Goal: Task Accomplishment & Management: Use online tool/utility

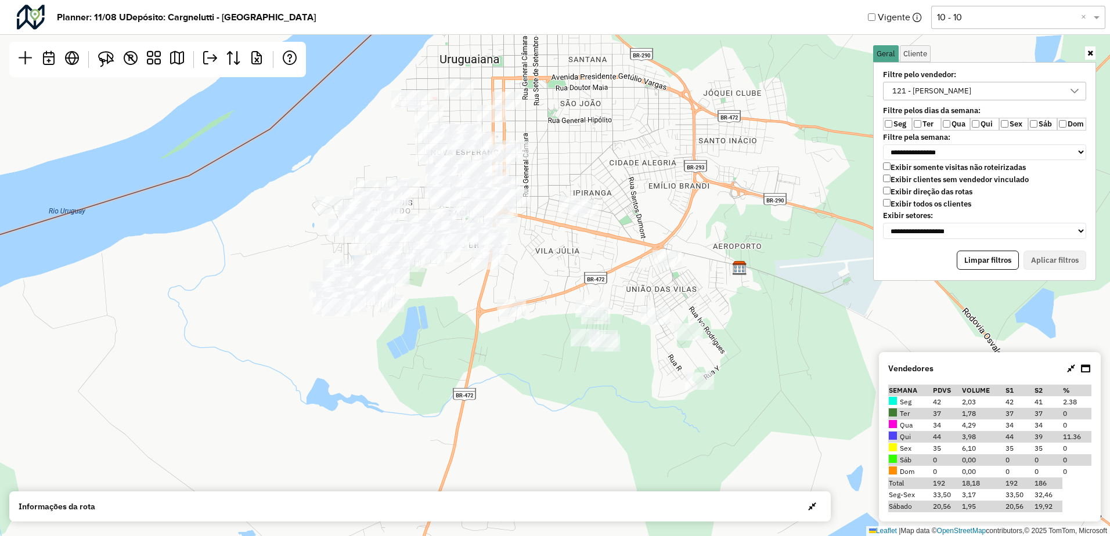
scroll to position [6, 46]
click at [1067, 370] on icon at bounding box center [1071, 368] width 8 height 9
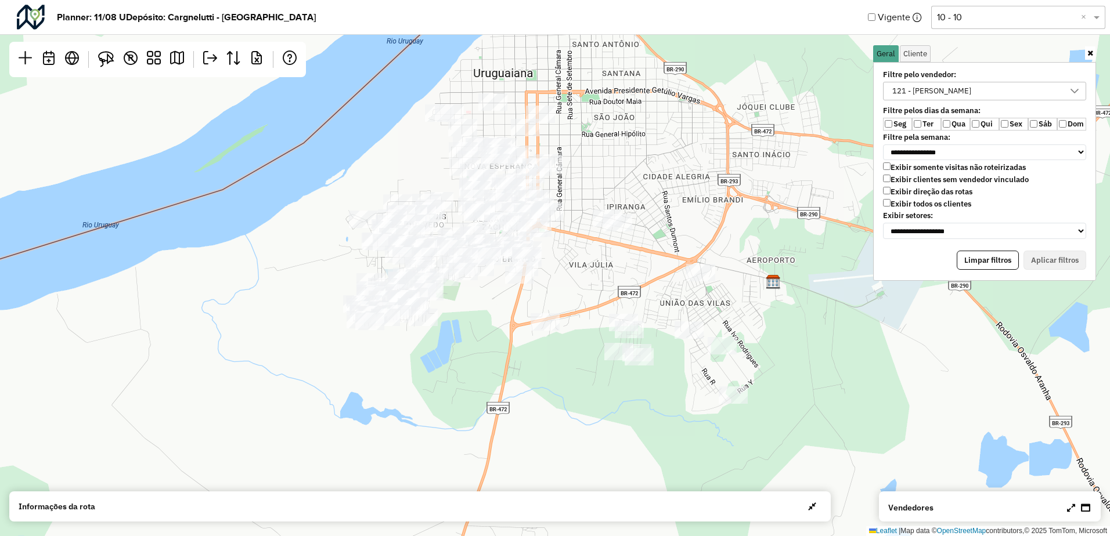
drag, startPoint x: 439, startPoint y: 304, endPoint x: 482, endPoint y: 323, distance: 46.7
click at [482, 323] on div "Leaflet | Map data © OpenStreetMap contributors,© 2025 TomTom, Microsoft" at bounding box center [555, 268] width 1110 height 536
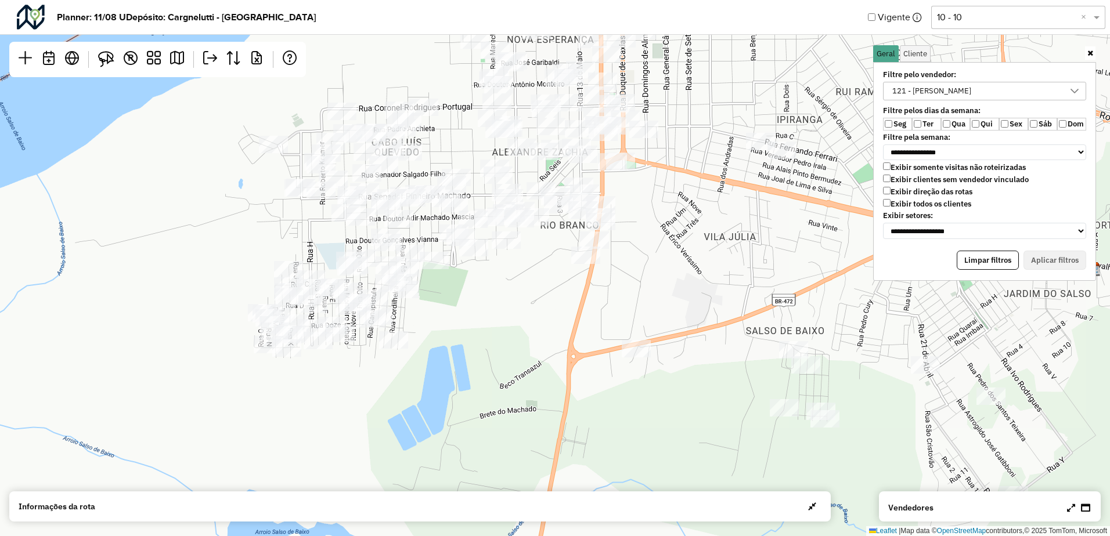
click at [1070, 508] on icon at bounding box center [1071, 507] width 8 height 9
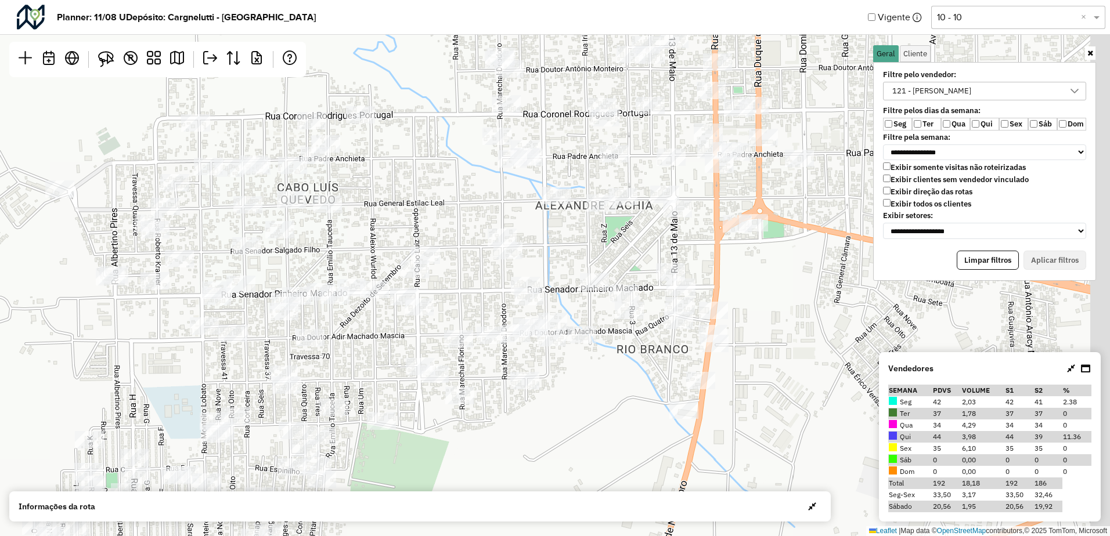
drag, startPoint x: 643, startPoint y: 234, endPoint x: 379, endPoint y: 327, distance: 279.4
click at [379, 327] on div "Leaflet | Map data © OpenStreetMap contributors,© 2025 TomTom, Microsoft" at bounding box center [555, 268] width 1110 height 536
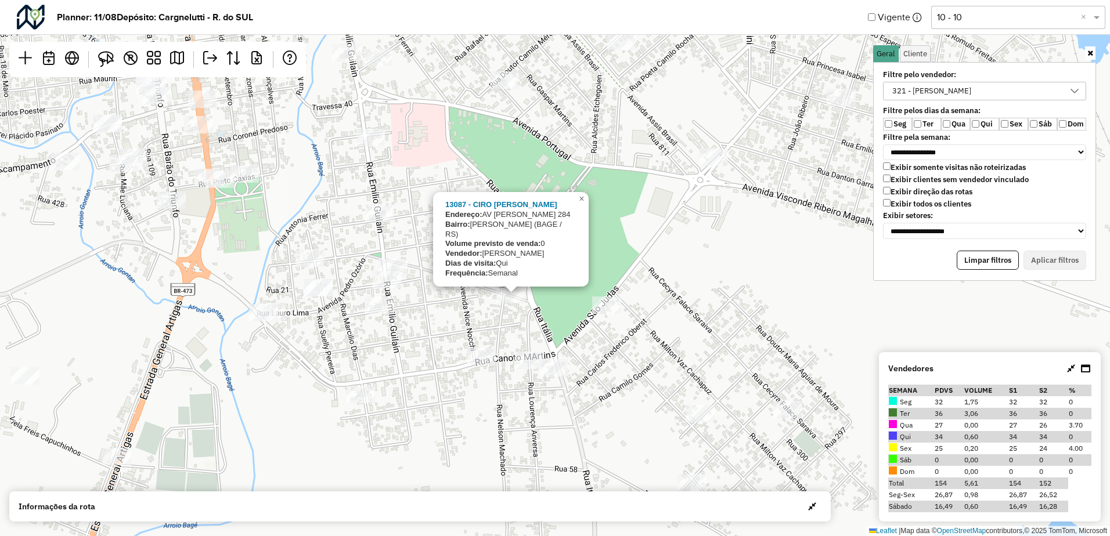
click at [641, 142] on div "13087 - [PERSON_NAME]: [STREET_ADDRESS][PERSON_NAME] Bairro: [PERSON_NAME] (BAG…" at bounding box center [555, 268] width 1110 height 536
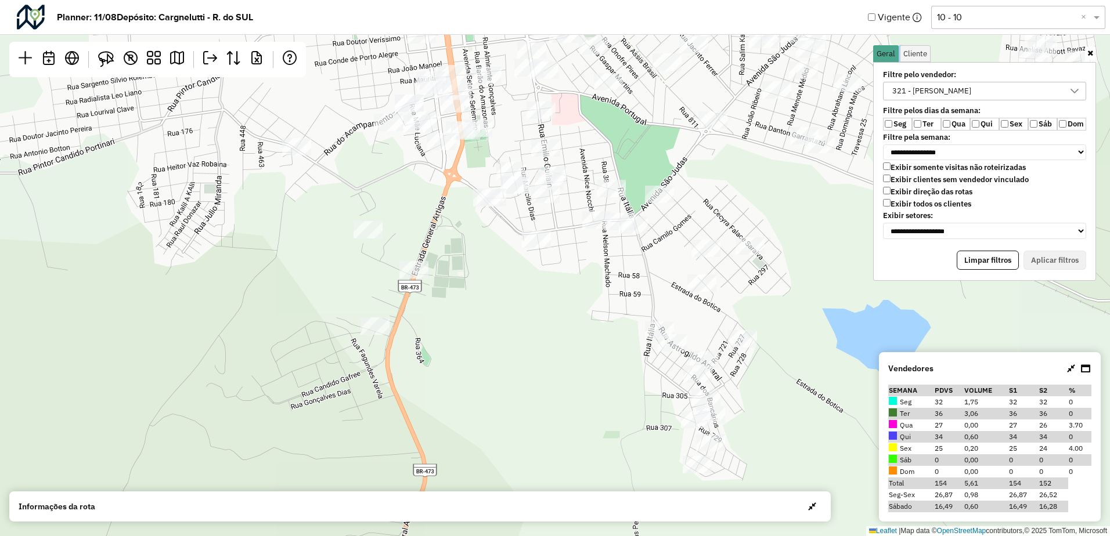
drag, startPoint x: 587, startPoint y: 258, endPoint x: 516, endPoint y: 297, distance: 81.6
click at [516, 297] on div "Leaflet | Map data © OpenStreetMap contributors,© 2025 TomTom, Microsoft" at bounding box center [555, 268] width 1110 height 536
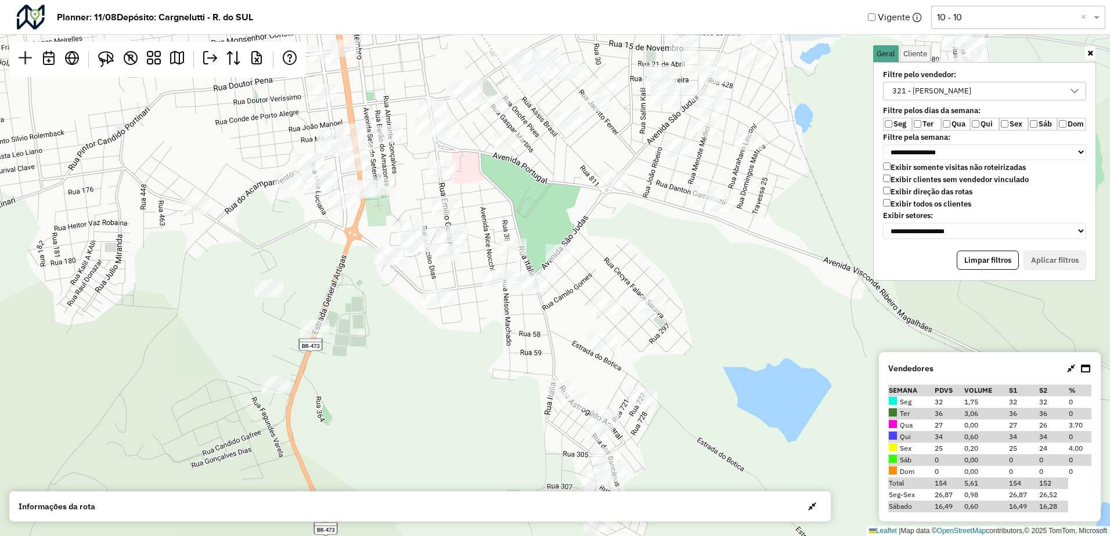
drag, startPoint x: 500, startPoint y: 305, endPoint x: 474, endPoint y: 322, distance: 31.6
click at [476, 319] on div "Leaflet | Map data © OpenStreetMap contributors,© 2025 TomTom, Microsoft" at bounding box center [555, 268] width 1110 height 536
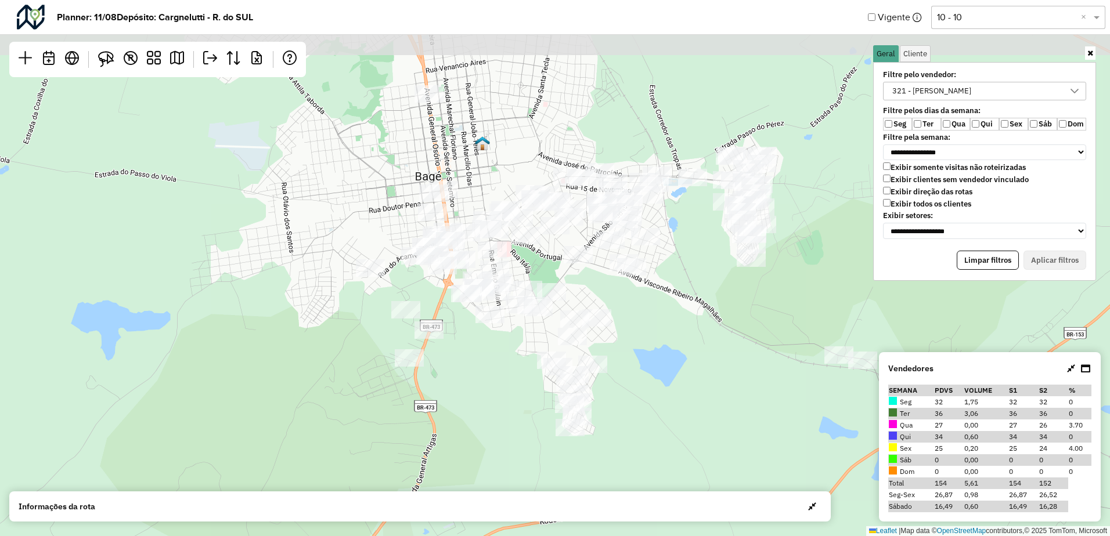
drag, startPoint x: 681, startPoint y: 251, endPoint x: 712, endPoint y: 337, distance: 91.6
click at [712, 337] on div "Leaflet | Map data © OpenStreetMap contributors,© 2025 TomTom, Microsoft" at bounding box center [555, 268] width 1110 height 536
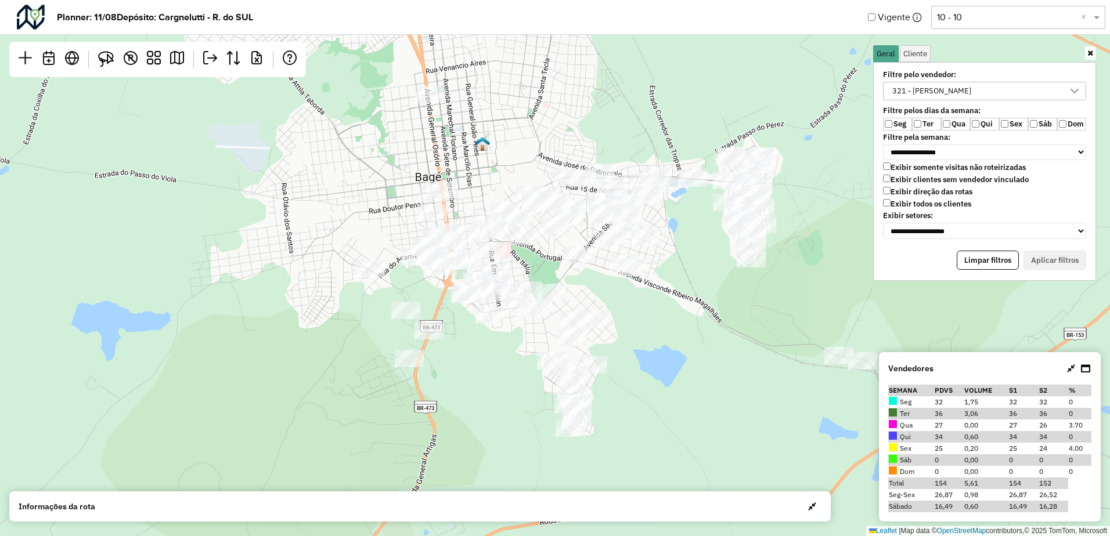
drag, startPoint x: 654, startPoint y: 316, endPoint x: 656, endPoint y: 298, distance: 18.1
click at [656, 298] on div "Leaflet | Map data © OpenStreetMap contributors,© 2025 TomTom, Microsoft" at bounding box center [555, 268] width 1110 height 536
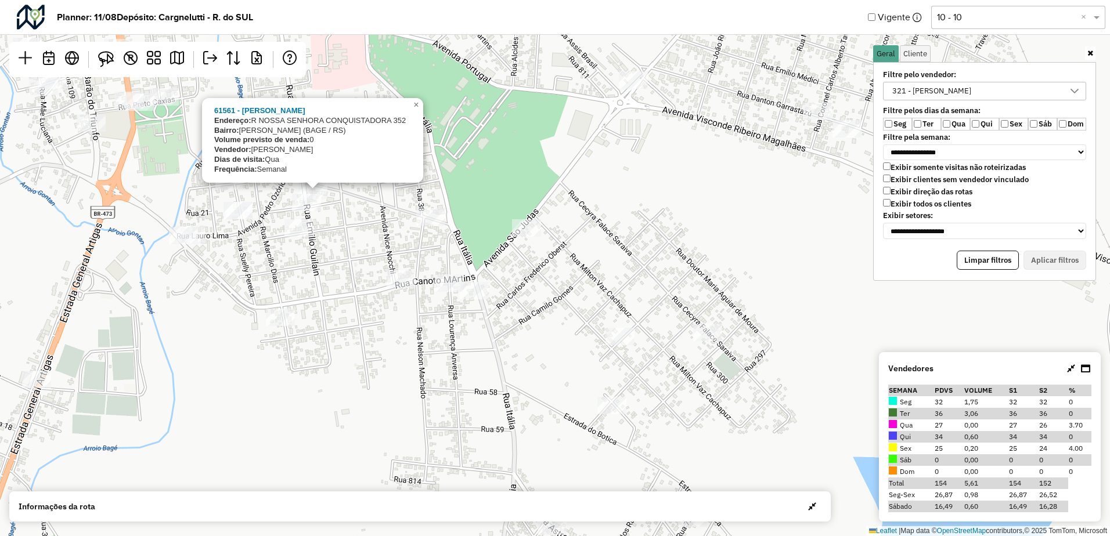
click at [310, 262] on div "61561 - [PERSON_NAME]: [STREET_ADDRESS] Bairro: [PERSON_NAME] (BAGE / [GEOGRAPH…" at bounding box center [555, 268] width 1110 height 536
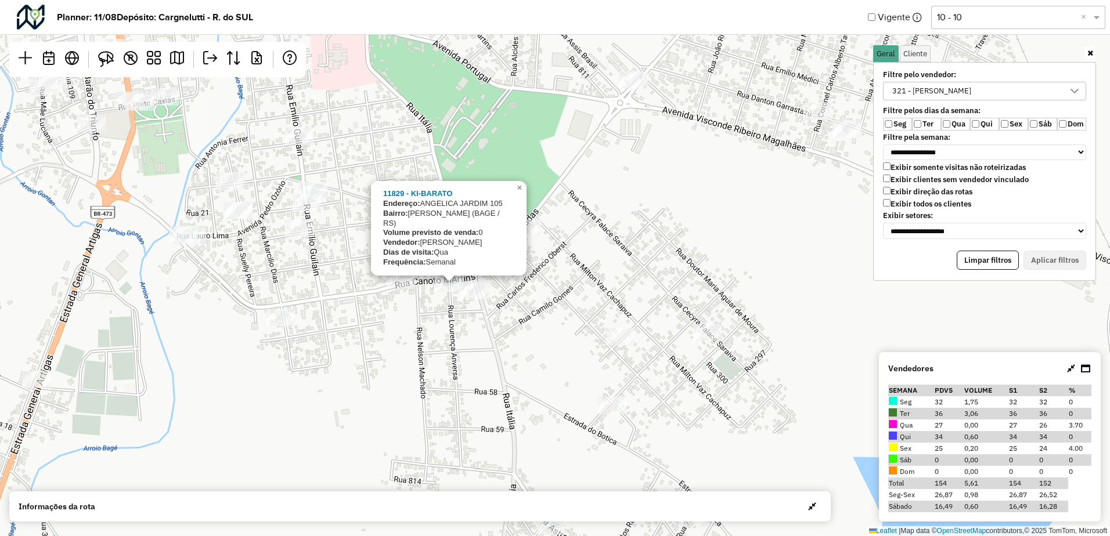
click at [322, 329] on div "11829 - KI-BARATO Endereço: [PERSON_NAME] 105 Bairro: [GEOGRAPHIC_DATA] (BAGE /…" at bounding box center [555, 268] width 1110 height 536
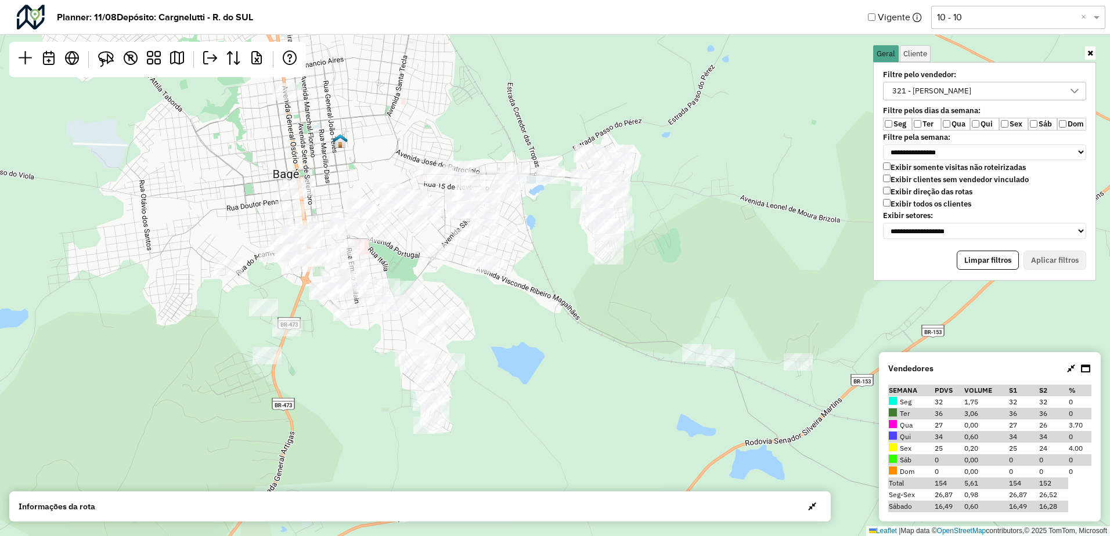
click at [929, 93] on div "321 - [PERSON_NAME]" at bounding box center [931, 90] width 87 height 17
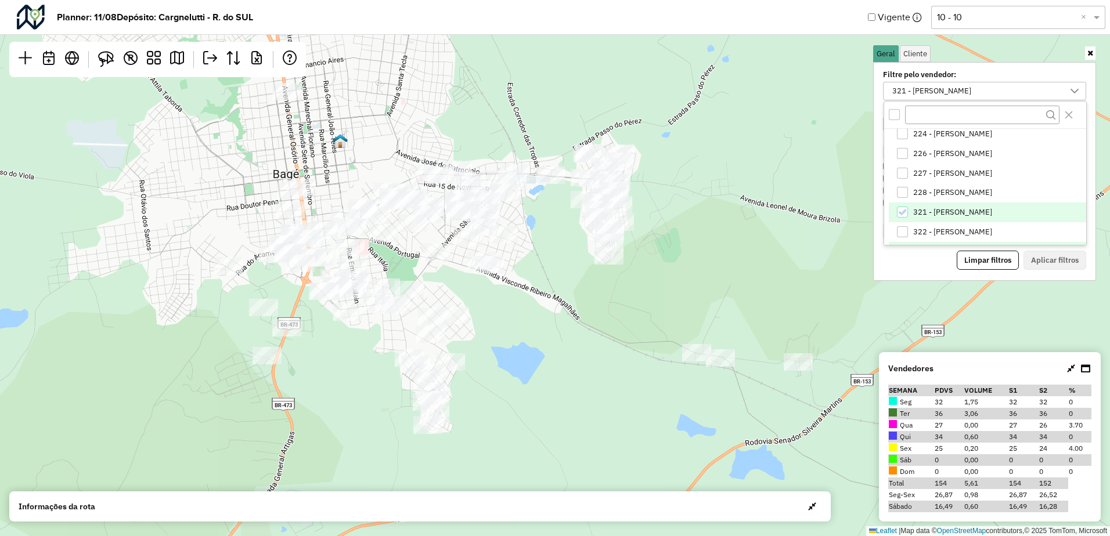
scroll to position [79, 0]
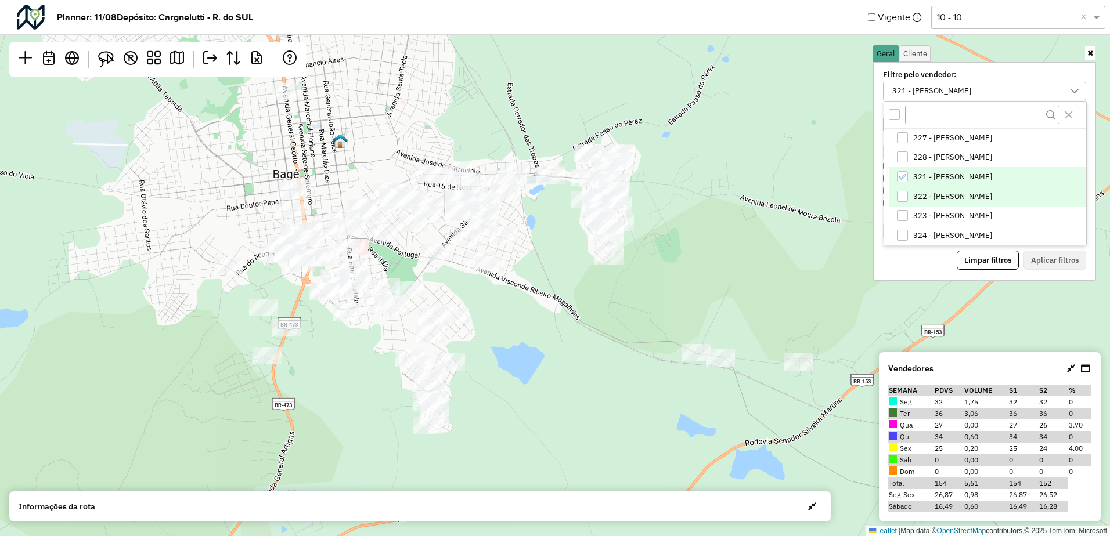
click at [926, 201] on span "322 - [PERSON_NAME]" at bounding box center [952, 196] width 79 height 9
click at [927, 180] on span "321 - [PERSON_NAME]" at bounding box center [952, 176] width 79 height 9
click at [1049, 261] on button "Aplicar filtros" at bounding box center [1054, 261] width 63 height 20
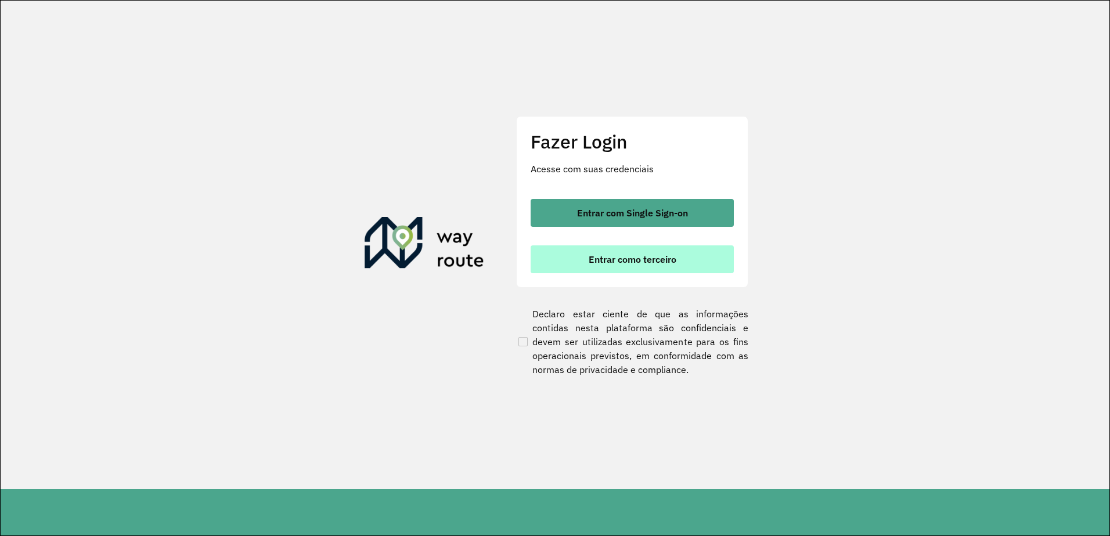
click at [652, 256] on span "Entrar como terceiro" at bounding box center [633, 259] width 88 height 9
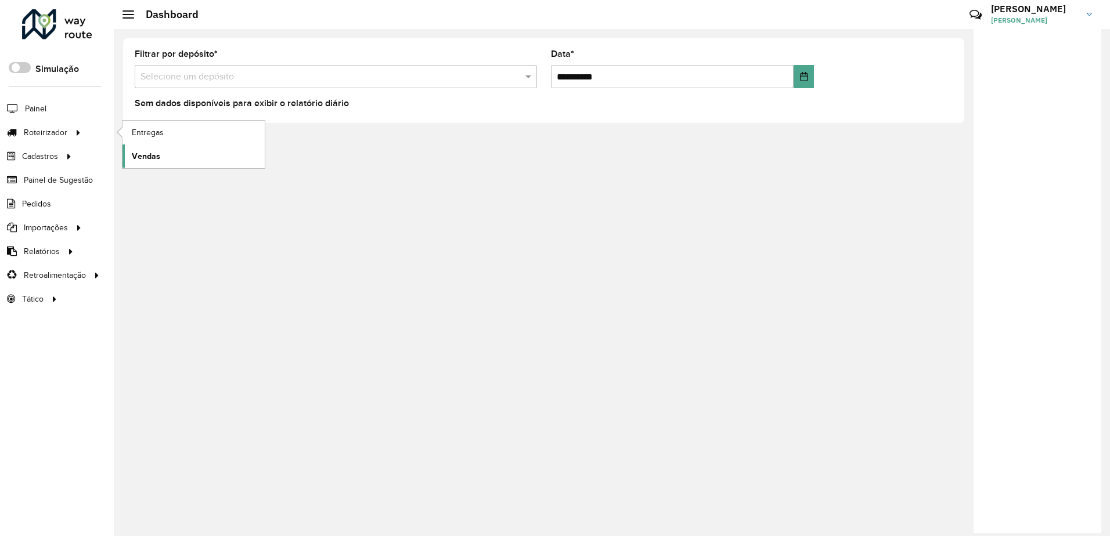
click at [160, 156] on link "Vendas" at bounding box center [193, 156] width 142 height 23
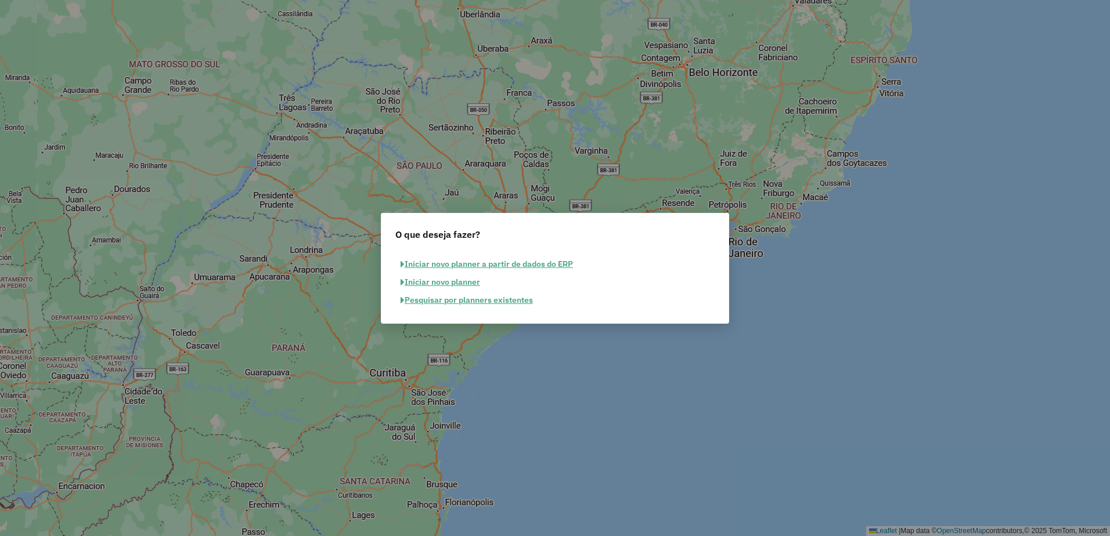
click at [457, 304] on button "Pesquisar por planners existentes" at bounding box center [466, 300] width 143 height 18
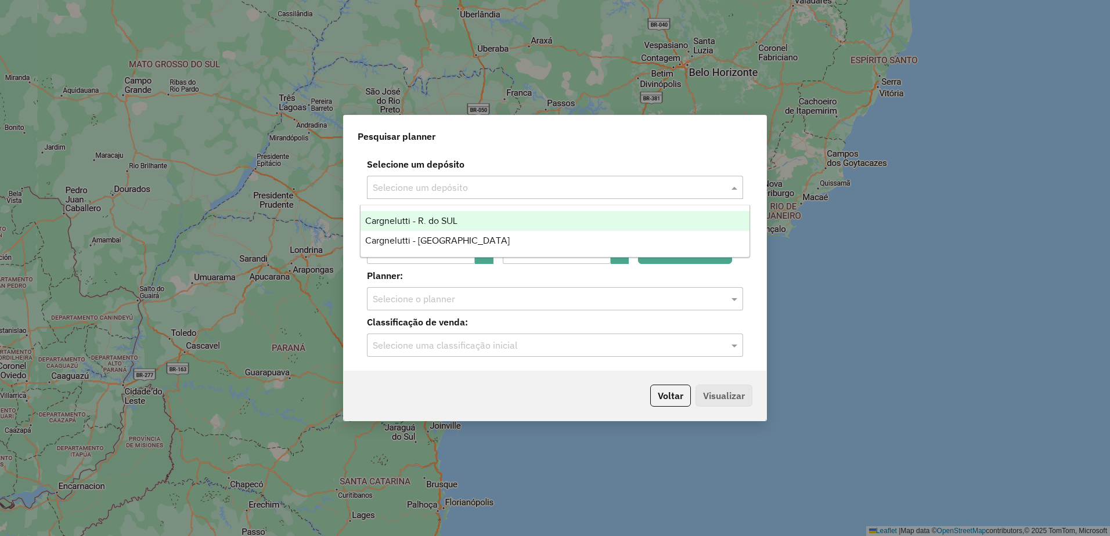
click at [452, 187] on input "text" at bounding box center [543, 188] width 341 height 14
click at [442, 221] on span "Cargnelutti - R. do SUL" at bounding box center [411, 221] width 92 height 10
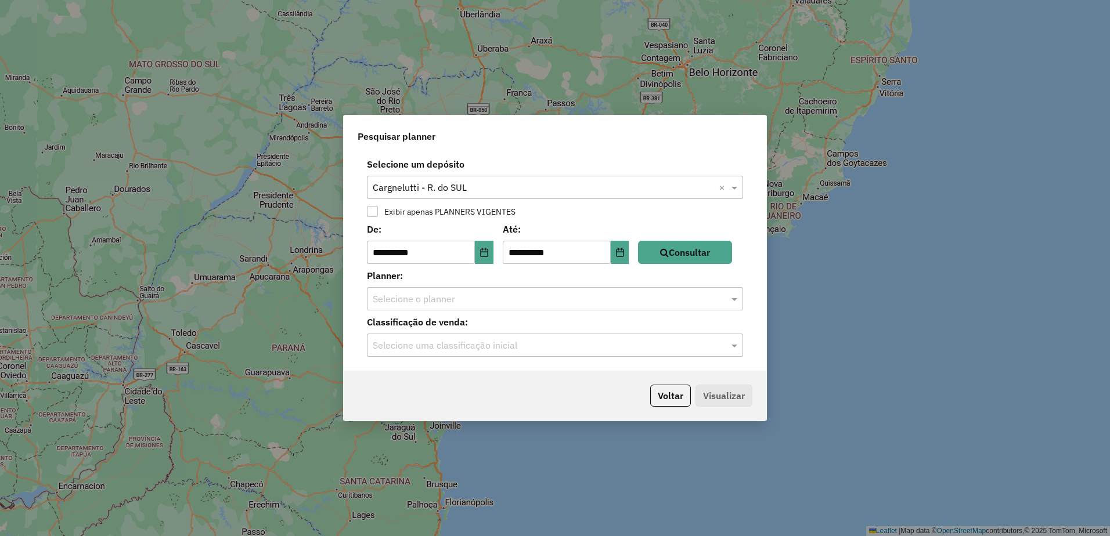
click at [446, 294] on input "text" at bounding box center [543, 300] width 341 height 14
click at [446, 300] on input "text" at bounding box center [543, 300] width 341 height 14
click at [732, 255] on button "Consultar" at bounding box center [685, 252] width 94 height 23
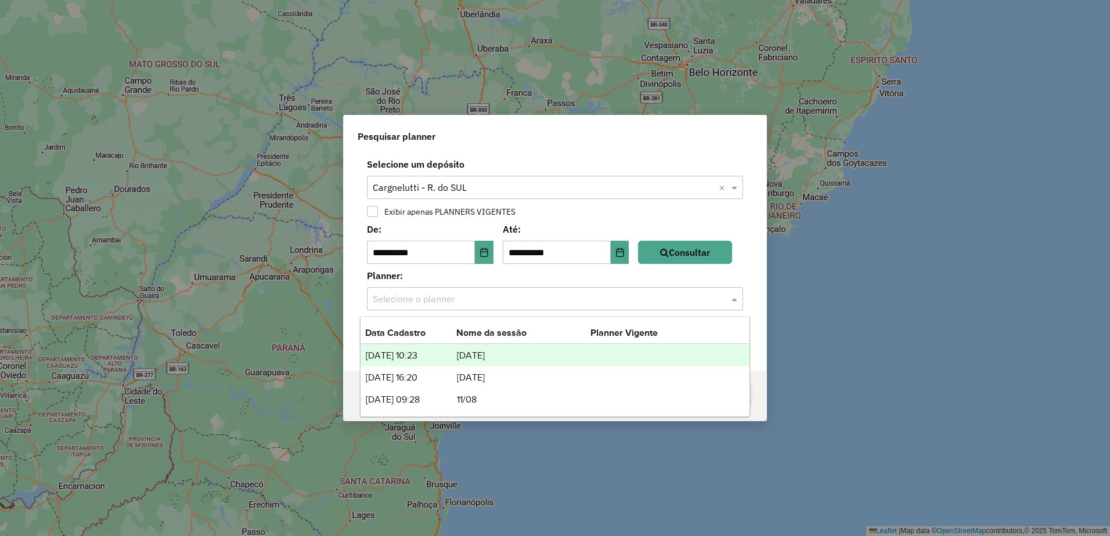
click at [596, 302] on input "text" at bounding box center [543, 300] width 341 height 14
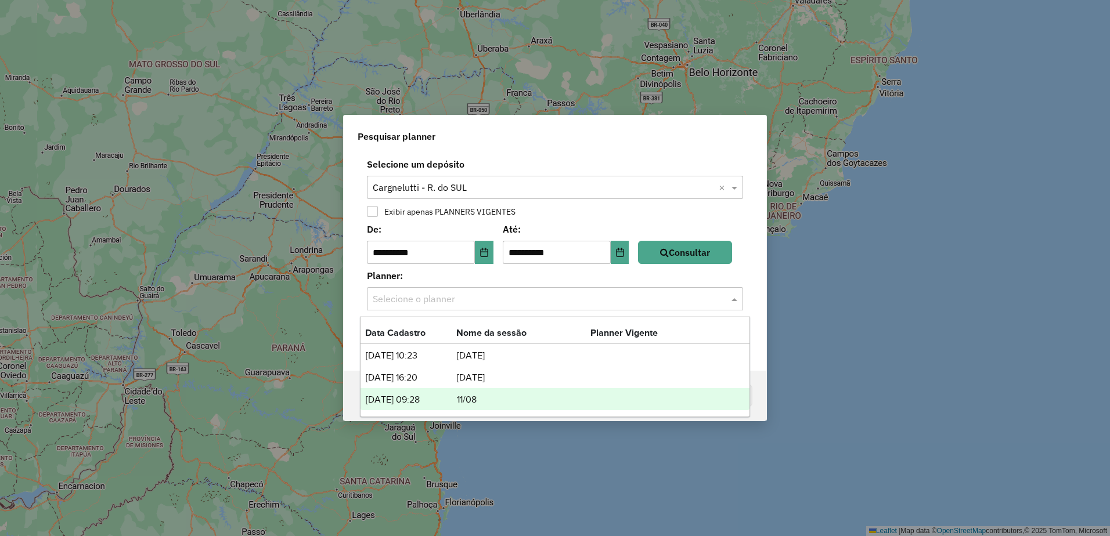
click at [471, 404] on td "11/08" at bounding box center [523, 399] width 134 height 15
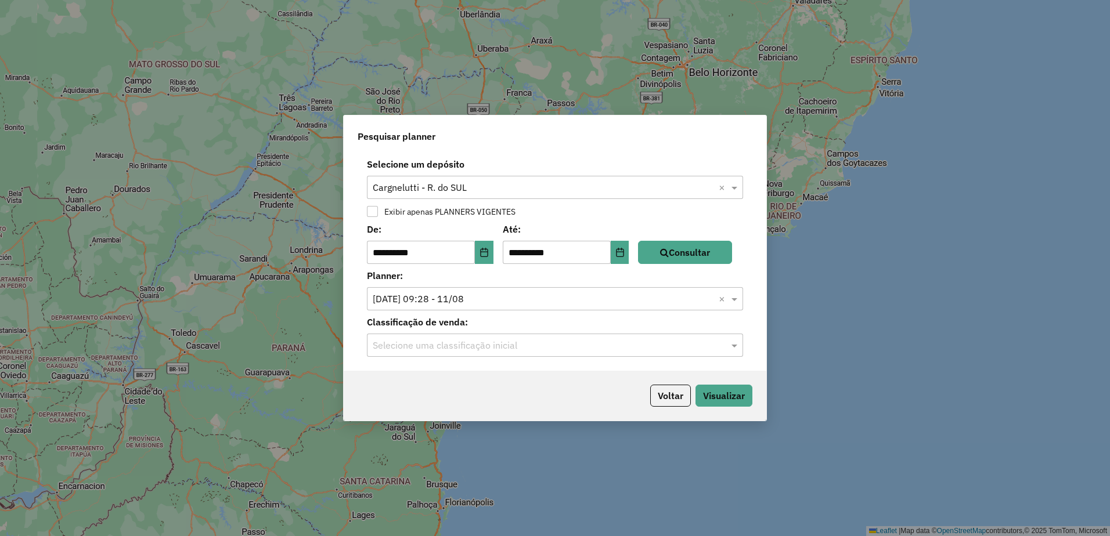
click at [611, 339] on input "text" at bounding box center [543, 346] width 341 height 14
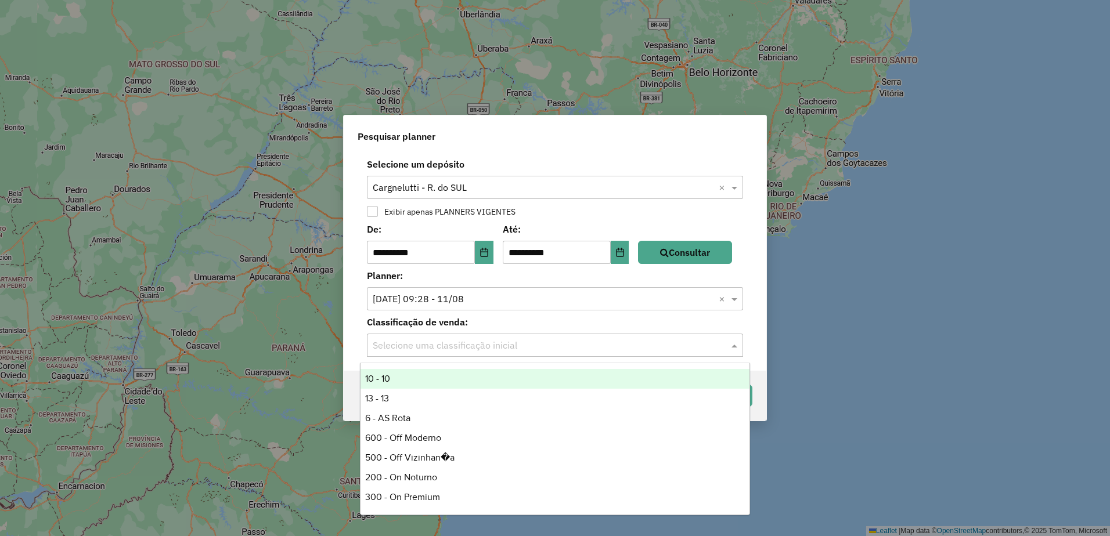
click at [468, 377] on div "10 - 10" at bounding box center [554, 379] width 389 height 20
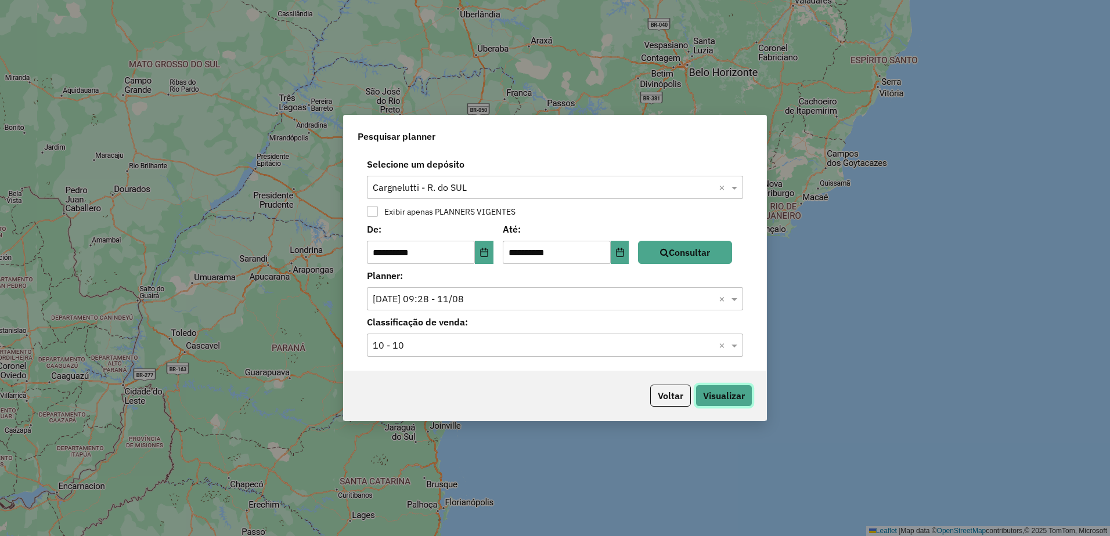
click at [720, 392] on button "Visualizar" at bounding box center [723, 396] width 57 height 22
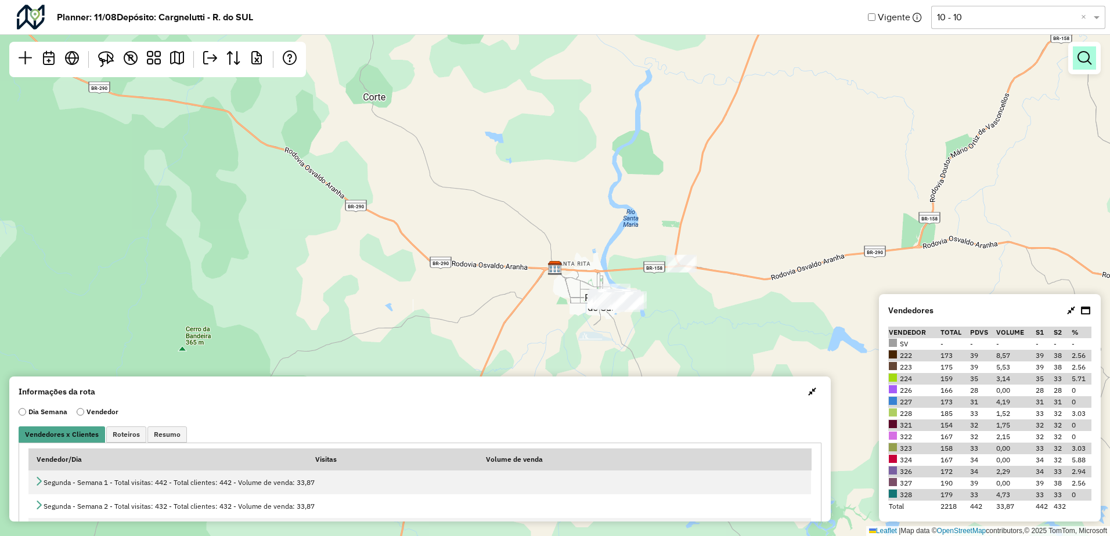
click at [1081, 62] on em at bounding box center [1084, 58] width 14 height 14
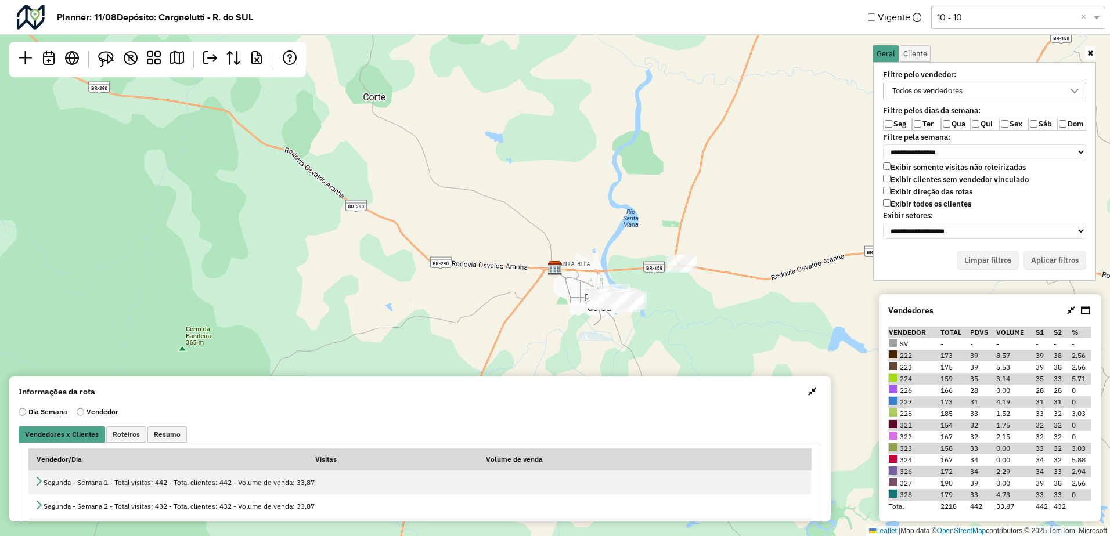
click at [971, 92] on div "Todos os vendedores" at bounding box center [975, 90] width 175 height 17
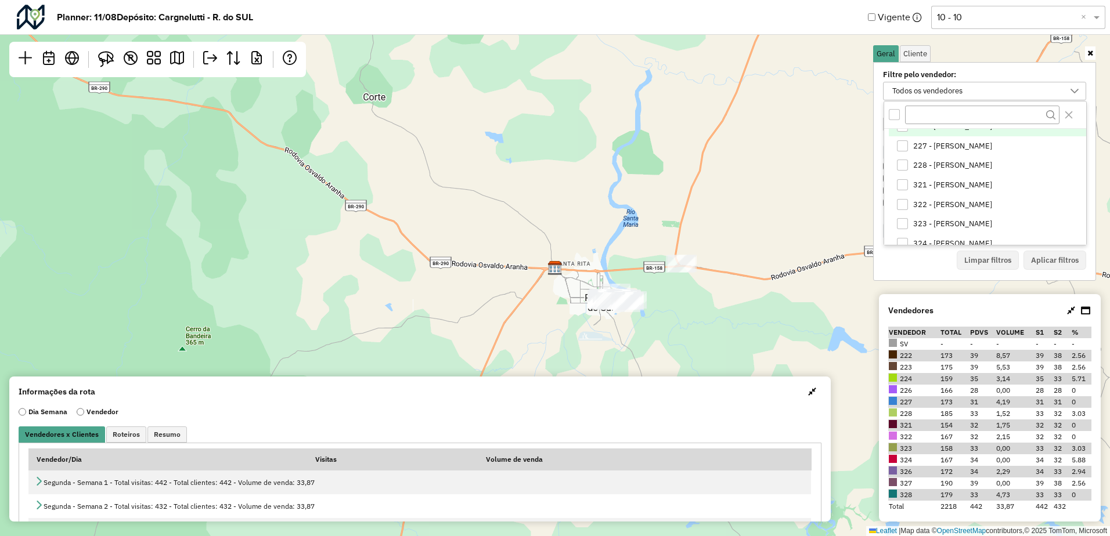
scroll to position [116, 0]
click at [957, 143] on span "321 - [PERSON_NAME]" at bounding box center [952, 139] width 79 height 9
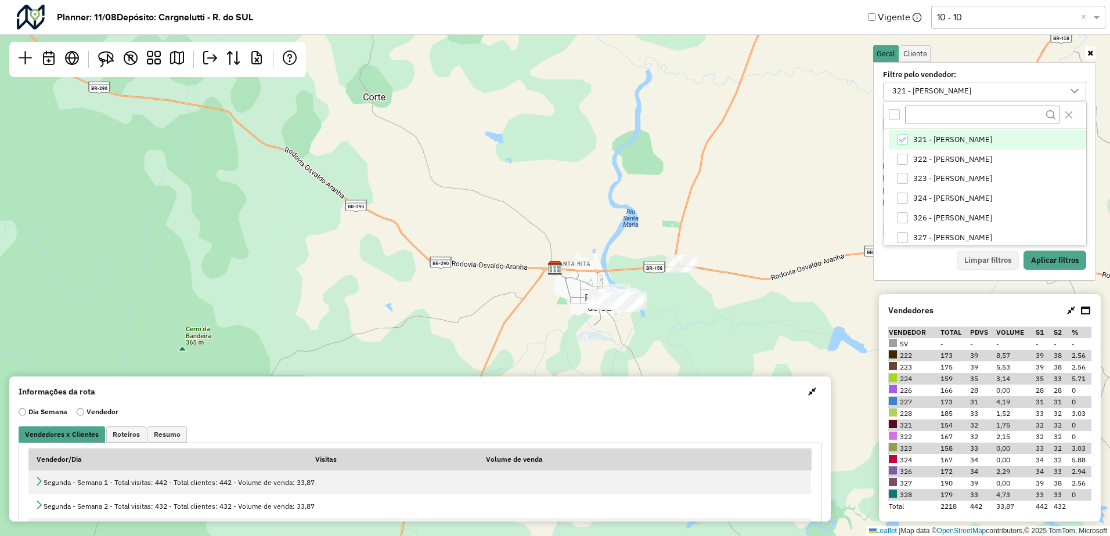
click at [924, 265] on div "Limpar filtros Aplicar filtros" at bounding box center [984, 261] width 203 height 20
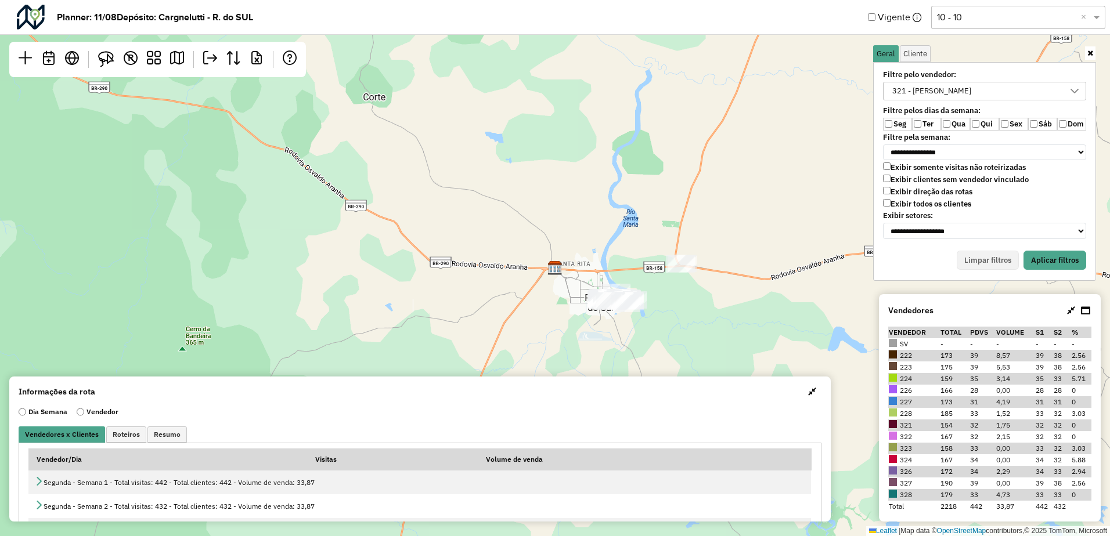
click at [957, 124] on label "Qua" at bounding box center [955, 124] width 29 height 13
click at [979, 125] on label "Qui" at bounding box center [984, 124] width 29 height 13
click at [1052, 264] on button "Aplicar filtros" at bounding box center [1054, 261] width 63 height 20
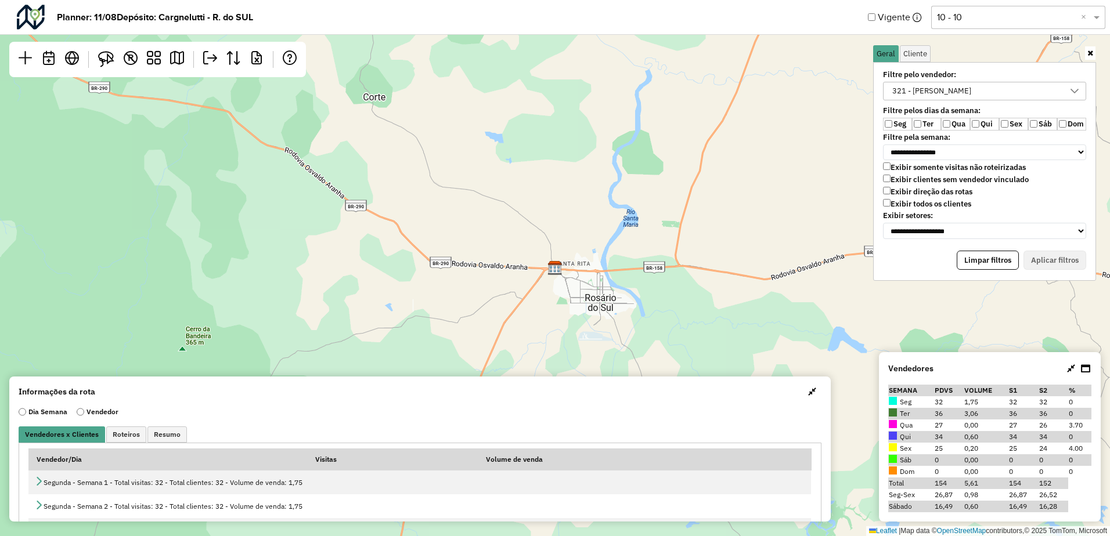
click at [808, 393] on span "button" at bounding box center [812, 391] width 8 height 9
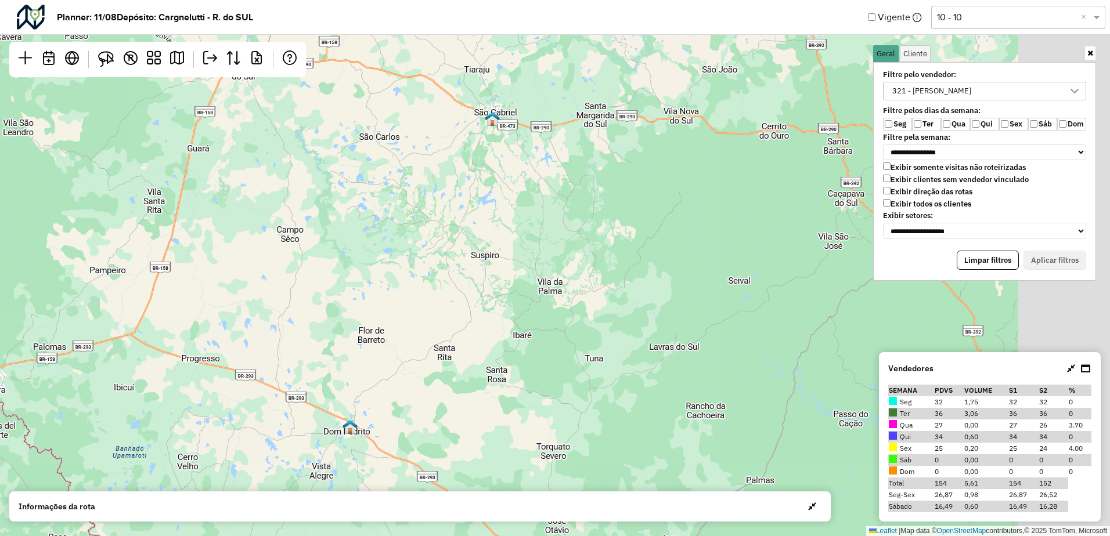
drag, startPoint x: 778, startPoint y: 371, endPoint x: 261, endPoint y: 80, distance: 593.4
click at [261, 80] on div "Leaflet | Map data © OpenStreetMap contributors,© 2025 TomTom, Microsoft" at bounding box center [555, 268] width 1110 height 536
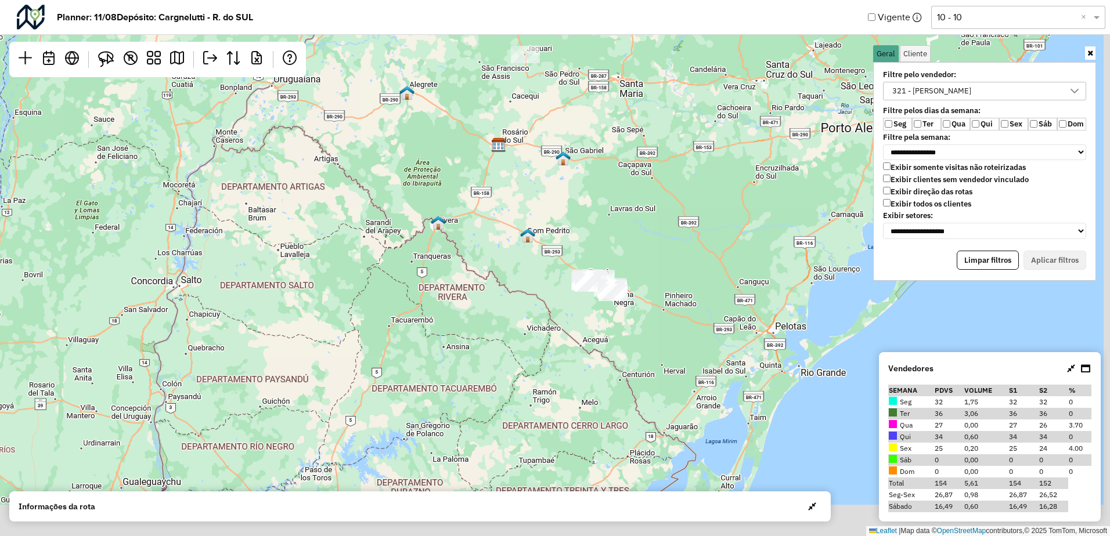
drag, startPoint x: 672, startPoint y: 345, endPoint x: 604, endPoint y: 230, distance: 134.0
click at [604, 230] on div "Leaflet | Map data © OpenStreetMap contributors,© 2025 TomTom, Microsoft" at bounding box center [555, 268] width 1110 height 536
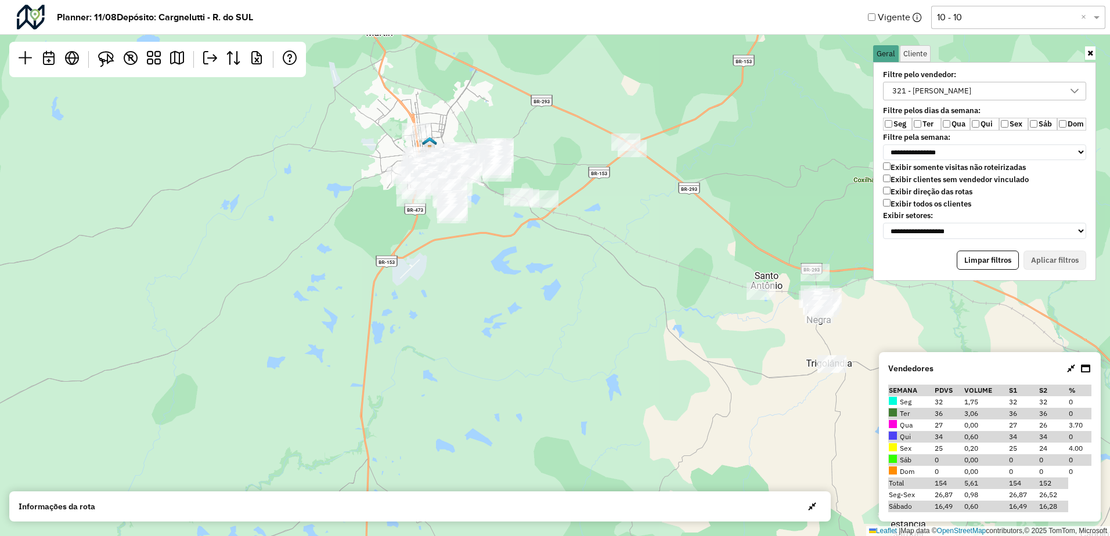
drag, startPoint x: 559, startPoint y: 234, endPoint x: 648, endPoint y: 282, distance: 100.5
click at [648, 282] on div "Leaflet | Map data © OpenStreetMap contributors,© 2025 TomTom, Microsoft" at bounding box center [555, 268] width 1110 height 536
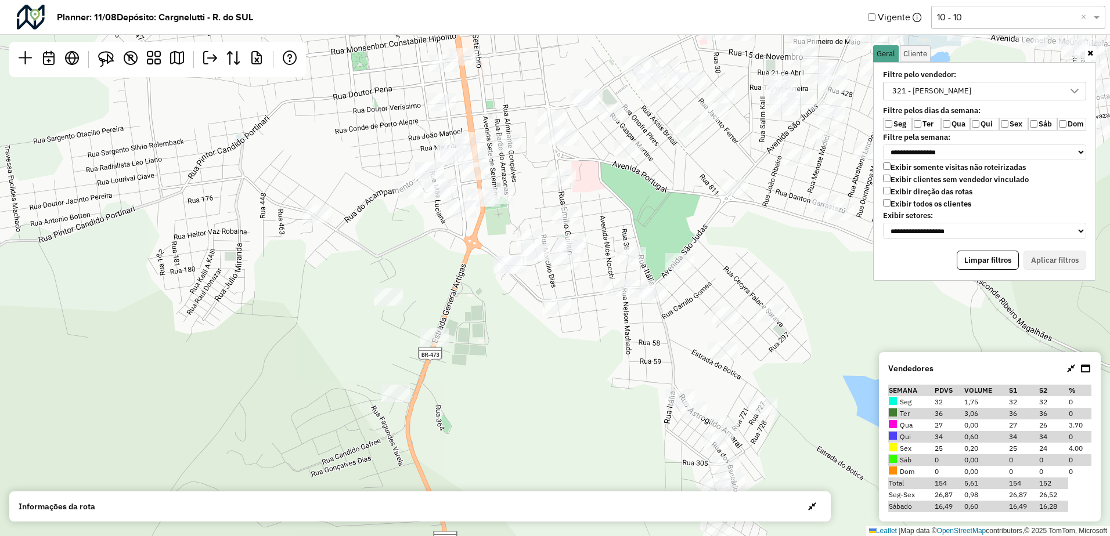
drag, startPoint x: 442, startPoint y: 234, endPoint x: 648, endPoint y: 204, distance: 208.9
click at [648, 204] on div "Leaflet | Map data © OpenStreetMap contributors,© 2025 TomTom, Microsoft" at bounding box center [555, 268] width 1110 height 536
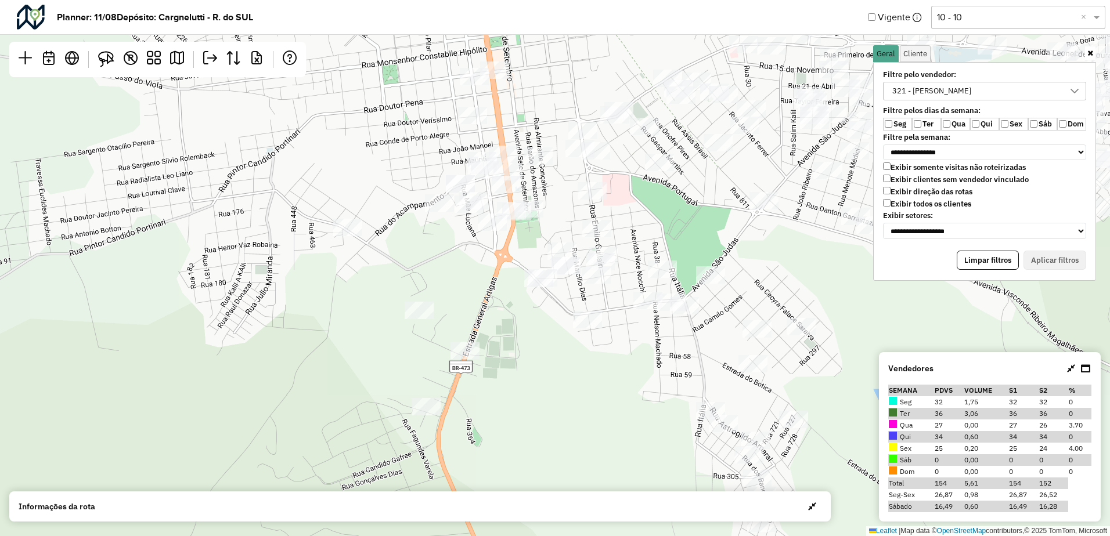
drag, startPoint x: 622, startPoint y: 223, endPoint x: 644, endPoint y: 233, distance: 24.4
click at [648, 215] on div "Leaflet | Map data © OpenStreetMap contributors,© 2025 TomTom, Microsoft" at bounding box center [555, 268] width 1110 height 536
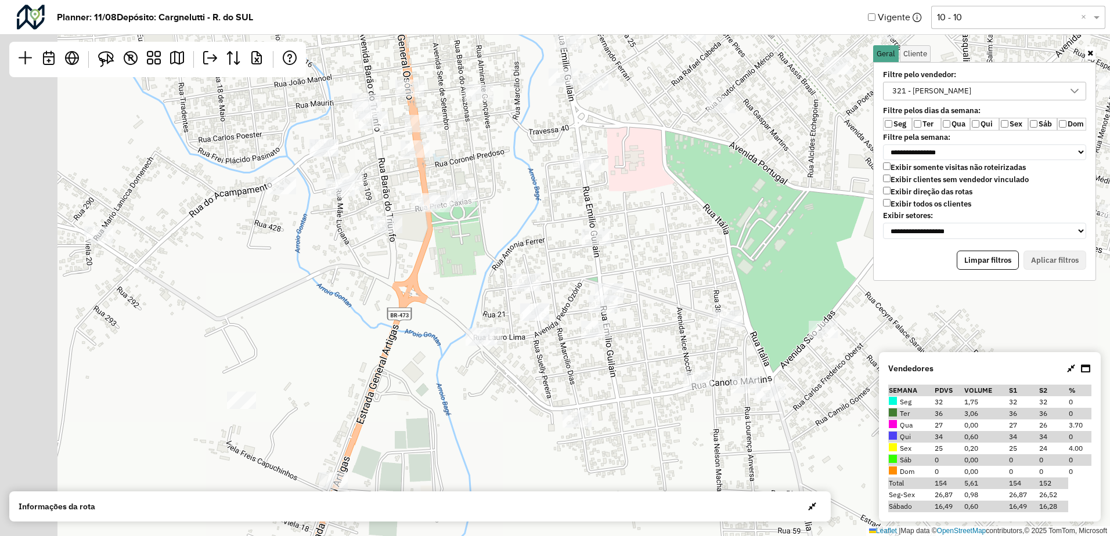
drag, startPoint x: 577, startPoint y: 189, endPoint x: 743, endPoint y: 269, distance: 184.3
click at [743, 269] on div "Leaflet | Map data © OpenStreetMap contributors,© 2025 TomTom, Microsoft" at bounding box center [555, 268] width 1110 height 536
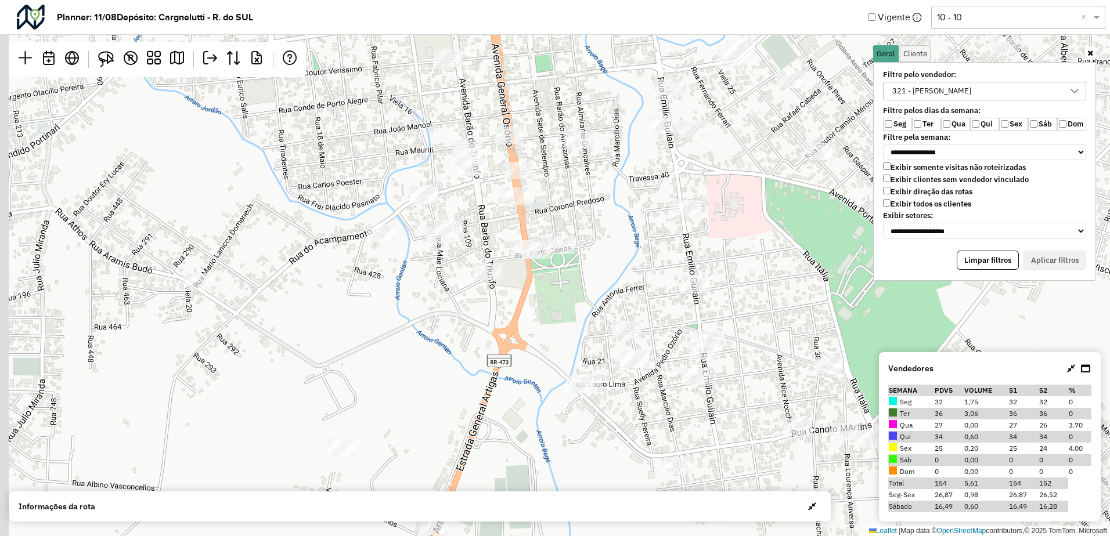
drag, startPoint x: 640, startPoint y: 219, endPoint x: 711, endPoint y: 276, distance: 91.6
click at [710, 275] on div "Leaflet | Map data © OpenStreetMap contributors,© 2025 TomTom, Microsoft" at bounding box center [555, 268] width 1110 height 536
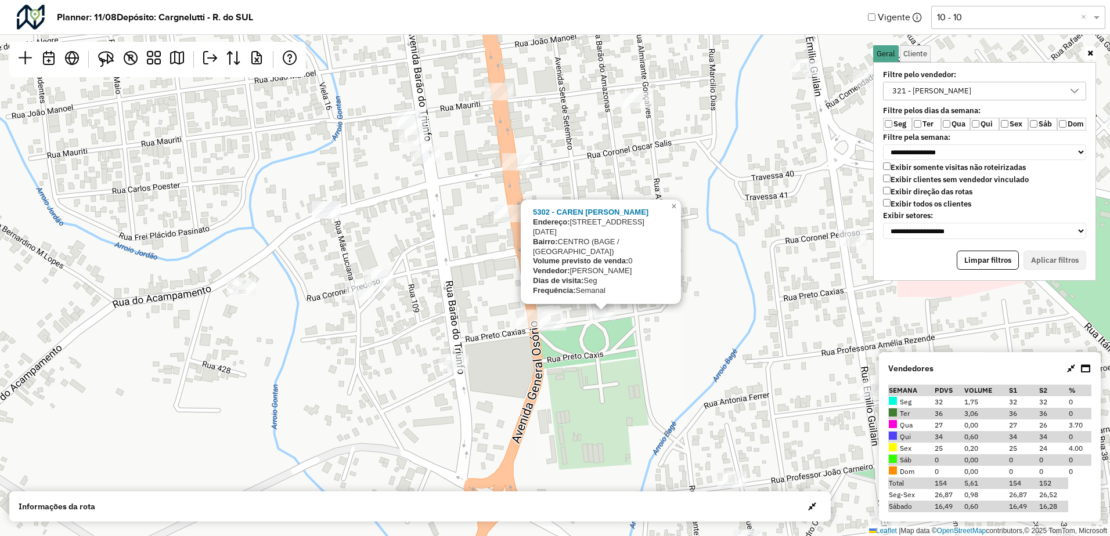
click at [621, 365] on div "5302 - CAREN ELISA MONTEIRO Endereço: AV SETE DE SETEMBRO 1 Bairro: CENTRO (BAG…" at bounding box center [555, 268] width 1110 height 536
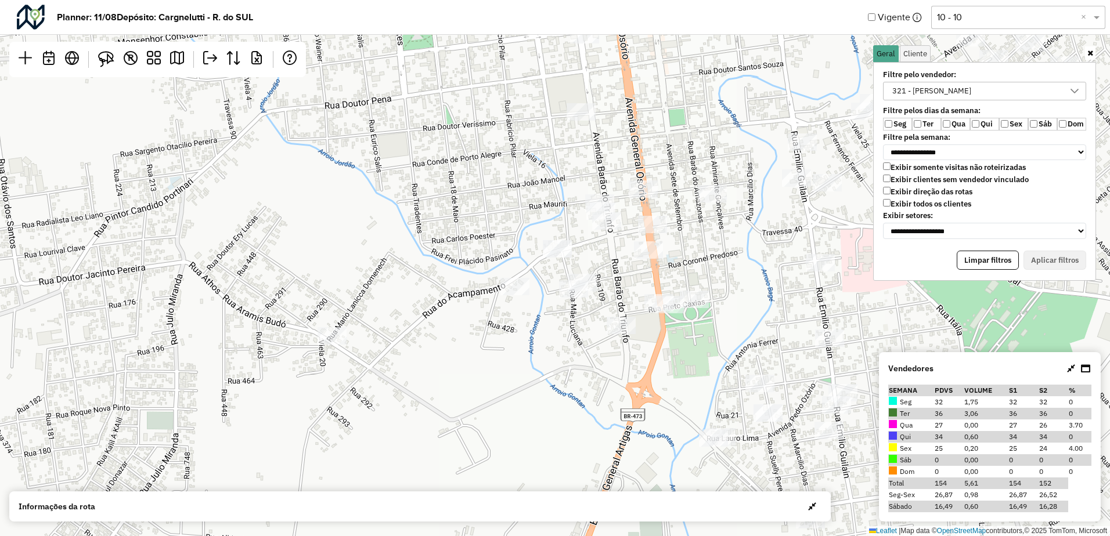
drag, startPoint x: 752, startPoint y: 300, endPoint x: 672, endPoint y: 322, distance: 83.5
click at [674, 322] on div "Leaflet | Map data © OpenStreetMap contributors,© 2025 TomTom, Microsoft" at bounding box center [555, 268] width 1110 height 536
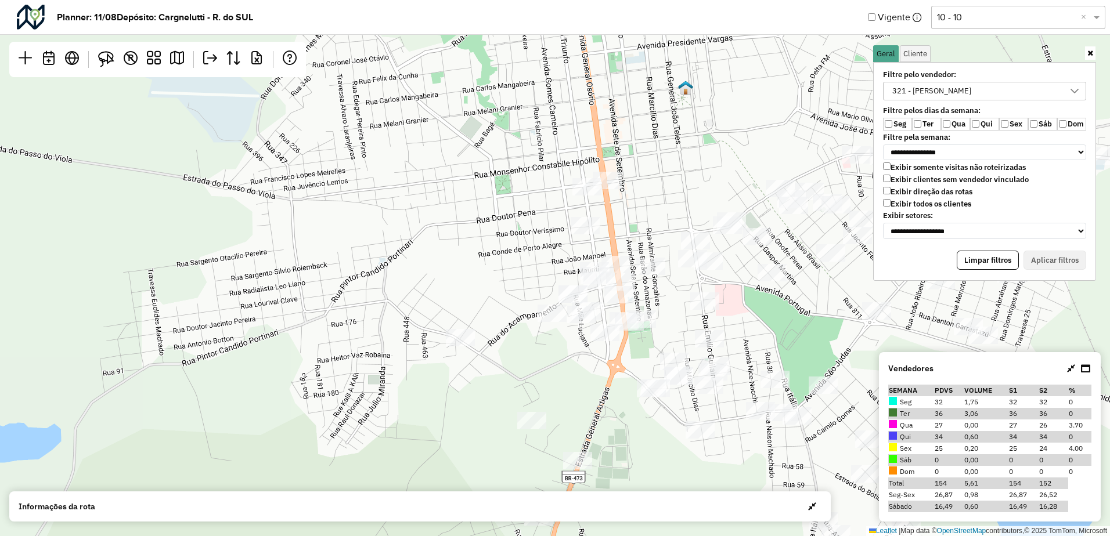
drag, startPoint x: 748, startPoint y: 310, endPoint x: 692, endPoint y: 319, distance: 57.0
click at [692, 319] on div "Leaflet | Map data © OpenStreetMap contributors,© 2025 TomTom, Microsoft" at bounding box center [555, 268] width 1110 height 536
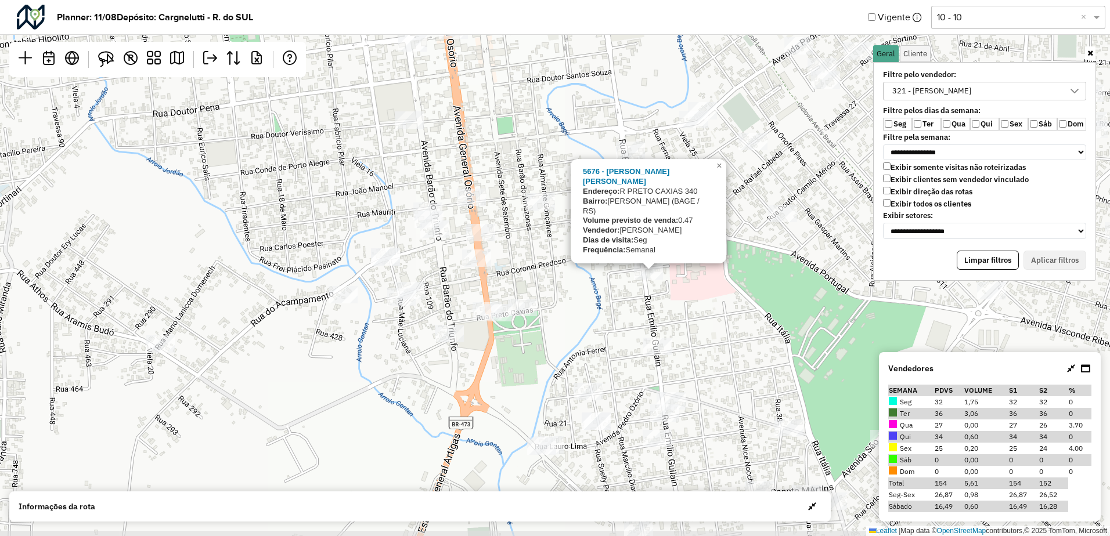
drag, startPoint x: 692, startPoint y: 350, endPoint x: 721, endPoint y: 313, distance: 46.7
click at [716, 319] on div "5676 - ROBINSON DANIEL QUEV Endereço: R PRETO CAXIAS 340 Bairro: CASTRO ALVES (…" at bounding box center [555, 268] width 1110 height 536
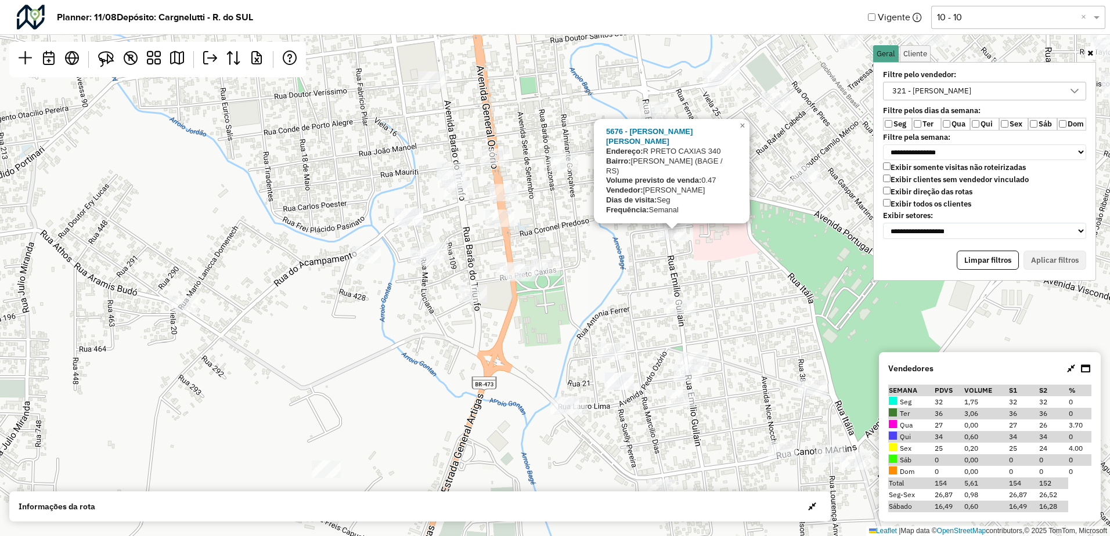
drag, startPoint x: 734, startPoint y: 316, endPoint x: 744, endPoint y: 289, distance: 29.0
click at [744, 289] on div "5676 - ROBINSON DANIEL QUEV Endereço: R PRETO CAXIAS 340 Bairro: CASTRO ALVES (…" at bounding box center [555, 268] width 1110 height 536
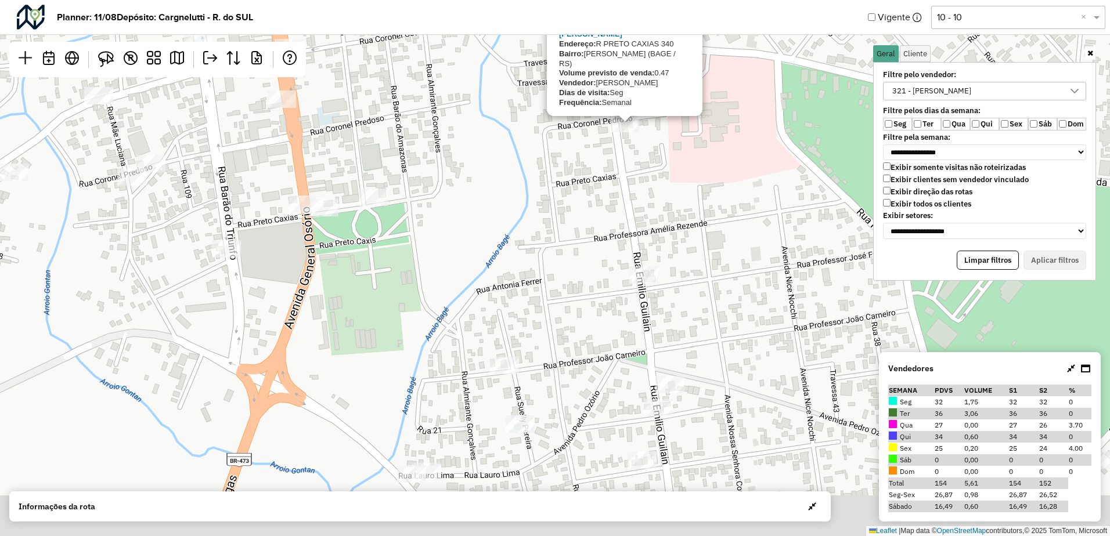
drag, startPoint x: 744, startPoint y: 273, endPoint x: 719, endPoint y: 191, distance: 86.0
click at [723, 212] on div "5676 - ROBINSON DANIEL QUEV Endereço: R PRETO CAXIAS 340 Bairro: CASTRO ALVES (…" at bounding box center [555, 268] width 1110 height 536
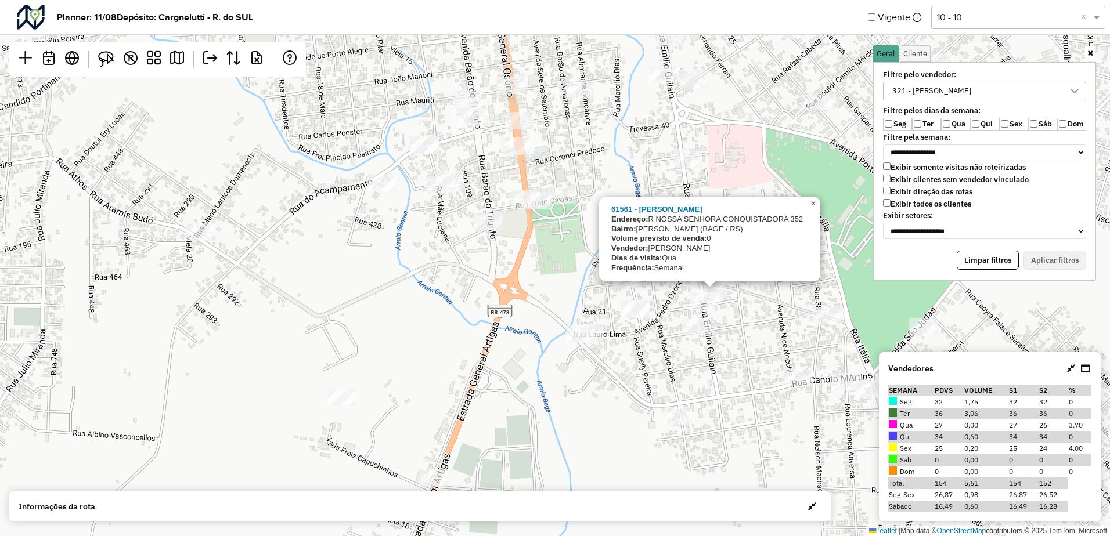
click at [813, 206] on span "×" at bounding box center [812, 204] width 5 height 10
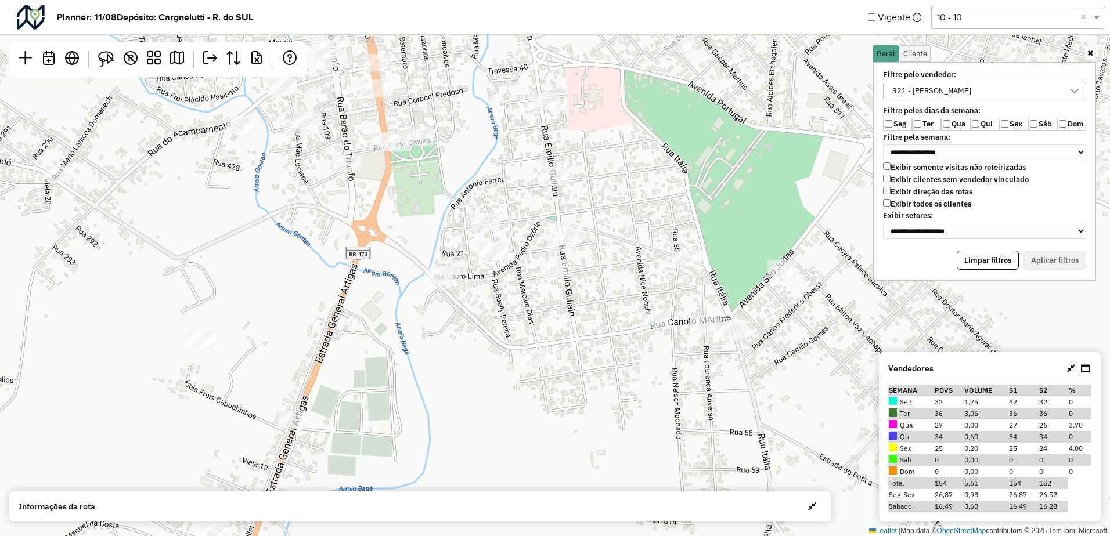
drag, startPoint x: 742, startPoint y: 323, endPoint x: 608, endPoint y: 268, distance: 144.2
click at [600, 265] on div "Leaflet | Map data © OpenStreetMap contributors,© 2025 TomTom, Microsoft" at bounding box center [555, 268] width 1110 height 536
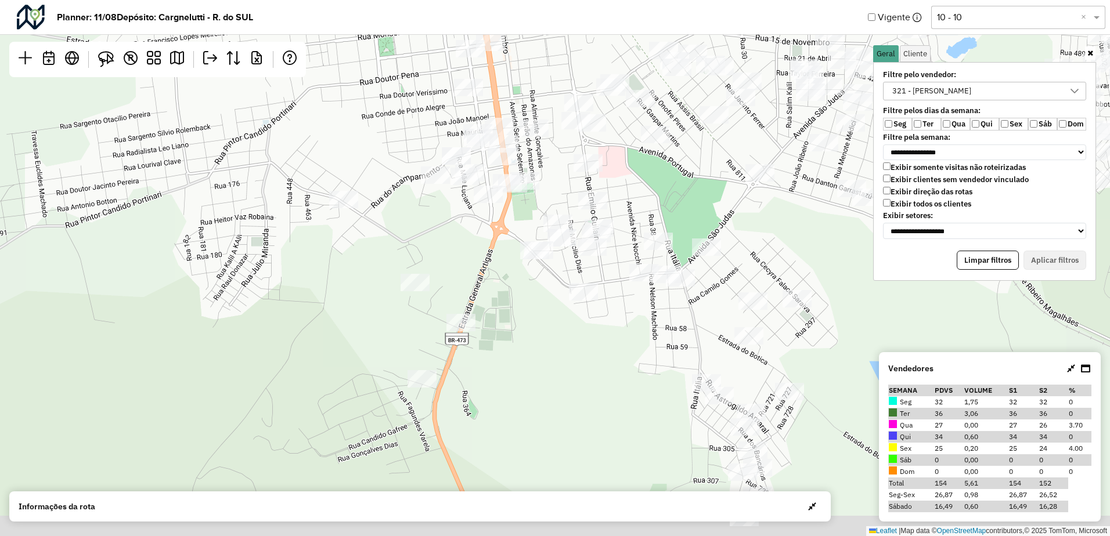
drag, startPoint x: 663, startPoint y: 331, endPoint x: 611, endPoint y: 286, distance: 69.1
click at [613, 287] on div "Leaflet | Map data © OpenStreetMap contributors,© 2025 TomTom, Microsoft" at bounding box center [555, 268] width 1110 height 536
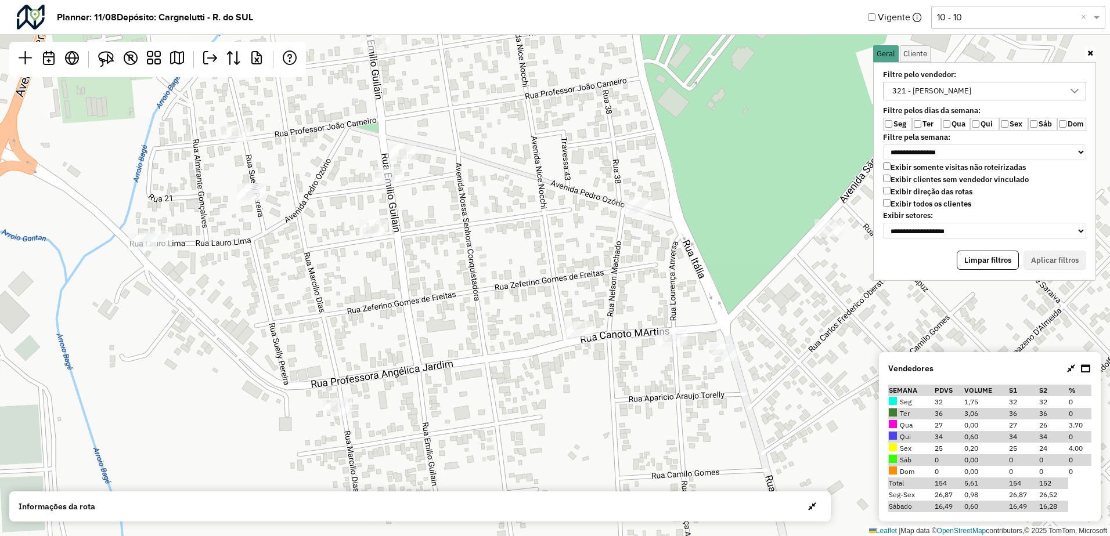
drag, startPoint x: 633, startPoint y: 234, endPoint x: 569, endPoint y: 252, distance: 66.2
click at [537, 260] on div "Leaflet | Map data © OpenStreetMap contributors,© 2025 TomTom, Microsoft" at bounding box center [555, 268] width 1110 height 536
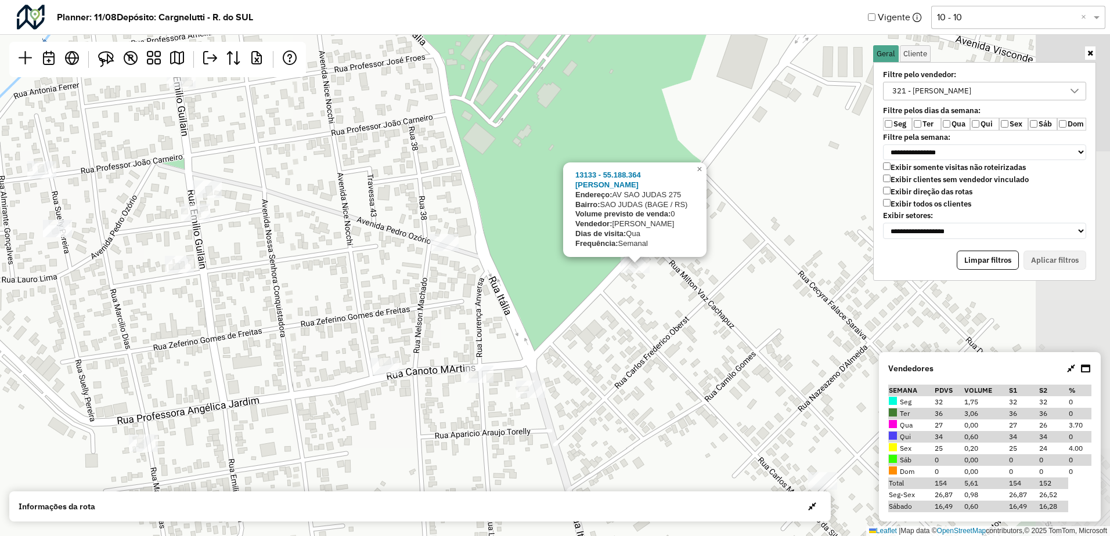
drag, startPoint x: 802, startPoint y: 304, endPoint x: 627, endPoint y: 331, distance: 176.3
click at [627, 331] on div "13133 - 55.188.364 NELI LEAL Endereço: AV SAO JUDAS 275 Bairro: SAO JUDAS (BAGE…" at bounding box center [555, 268] width 1110 height 536
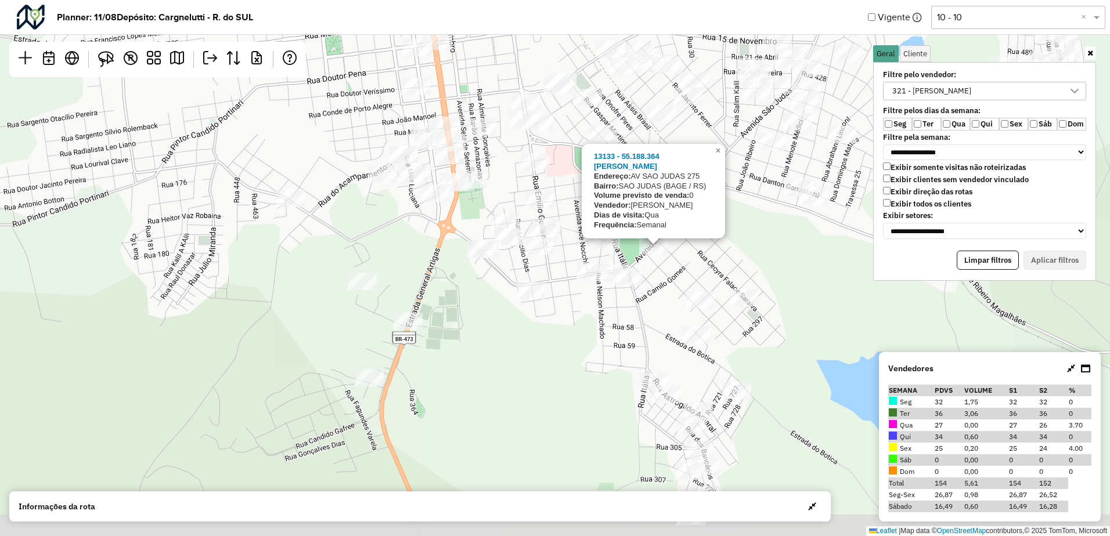
drag, startPoint x: 641, startPoint y: 328, endPoint x: 653, endPoint y: 288, distance: 41.7
click at [653, 288] on div "13133 - 55.188.364 NELI LEAL Endereço: AV SAO JUDAS 275 Bairro: SAO JUDAS (BAGE…" at bounding box center [555, 268] width 1110 height 536
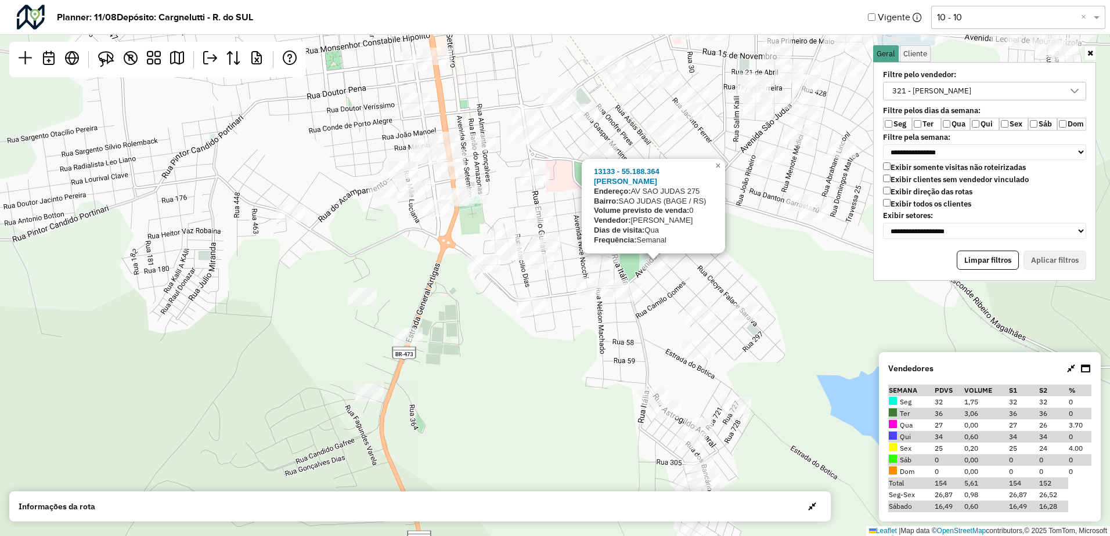
drag, startPoint x: 652, startPoint y: 309, endPoint x: 645, endPoint y: 323, distance: 16.4
click at [645, 323] on div "13133 - 55.188.364 NELI LEAL Endereço: AV SAO JUDAS 275 Bairro: SAO JUDAS (BAGE…" at bounding box center [555, 268] width 1110 height 536
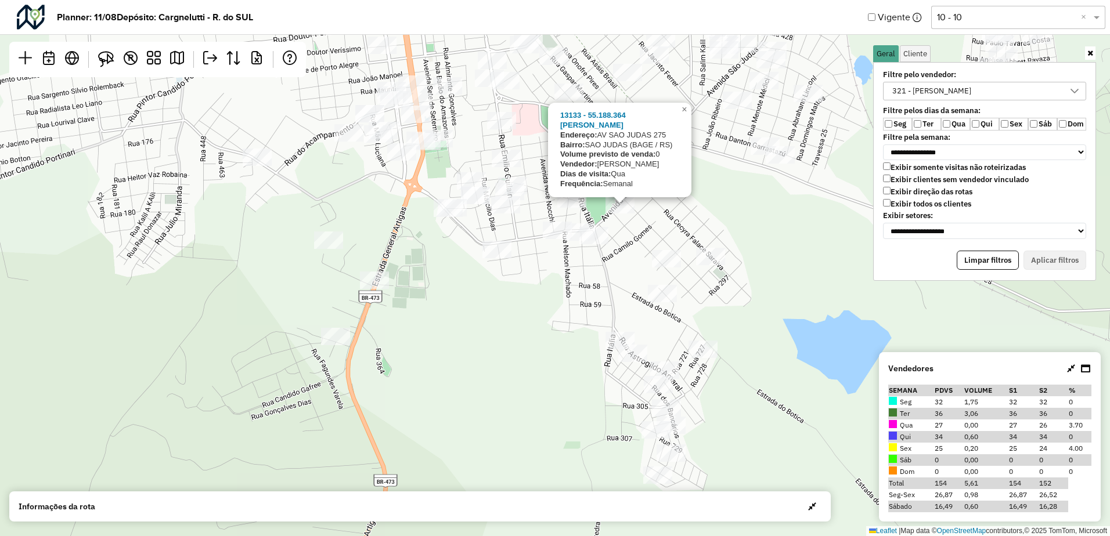
drag, startPoint x: 665, startPoint y: 381, endPoint x: 718, endPoint y: 243, distance: 148.1
click at [718, 243] on div "13133 - 55.188.364 NELI LEAL Endereço: AV SAO JUDAS 275 Bairro: SAO JUDAS (BAGE…" at bounding box center [555, 268] width 1110 height 536
click at [923, 96] on div "321 - LUCAS CARRION" at bounding box center [931, 90] width 87 height 17
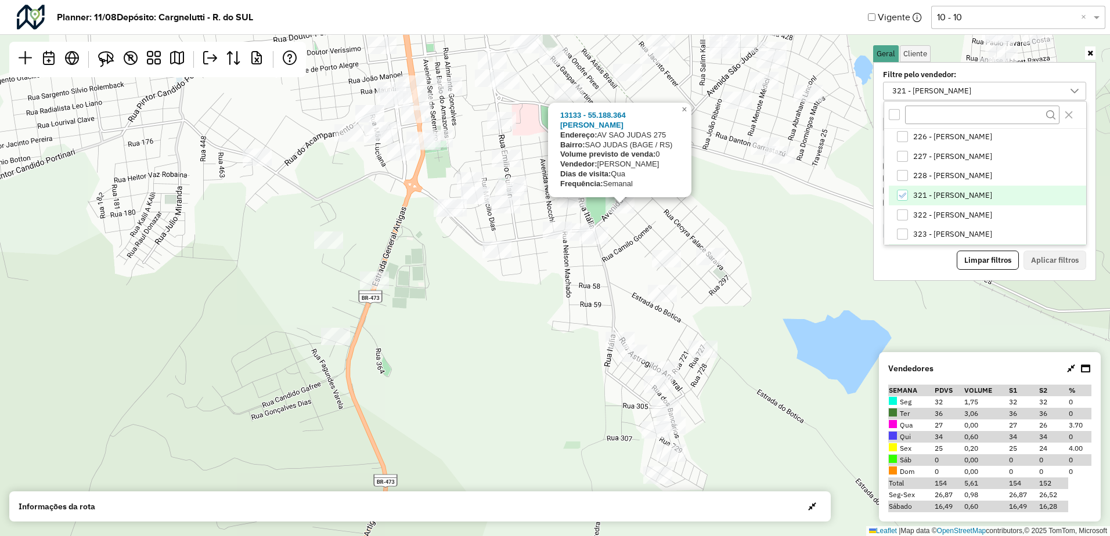
scroll to position [79, 0]
click at [926, 216] on span "323 - DAVI ACOSTA" at bounding box center [952, 215] width 79 height 9
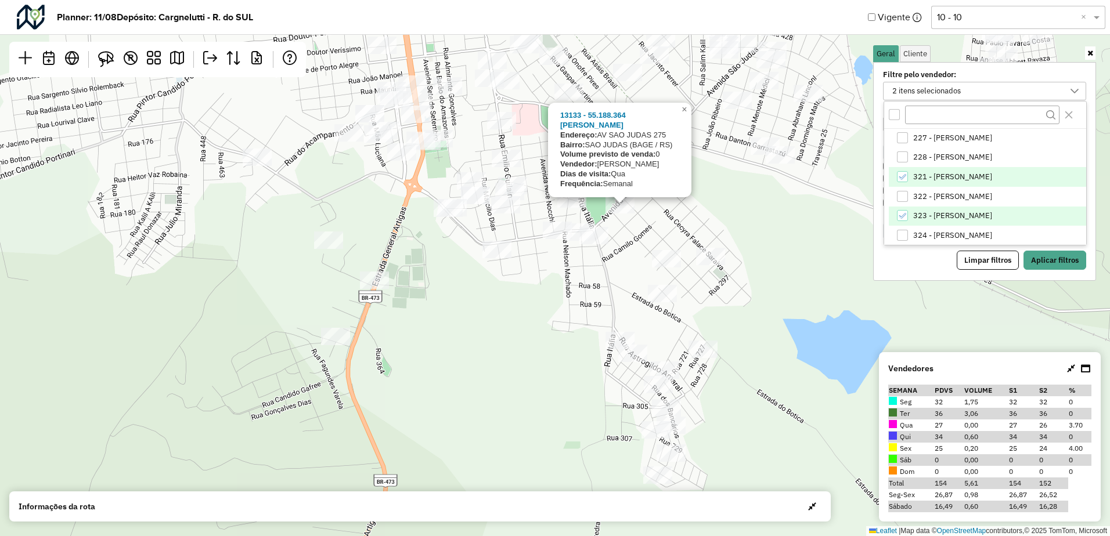
click at [925, 172] on span "321 - LUCAS CARRION" at bounding box center [952, 176] width 79 height 9
click at [1058, 262] on button "Aplicar filtros" at bounding box center [1054, 261] width 63 height 20
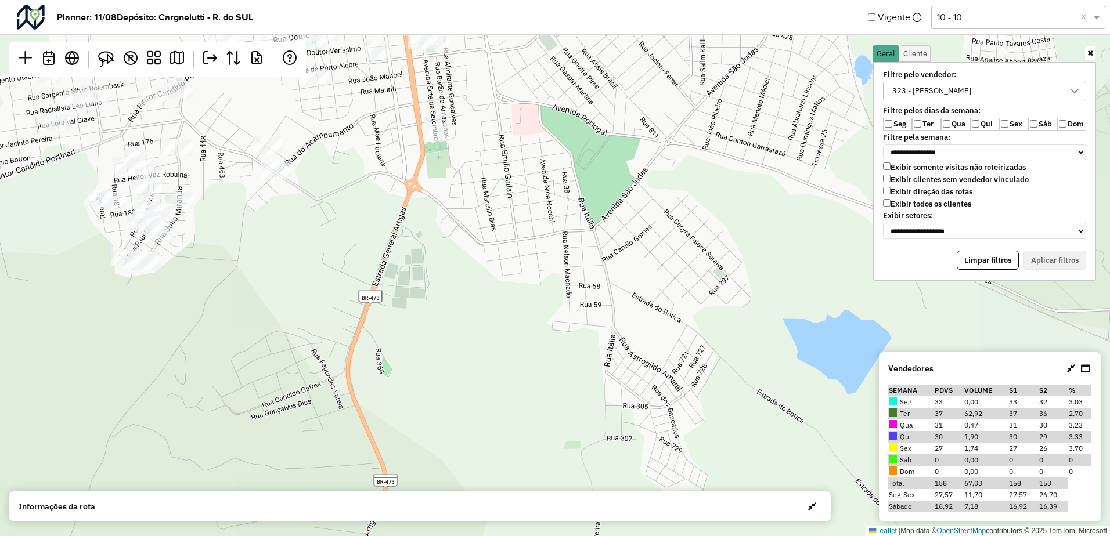
click at [976, 85] on div "323 - DAVI ACOSTA" at bounding box center [975, 90] width 175 height 17
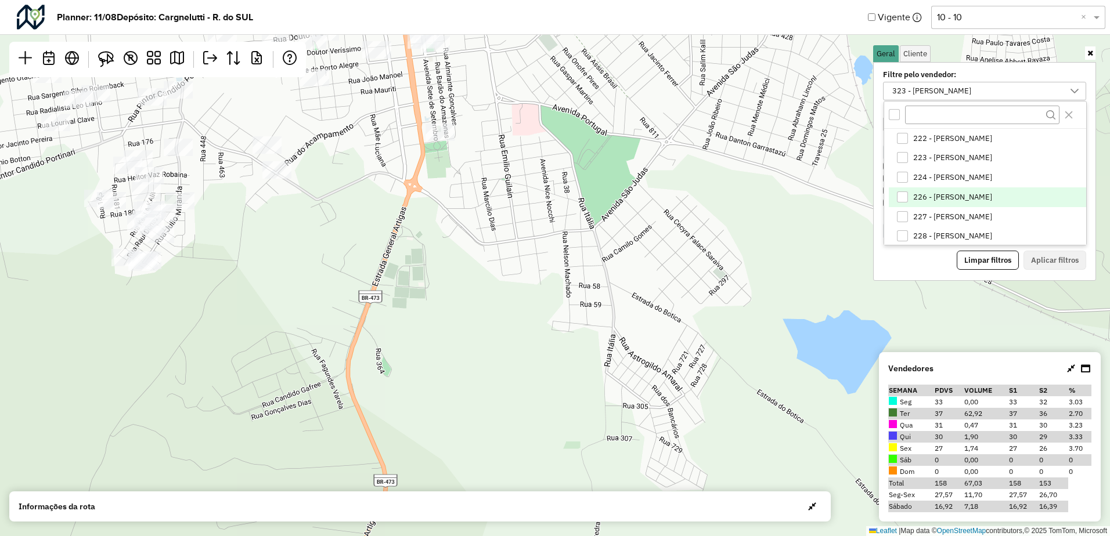
scroll to position [60, 0]
click at [930, 197] on span "321 - LUCAS CARRION" at bounding box center [952, 196] width 79 height 9
click at [919, 231] on span "323 - DAVI ACOSTA" at bounding box center [952, 234] width 79 height 9
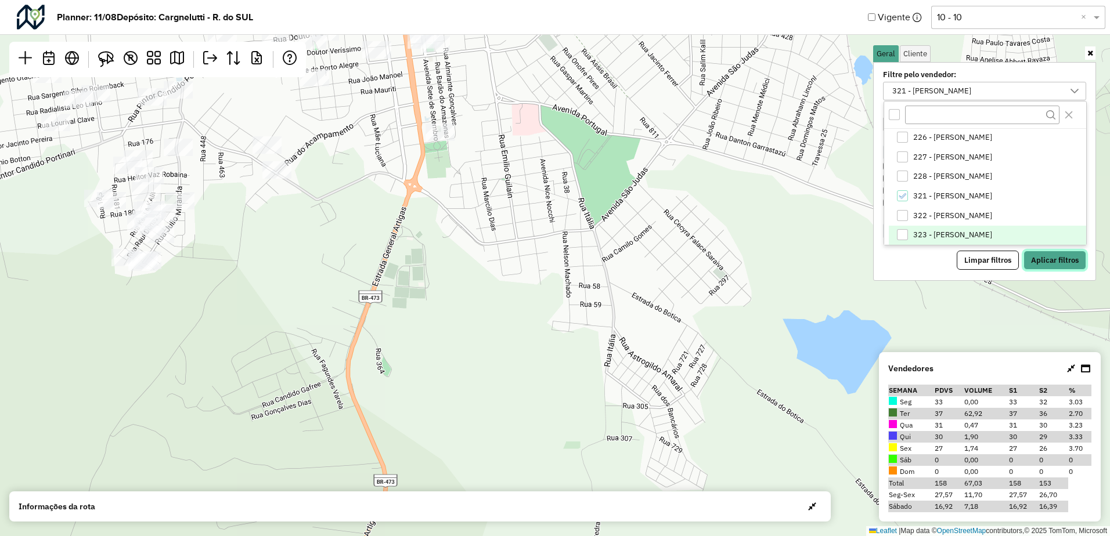
click at [1067, 266] on button "Aplicar filtros" at bounding box center [1054, 261] width 63 height 20
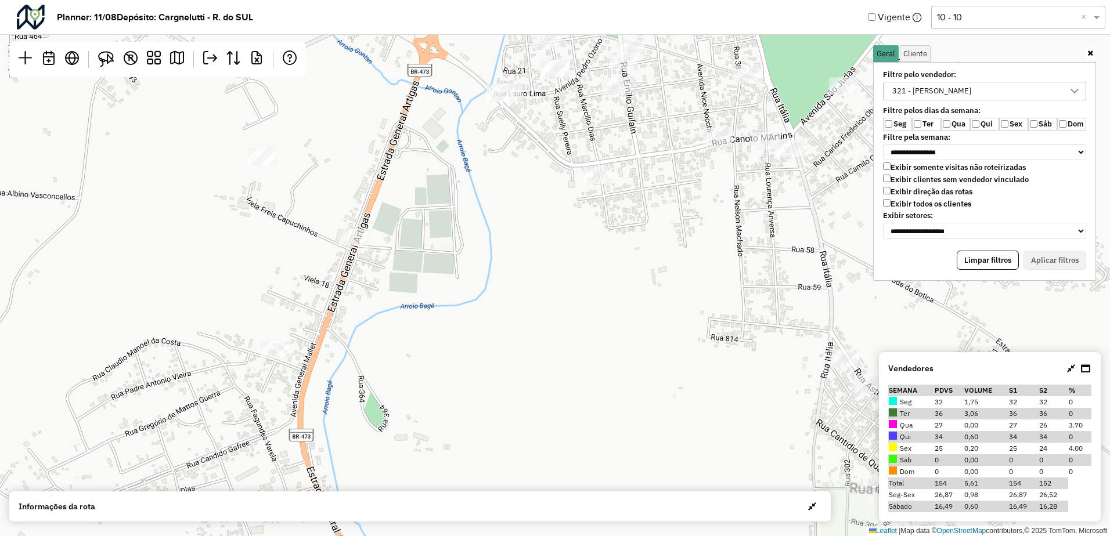
drag, startPoint x: 406, startPoint y: 322, endPoint x: 463, endPoint y: 303, distance: 60.6
click at [463, 303] on div "Leaflet | Map data © OpenStreetMap contributors,© 2025 TomTom, Microsoft" at bounding box center [555, 268] width 1110 height 536
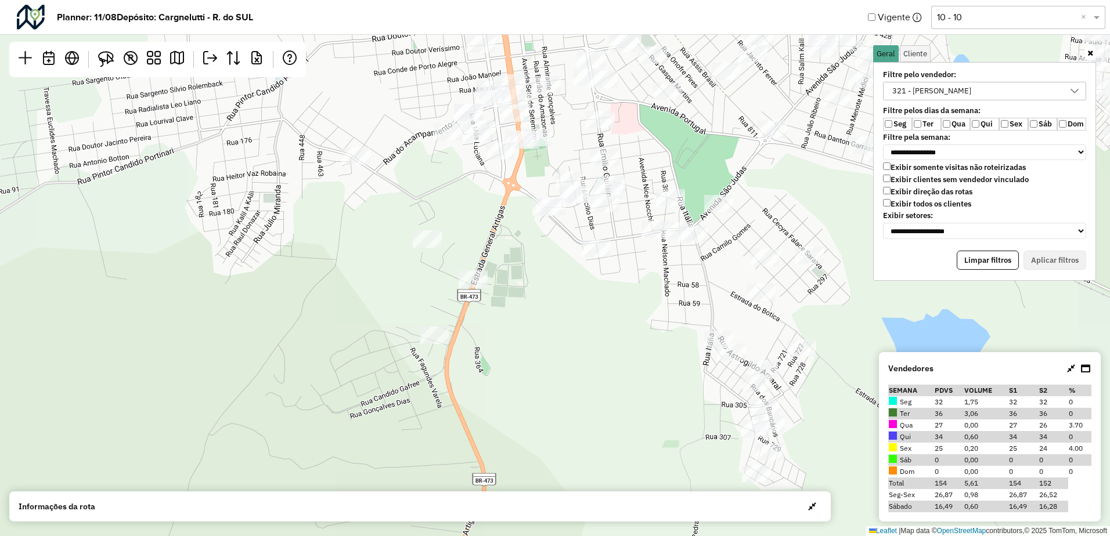
drag, startPoint x: 431, startPoint y: 180, endPoint x: 496, endPoint y: 254, distance: 98.7
click at [496, 254] on div "Leaflet | Map data © OpenStreetMap contributors,© 2025 TomTom, Microsoft" at bounding box center [555, 268] width 1110 height 536
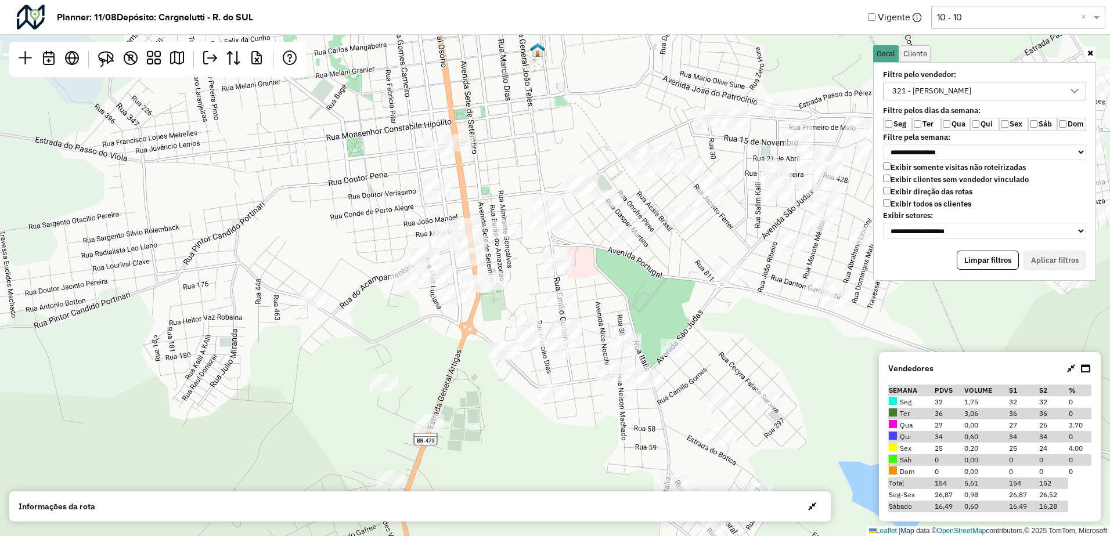
drag, startPoint x: 563, startPoint y: 176, endPoint x: 457, endPoint y: 364, distance: 215.5
click at [457, 364] on div "Leaflet | Map data © OpenStreetMap contributors,© 2025 TomTom, Microsoft" at bounding box center [555, 268] width 1110 height 536
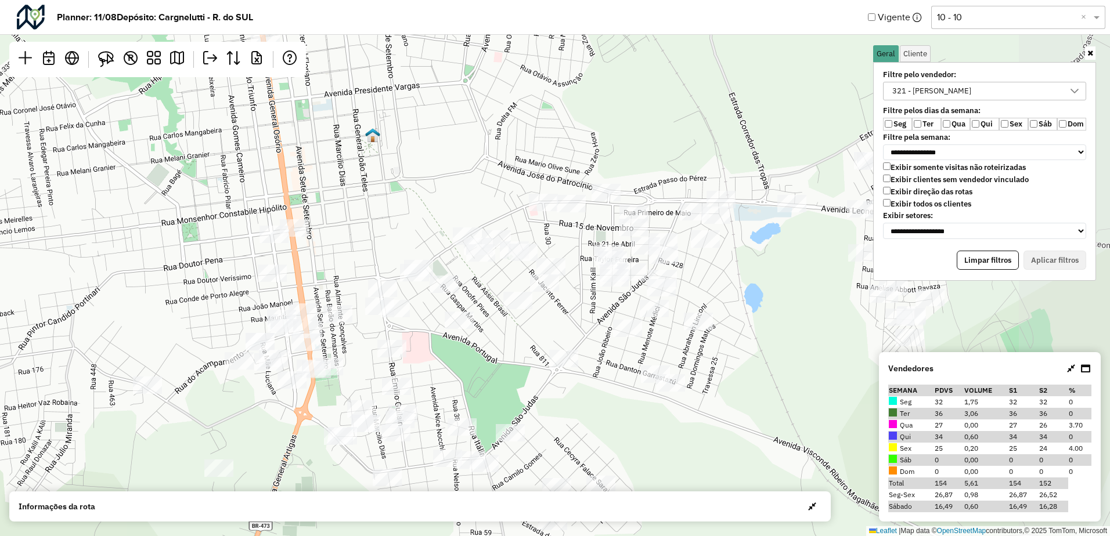
drag, startPoint x: 547, startPoint y: 139, endPoint x: 389, endPoint y: 216, distance: 175.7
click at [389, 216] on div "Leaflet | Map data © OpenStreetMap contributors,© 2025 TomTom, Microsoft" at bounding box center [555, 268] width 1110 height 536
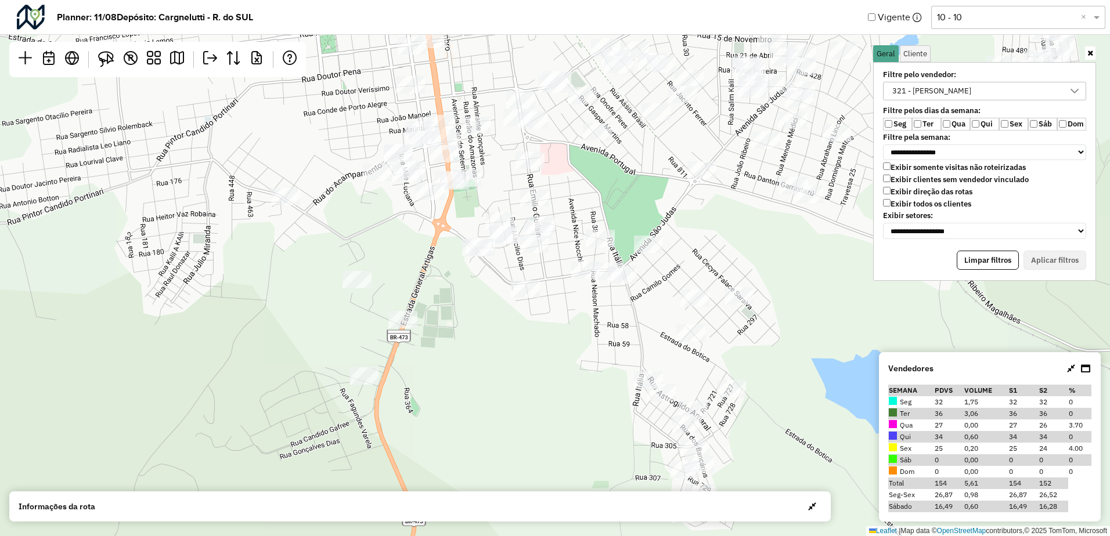
drag, startPoint x: 471, startPoint y: 132, endPoint x: 525, endPoint y: 18, distance: 126.2
click at [524, 21] on hb-planner "**********" at bounding box center [555, 268] width 1110 height 536
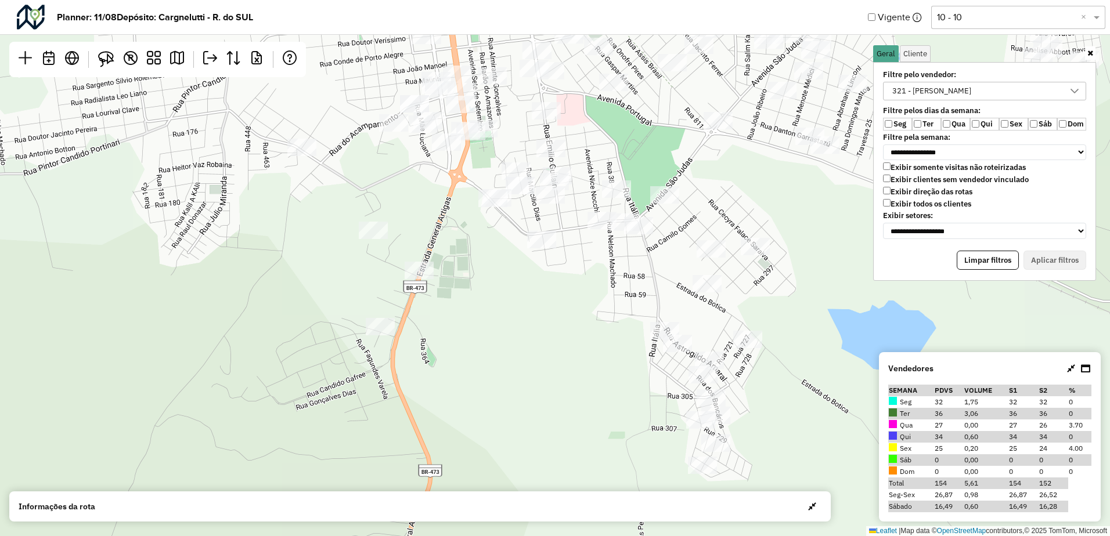
drag, startPoint x: 468, startPoint y: 243, endPoint x: 477, endPoint y: 223, distance: 21.3
click at [477, 223] on div "Leaflet | Map data © OpenStreetMap contributors,© 2025 TomTom, Microsoft" at bounding box center [555, 268] width 1110 height 536
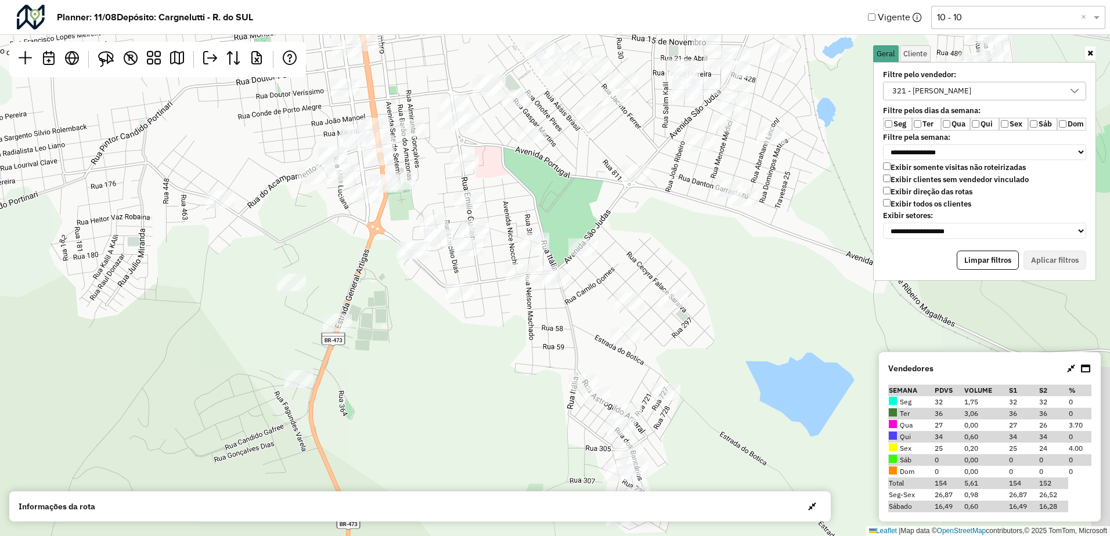
drag, startPoint x: 467, startPoint y: 225, endPoint x: 322, endPoint y: 327, distance: 177.8
click at [319, 332] on div "Leaflet | Map data © OpenStreetMap contributors,© 2025 TomTom, Microsoft" at bounding box center [555, 268] width 1110 height 536
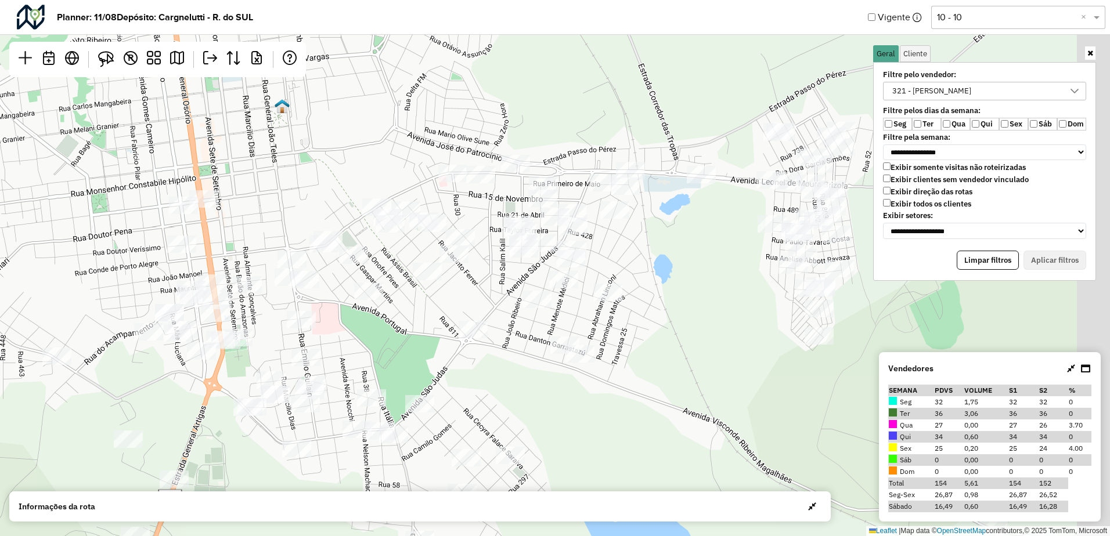
drag, startPoint x: 457, startPoint y: 217, endPoint x: 318, endPoint y: 320, distance: 173.9
click at [327, 327] on div "Leaflet | Map data © OpenStreetMap contributors,© 2025 TomTom, Microsoft" at bounding box center [555, 268] width 1110 height 536
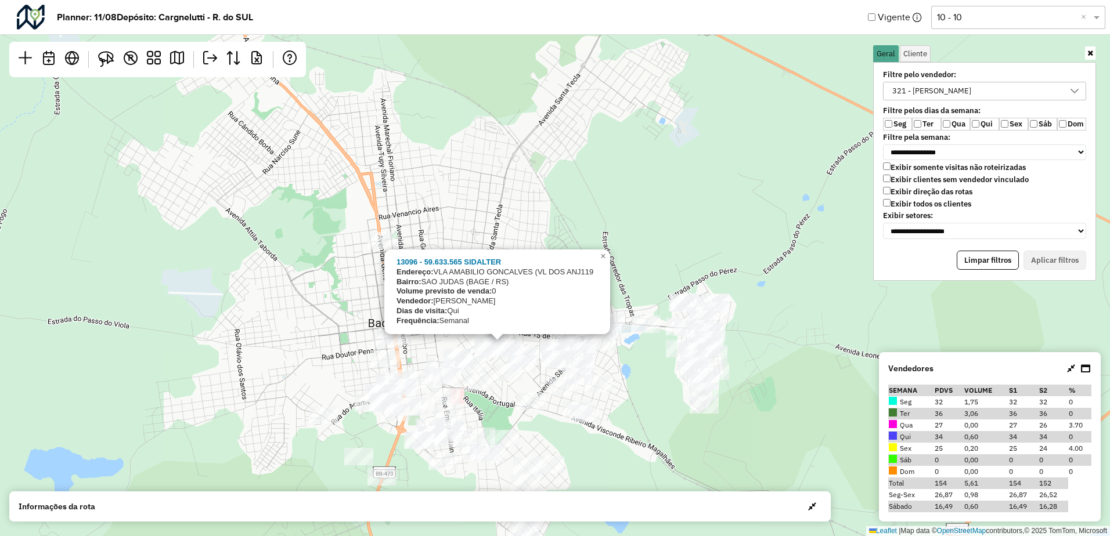
drag, startPoint x: 614, startPoint y: 427, endPoint x: 683, endPoint y: 268, distance: 172.9
click at [681, 273] on div "13096 - 59.633.565 SIDALTER Endereço: VLA AMABILIO GONCALVES (VL DOS ANJ119 Bai…" at bounding box center [555, 268] width 1110 height 536
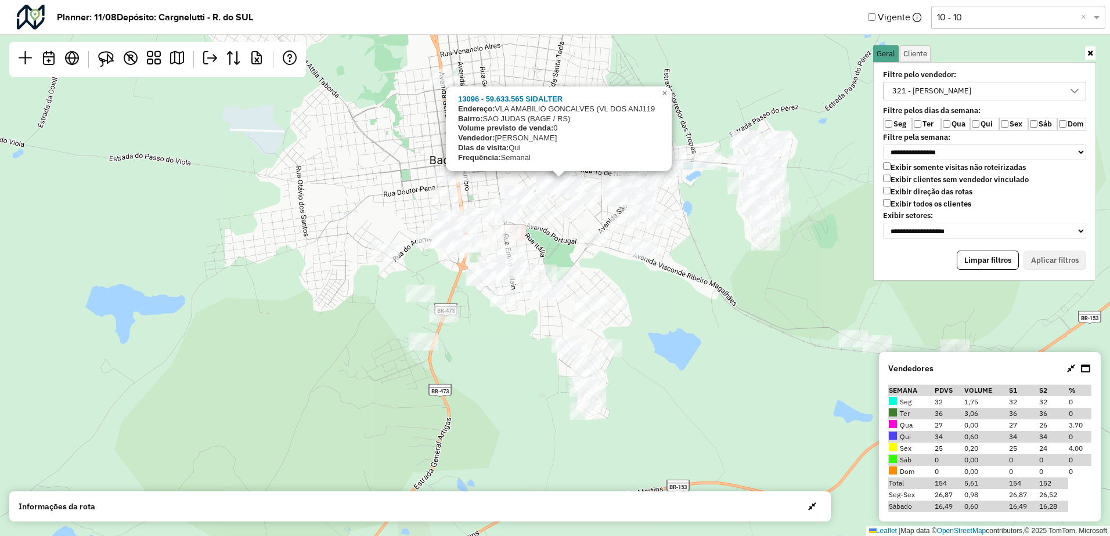
drag, startPoint x: 690, startPoint y: 324, endPoint x: 651, endPoint y: 329, distance: 38.6
click at [663, 334] on div "13096 - 59.633.565 SIDALTER Endereço: VLA AMABILIO GONCALVES (VL DOS ANJ119 Bai…" at bounding box center [555, 268] width 1110 height 536
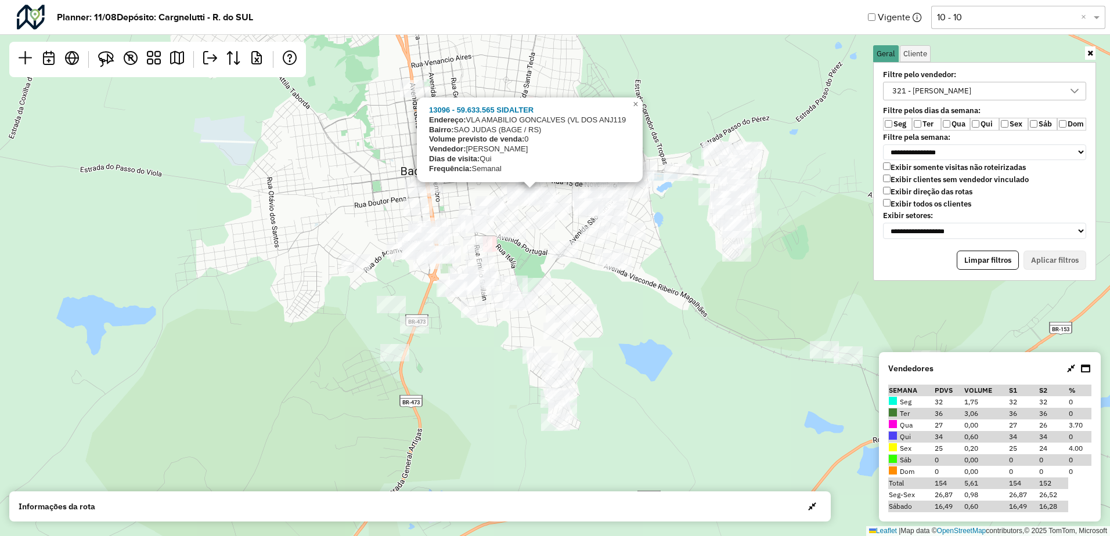
click at [651, 329] on div "13096 - 59.633.565 SIDALTER Endereço: VLA AMABILIO GONCALVES (VL DOS ANJ119 Bai…" at bounding box center [555, 268] width 1110 height 536
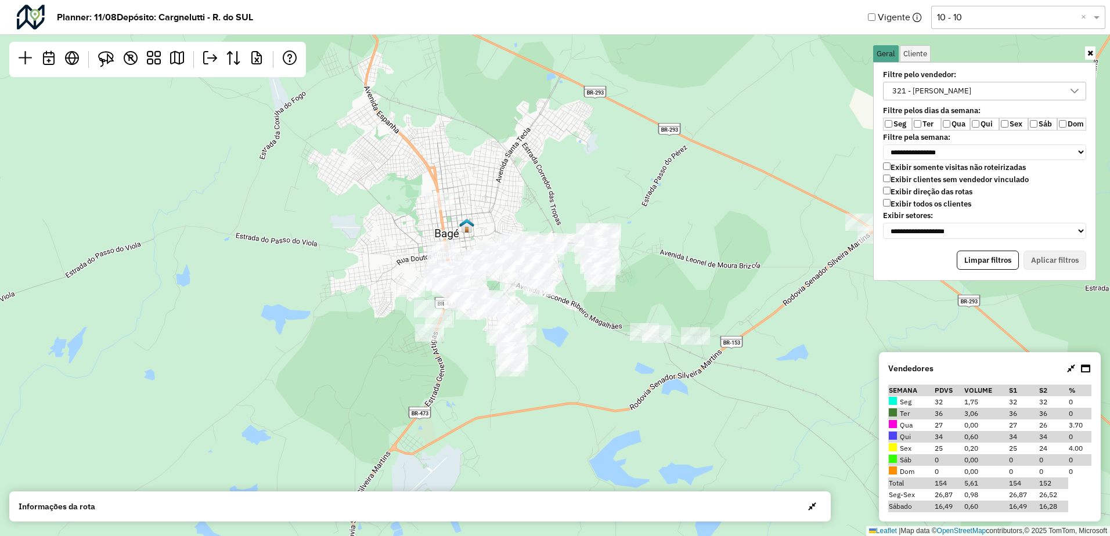
drag, startPoint x: 645, startPoint y: 319, endPoint x: 583, endPoint y: 337, distance: 64.1
click at [583, 337] on div "Leaflet | Map data © OpenStreetMap contributors,© 2025 TomTom, Microsoft" at bounding box center [555, 268] width 1110 height 536
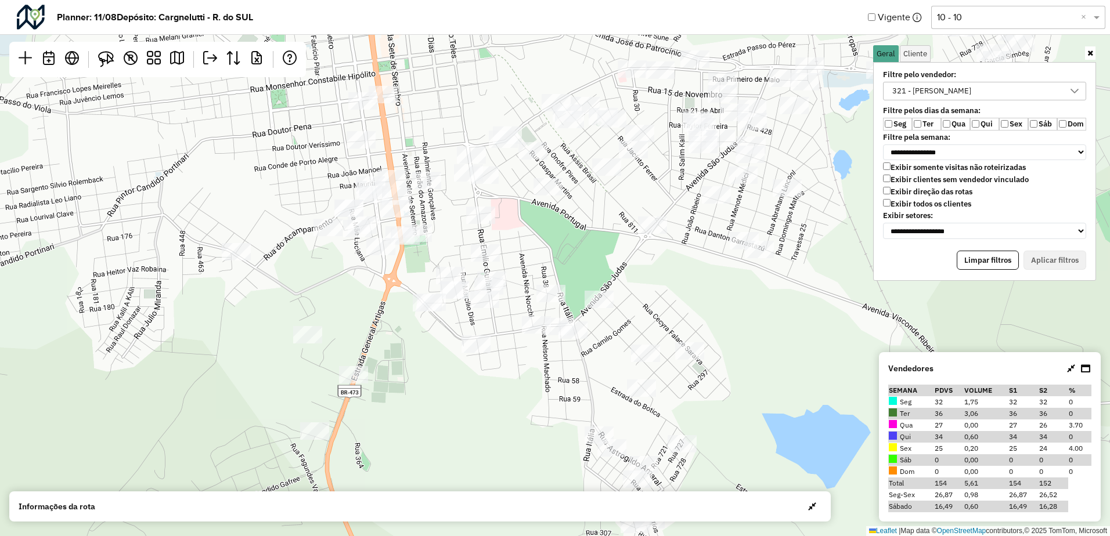
drag, startPoint x: 460, startPoint y: 258, endPoint x: 680, endPoint y: 334, distance: 232.9
click at [680, 334] on div "Leaflet | Map data © OpenStreetMap contributors,© 2025 TomTom, Microsoft" at bounding box center [555, 268] width 1110 height 536
drag, startPoint x: 611, startPoint y: 276, endPoint x: 614, endPoint y: 290, distance: 14.2
click at [614, 290] on div "Leaflet | Map data © OpenStreetMap contributors,© 2025 TomTom, Microsoft" at bounding box center [555, 268] width 1110 height 536
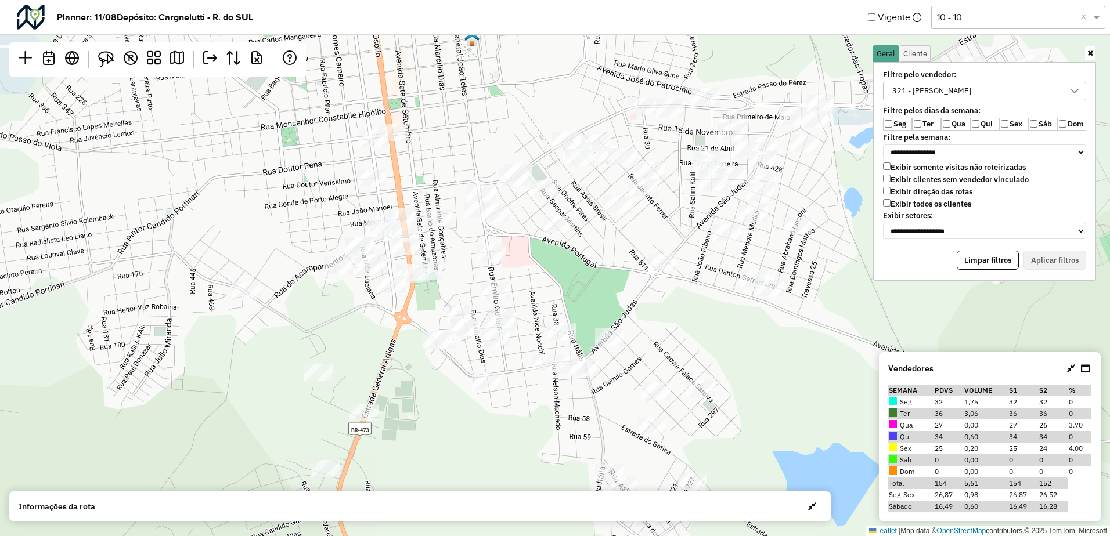
click at [1018, 98] on div "321 - LUCAS CARRION" at bounding box center [975, 90] width 175 height 17
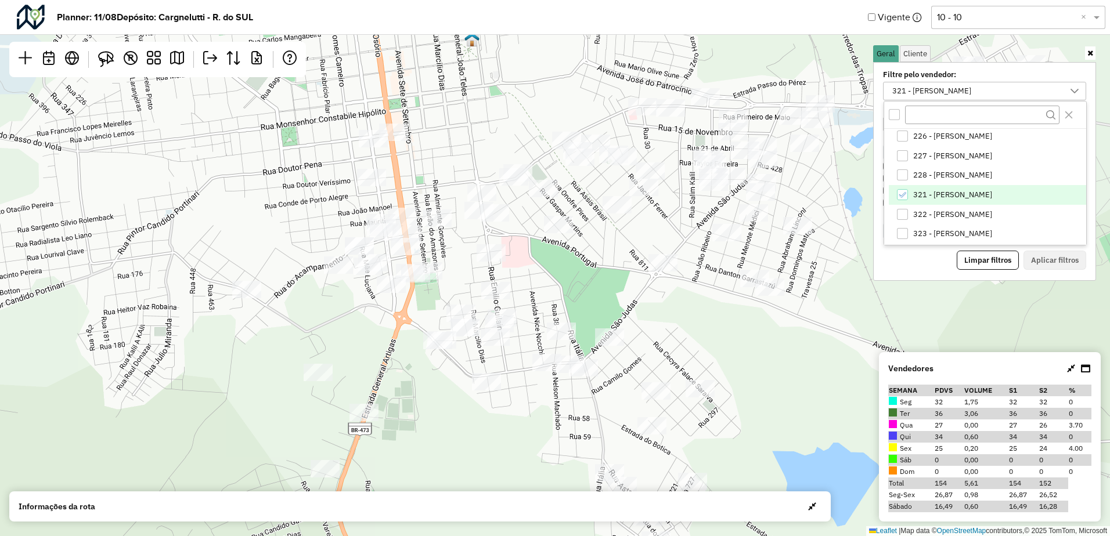
scroll to position [79, 0]
click at [962, 199] on span "322 - ÁLVARO GABRIEL" at bounding box center [952, 196] width 79 height 9
click at [964, 176] on span "321 - LUCAS CARRION" at bounding box center [952, 176] width 79 height 9
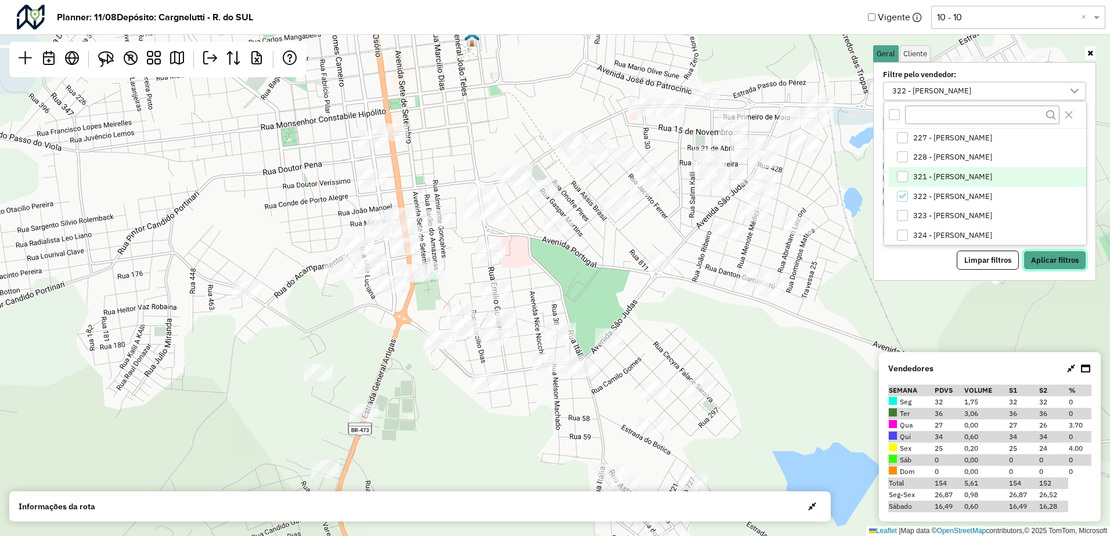
click at [1051, 258] on button "Aplicar filtros" at bounding box center [1054, 261] width 63 height 20
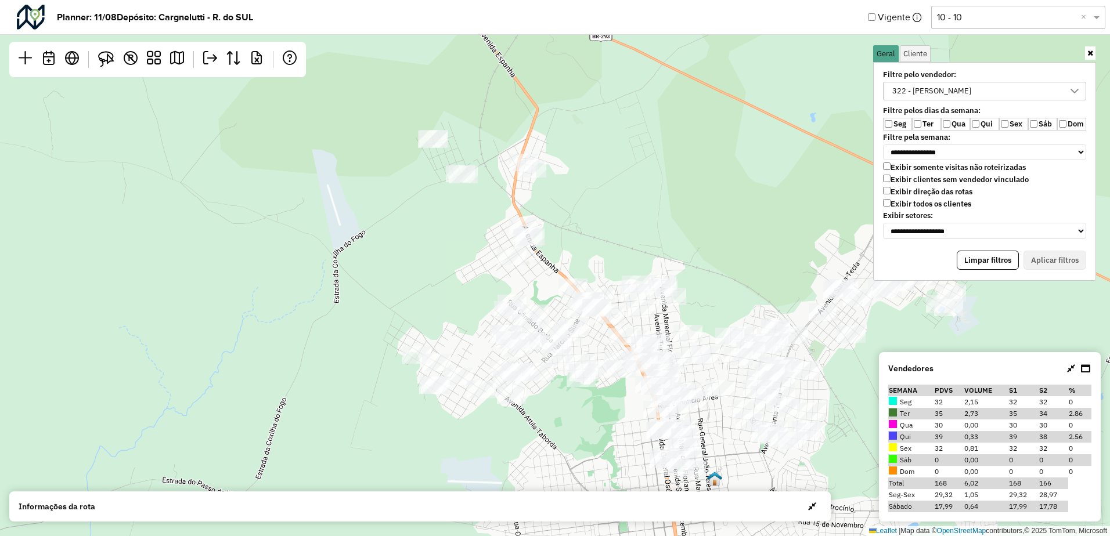
drag, startPoint x: 600, startPoint y: 222, endPoint x: 655, endPoint y: 192, distance: 62.4
click at [655, 192] on div "Leaflet | Map data © OpenStreetMap contributors,© 2025 TomTom, Microsoft" at bounding box center [555, 268] width 1110 height 536
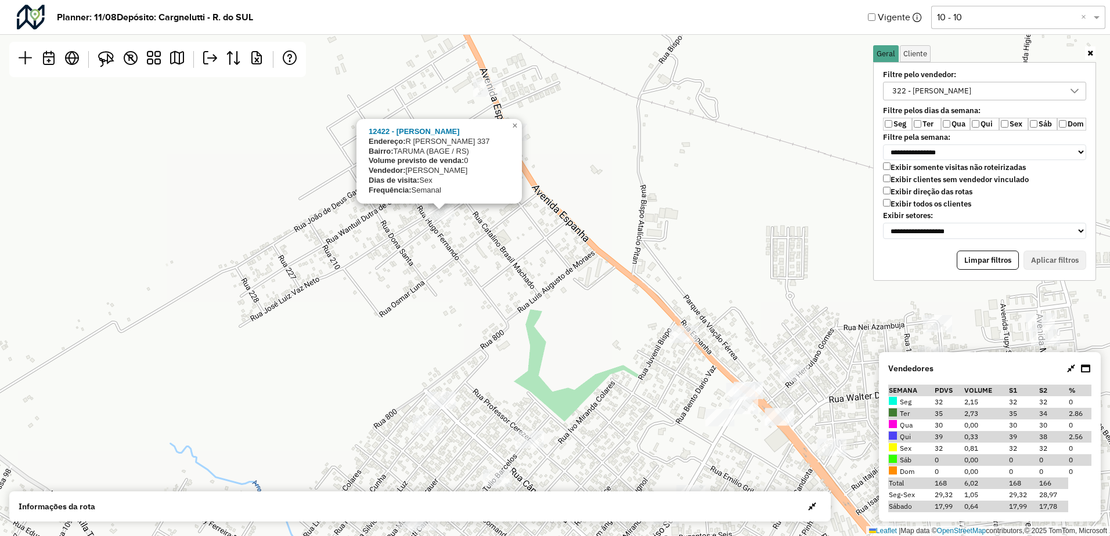
click at [547, 181] on div "12422 - SANDRA MARA GARCIA B Endereço: R JOSE LUIZ VAZ NETO 337 Bairro: TARUMA …" at bounding box center [555, 268] width 1110 height 536
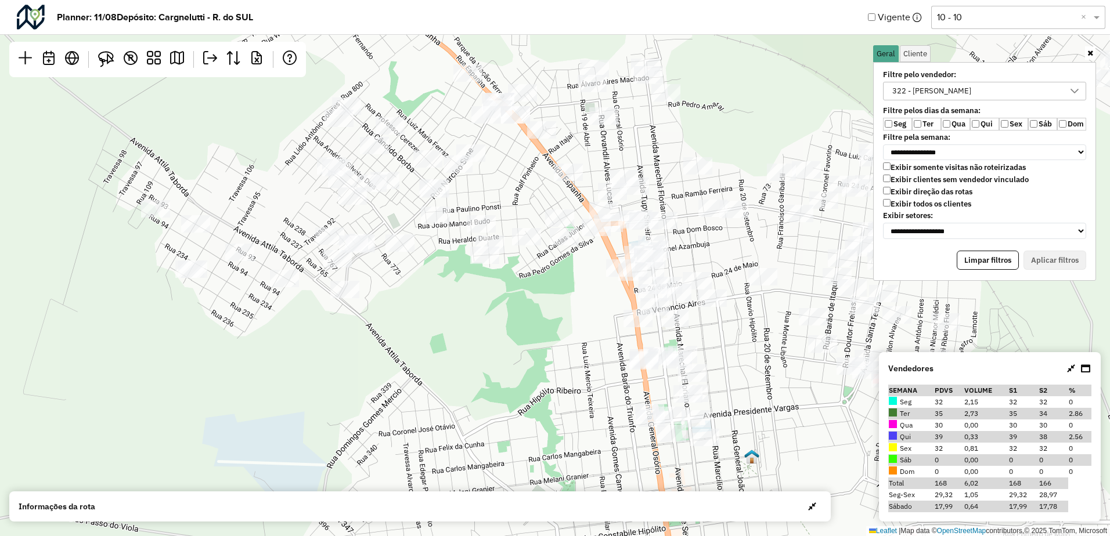
drag, startPoint x: 562, startPoint y: 316, endPoint x: 547, endPoint y: 268, distance: 50.5
click at [547, 268] on div "12422 - SANDRA MARA GARCIA B Endereço: R JOSE LUIZ VAZ NETO 337 Bairro: TARUMA …" at bounding box center [555, 268] width 1110 height 536
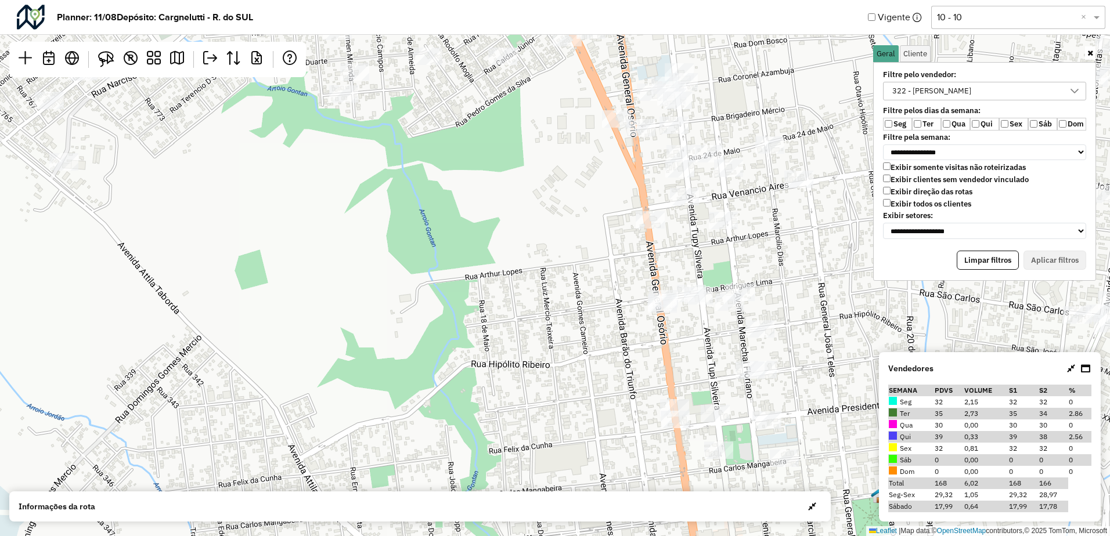
drag, startPoint x: 589, startPoint y: 330, endPoint x: 569, endPoint y: 240, distance: 92.1
click at [558, 227] on div "12422 - SANDRA MARA GARCIA B Endereço: R JOSE LUIZ VAZ NETO 337 Bairro: TARUMA …" at bounding box center [555, 268] width 1110 height 536
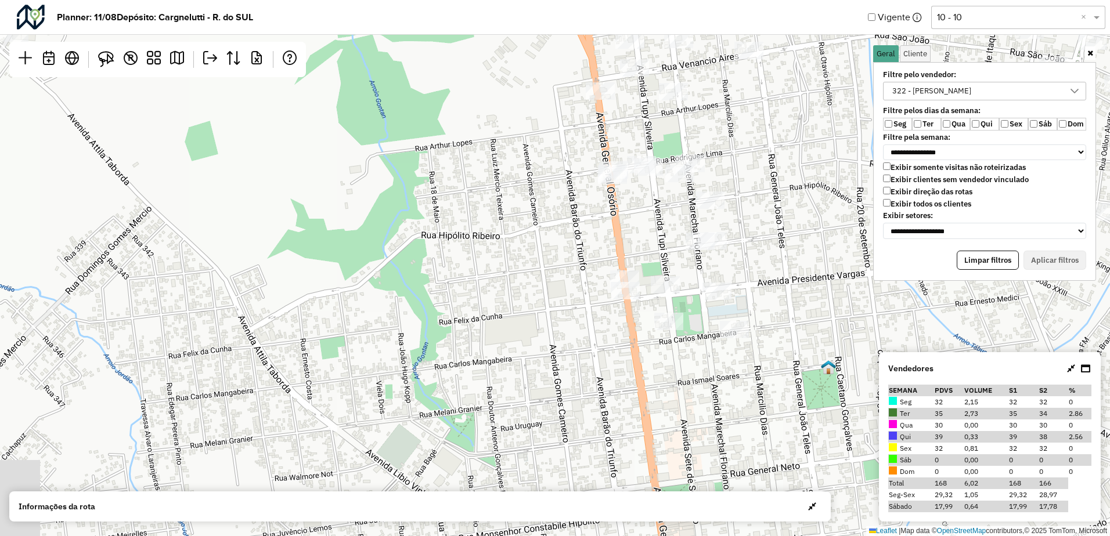
drag, startPoint x: 597, startPoint y: 285, endPoint x: 576, endPoint y: 256, distance: 36.1
click at [576, 257] on div "12422 - SANDRA MARA GARCIA B Endereço: R JOSE LUIZ VAZ NETO 337 Bairro: TARUMA …" at bounding box center [555, 268] width 1110 height 536
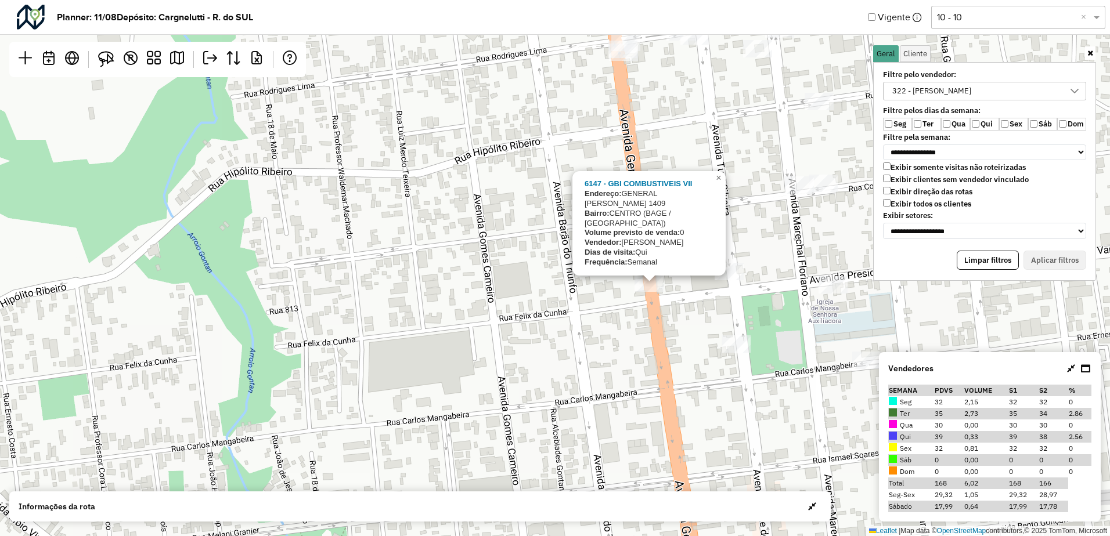
click at [524, 276] on div "6147 - GBI COMBUSTIVEIS VII Endereço: GENERAL OSORIO 1409 Bairro: CENTRO (BAGE …" at bounding box center [555, 268] width 1110 height 536
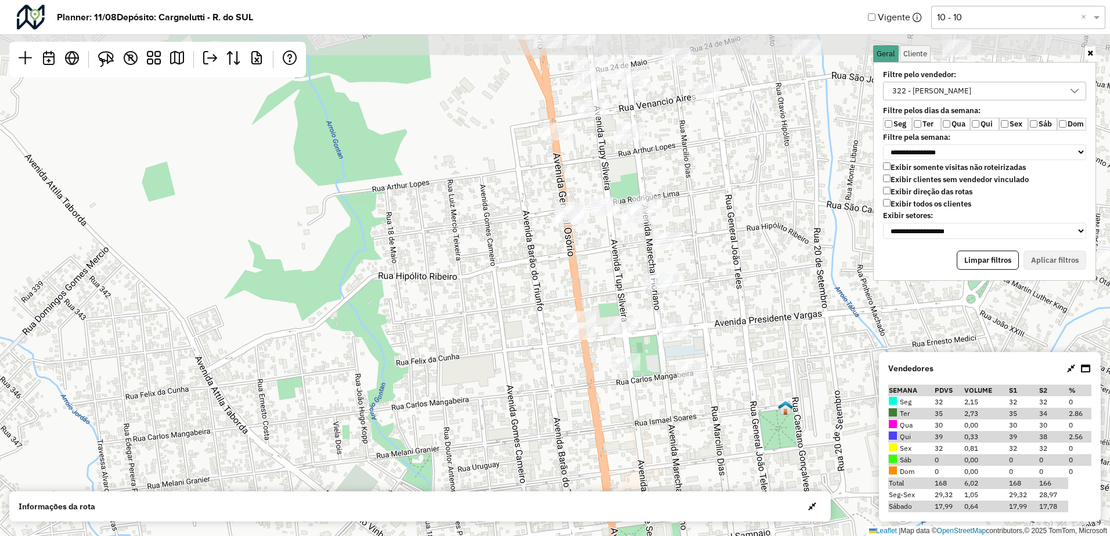
drag, startPoint x: 578, startPoint y: 283, endPoint x: 554, endPoint y: 293, distance: 25.2
click at [570, 304] on div "Leaflet | Map data © OpenStreetMap contributors,© 2025 TomTom, Microsoft" at bounding box center [555, 268] width 1110 height 536
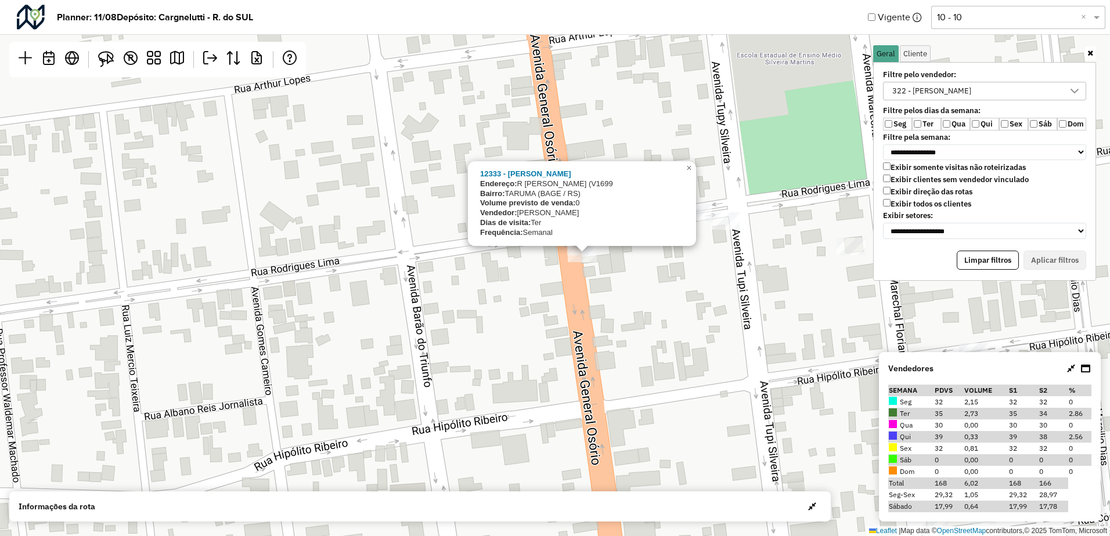
click at [517, 262] on div "12333 - GABRIELI DUTRA CAMAR Endereço: R MANOEL RODRIGUES DE ATHAYDE (V1699 Bai…" at bounding box center [555, 268] width 1110 height 536
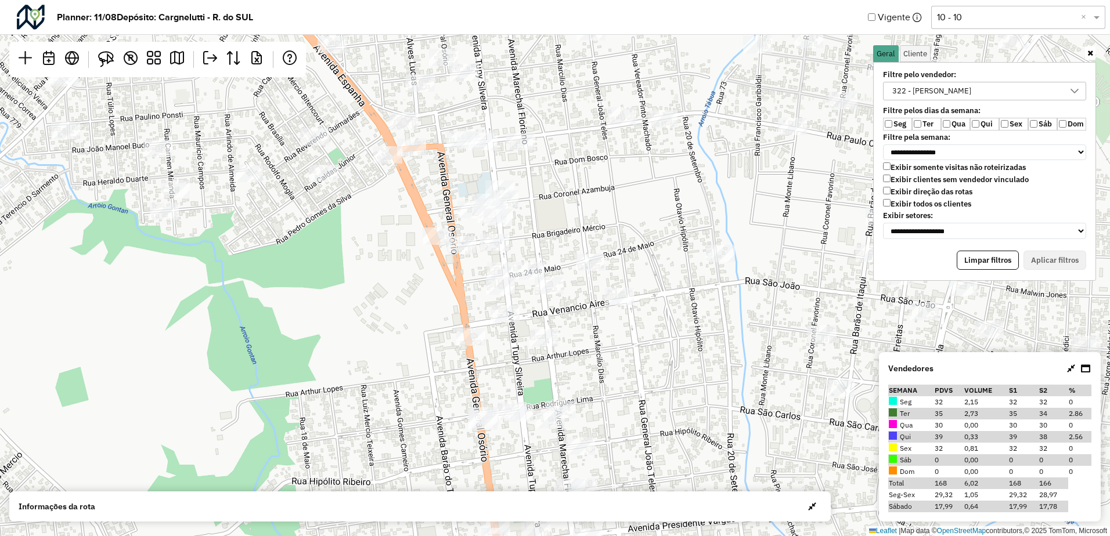
drag, startPoint x: 644, startPoint y: 194, endPoint x: 579, endPoint y: 369, distance: 186.4
click at [579, 369] on div "Leaflet | Map data © OpenStreetMap contributors,© 2025 TomTom, Microsoft" at bounding box center [555, 268] width 1110 height 536
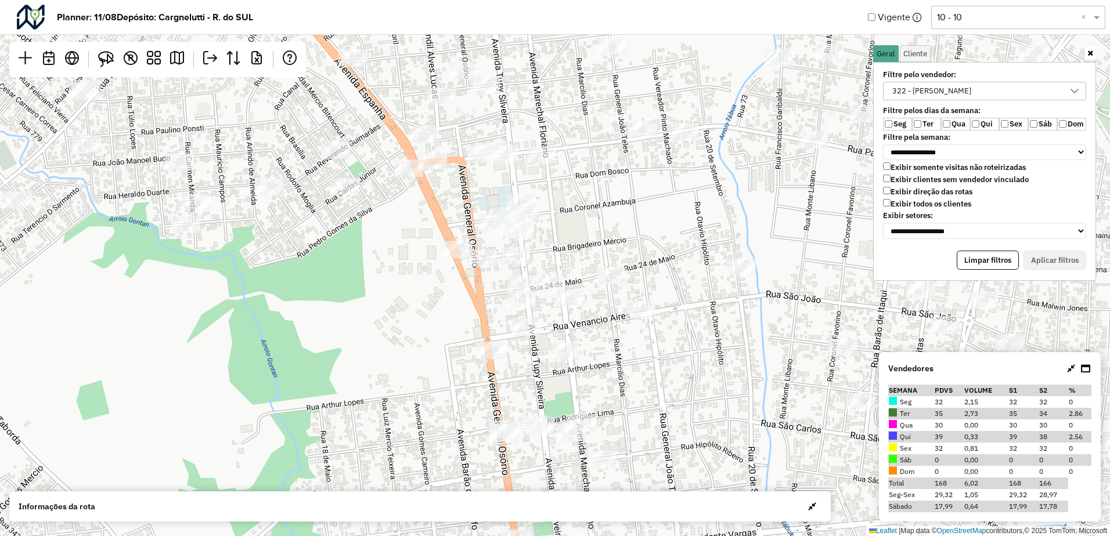
drag, startPoint x: 459, startPoint y: 269, endPoint x: 479, endPoint y: 275, distance: 21.1
click at [478, 275] on div "Leaflet | Map data © OpenStreetMap contributors,© 2025 TomTom, Microsoft" at bounding box center [555, 268] width 1110 height 536
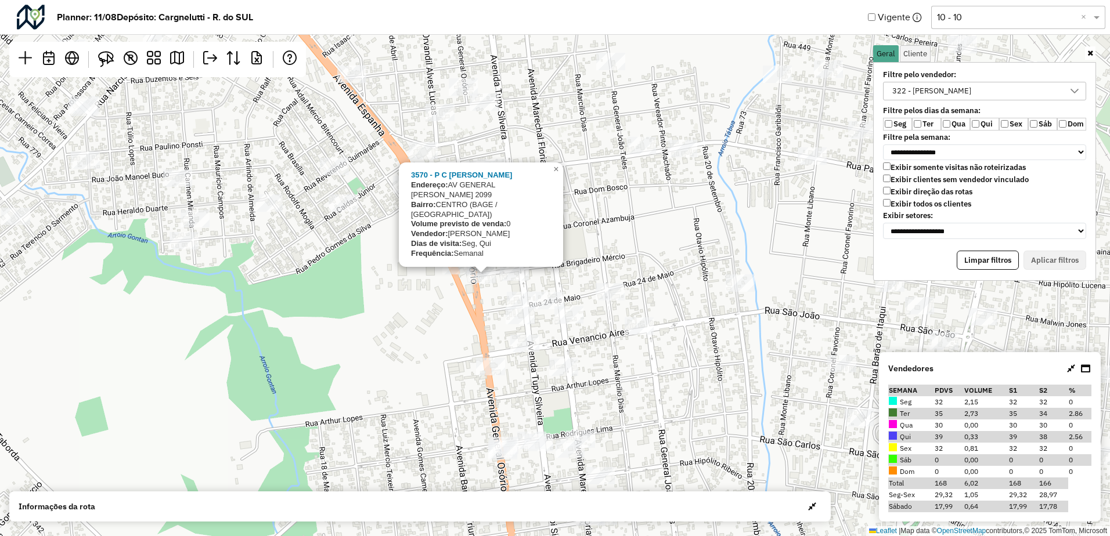
click at [616, 251] on div "3570 - P C MESSA DA SILVA Endereço: AV GENERAL OSORIO 2099 Bairro: CENTRO (BAGE…" at bounding box center [555, 268] width 1110 height 536
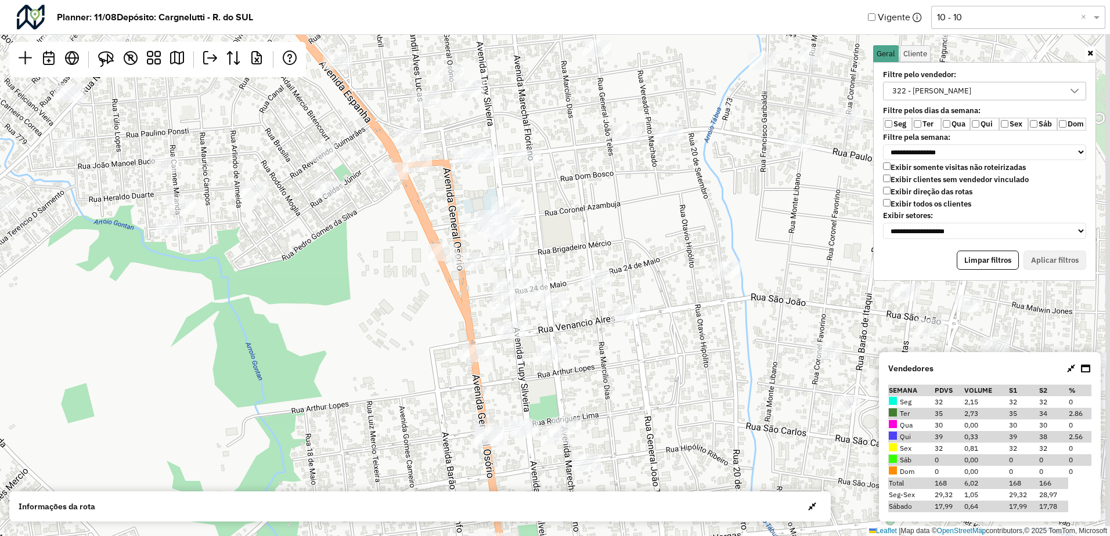
drag, startPoint x: 626, startPoint y: 259, endPoint x: 589, endPoint y: 229, distance: 47.4
click at [591, 231] on div "Leaflet | Map data © OpenStreetMap contributors,© 2025 TomTom, Microsoft" at bounding box center [555, 268] width 1110 height 536
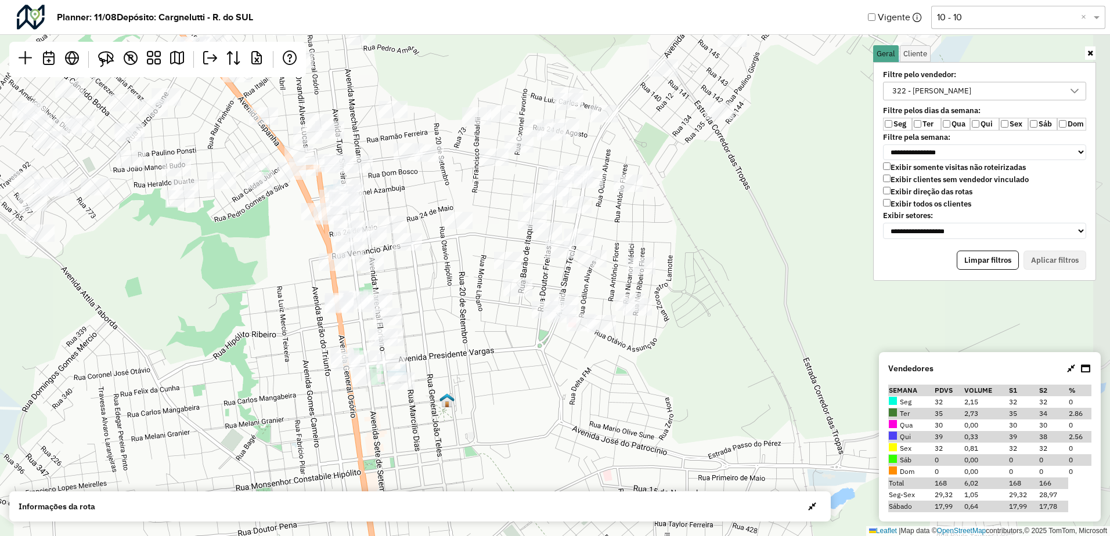
drag, startPoint x: 673, startPoint y: 293, endPoint x: 486, endPoint y: 272, distance: 188.7
click at [486, 270] on div "Leaflet | Map data © OpenStreetMap contributors,© 2025 TomTom, Microsoft" at bounding box center [555, 268] width 1110 height 536
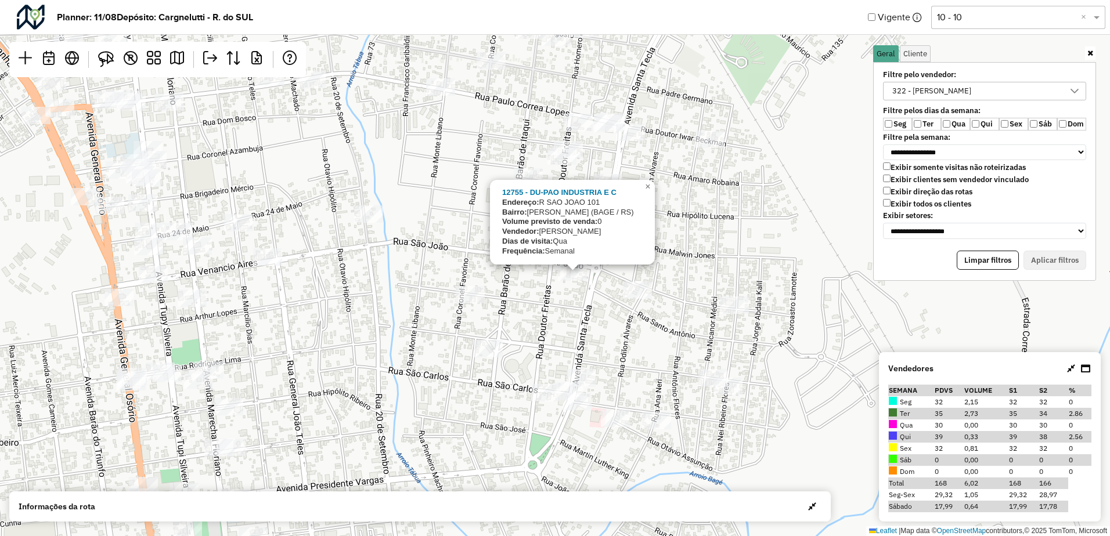
drag, startPoint x: 656, startPoint y: 113, endPoint x: 651, endPoint y: 204, distance: 91.9
click at [654, 203] on div "12755 - DU-PAO INDUSTRIA E C Endereço: R SAO JOAO 101 Bairro: GETULIO VARGAS (B…" at bounding box center [555, 268] width 1110 height 536
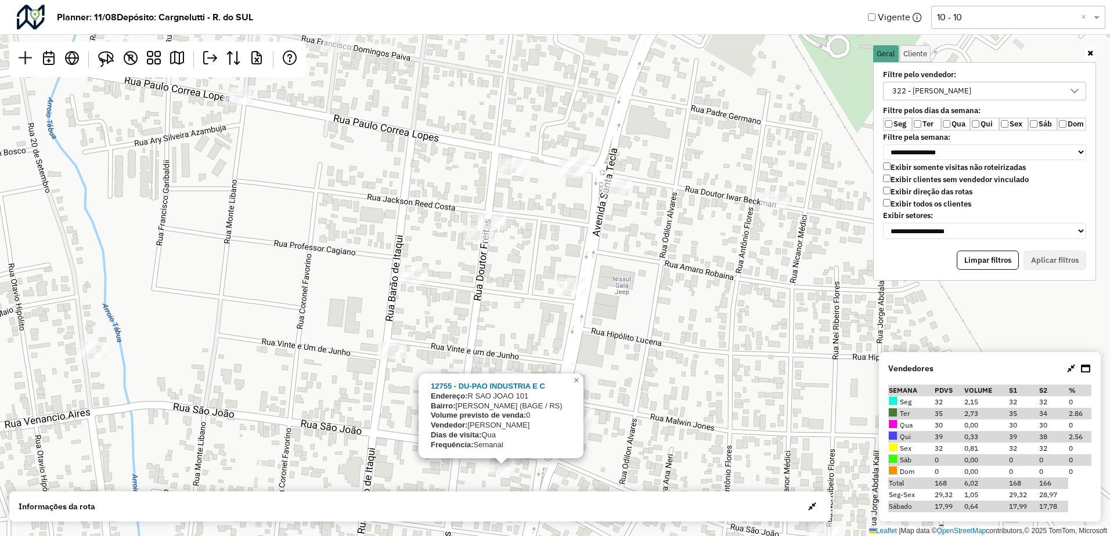
drag, startPoint x: 596, startPoint y: 243, endPoint x: 596, endPoint y: 277, distance: 34.8
click at [597, 277] on div "12755 - DU-PAO INDUSTRIA E C Endereço: R SAO JOAO 101 Bairro: GETULIO VARGAS (B…" at bounding box center [555, 268] width 1110 height 536
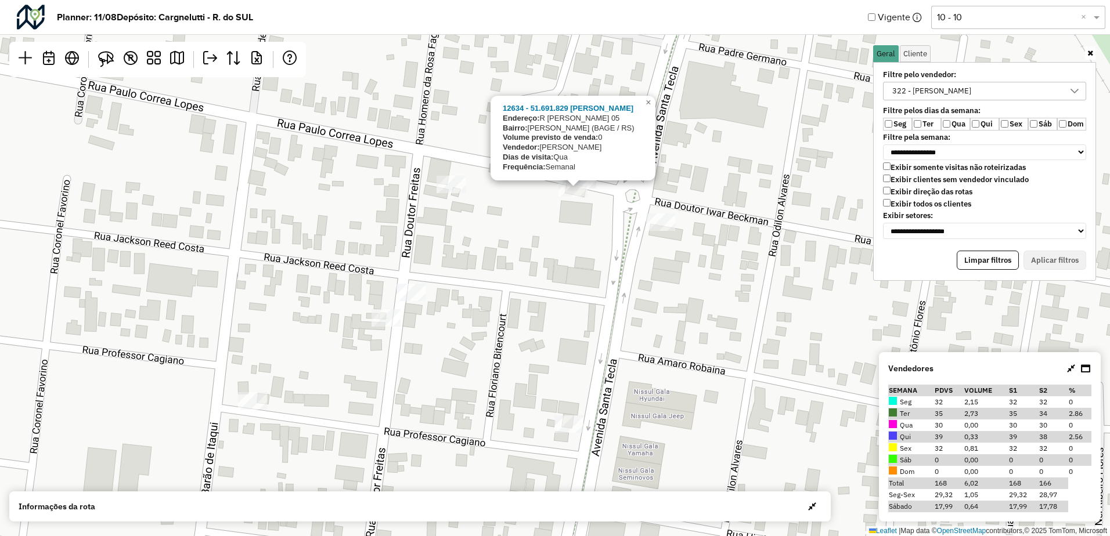
drag, startPoint x: 600, startPoint y: 211, endPoint x: 587, endPoint y: 273, distance: 64.0
click at [587, 273] on div "12634 - 51.691.829 JESUS LEO Endereço: R MELWIN JONES 05 Bairro: GETULIO VARGAS…" at bounding box center [555, 268] width 1110 height 536
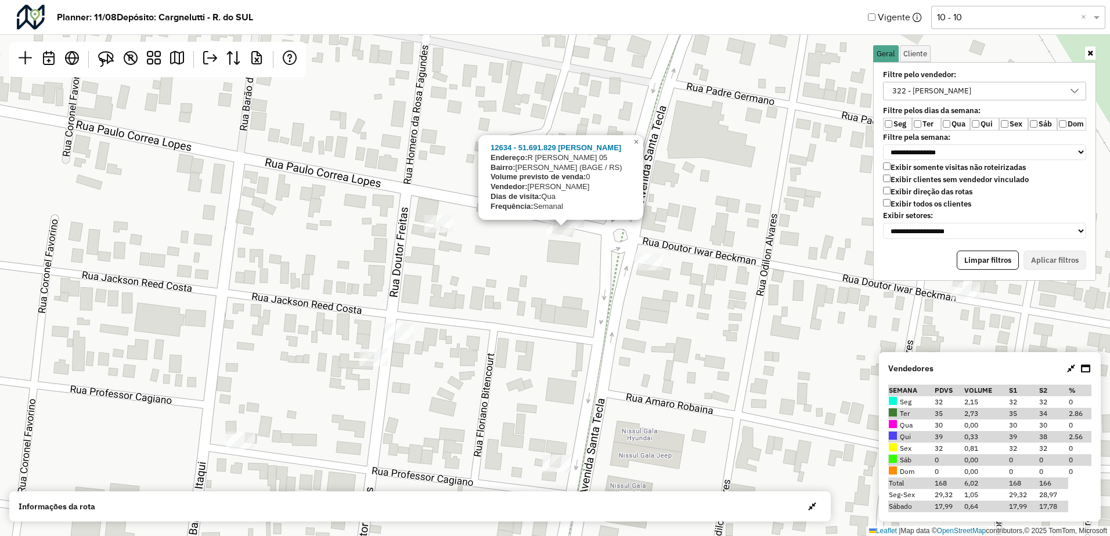
click at [582, 251] on div "12634 - 51.691.829 JESUS LEO Endereço: R MELWIN JONES 05 Bairro: GETULIO VARGAS…" at bounding box center [555, 268] width 1110 height 536
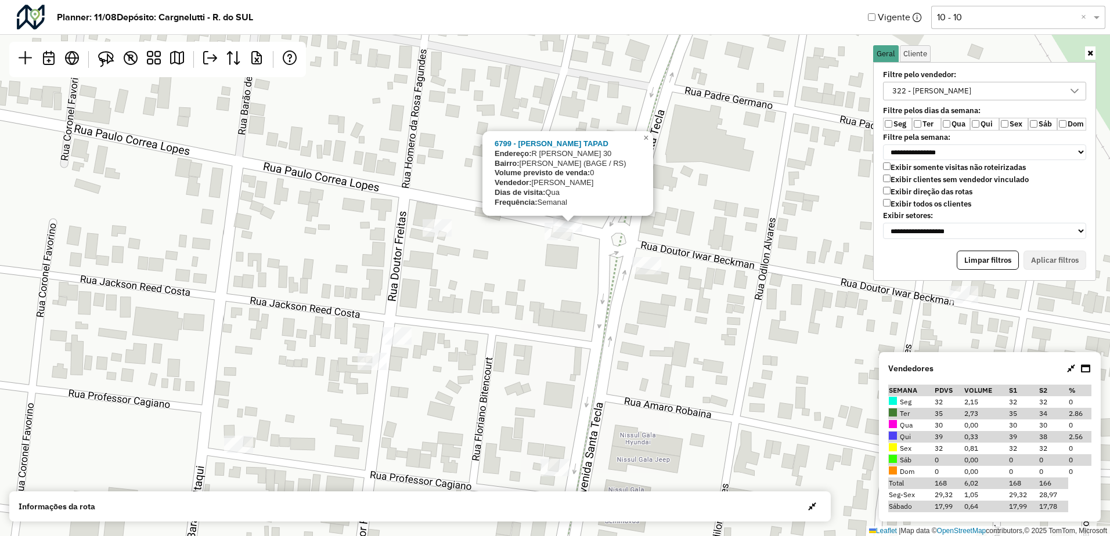
drag, startPoint x: 594, startPoint y: 237, endPoint x: 586, endPoint y: 262, distance: 26.1
click at [591, 262] on div "6799 - MANUELA GANTES TAPAD Endereço: R PAULO CORREA LOPES 30 Bairro: GETULIO V…" at bounding box center [555, 268] width 1110 height 536
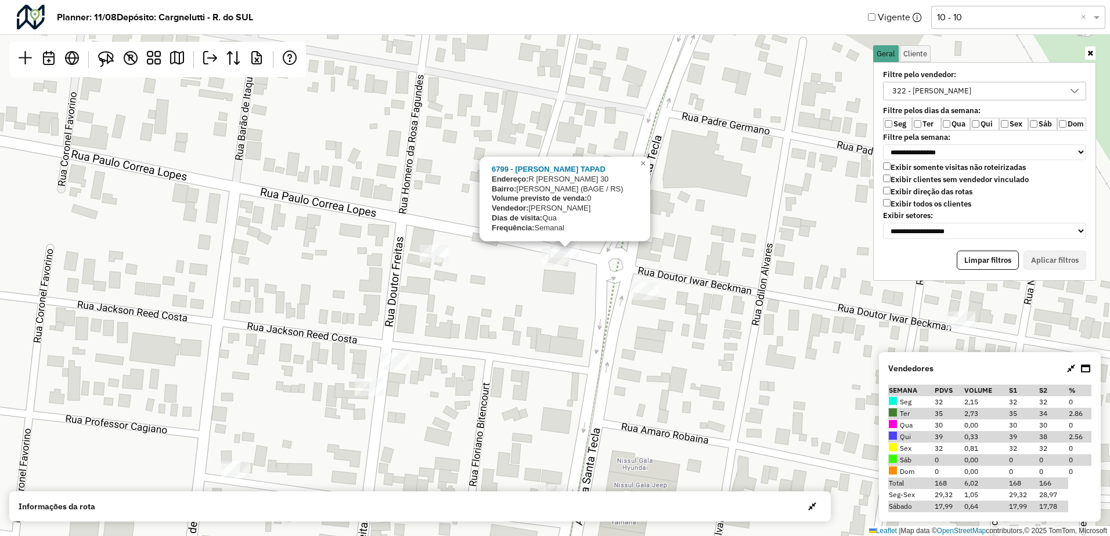
click at [586, 262] on div "6799 - MANUELA GANTES TAPAD Endereço: R PAULO CORREA LOPES 30 Bairro: GETULIO V…" at bounding box center [555, 268] width 1110 height 536
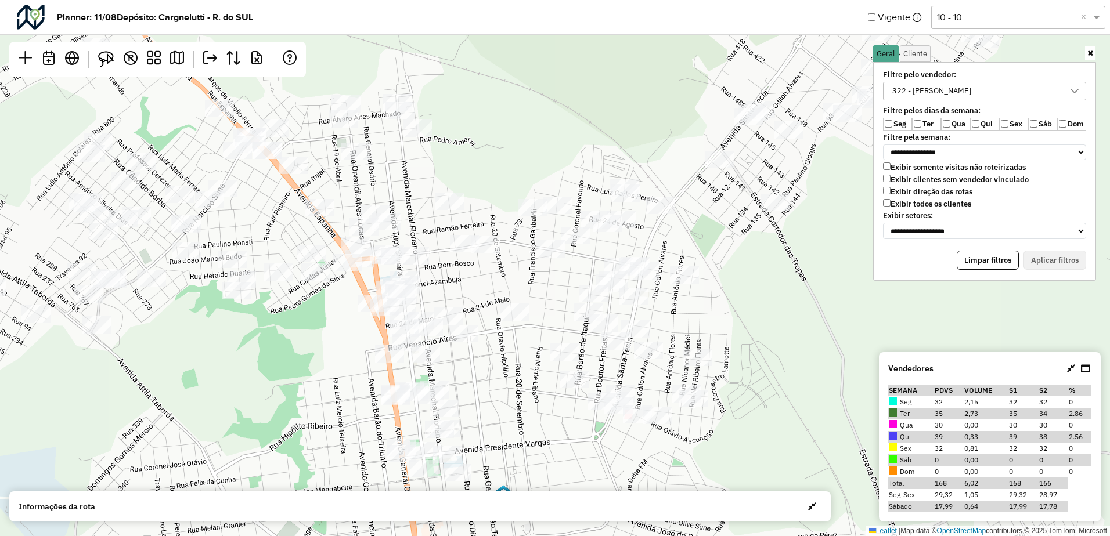
drag, startPoint x: 520, startPoint y: 244, endPoint x: 594, endPoint y: 247, distance: 73.8
click at [594, 247] on div "Leaflet | Map data © OpenStreetMap contributors,© 2025 TomTom, Microsoft" at bounding box center [555, 268] width 1110 height 536
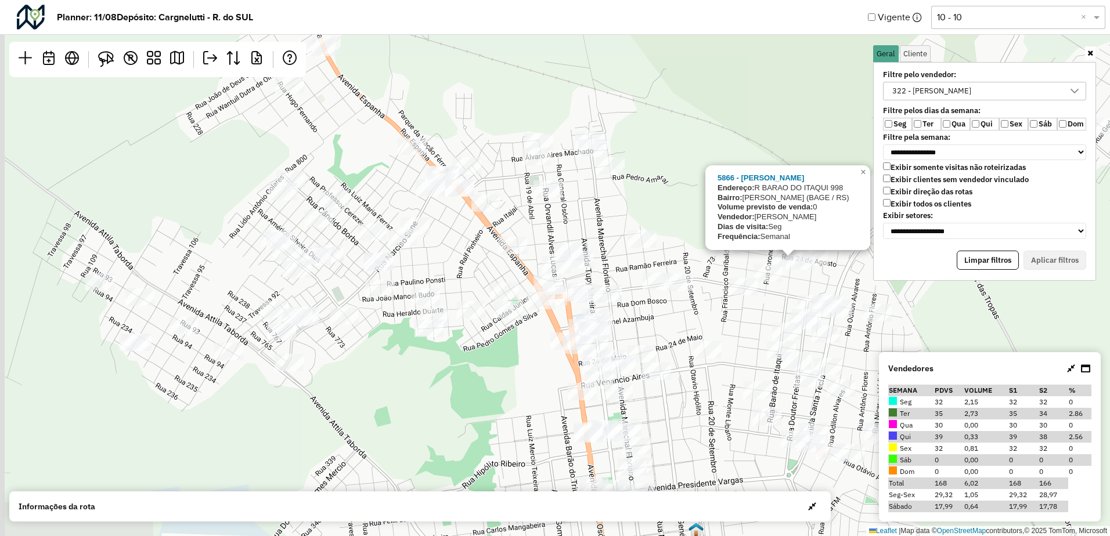
drag, startPoint x: 706, startPoint y: 200, endPoint x: 952, endPoint y: 189, distance: 246.4
click at [952, 190] on hb-planner "**********" at bounding box center [555, 268] width 1110 height 536
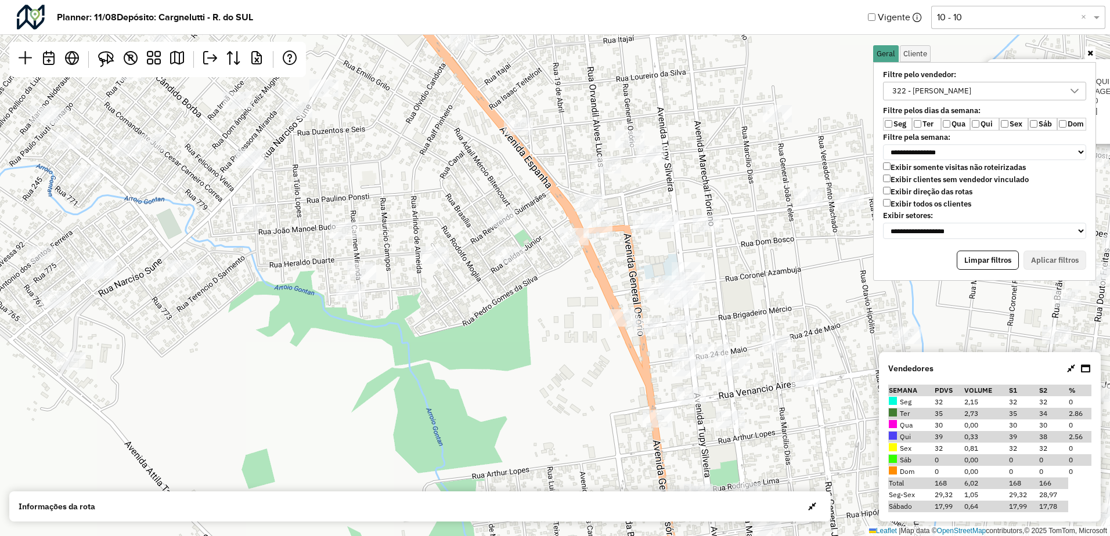
drag, startPoint x: 608, startPoint y: 262, endPoint x: 608, endPoint y: 278, distance: 16.3
click at [610, 278] on div "5866 - Jose Ailto Borges D Endereço: R BARAO DO ITAQUI 998 Bairro: GETULIO VARG…" at bounding box center [555, 268] width 1110 height 536
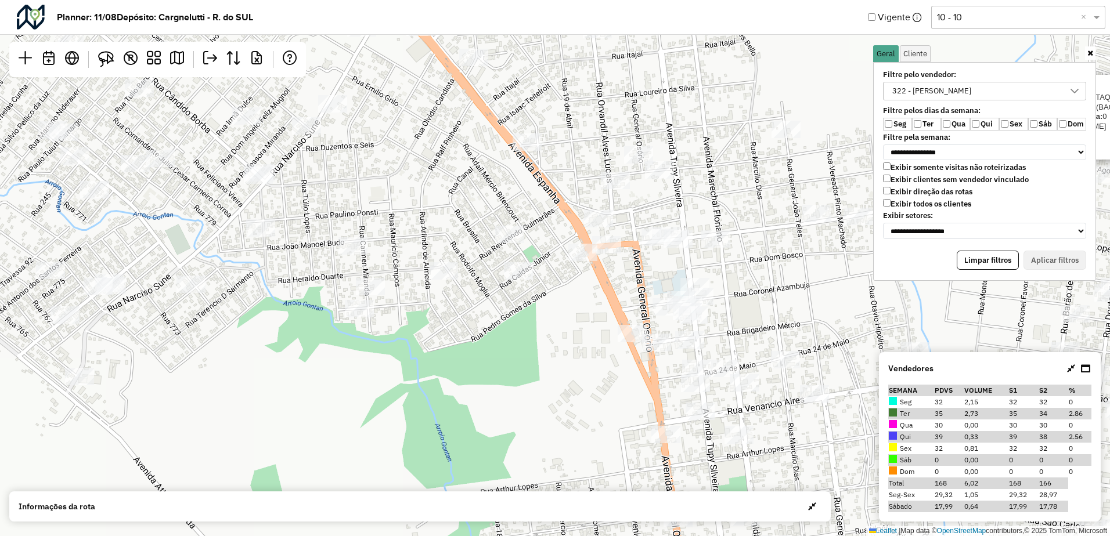
click at [915, 93] on div "322 - ÁLVARO GABRIEL" at bounding box center [931, 90] width 87 height 17
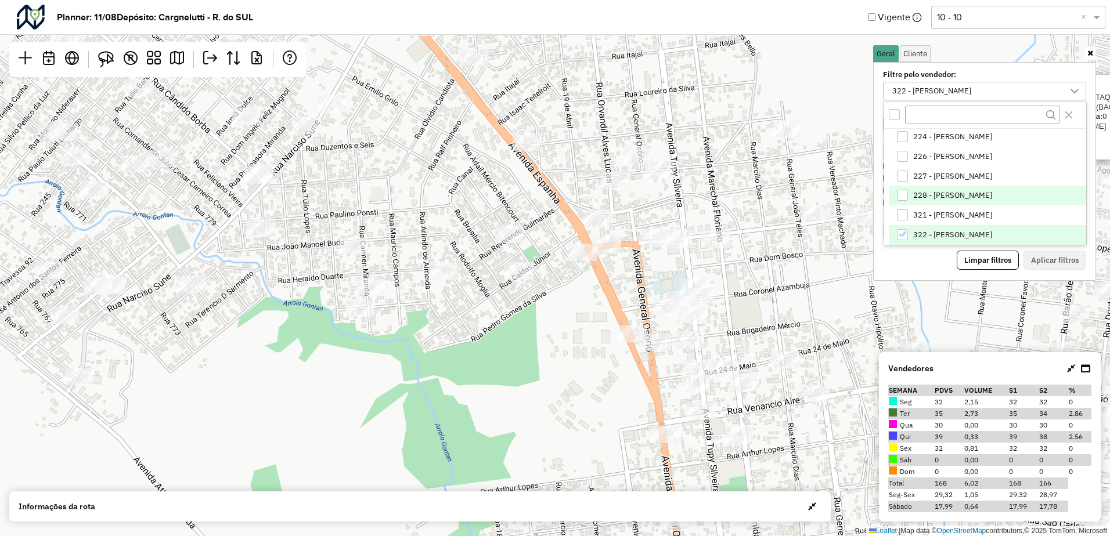
scroll to position [99, 0]
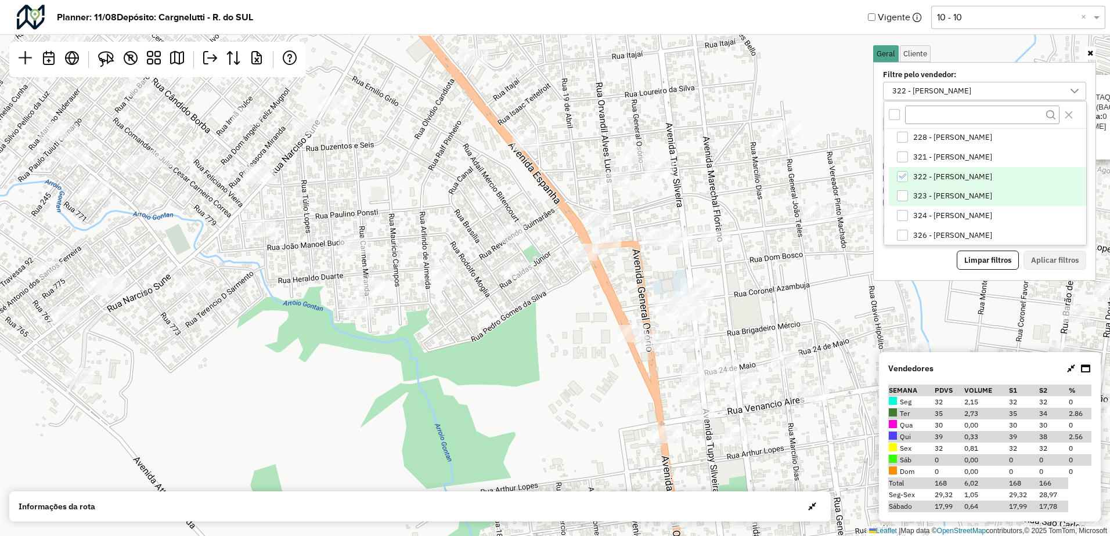
click at [923, 196] on span "323 - DAVI ACOSTA" at bounding box center [952, 196] width 79 height 9
click at [925, 174] on span "322 - ÁLVARO GABRIEL" at bounding box center [952, 176] width 79 height 9
click at [1049, 258] on button "Aplicar filtros" at bounding box center [1054, 261] width 63 height 20
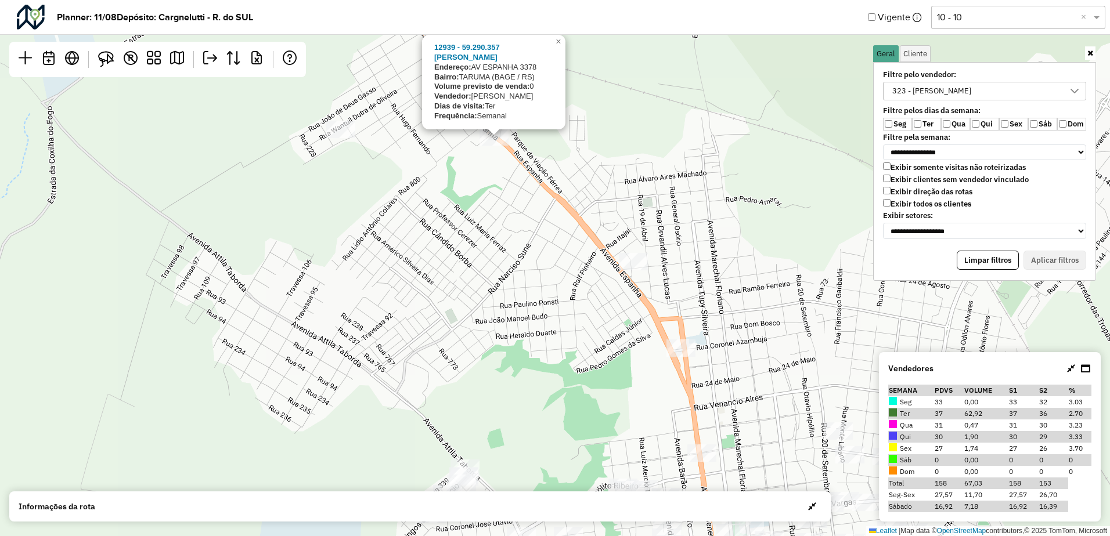
click at [475, 182] on div "12939 - 59.290.357 LUIZ CARL Endereço: AV ESPANHA 3378 Bairro: TARUMA (BAGE / R…" at bounding box center [555, 268] width 1110 height 536
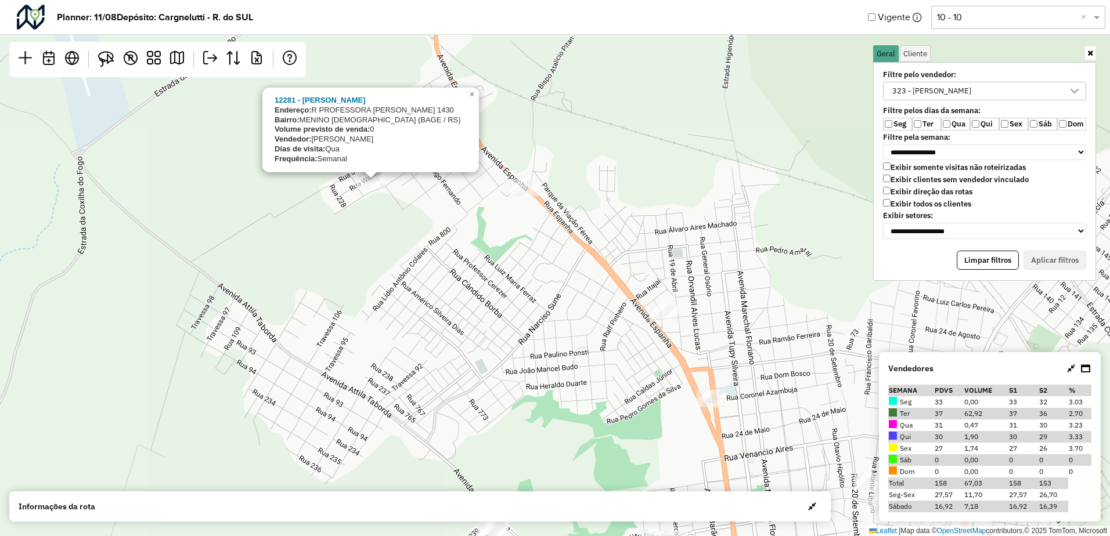
drag, startPoint x: 396, startPoint y: 168, endPoint x: 425, endPoint y: 215, distance: 54.9
click at [425, 215] on div "12281 - TIAGO FERREIRA CHAVE Endereço: R PROFESSORA MELANIE GRANIER 1430 Bairro…" at bounding box center [555, 268] width 1110 height 536
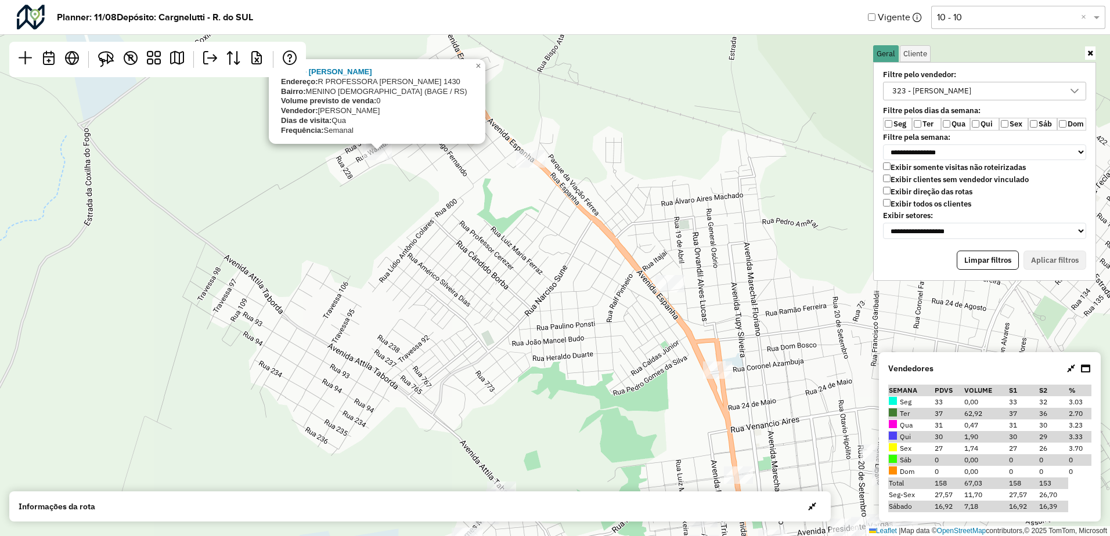
drag, startPoint x: 580, startPoint y: 295, endPoint x: 589, endPoint y: 264, distance: 32.0
click at [589, 264] on div "12281 - TIAGO FERREIRA CHAVE Endereço: R PROFESSORA MELANIE GRANIER 1430 Bairro…" at bounding box center [555, 268] width 1110 height 536
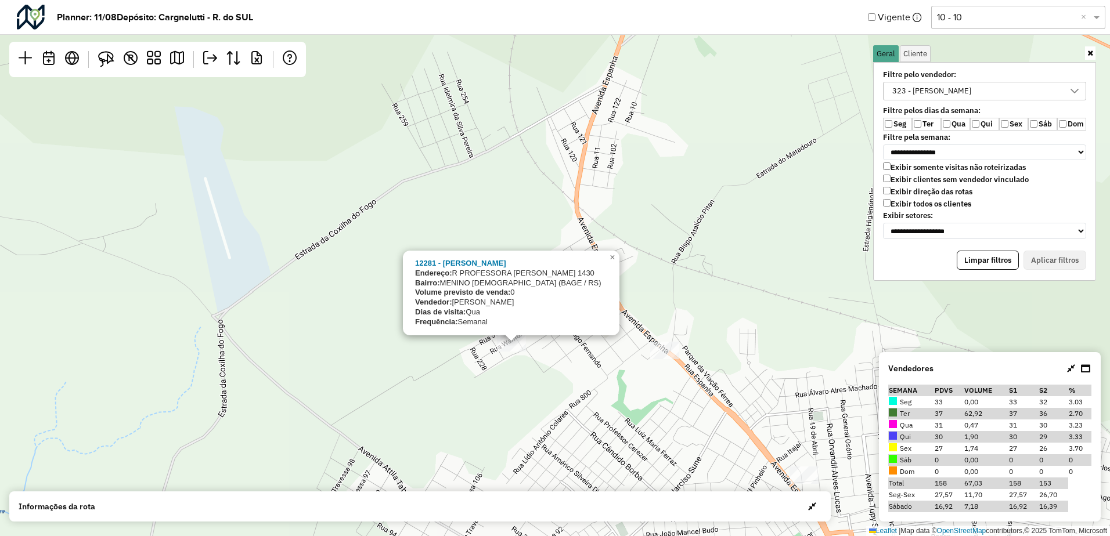
drag, startPoint x: 480, startPoint y: 316, endPoint x: 532, endPoint y: 382, distance: 84.3
click at [532, 382] on div "12281 - TIAGO FERREIRA CHAVE Endereço: R PROFESSORA MELANIE GRANIER 1430 Bairro…" at bounding box center [555, 268] width 1110 height 536
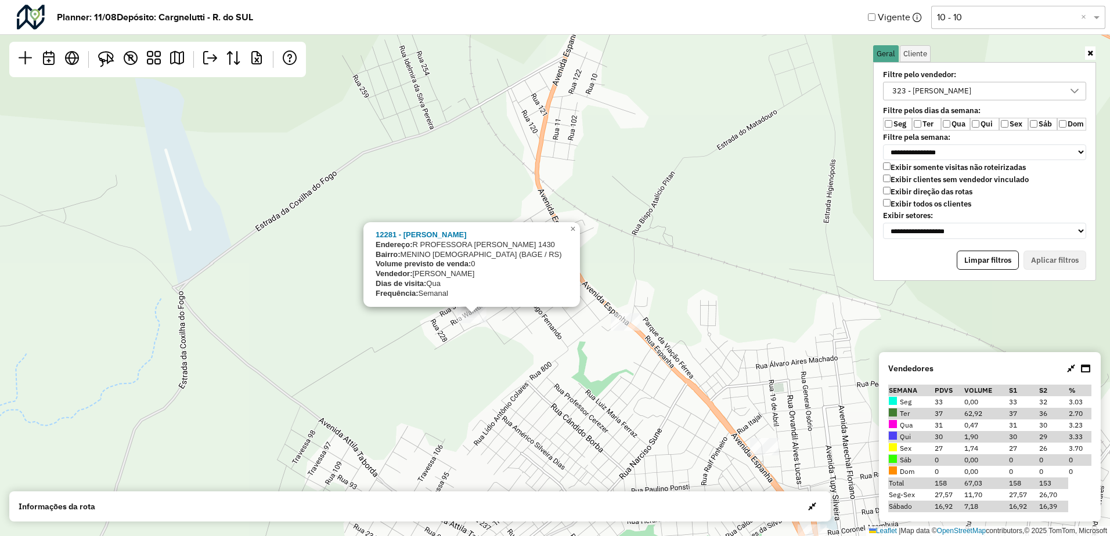
drag, startPoint x: 596, startPoint y: 365, endPoint x: 570, endPoint y: 353, distance: 28.4
click at [571, 353] on div "12281 - TIAGO FERREIRA CHAVE Endereço: R PROFESSORA MELANIE GRANIER 1430 Bairro…" at bounding box center [555, 268] width 1110 height 536
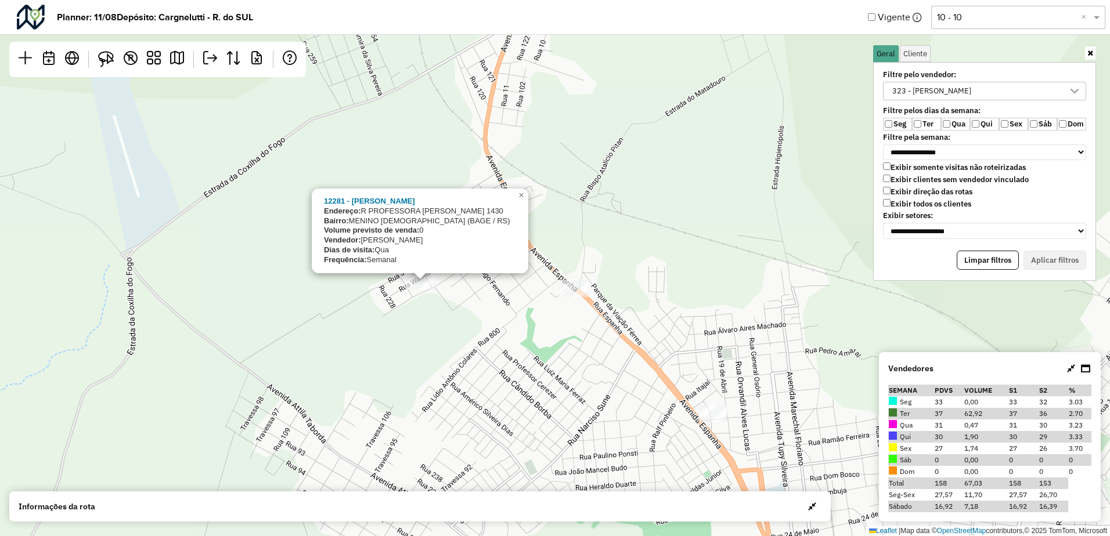
drag, startPoint x: 583, startPoint y: 377, endPoint x: 514, endPoint y: 328, distance: 85.4
click at [515, 329] on div "12281 - TIAGO FERREIRA CHAVE Endereço: R PROFESSORA MELANIE GRANIER 1430 Bairro…" at bounding box center [555, 268] width 1110 height 536
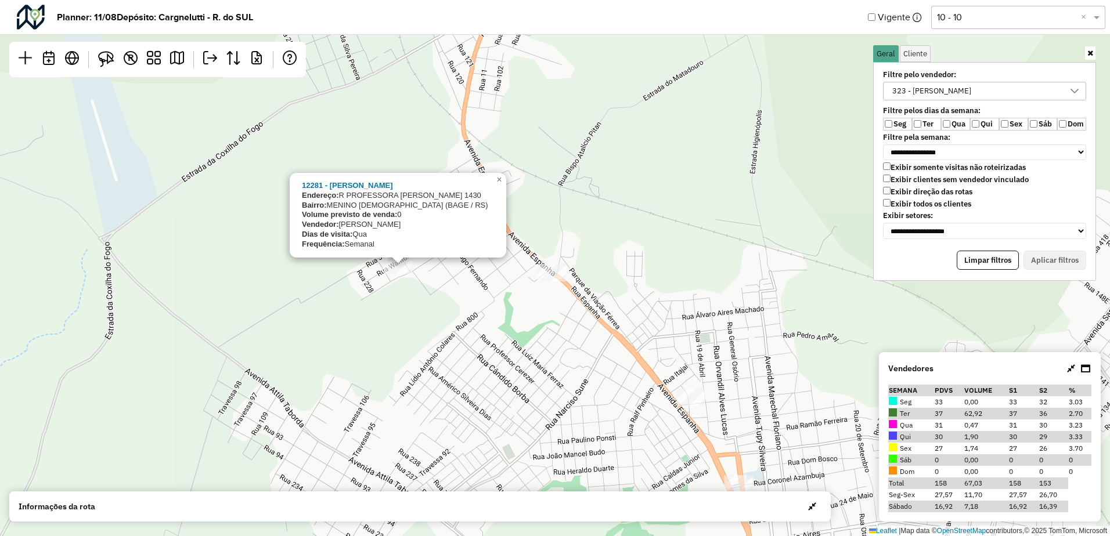
click at [562, 262] on div "12281 - TIAGO FERREIRA CHAVE Endereço: R PROFESSORA MELANIE GRANIER 1430 Bairro…" at bounding box center [555, 268] width 1110 height 536
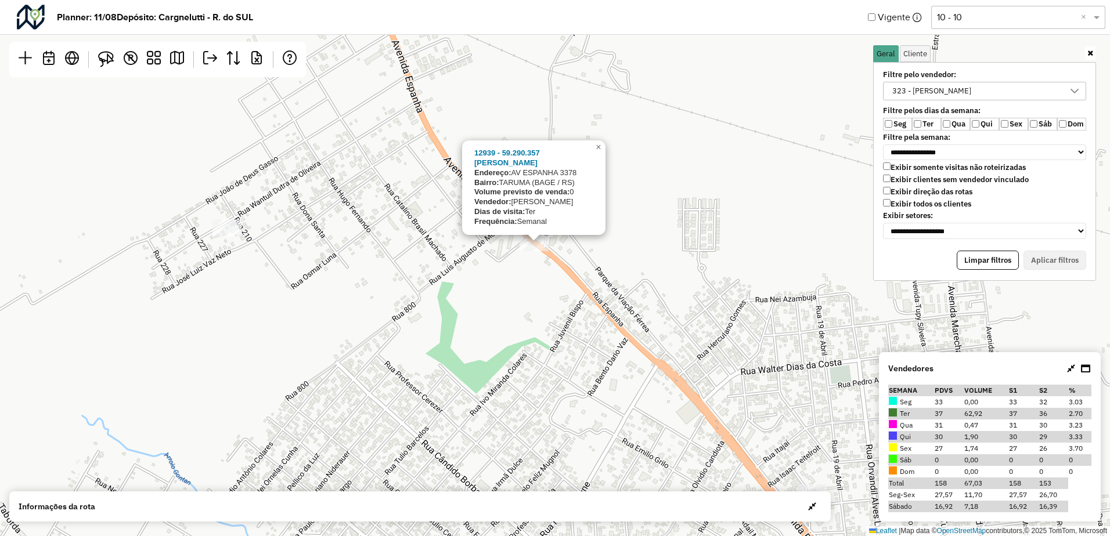
drag, startPoint x: 669, startPoint y: 350, endPoint x: 579, endPoint y: 261, distance: 126.4
click at [579, 261] on div "12939 - 59.290.357 LUIZ CARL Endereço: AV ESPANHA 3378 Bairro: TARUMA (BAGE / R…" at bounding box center [555, 268] width 1110 height 536
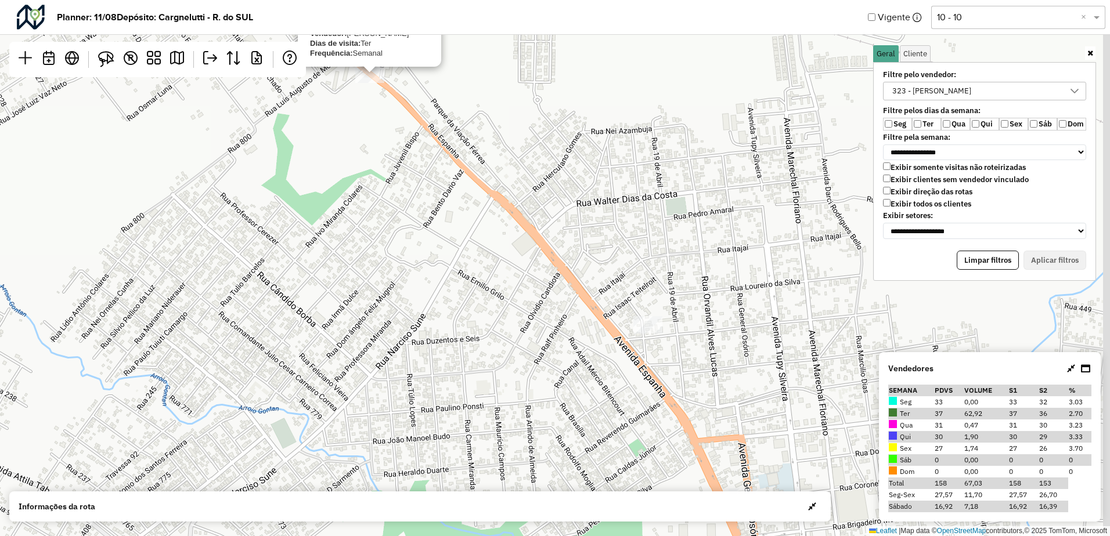
drag, startPoint x: 641, startPoint y: 334, endPoint x: 551, endPoint y: 236, distance: 133.1
click at [550, 236] on div "12939 - 59.290.357 LUIZ CARL Endereço: AV ESPANHA 3378 Bairro: TARUMA (BAGE / R…" at bounding box center [555, 268] width 1110 height 536
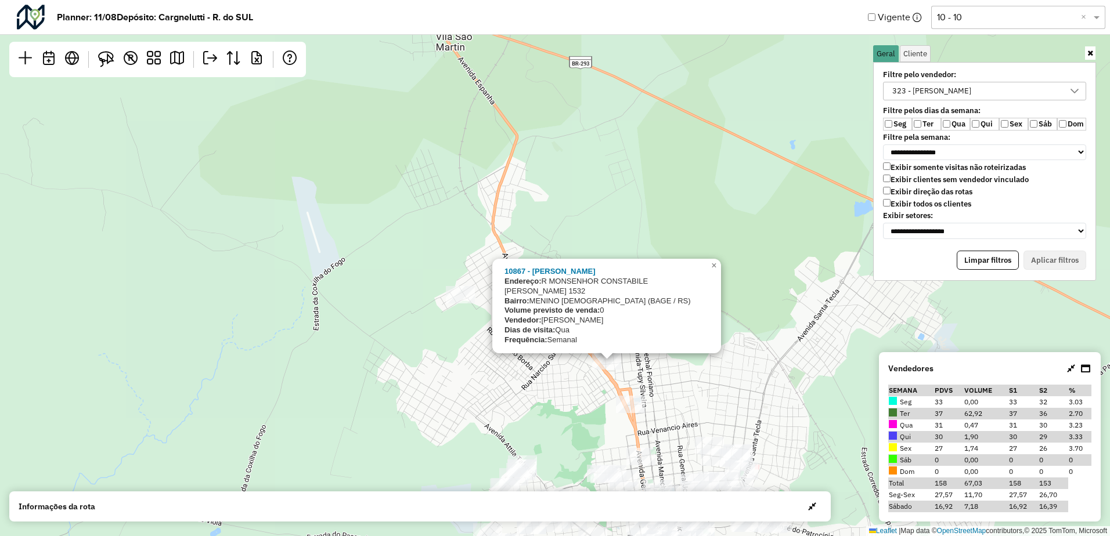
drag, startPoint x: 592, startPoint y: 389, endPoint x: 569, endPoint y: 342, distance: 52.4
click at [571, 345] on div "10867 - RANIERI LEMOS MOLINZ Endereço: R MONSENHOR CONSTABILE HIPOLITO 1532 Bai…" at bounding box center [555, 268] width 1110 height 536
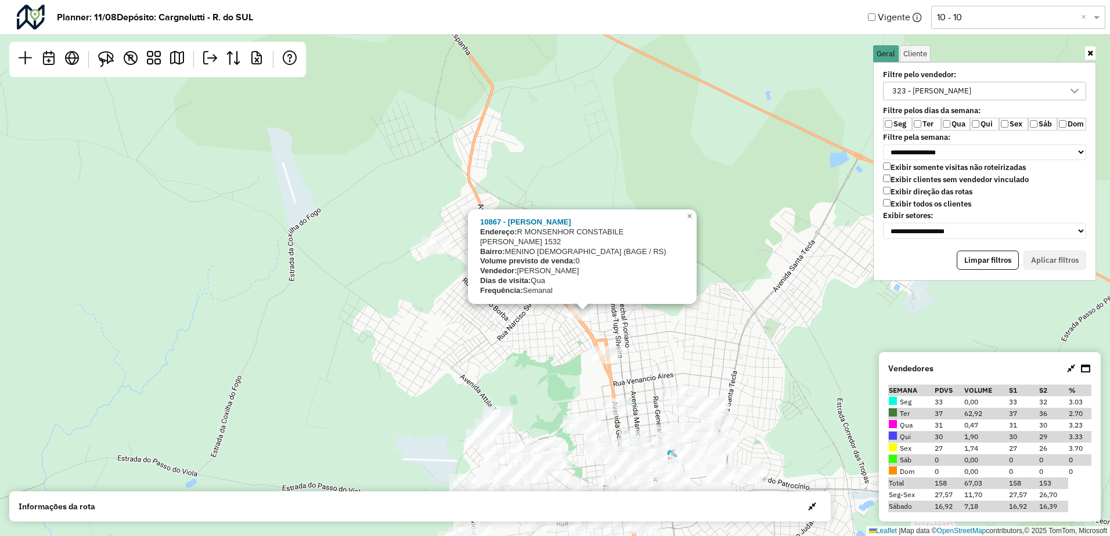
click at [699, 329] on div "10867 - RANIERI LEMOS MOLINZ Endereço: R MONSENHOR CONSTABILE HIPOLITO 1532 Bai…" at bounding box center [555, 268] width 1110 height 536
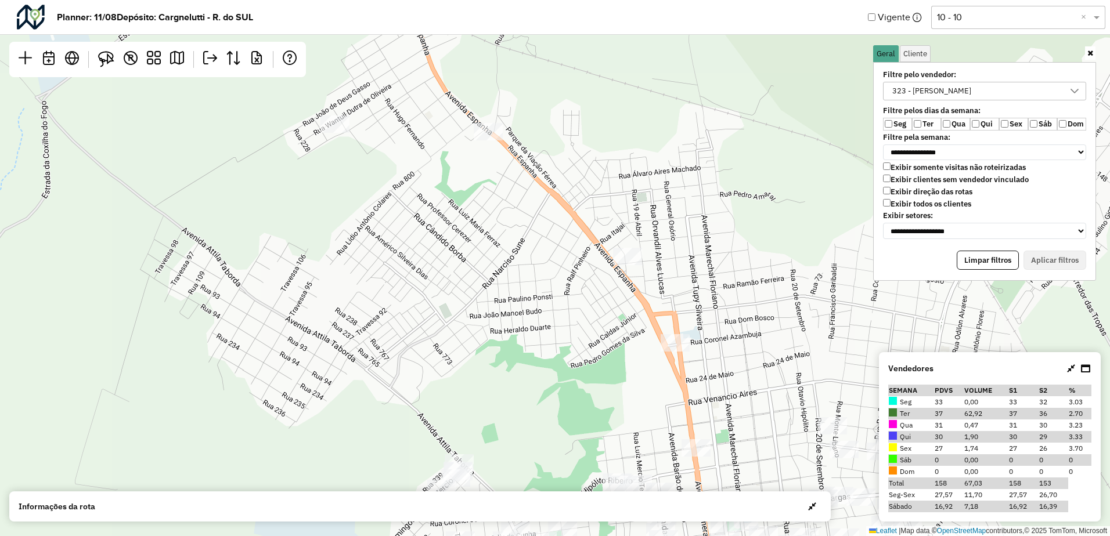
drag, startPoint x: 600, startPoint y: 364, endPoint x: 594, endPoint y: 290, distance: 73.9
click at [595, 291] on div "Leaflet | Map data © OpenStreetMap contributors,© 2025 TomTom, Microsoft" at bounding box center [555, 268] width 1110 height 536
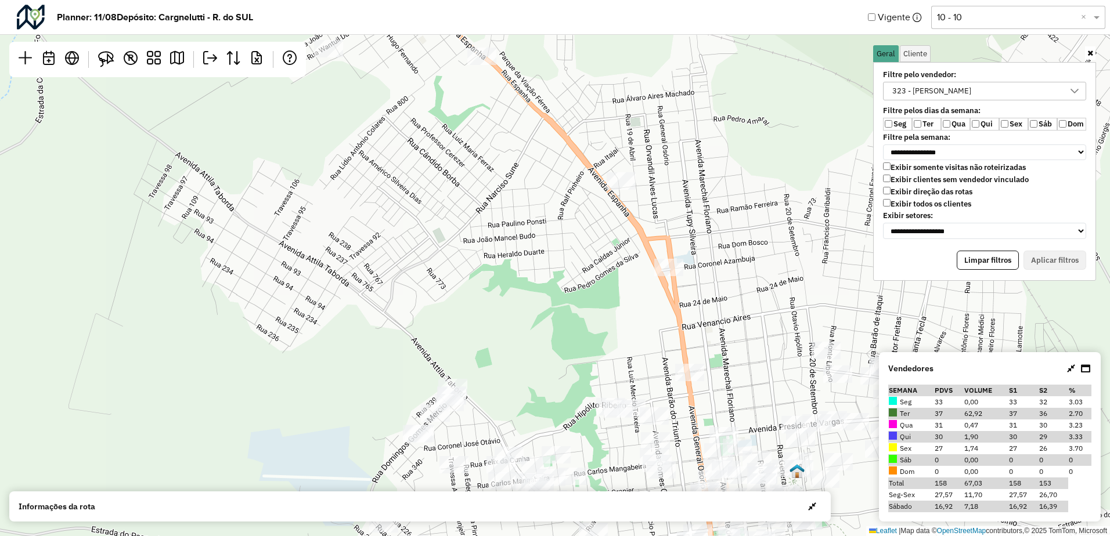
drag, startPoint x: 593, startPoint y: 324, endPoint x: 549, endPoint y: 264, distance: 74.9
click at [553, 265] on div "Leaflet | Map data © OpenStreetMap contributors,© 2025 TomTom, Microsoft" at bounding box center [555, 268] width 1110 height 536
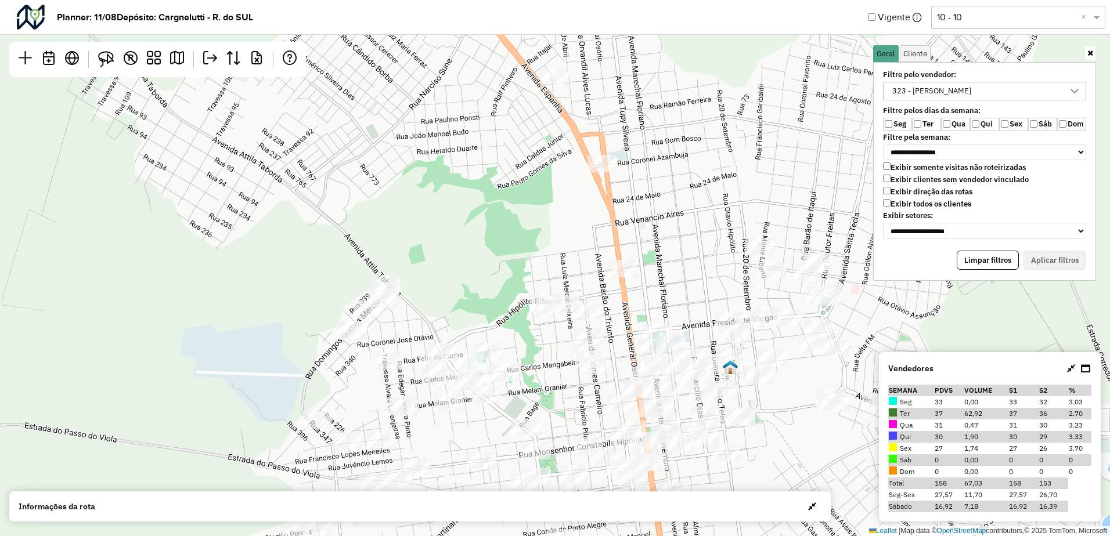
drag, startPoint x: 608, startPoint y: 244, endPoint x: 536, endPoint y: 174, distance: 100.1
click at [562, 189] on div "Leaflet | Map data © OpenStreetMap contributors,© 2025 TomTom, Microsoft" at bounding box center [555, 268] width 1110 height 536
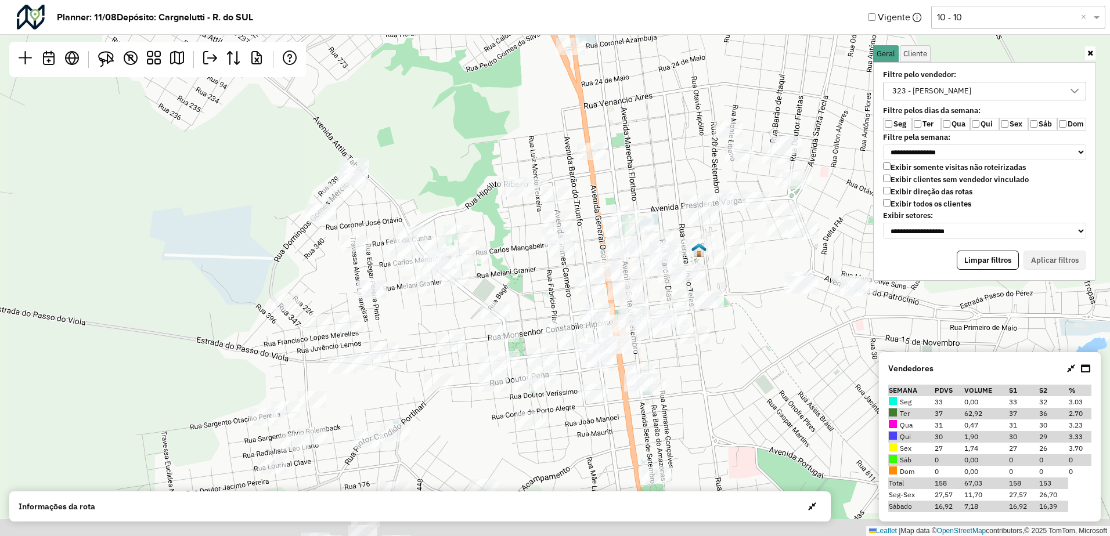
drag, startPoint x: 560, startPoint y: 254, endPoint x: 562, endPoint y: 172, distance: 81.9
click at [562, 172] on div "Leaflet | Map data © OpenStreetMap contributors,© 2025 TomTom, Microsoft" at bounding box center [555, 268] width 1110 height 536
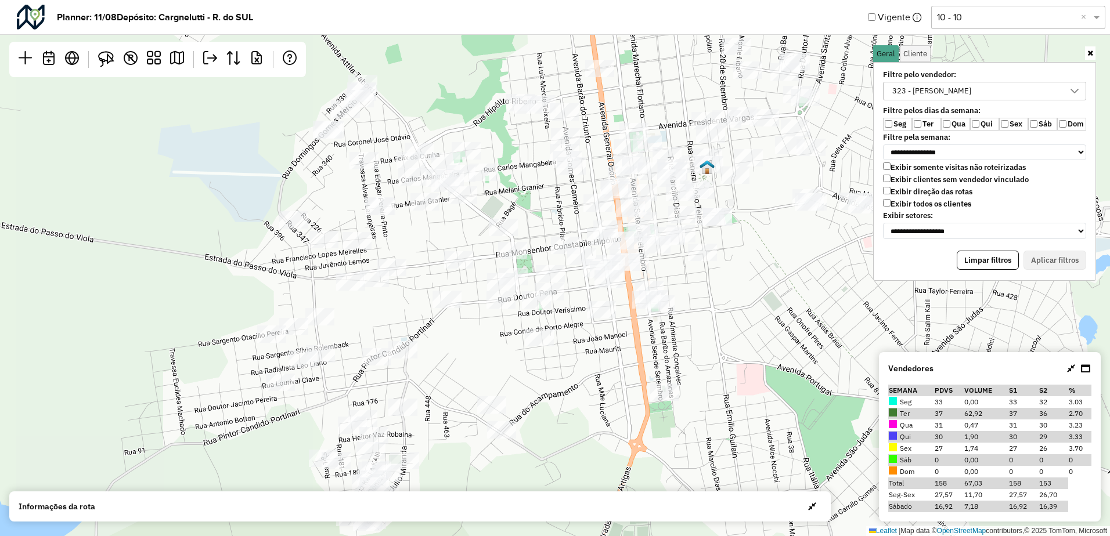
drag, startPoint x: 529, startPoint y: 244, endPoint x: 508, endPoint y: 197, distance: 52.2
click at [511, 192] on div "Leaflet | Map data © OpenStreetMap contributors,© 2025 TomTom, Microsoft" at bounding box center [555, 268] width 1110 height 536
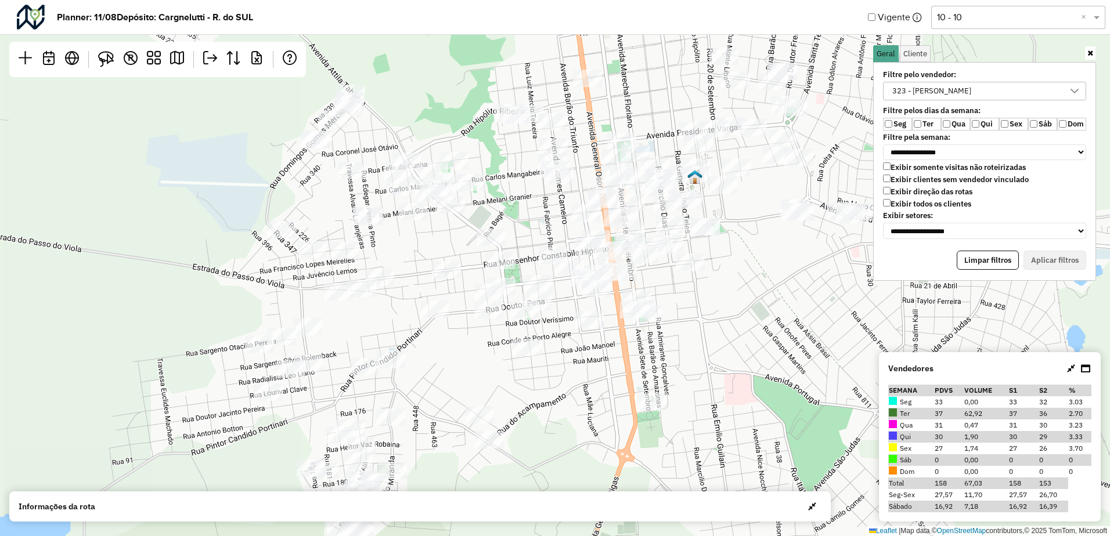
drag, startPoint x: 495, startPoint y: 202, endPoint x: 527, endPoint y: 233, distance: 44.8
click at [527, 233] on div "Leaflet | Map data © OpenStreetMap contributors,© 2025 TomTom, Microsoft" at bounding box center [555, 268] width 1110 height 536
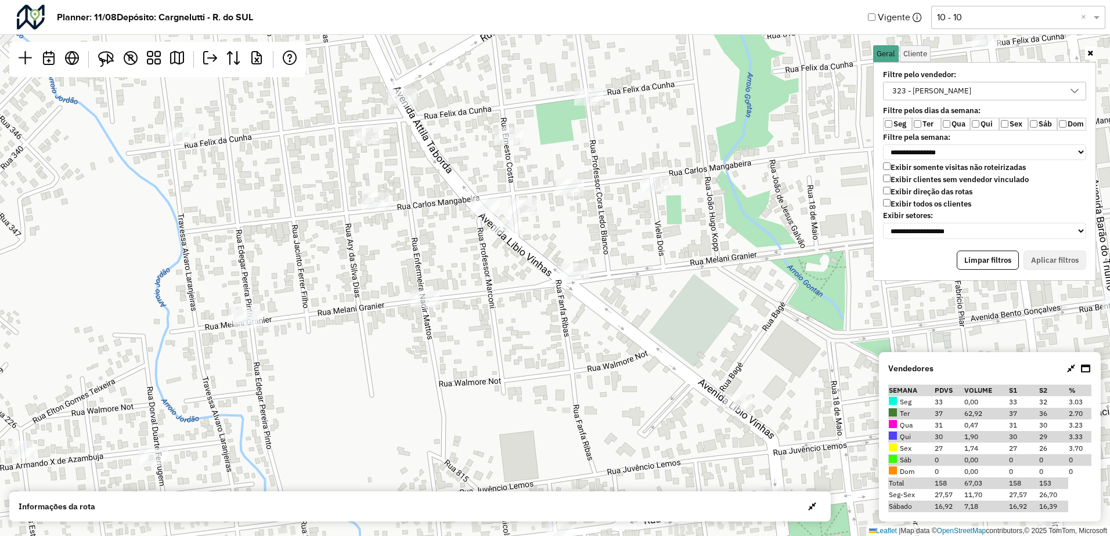
drag, startPoint x: 538, startPoint y: 229, endPoint x: 553, endPoint y: 214, distance: 20.5
click at [576, 222] on div "Leaflet | Map data © OpenStreetMap contributors,© 2025 TomTom, Microsoft" at bounding box center [555, 268] width 1110 height 536
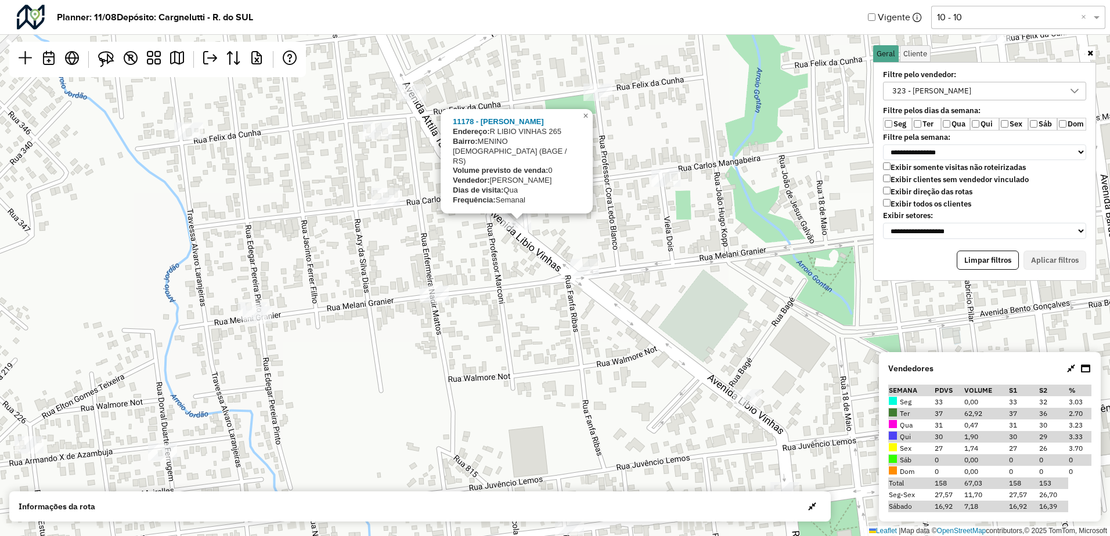
click at [562, 228] on div "11178 - ELIANE LUNA DA SILVA Endereço: R LIBIO VINHAS 265 Bairro: MENINO DEUS (…" at bounding box center [555, 268] width 1110 height 536
click at [691, 304] on div "11178 - ELIANE LUNA DA SILVA Endereço: R LIBIO VINHAS 265 Bairro: MENINO DEUS (…" at bounding box center [555, 268] width 1110 height 536
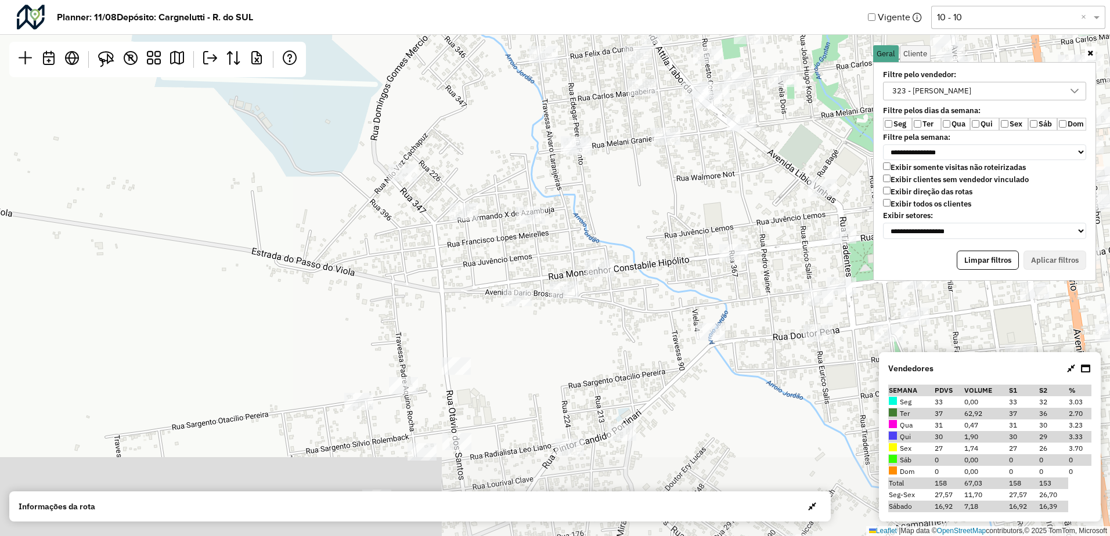
drag, startPoint x: 636, startPoint y: 361, endPoint x: 730, endPoint y: 197, distance: 189.3
click at [729, 197] on div "Leaflet | Map data © OpenStreetMap contributors,© 2025 TomTom, Microsoft" at bounding box center [555, 268] width 1110 height 536
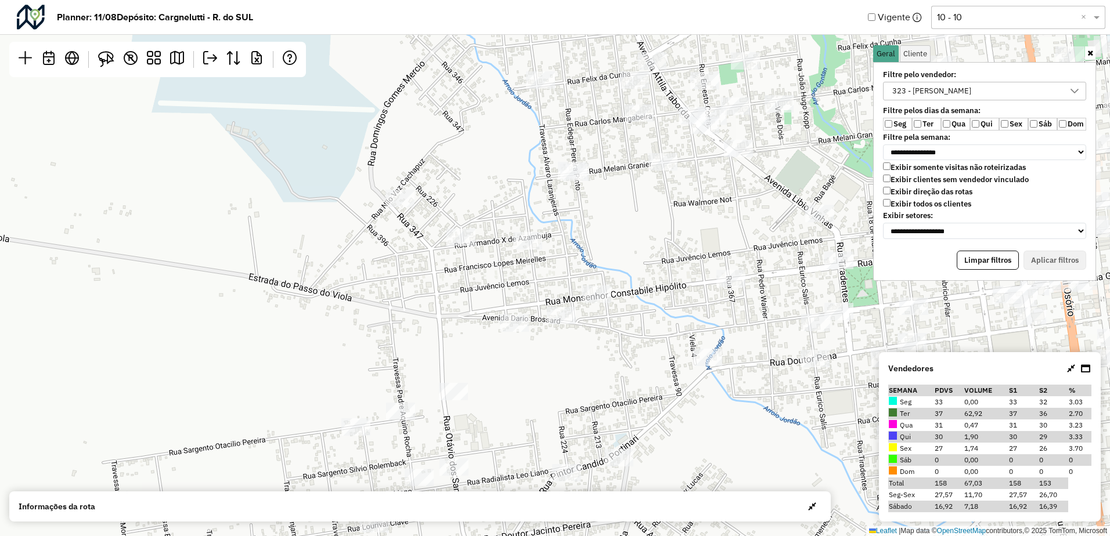
drag, startPoint x: 728, startPoint y: 187, endPoint x: 715, endPoint y: 216, distance: 31.7
click at [715, 215] on div "Leaflet | Map data © OpenStreetMap contributors,© 2025 TomTom, Microsoft" at bounding box center [555, 268] width 1110 height 536
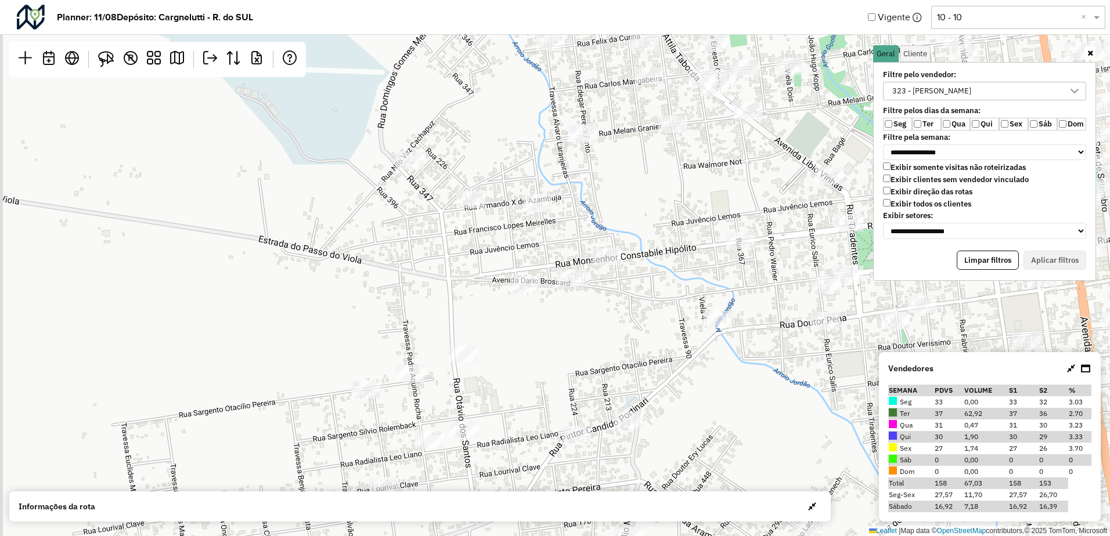
drag, startPoint x: 671, startPoint y: 221, endPoint x: 696, endPoint y: 154, distance: 71.8
click at [695, 155] on div "Leaflet | Map data © OpenStreetMap contributors,© 2025 TomTom, Microsoft" at bounding box center [555, 268] width 1110 height 536
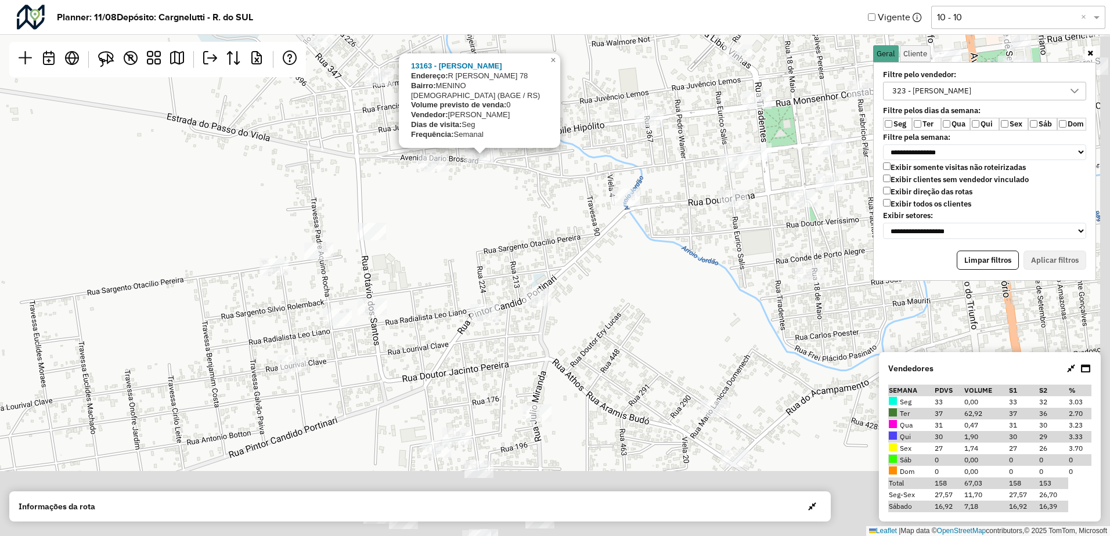
drag, startPoint x: 601, startPoint y: 381, endPoint x: 505, endPoint y: 221, distance: 187.1
click at [505, 222] on div "13163 - DEBORA LISIANE NUNES Endereço: R ALVARO LARANJEIRA 78 Bairro: MENINO DE…" at bounding box center [555, 268] width 1110 height 536
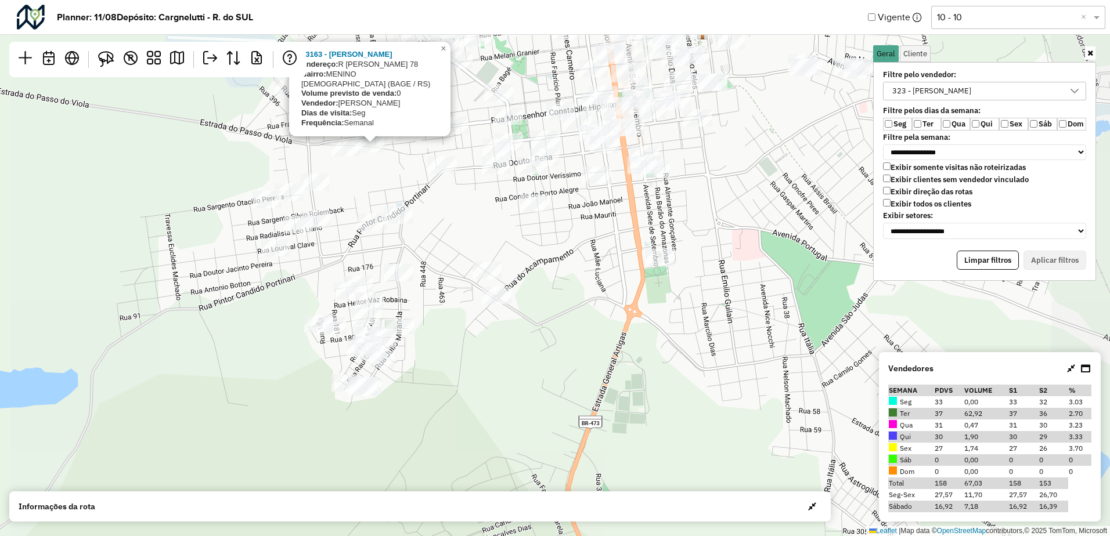
drag, startPoint x: 522, startPoint y: 246, endPoint x: 444, endPoint y: 246, distance: 77.8
click at [445, 245] on div "13163 - DEBORA LISIANE NUNES Endereço: R ALVARO LARANJEIRA 78 Bairro: MENINO DE…" at bounding box center [555, 268] width 1110 height 536
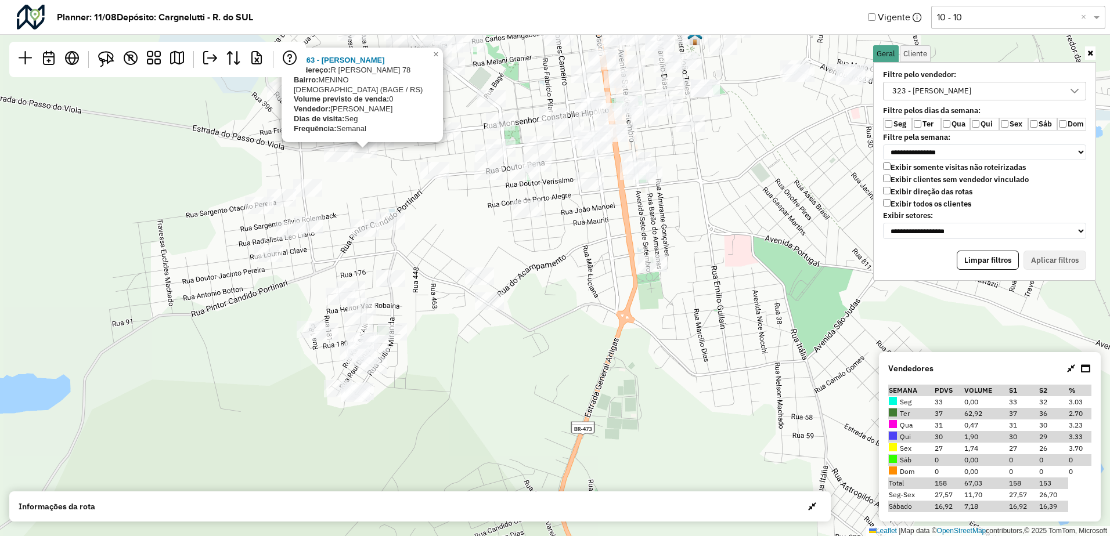
drag, startPoint x: 490, startPoint y: 259, endPoint x: 499, endPoint y: 273, distance: 16.3
click at [500, 279] on div "13163 - DEBORA LISIANE NUNES Endereço: R ALVARO LARANJEIRA 78 Bairro: MENINO DE…" at bounding box center [555, 268] width 1110 height 536
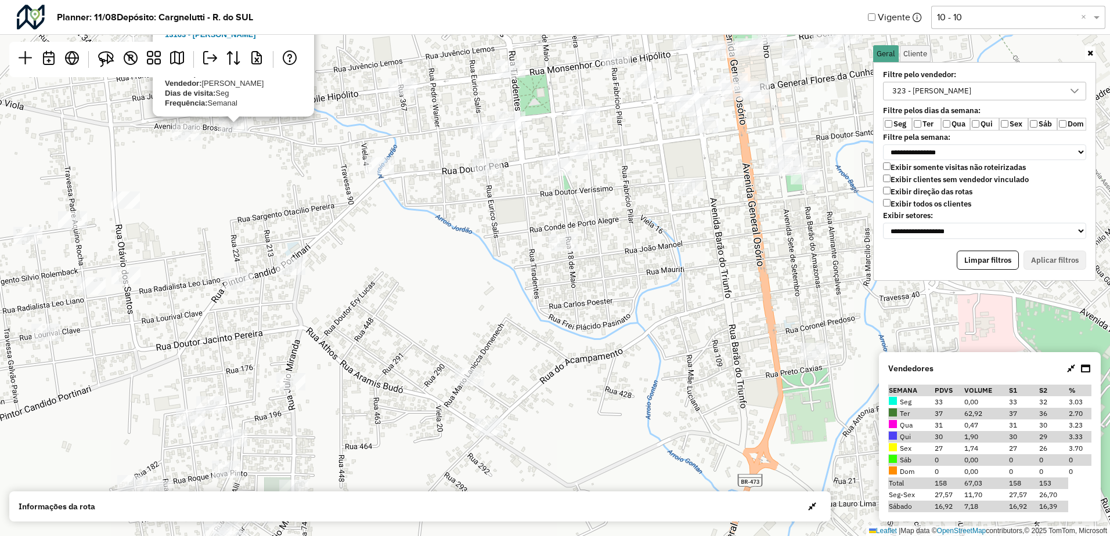
drag, startPoint x: 569, startPoint y: 252, endPoint x: 565, endPoint y: 283, distance: 31.5
click at [565, 251] on div at bounding box center [563, 242] width 29 height 17
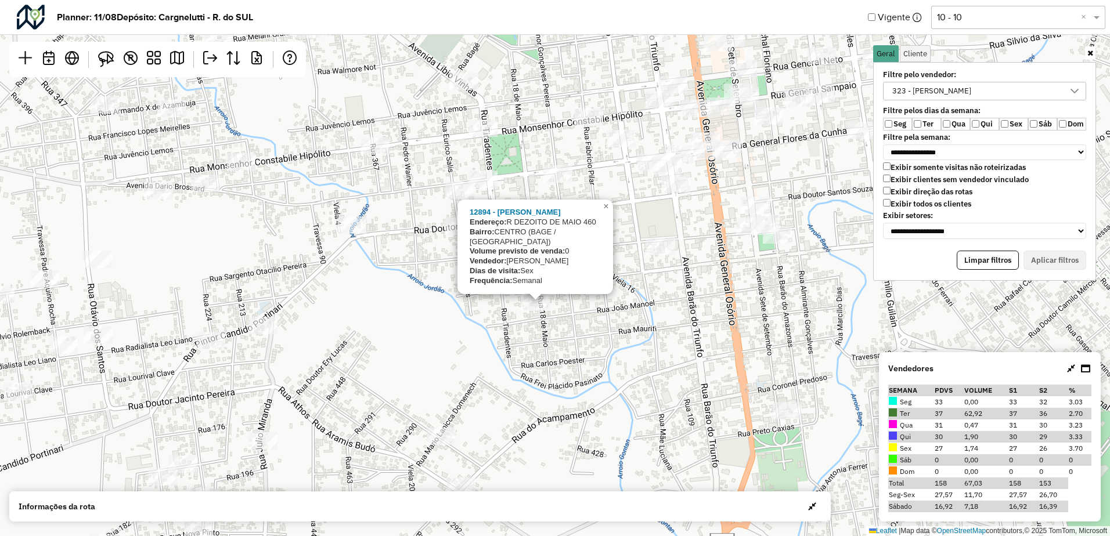
drag, startPoint x: 747, startPoint y: 262, endPoint x: 648, endPoint y: 300, distance: 106.4
click at [649, 300] on div "12894 - LEONARDO DOS SANTOS Endereço: R DEZOITO DE MAIO 460 Bairro: CENTRO (BAG…" at bounding box center [555, 268] width 1110 height 536
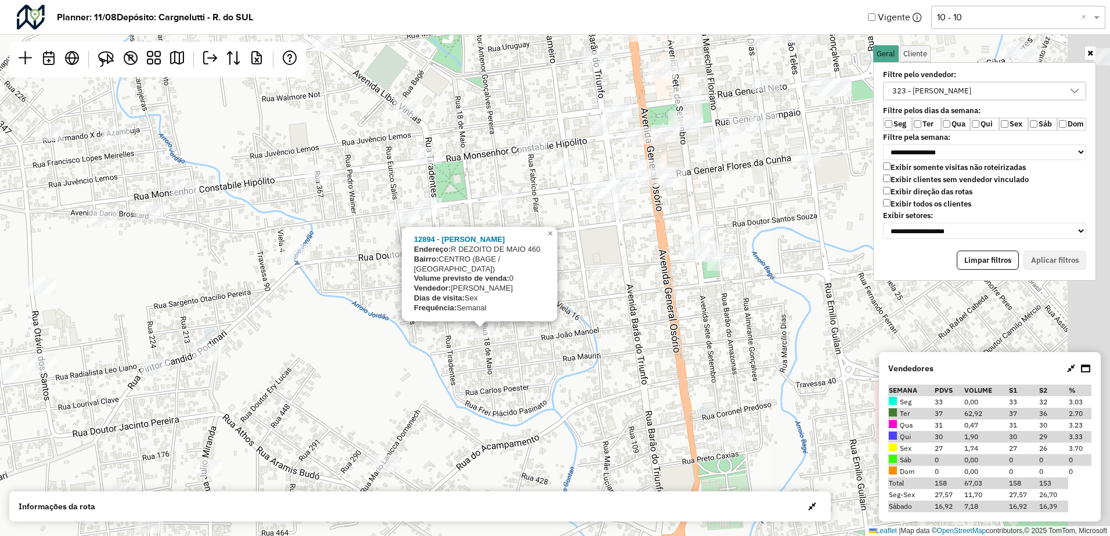
drag, startPoint x: 730, startPoint y: 279, endPoint x: 674, endPoint y: 301, distance: 60.1
click at [675, 301] on div "12894 - LEONARDO DOS SANTOS Endereço: R DEZOITO DE MAIO 460 Bairro: CENTRO (BAG…" at bounding box center [555, 268] width 1110 height 536
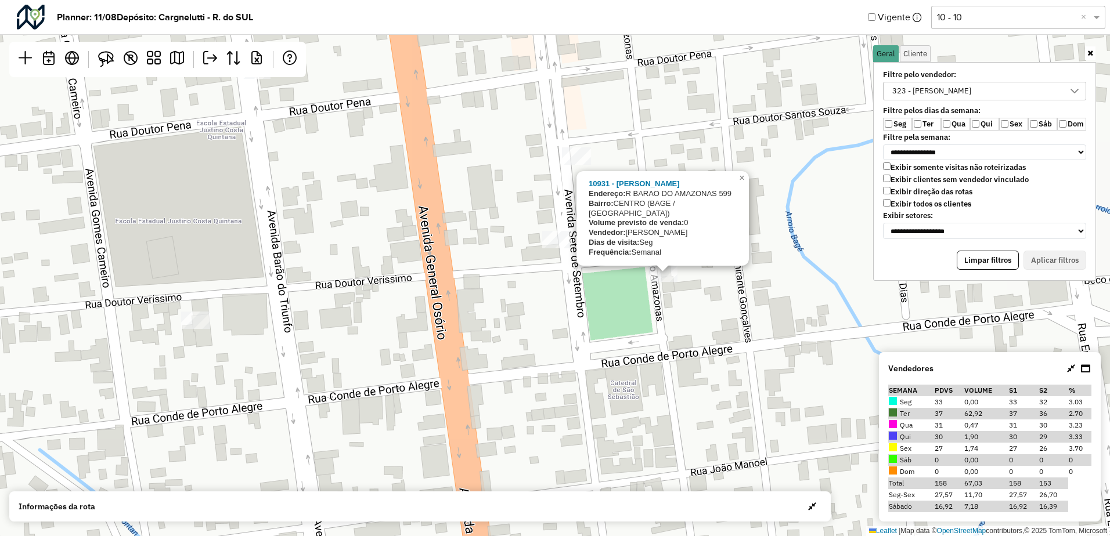
drag, startPoint x: 774, startPoint y: 248, endPoint x: 730, endPoint y: 257, distance: 44.9
click at [770, 248] on div "10931 - LUCIANO DA SILVA ANT Endereço: R BARAO DO AMAZONAS 599 Bairro: CENTRO (…" at bounding box center [555, 268] width 1110 height 536
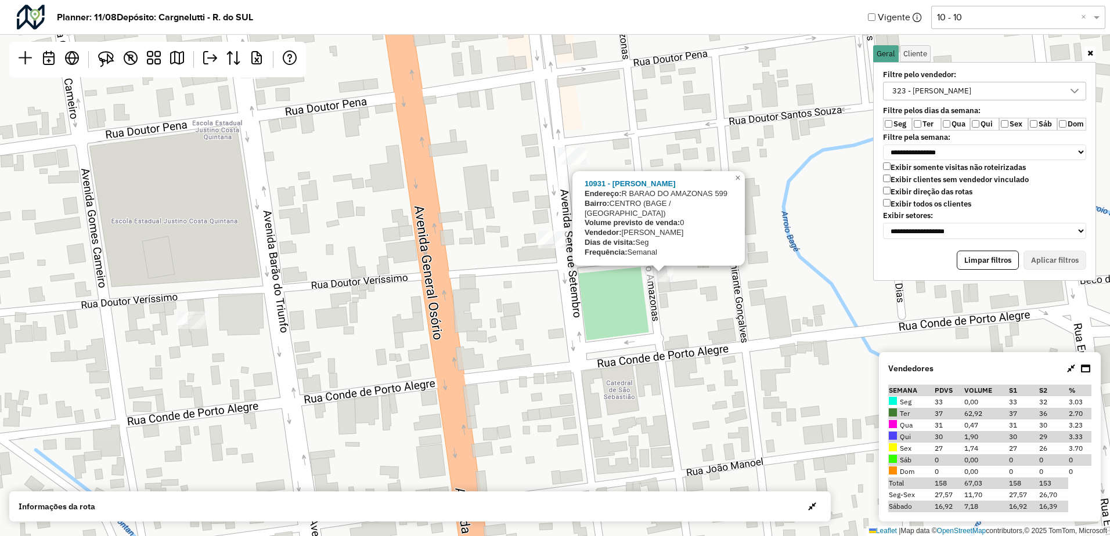
click at [675, 294] on div "10931 - LUCIANO DA SILVA ANT Endereço: R BARAO DO AMAZONAS 599 Bairro: CENTRO (…" at bounding box center [555, 268] width 1110 height 536
click at [510, 179] on div "10931 - LUCIANO DA SILVA ANT Endereço: R BARAO DO AMAZONAS 599 Bairro: CENTRO (…" at bounding box center [555, 268] width 1110 height 536
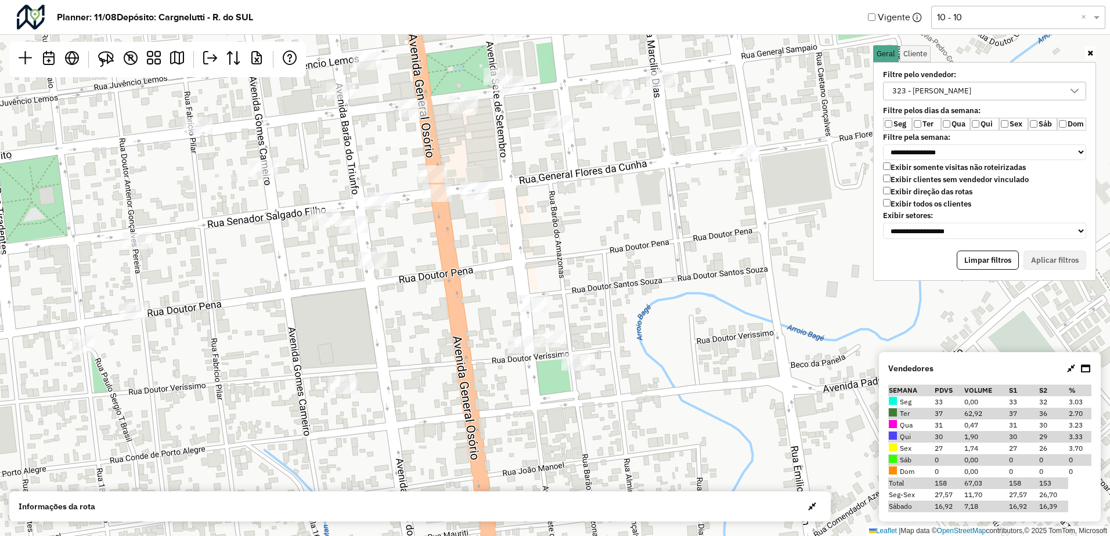
drag, startPoint x: 532, startPoint y: 127, endPoint x: 506, endPoint y: 237, distance: 112.8
click at [536, 272] on div "Leaflet | Map data © OpenStreetMap contributors,© 2025 TomTom, Microsoft" at bounding box center [555, 268] width 1110 height 536
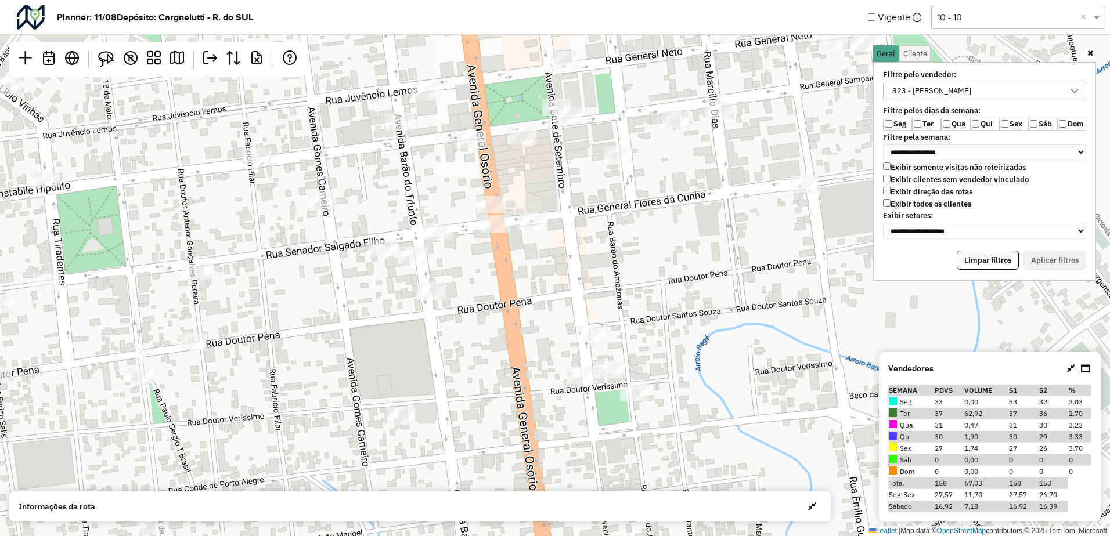
drag, startPoint x: 534, startPoint y: 245, endPoint x: 562, endPoint y: 241, distance: 28.7
click at [562, 241] on div "Leaflet | Map data © OpenStreetMap contributors,© 2025 TomTom, Microsoft" at bounding box center [555, 268] width 1110 height 536
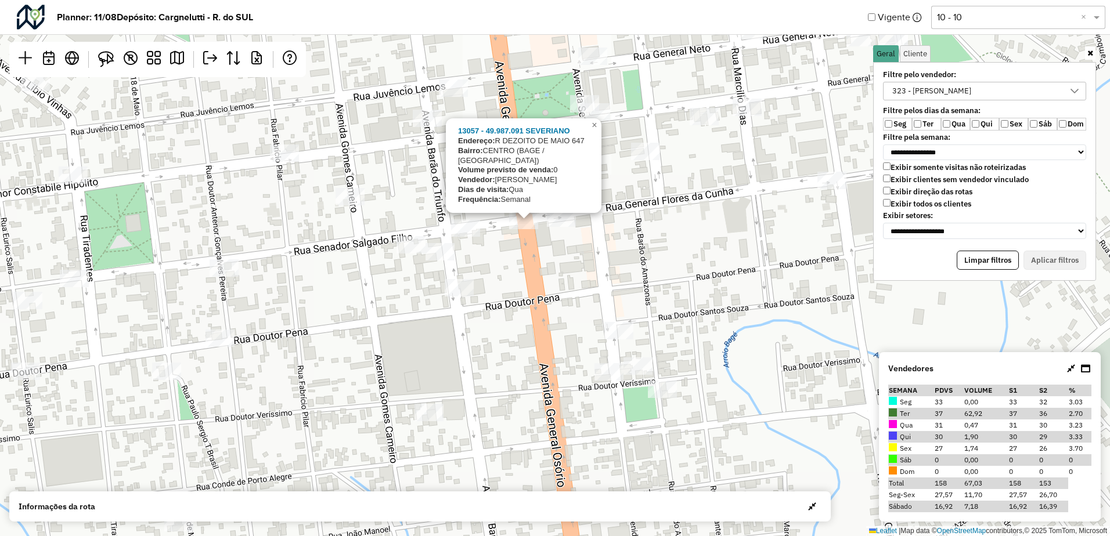
click at [573, 268] on div "13057 - 49.987.091 SEVERIANO Endereço: R DEZOITO DE MAIO 647 Bairro: CENTRO (BA…" at bounding box center [555, 268] width 1110 height 536
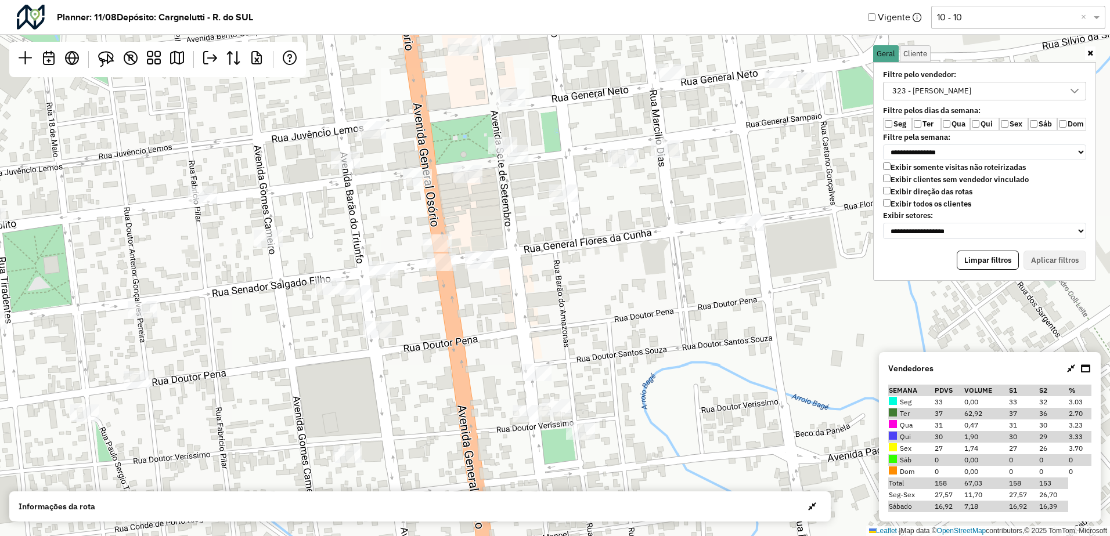
drag, startPoint x: 692, startPoint y: 251, endPoint x: 607, endPoint y: 294, distance: 95.0
click at [608, 293] on div "Leaflet | Map data © OpenStreetMap contributors,© 2025 TomTom, Microsoft" at bounding box center [555, 268] width 1110 height 536
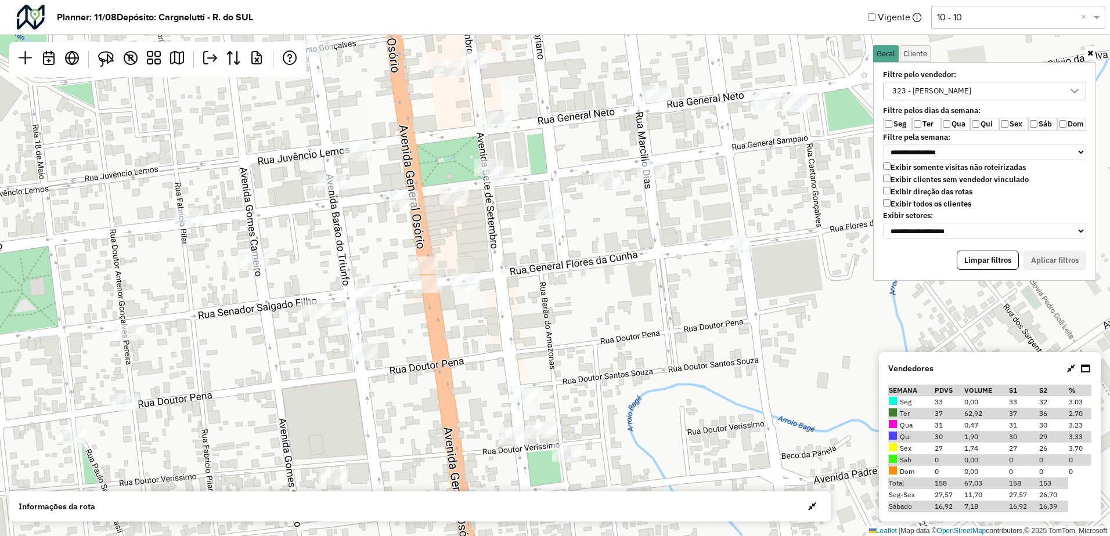
drag, startPoint x: 623, startPoint y: 278, endPoint x: 582, endPoint y: 334, distance: 69.8
click at [583, 334] on div "Leaflet | Map data © OpenStreetMap contributors,© 2025 TomTom, Microsoft" at bounding box center [555, 268] width 1110 height 536
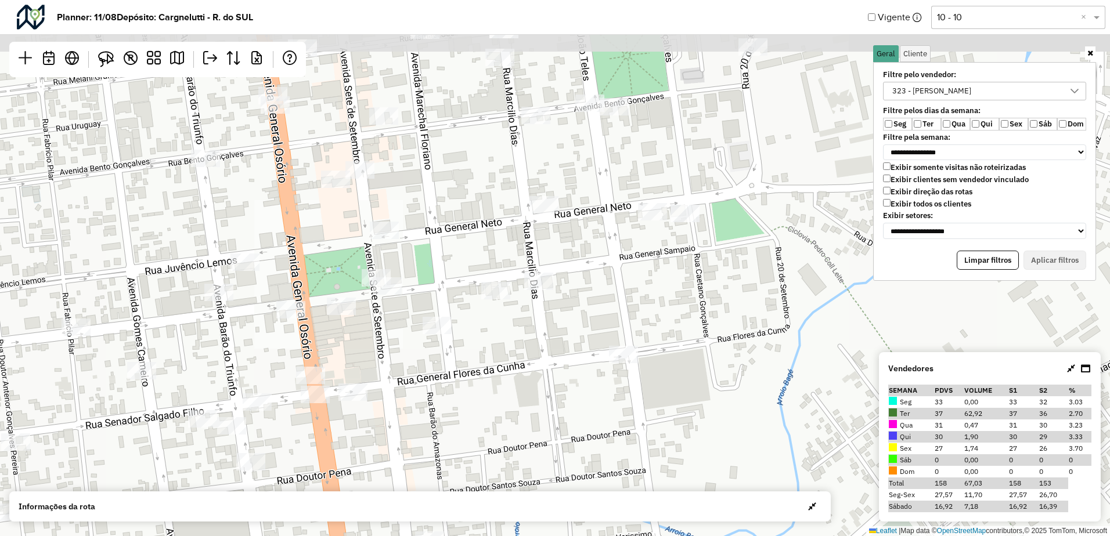
drag, startPoint x: 656, startPoint y: 274, endPoint x: 568, endPoint y: 334, distance: 106.6
click at [578, 334] on div "Leaflet | Map data © OpenStreetMap contributors,© 2025 TomTom, Microsoft" at bounding box center [555, 268] width 1110 height 536
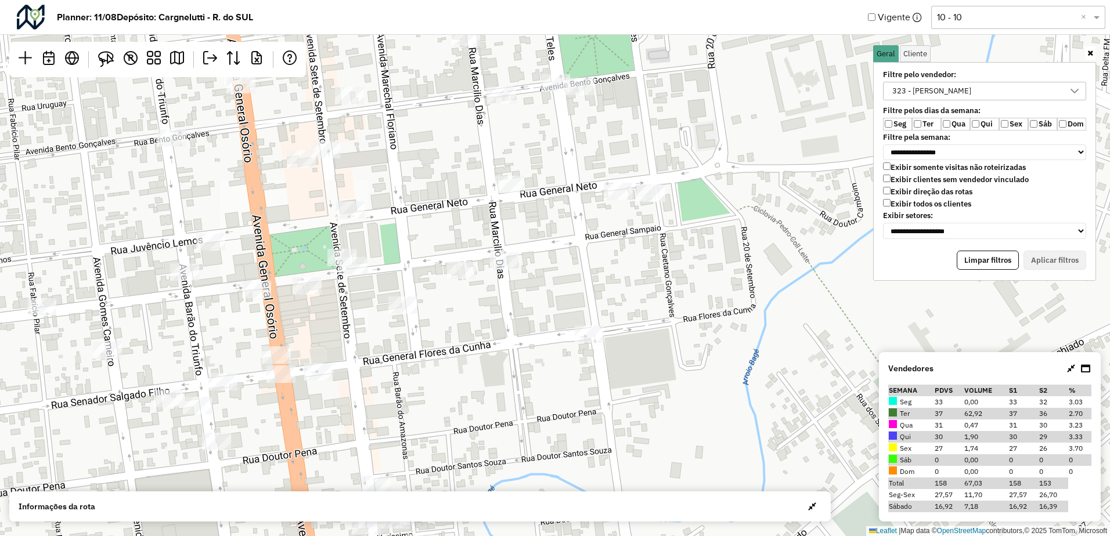
drag, startPoint x: 561, startPoint y: 295, endPoint x: 597, endPoint y: 265, distance: 47.0
click at [596, 266] on div "Leaflet | Map data © OpenStreetMap contributors,© 2025 TomTom, Microsoft" at bounding box center [555, 268] width 1110 height 536
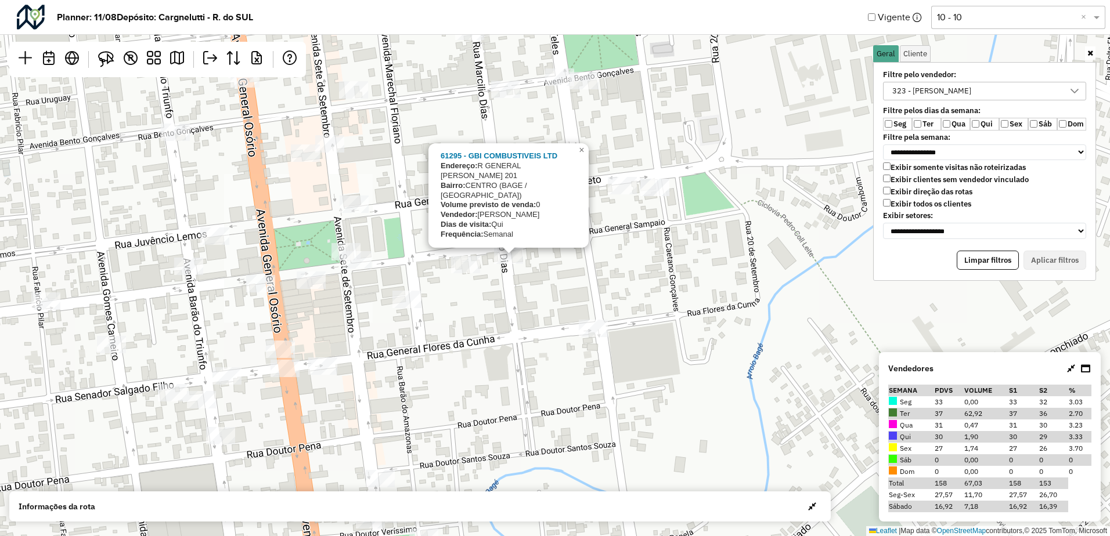
click at [652, 265] on div "61295 - GBI COMBUSTIVEIS LTD Endereço: R GENERAL SAMPAIO 201 Bairro: CENTRO (BA…" at bounding box center [555, 268] width 1110 height 536
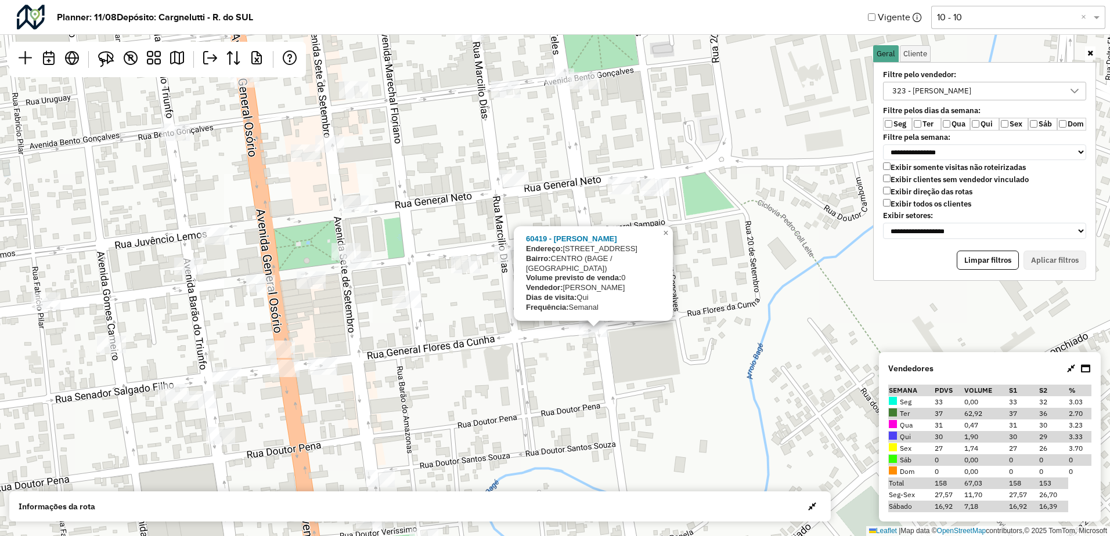
click at [706, 221] on div "60419 - CARLOS MARIO MENDES Endereço: R FLORES DA CUNHA 299 Bairro: CENTRO (BAG…" at bounding box center [555, 268] width 1110 height 536
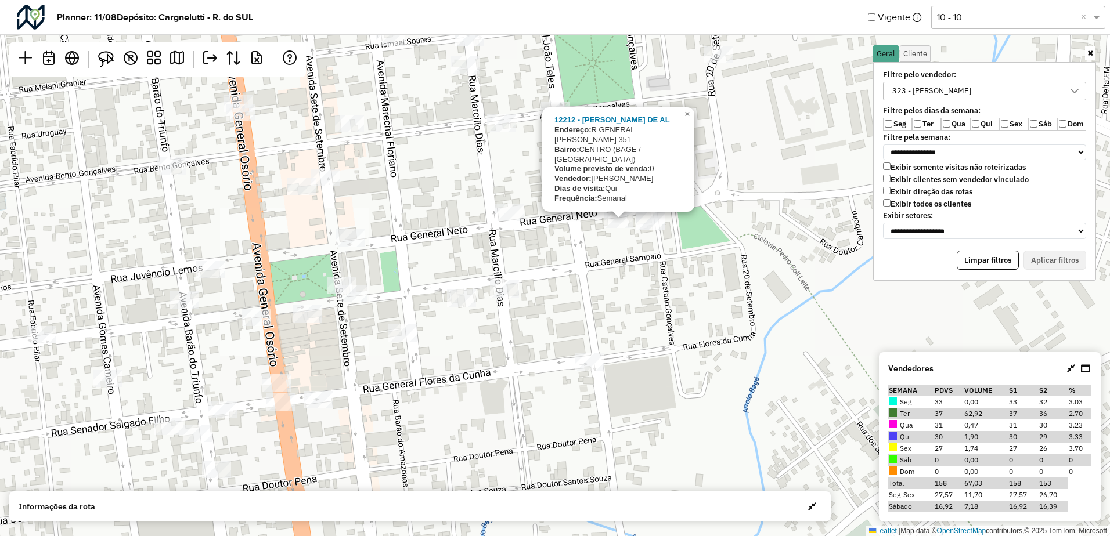
drag, startPoint x: 632, startPoint y: 215, endPoint x: 618, endPoint y: 275, distance: 61.4
click at [618, 275] on div "12212 - EMERSON BORGES DE AL Endereço: R GENERAL NETO 351 Bairro: CENTRO (BAGE …" at bounding box center [555, 268] width 1110 height 536
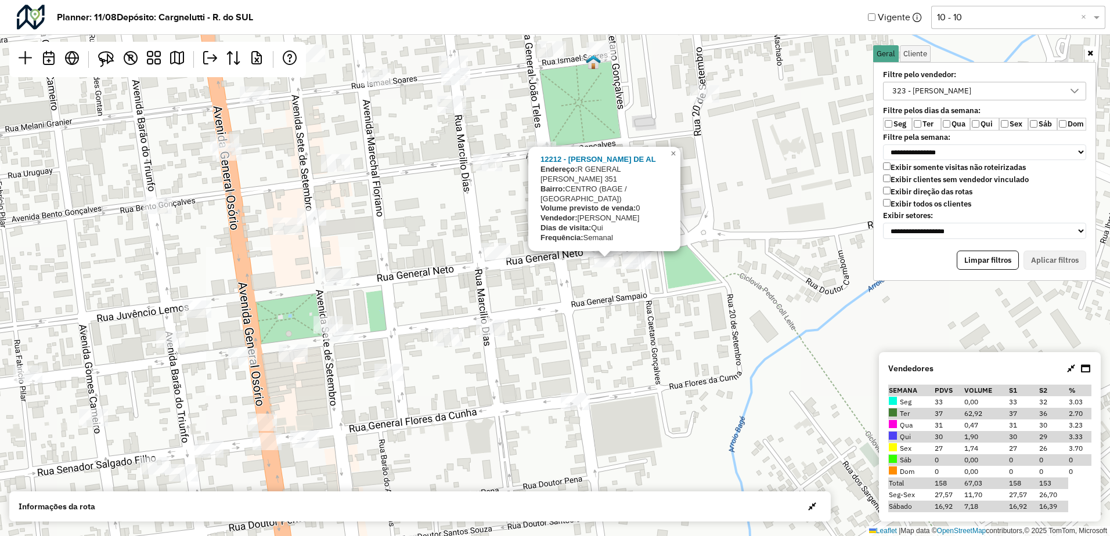
drag, startPoint x: 582, startPoint y: 287, endPoint x: 577, endPoint y: 302, distance: 15.2
click at [577, 302] on div "12212 - EMERSON BORGES DE AL Endereço: R GENERAL NETO 351 Bairro: CENTRO (BAGE …" at bounding box center [555, 268] width 1110 height 536
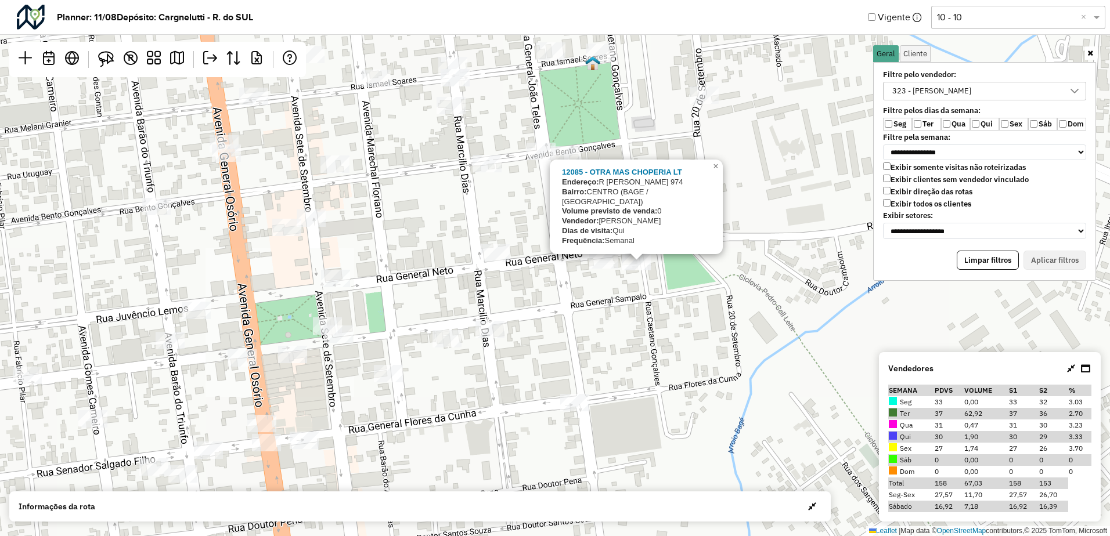
click at [594, 269] on div at bounding box center [603, 259] width 29 height 17
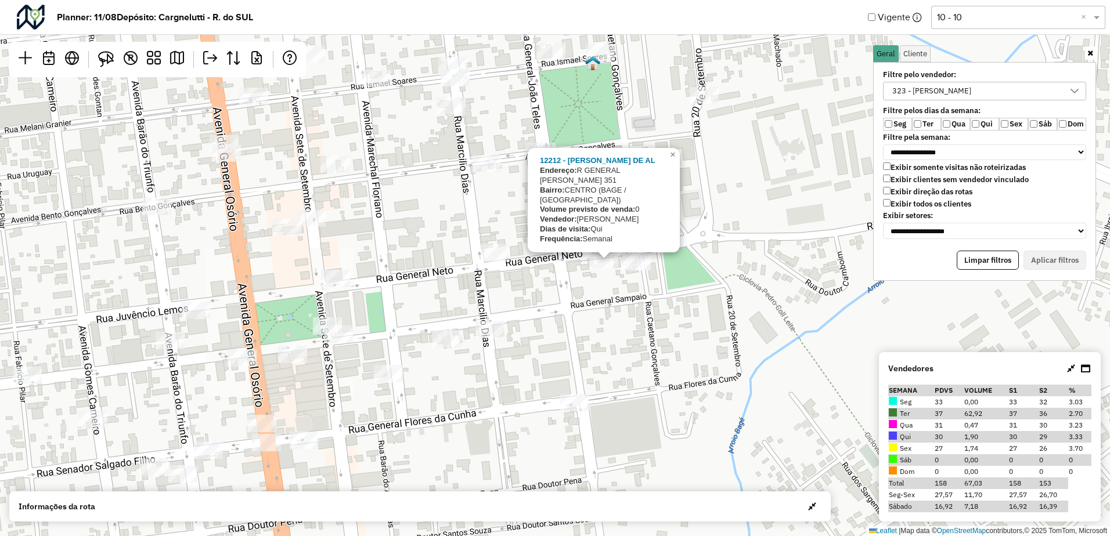
click at [648, 318] on div "12212 - EMERSON BORGES DE AL Endereço: R GENERAL NETO 351 Bairro: CENTRO (BAGE …" at bounding box center [555, 268] width 1110 height 536
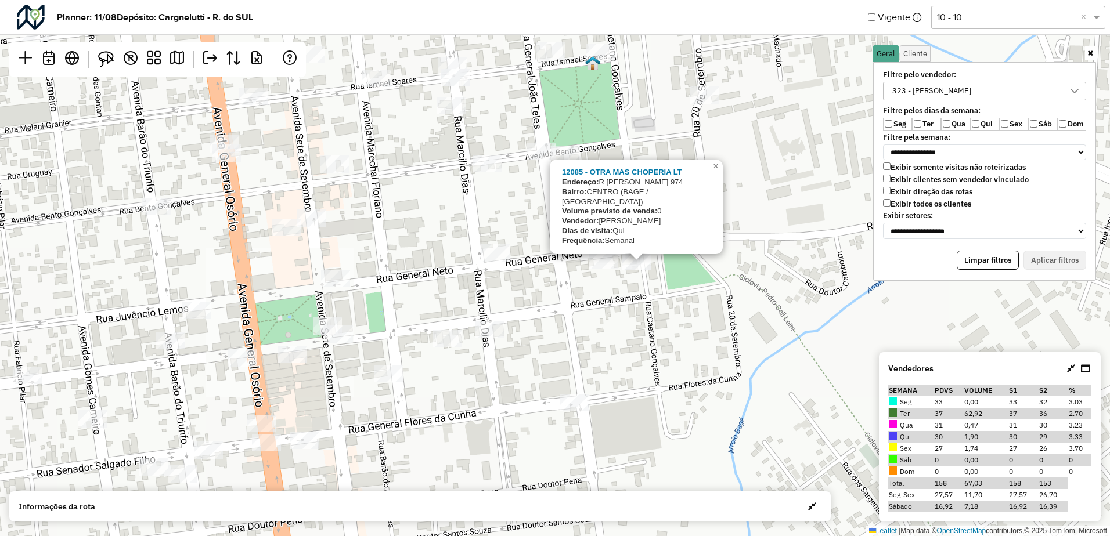
click at [585, 281] on div "12085 - OTRA MAS CHOPERIA LT Endereço: R CAETANO GONCALVES 974 Bairro: CENTRO (…" at bounding box center [555, 268] width 1110 height 536
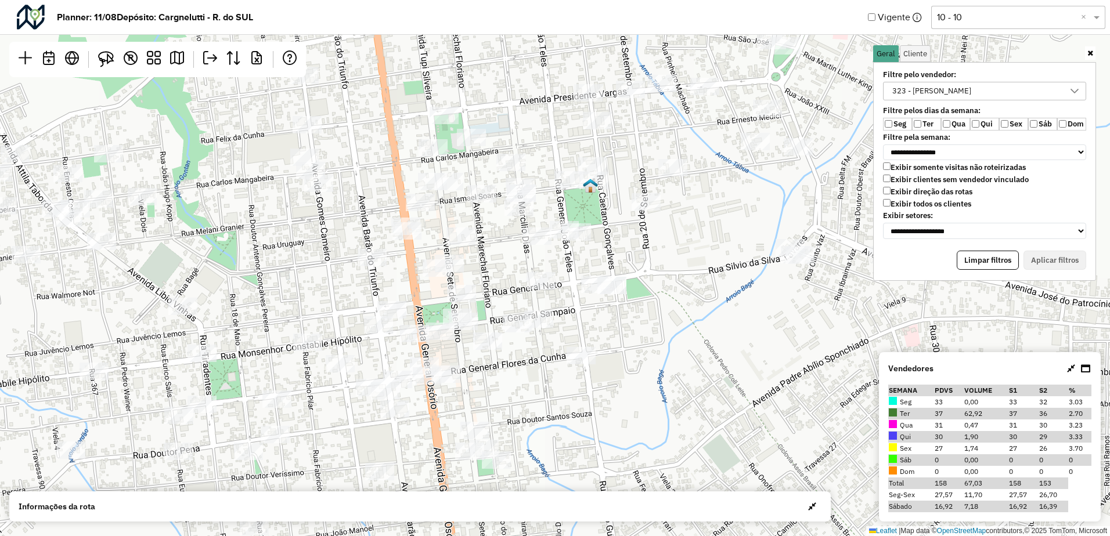
drag, startPoint x: 610, startPoint y: 235, endPoint x: 618, endPoint y: 292, distance: 57.5
click at [618, 292] on div "Leaflet | Map data © OpenStreetMap contributors,© 2025 TomTom, Microsoft" at bounding box center [555, 268] width 1110 height 536
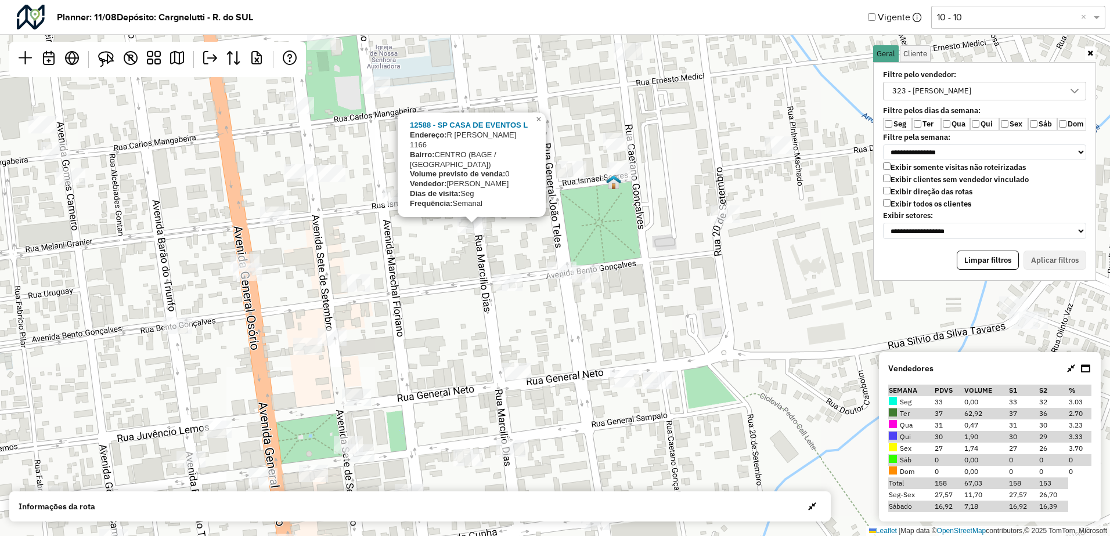
click at [677, 284] on div "12588 - SP CASA DE EVENTOS L Endereço: R MARCILIO DIAS 1166 Bairro: CENTRO (BAG…" at bounding box center [555, 268] width 1110 height 536
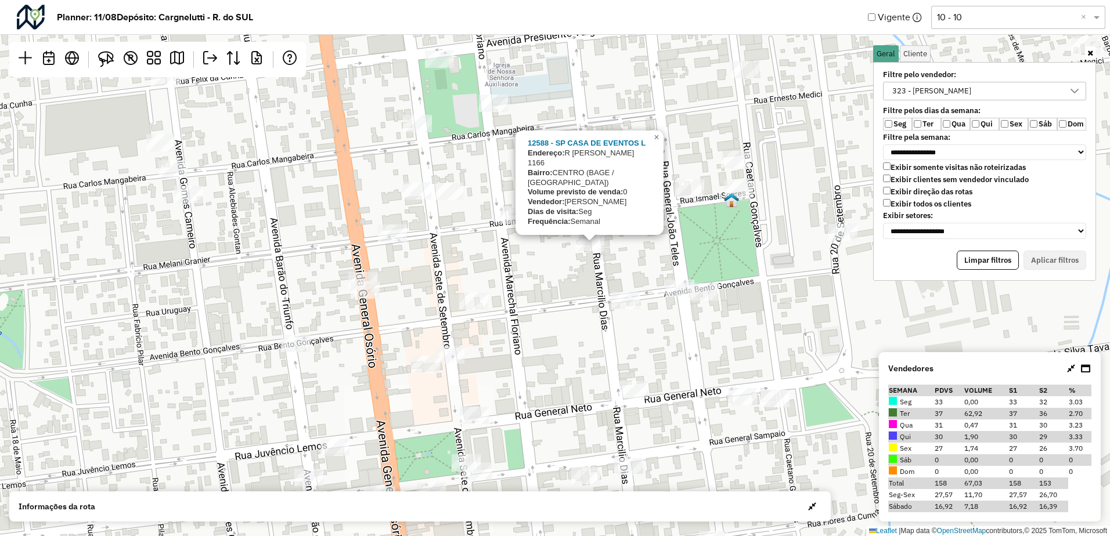
click at [566, 268] on div "12588 - SP CASA DE EVENTOS L Endereço: R MARCILIO DIAS 1166 Bairro: CENTRO (BAG…" at bounding box center [555, 268] width 1110 height 536
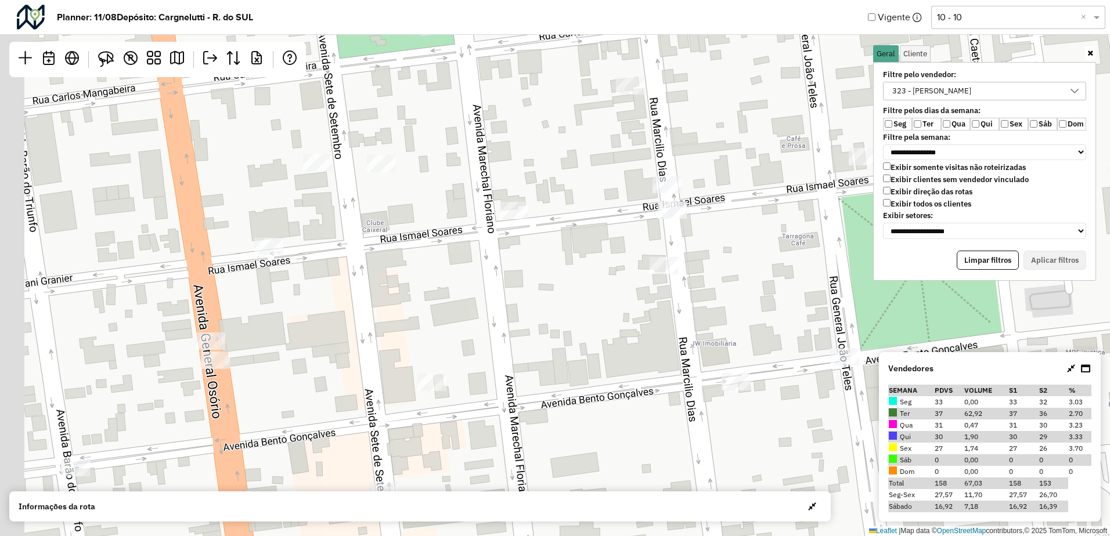
drag, startPoint x: 506, startPoint y: 215, endPoint x: 567, endPoint y: 304, distance: 107.2
click at [567, 304] on div "Leaflet | Map data © OpenStreetMap contributors,© 2025 TomTom, Microsoft" at bounding box center [555, 268] width 1110 height 536
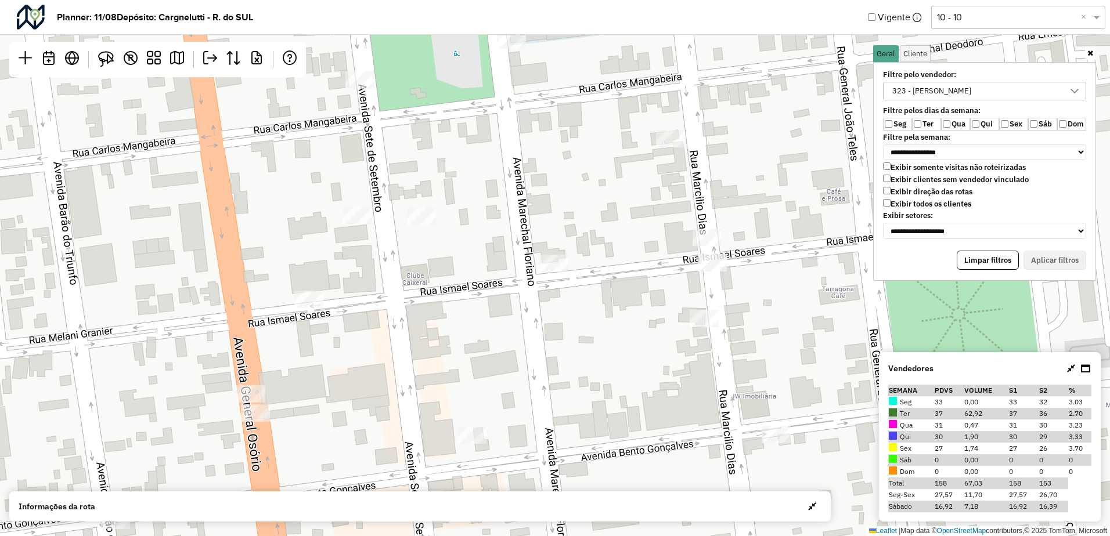
drag, startPoint x: 477, startPoint y: 246, endPoint x: 484, endPoint y: 261, distance: 16.4
click at [504, 276] on div "Leaflet | Map data © OpenStreetMap contributors,© 2025 TomTom, Microsoft" at bounding box center [555, 268] width 1110 height 536
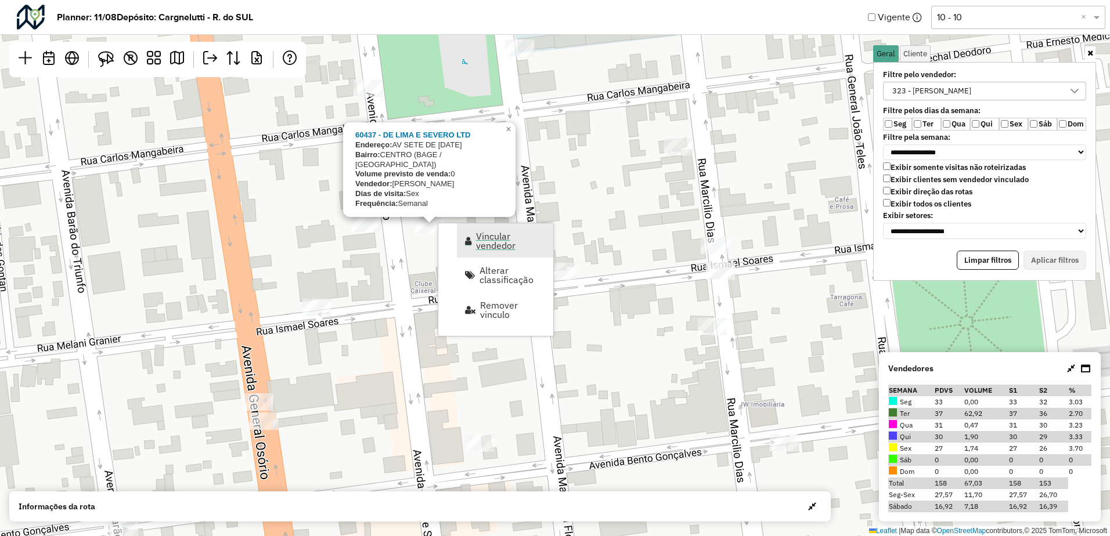
click at [479, 234] on span "Vincular vendedor" at bounding box center [511, 241] width 70 height 19
select select "*******"
select select "*"
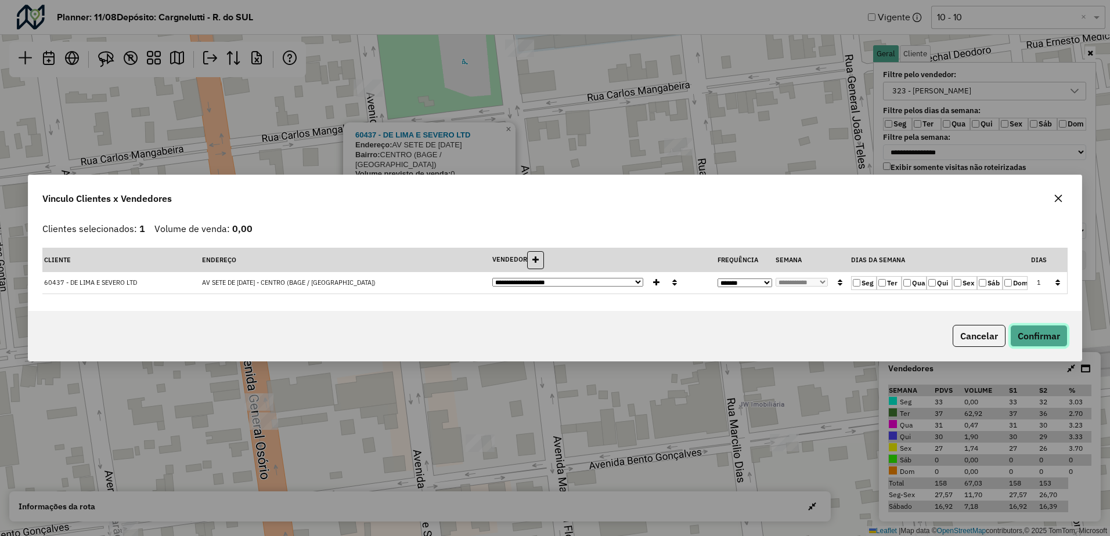
click at [1035, 344] on button "Confirmar" at bounding box center [1038, 336] width 57 height 22
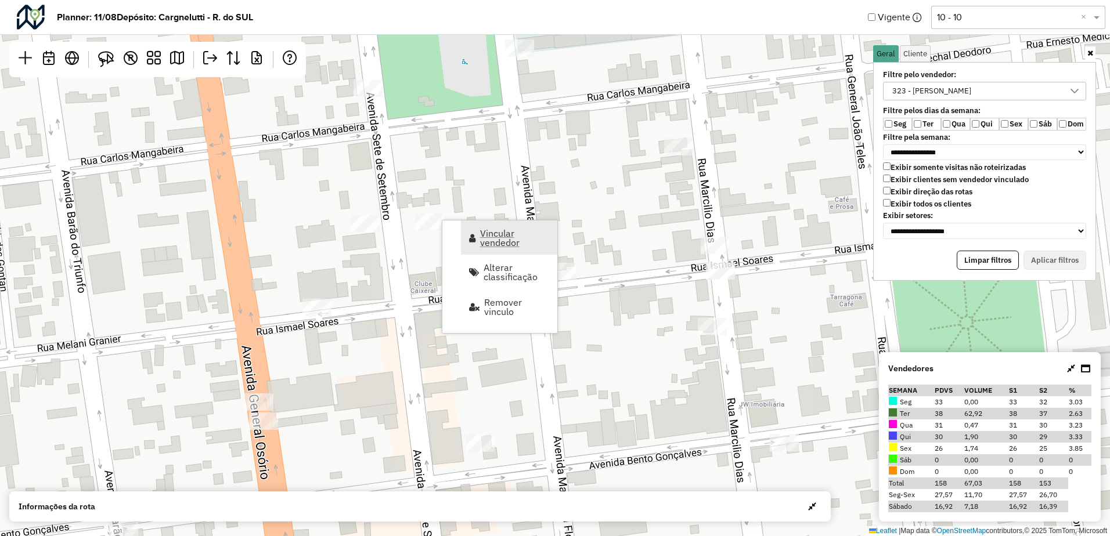
click at [492, 238] on span "Vincular vendedor" at bounding box center [515, 238] width 70 height 19
select select "*******"
select select "*"
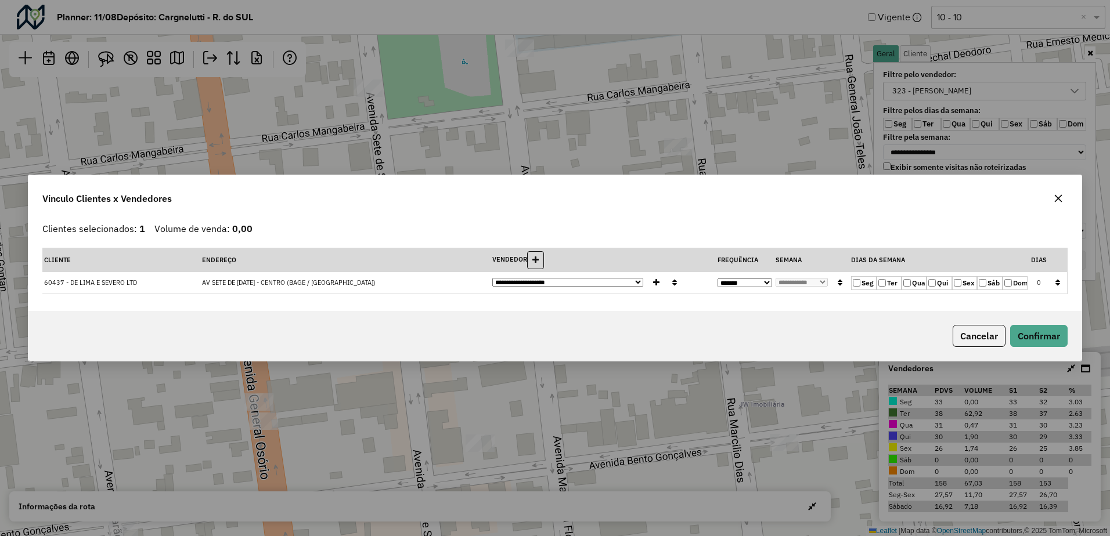
click at [962, 284] on label "Sex" at bounding box center [964, 283] width 25 height 14
click at [1036, 338] on button "Confirmar" at bounding box center [1038, 336] width 57 height 22
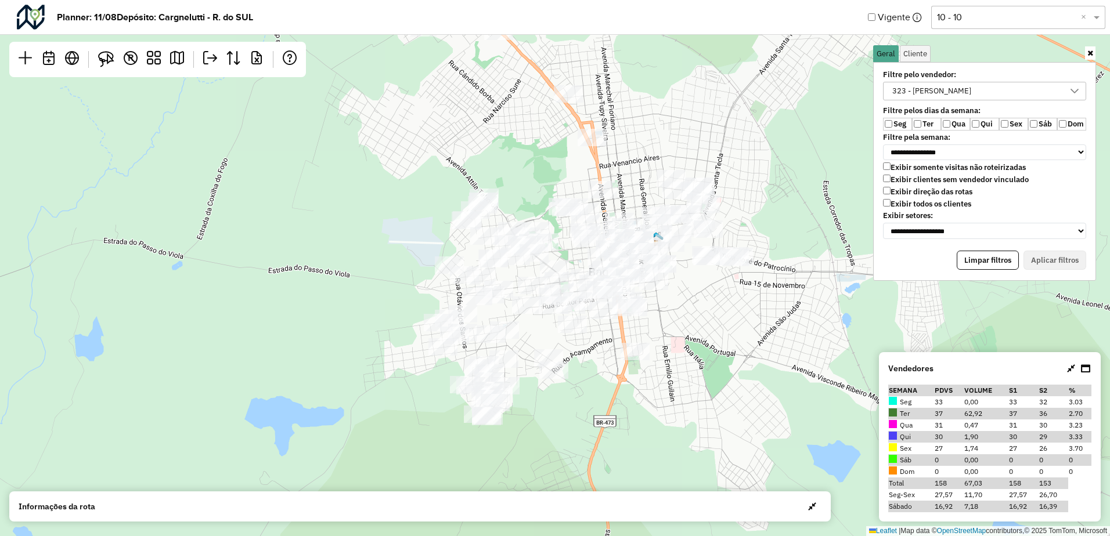
drag, startPoint x: 782, startPoint y: 290, endPoint x: 655, endPoint y: 248, distance: 133.1
click at [655, 248] on div at bounding box center [669, 242] width 29 height 17
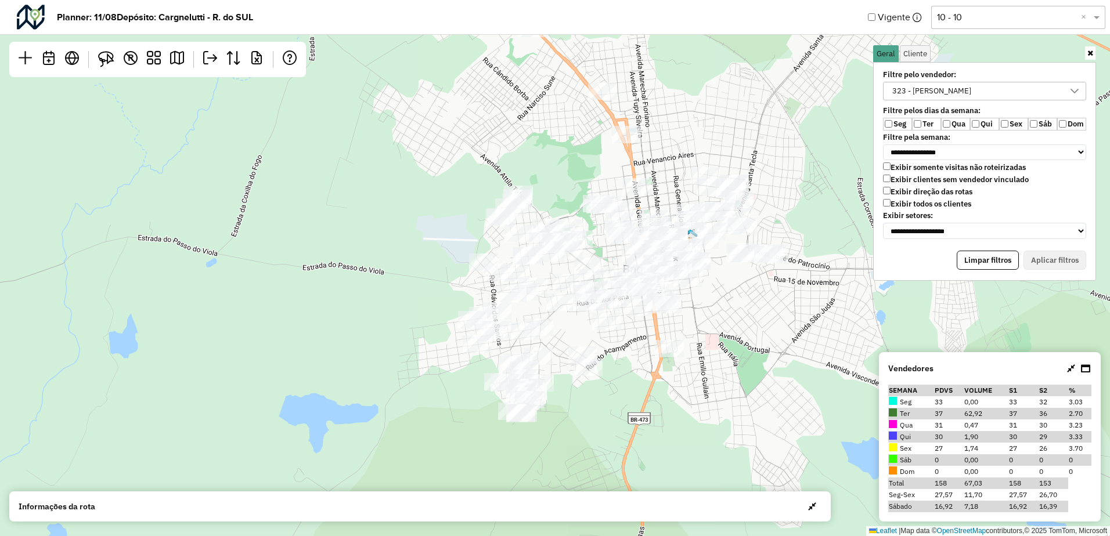
drag, startPoint x: 634, startPoint y: 127, endPoint x: 646, endPoint y: 153, distance: 28.1
click at [646, 153] on div "Leaflet | Map data © OpenStreetMap contributors,© 2025 TomTom, Microsoft" at bounding box center [555, 268] width 1110 height 536
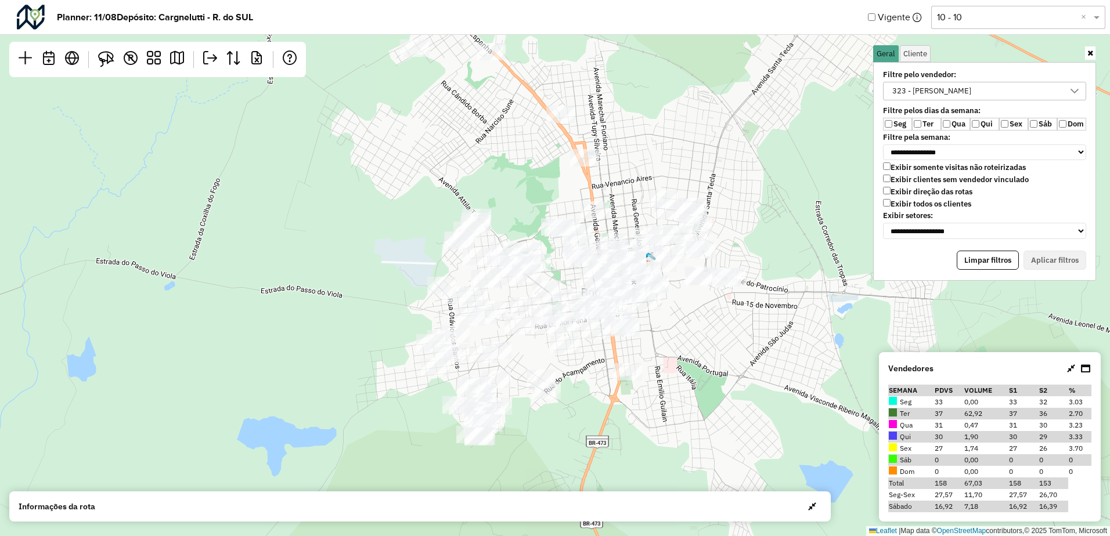
click at [966, 89] on div "323 - DAVI ACOSTA" at bounding box center [975, 90] width 175 height 17
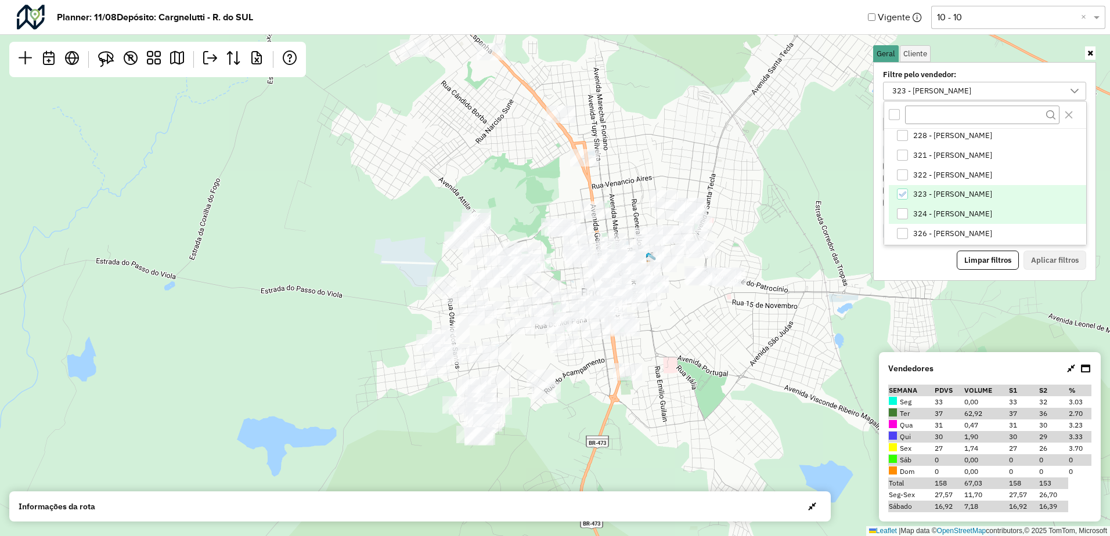
scroll to position [118, 0]
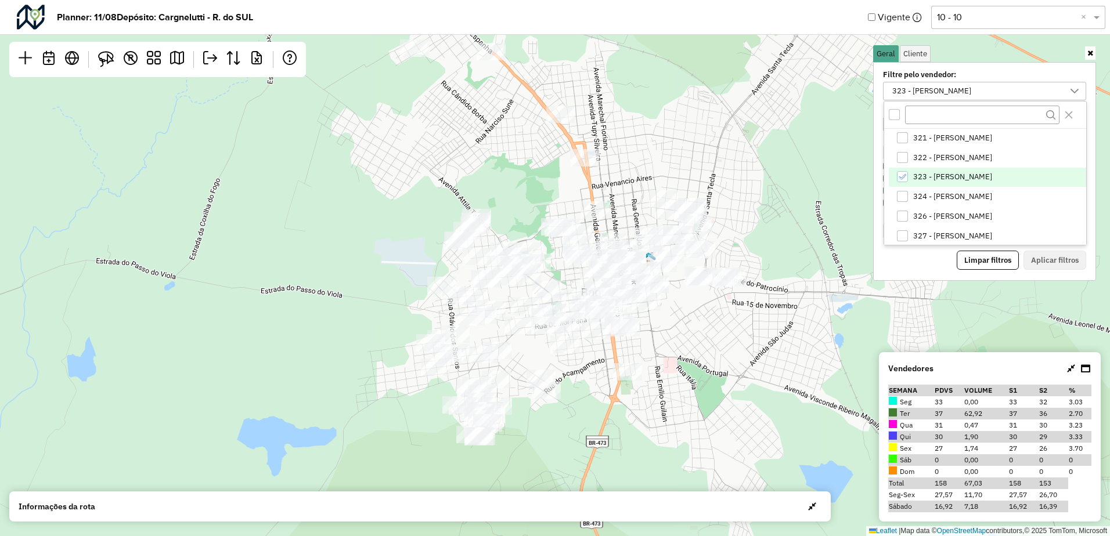
click at [948, 173] on span "323 - DAVI ACOSTA" at bounding box center [952, 176] width 79 height 9
click at [951, 193] on span "324 - Igor Gomes Torma" at bounding box center [952, 196] width 79 height 9
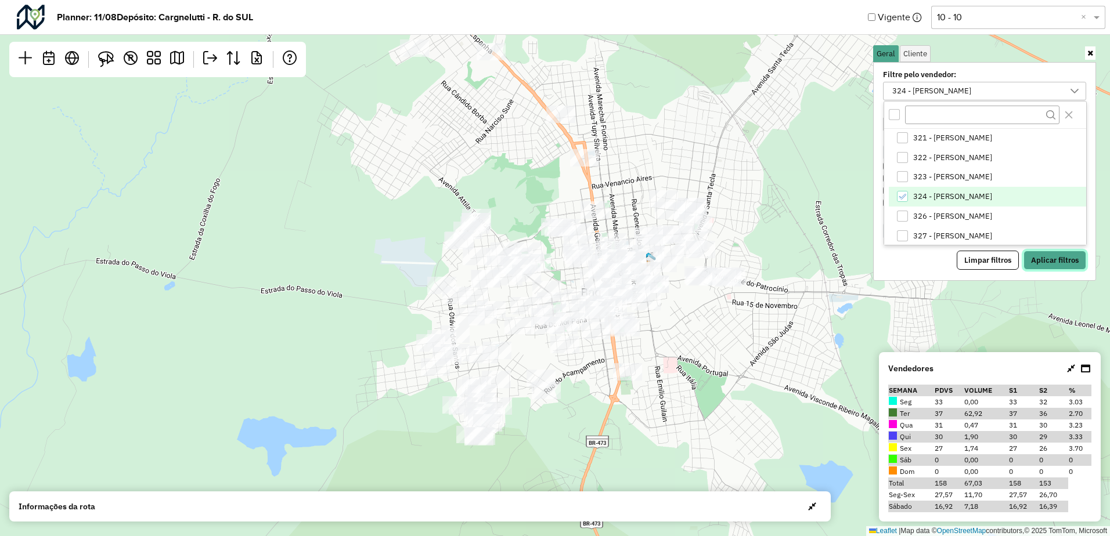
click at [1056, 266] on button "Aplicar filtros" at bounding box center [1054, 261] width 63 height 20
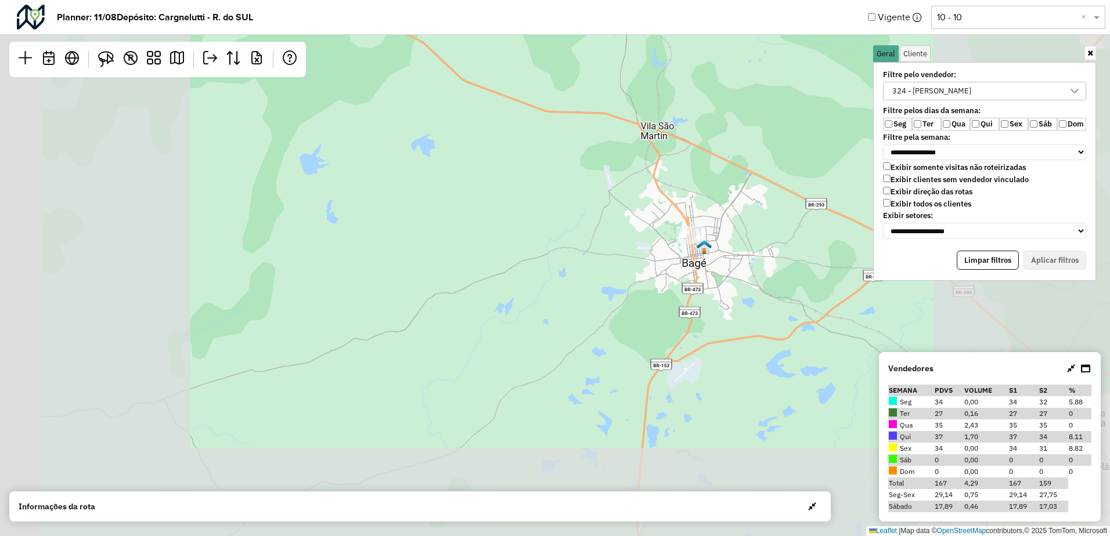
drag, startPoint x: 780, startPoint y: 275, endPoint x: 519, endPoint y: 28, distance: 358.9
click at [522, 32] on hb-planner "**********" at bounding box center [555, 268] width 1110 height 536
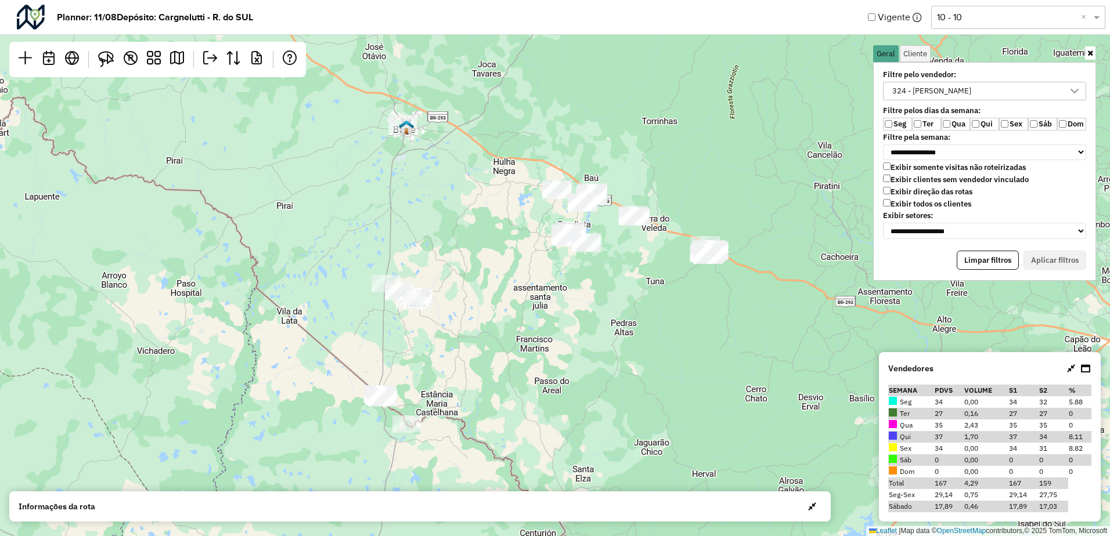
drag, startPoint x: 642, startPoint y: 155, endPoint x: 488, endPoint y: 214, distance: 165.4
click at [489, 217] on div "Leaflet | Map data © OpenStreetMap contributors,© 2025 TomTom, Microsoft" at bounding box center [555, 268] width 1110 height 536
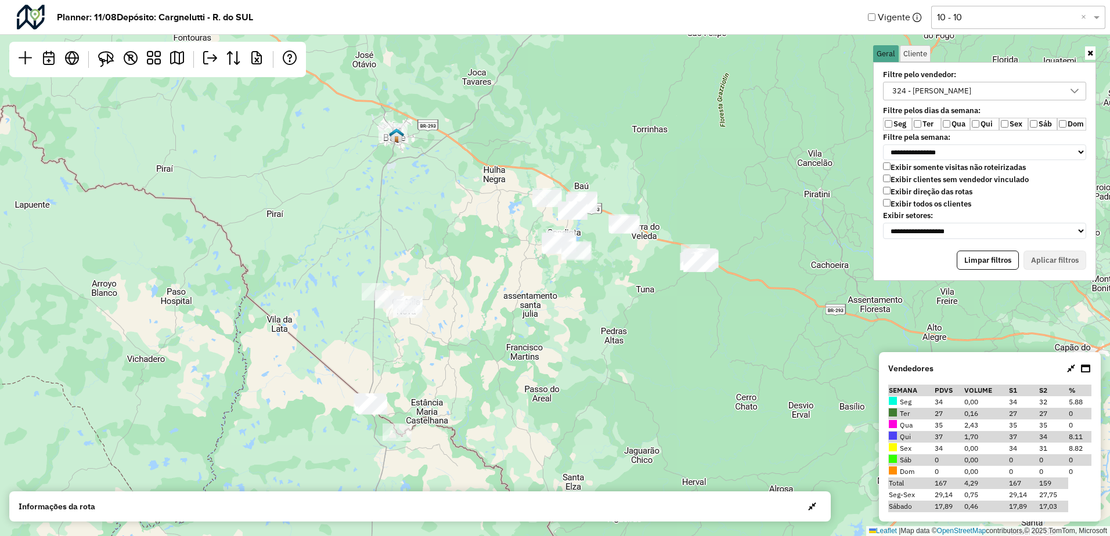
click at [493, 205] on div "Leaflet | Map data © OpenStreetMap contributors,© 2025 TomTom, Microsoft" at bounding box center [555, 268] width 1110 height 536
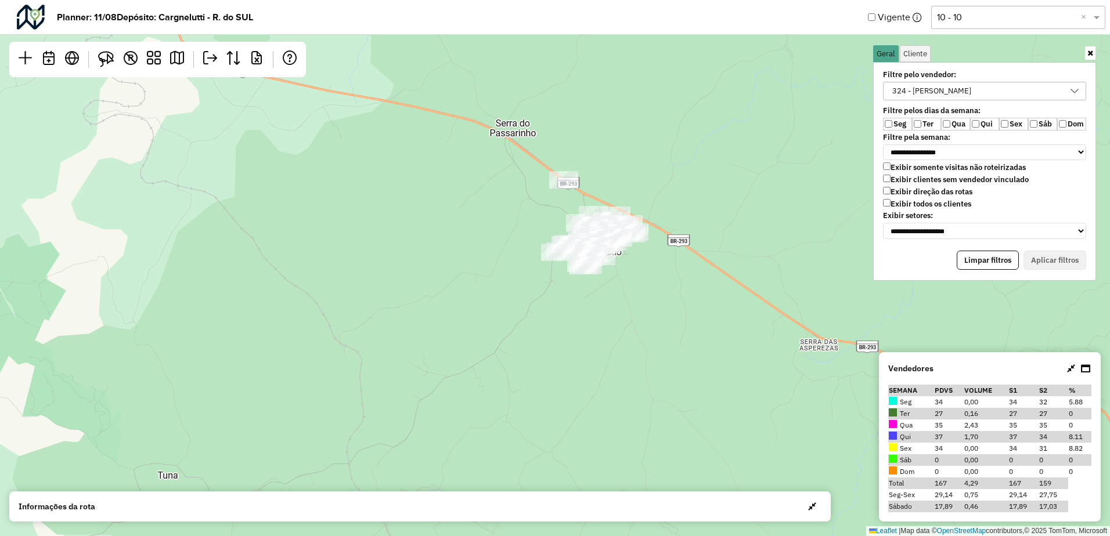
click at [937, 95] on div "324 - Igor Gomes Torma" at bounding box center [931, 90] width 87 height 17
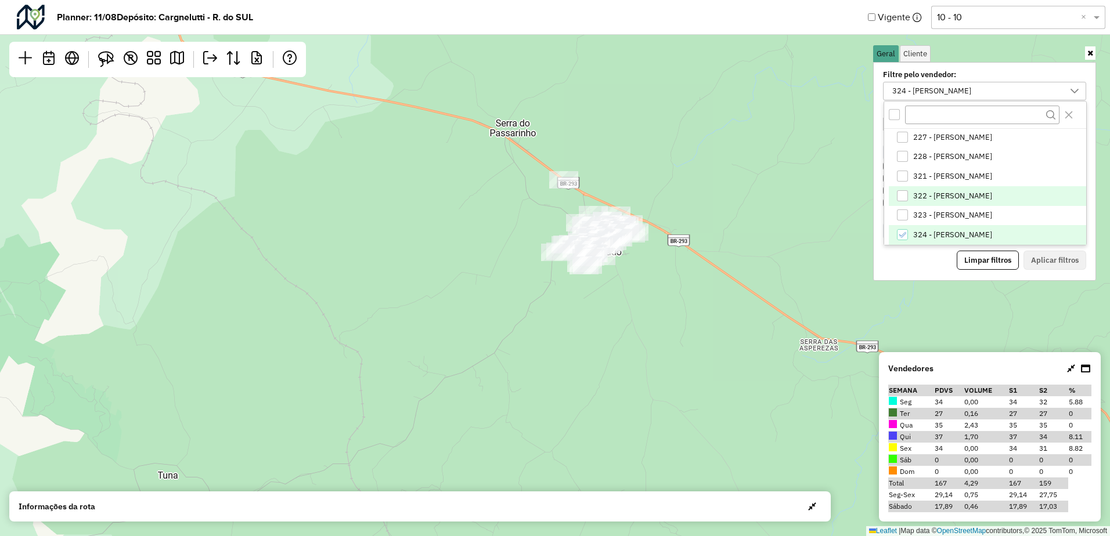
scroll to position [138, 0]
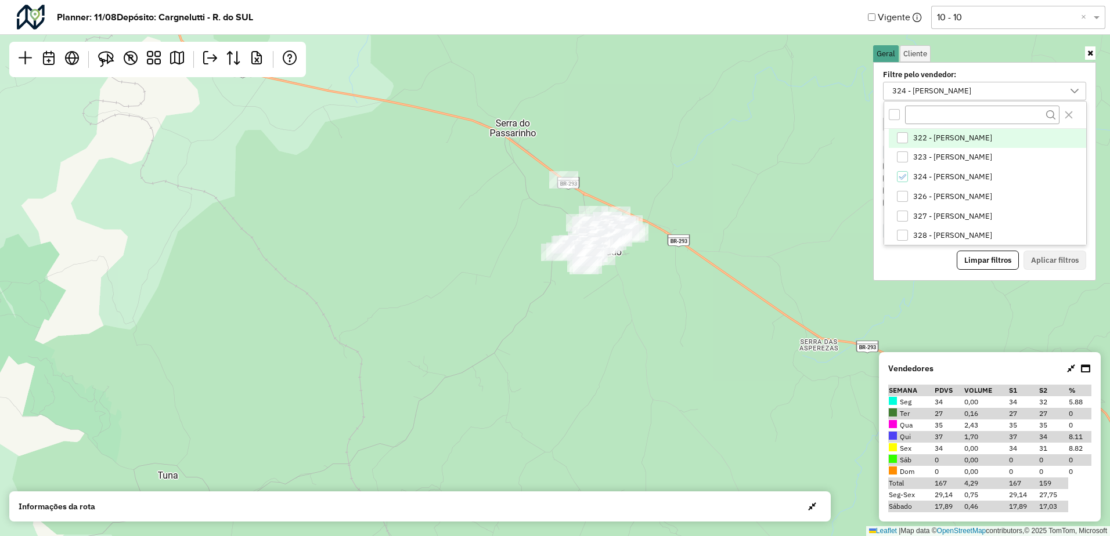
click at [948, 197] on span "326 - Ederson Golçalvez da Silva" at bounding box center [952, 196] width 79 height 9
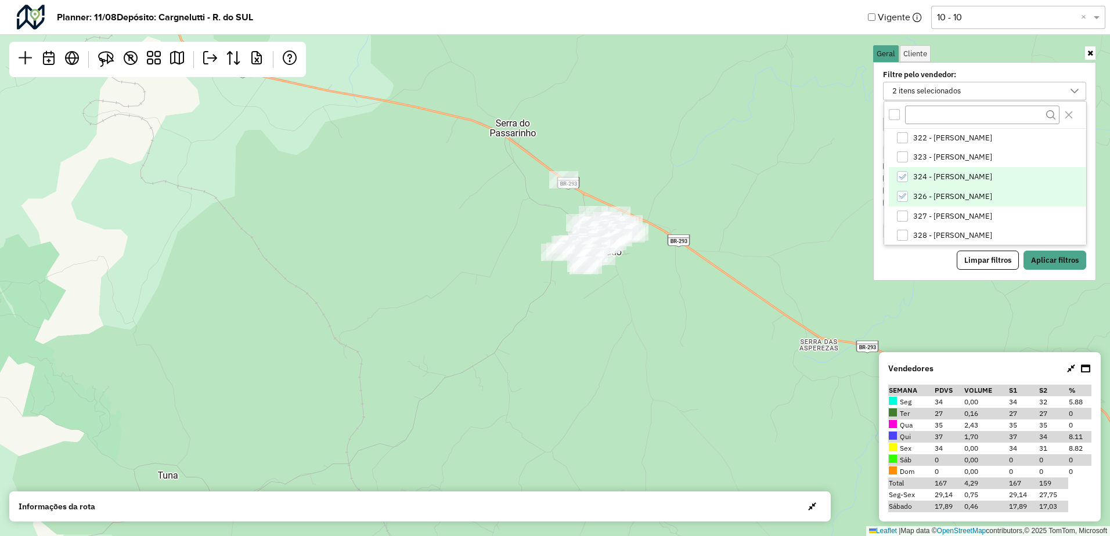
click at [939, 173] on span "324 - Igor Gomes Torma" at bounding box center [952, 176] width 79 height 9
click at [1055, 259] on button "Aplicar filtros" at bounding box center [1054, 261] width 63 height 20
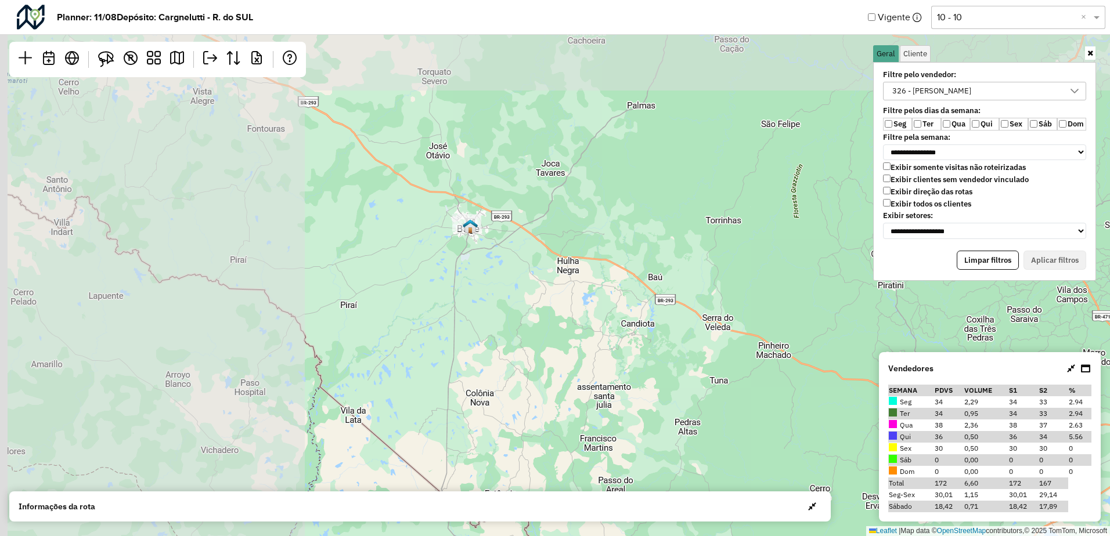
drag, startPoint x: 313, startPoint y: 205, endPoint x: 663, endPoint y: 334, distance: 373.5
click at [681, 343] on div "Leaflet | Map data © OpenStreetMap contributors,© 2025 TomTom, Microsoft" at bounding box center [555, 268] width 1110 height 536
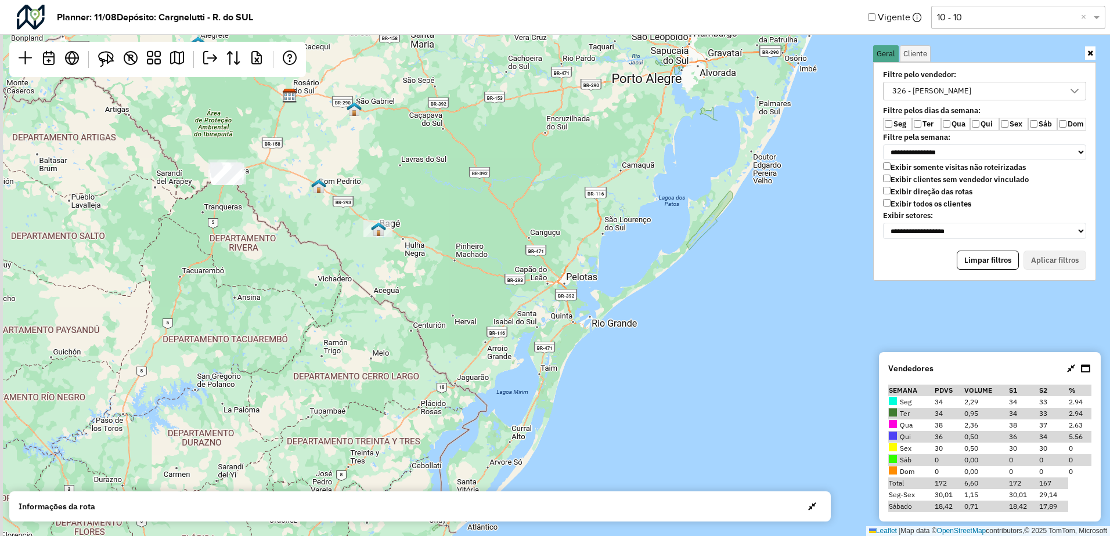
drag, startPoint x: 332, startPoint y: 244, endPoint x: 458, endPoint y: 290, distance: 133.8
click at [548, 334] on div "Leaflet | Map data © OpenStreetMap contributors,© 2025 TomTom, Microsoft" at bounding box center [555, 268] width 1110 height 536
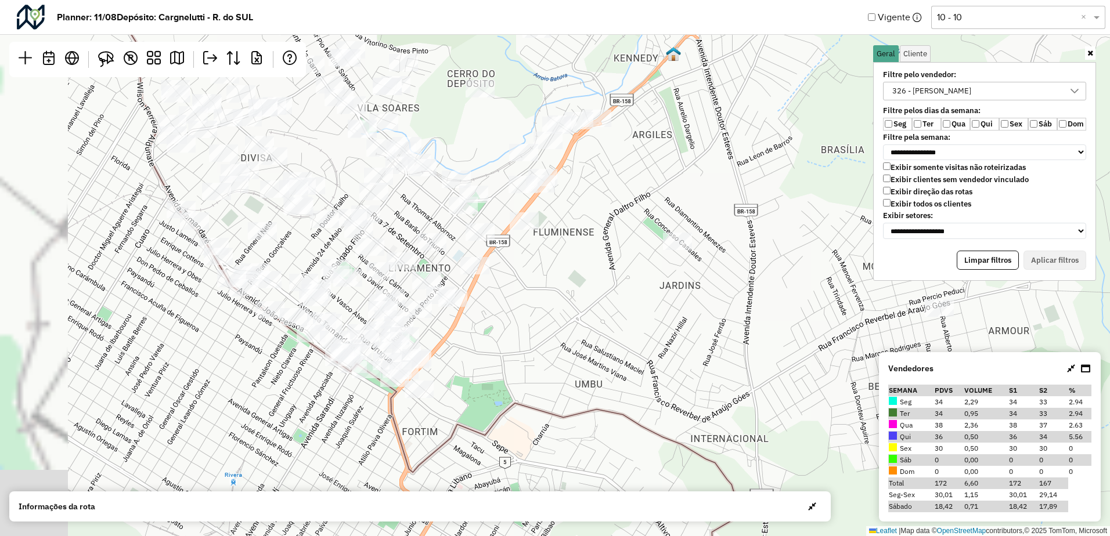
drag, startPoint x: 428, startPoint y: 214, endPoint x: 569, endPoint y: 227, distance: 142.2
click at [537, 243] on div "Leaflet | Map data © OpenStreetMap contributors,© 2025 TomTom, Microsoft" at bounding box center [555, 268] width 1110 height 536
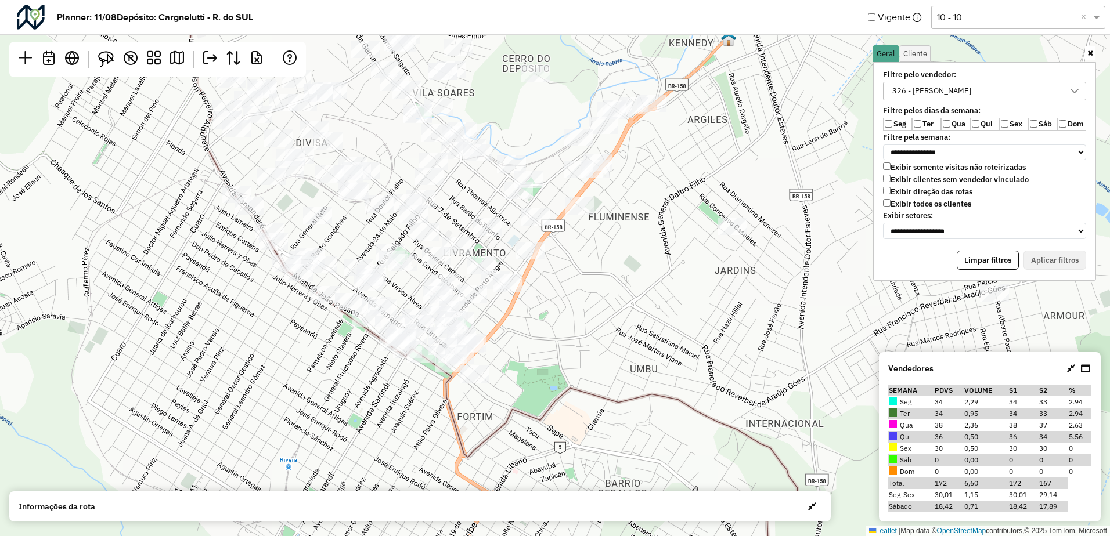
drag, startPoint x: 636, startPoint y: 231, endPoint x: 685, endPoint y: 200, distance: 57.7
click at [673, 211] on div "Leaflet | Map data © OpenStreetMap contributors,© 2025 TomTom, Microsoft" at bounding box center [555, 268] width 1110 height 536
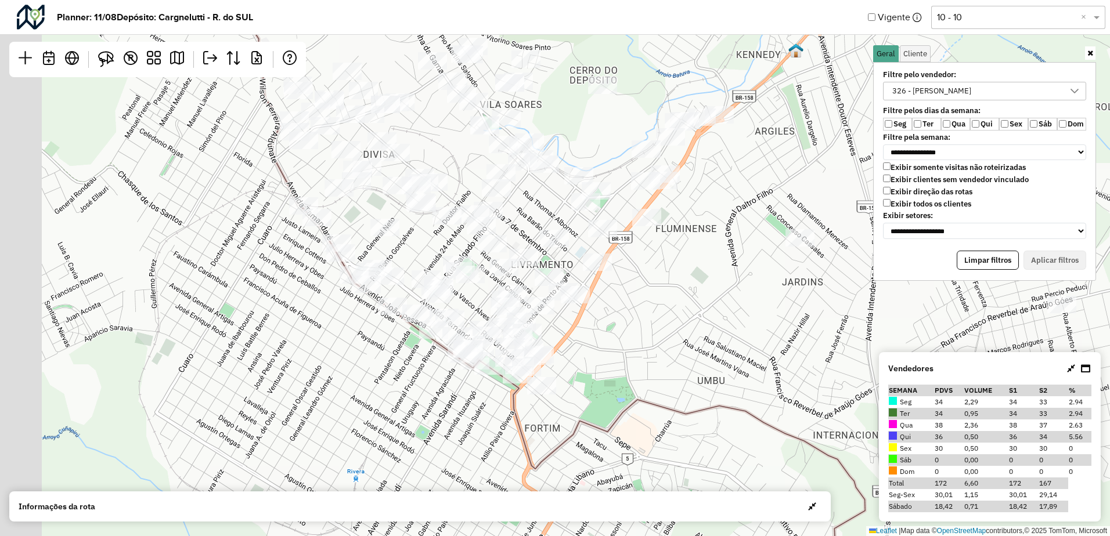
drag, startPoint x: 687, startPoint y: 232, endPoint x: 728, endPoint y: 250, distance: 45.0
click at [728, 250] on div "Leaflet | Map data © OpenStreetMap contributors,© 2025 TomTom, Microsoft" at bounding box center [555, 268] width 1110 height 536
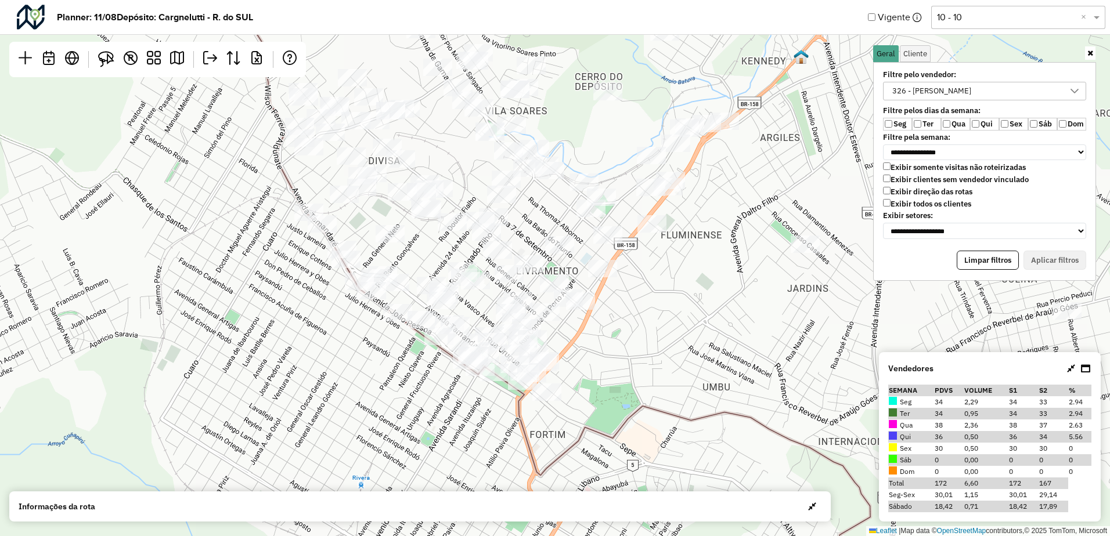
drag, startPoint x: 728, startPoint y: 248, endPoint x: 771, endPoint y: 276, distance: 51.2
click at [771, 276] on div "Leaflet | Map data © OpenStreetMap contributors,© 2025 TomTom, Microsoft" at bounding box center [555, 268] width 1110 height 536
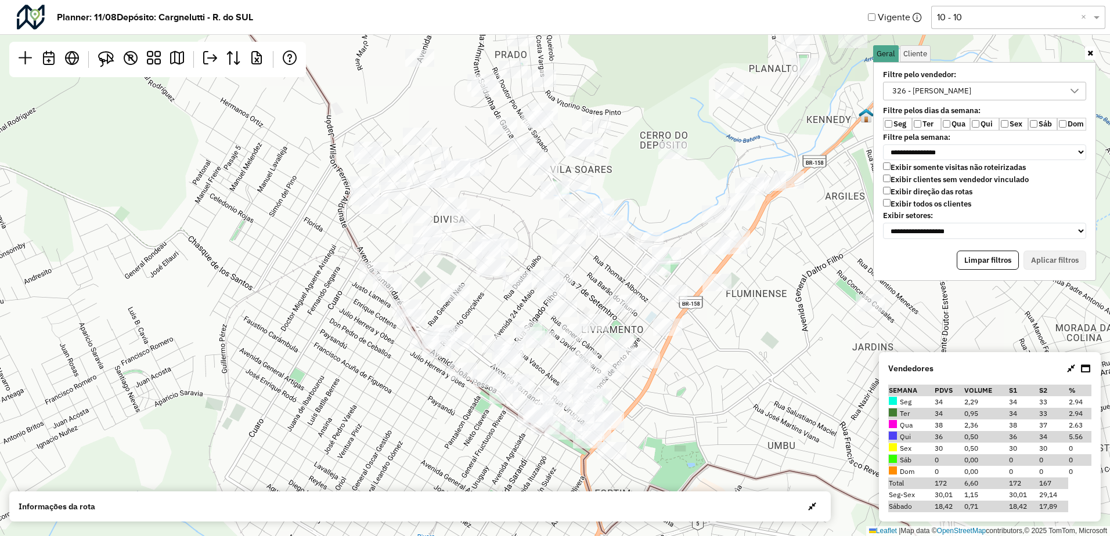
drag, startPoint x: 764, startPoint y: 251, endPoint x: 785, endPoint y: 282, distance: 37.5
click at [785, 282] on div "Leaflet | Map data © OpenStreetMap contributors,© 2025 TomTom, Microsoft" at bounding box center [555, 268] width 1110 height 536
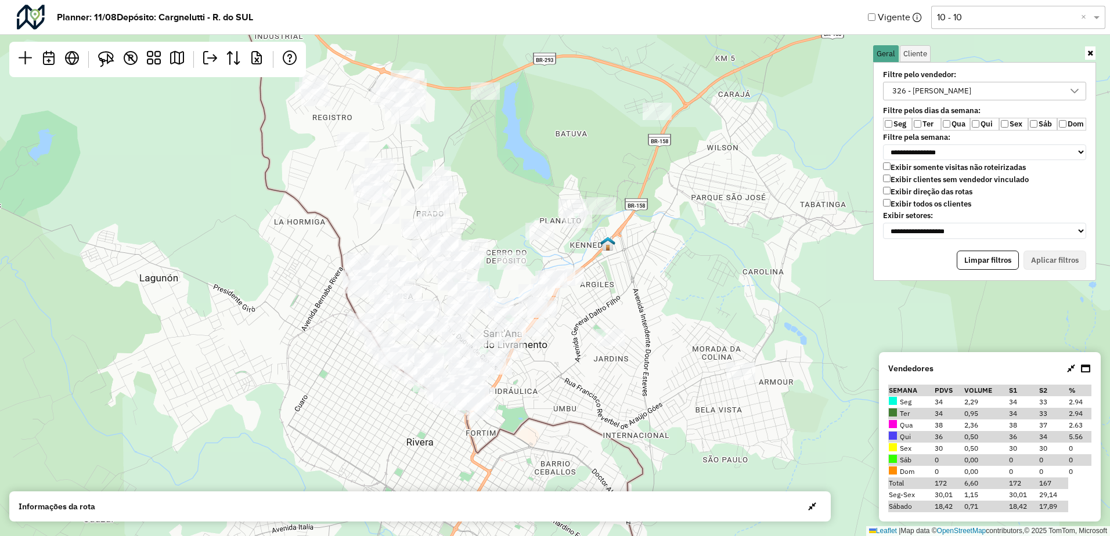
drag, startPoint x: 669, startPoint y: 270, endPoint x: 582, endPoint y: 343, distance: 113.7
click at [582, 343] on div "Leaflet | Map data © OpenStreetMap contributors,© 2025 TomTom, Microsoft" at bounding box center [555, 268] width 1110 height 536
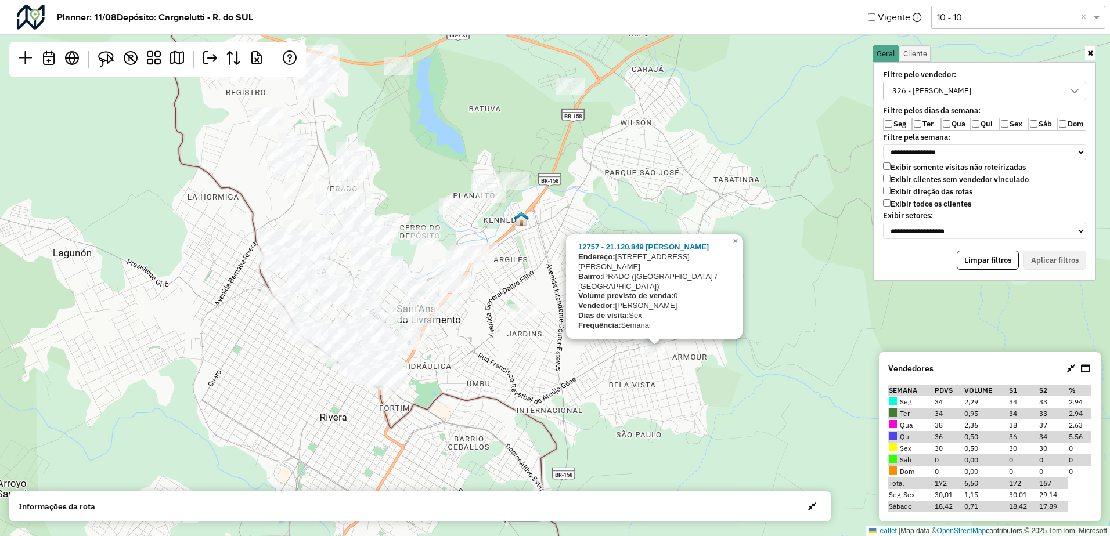
click at [760, 355] on div "12757 - 21.120.849 NATALIA M Endereço: R GENERAL JOAO MANOEL 98 Bairro: PRADO (…" at bounding box center [555, 268] width 1110 height 536
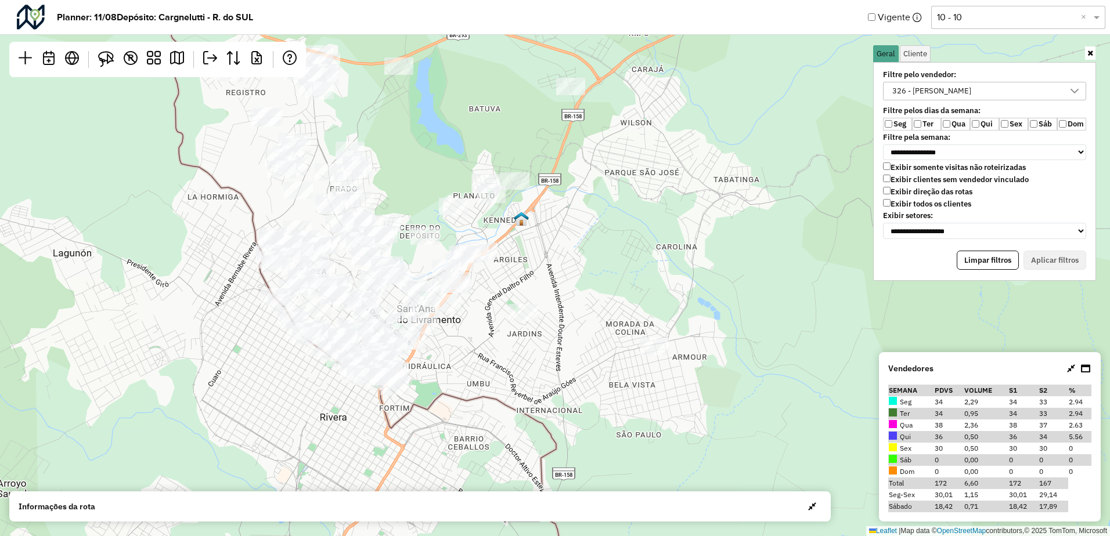
click at [903, 94] on div "326 - Ederson Golçalvez da Silva" at bounding box center [931, 90] width 87 height 17
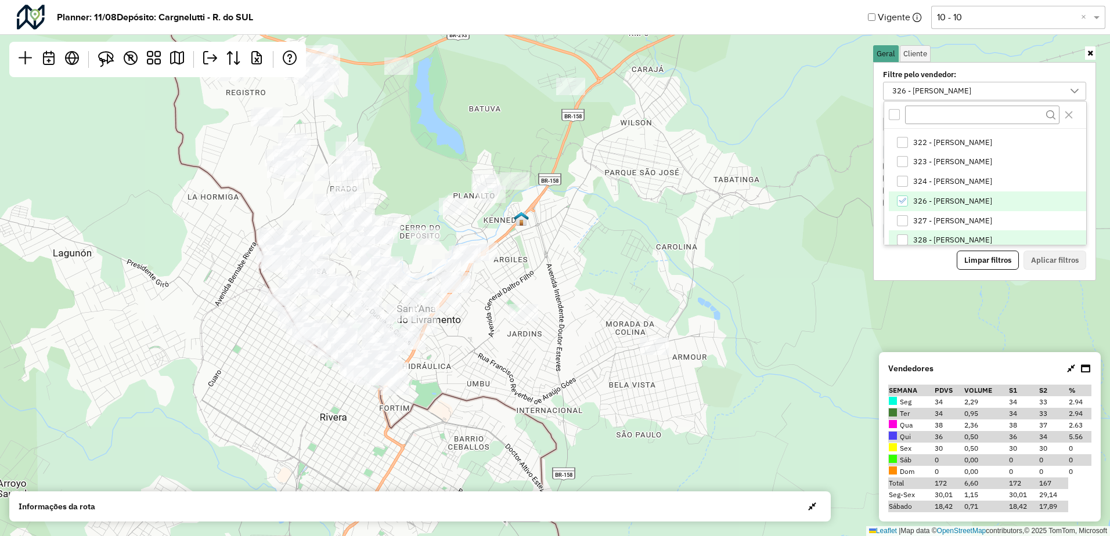
scroll to position [147, 0]
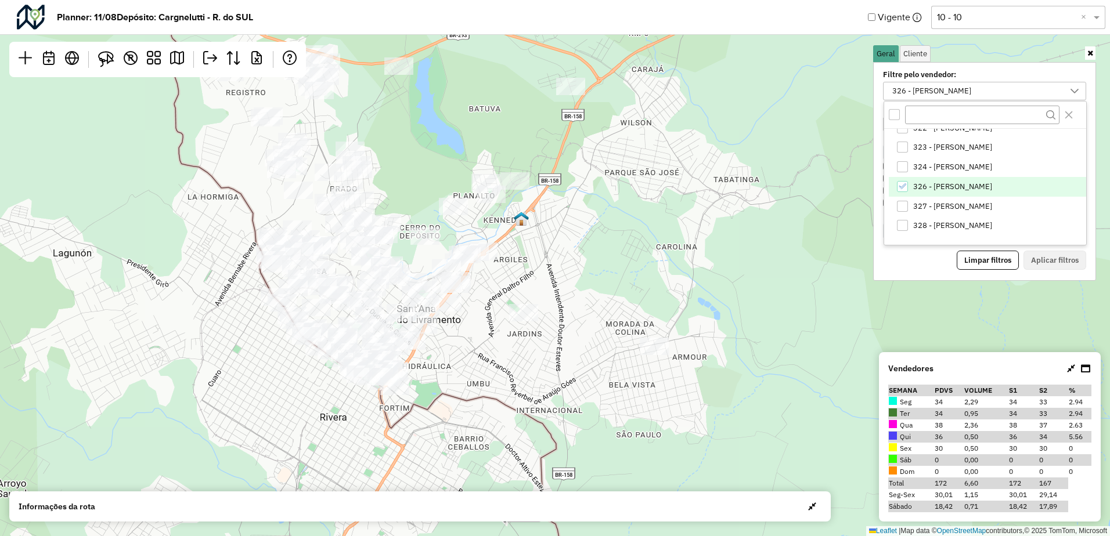
click at [935, 189] on span "326 - Ederson Golçalvez da Silva" at bounding box center [952, 186] width 79 height 9
click at [931, 203] on span "327 - JULIANO CESAR" at bounding box center [952, 206] width 79 height 9
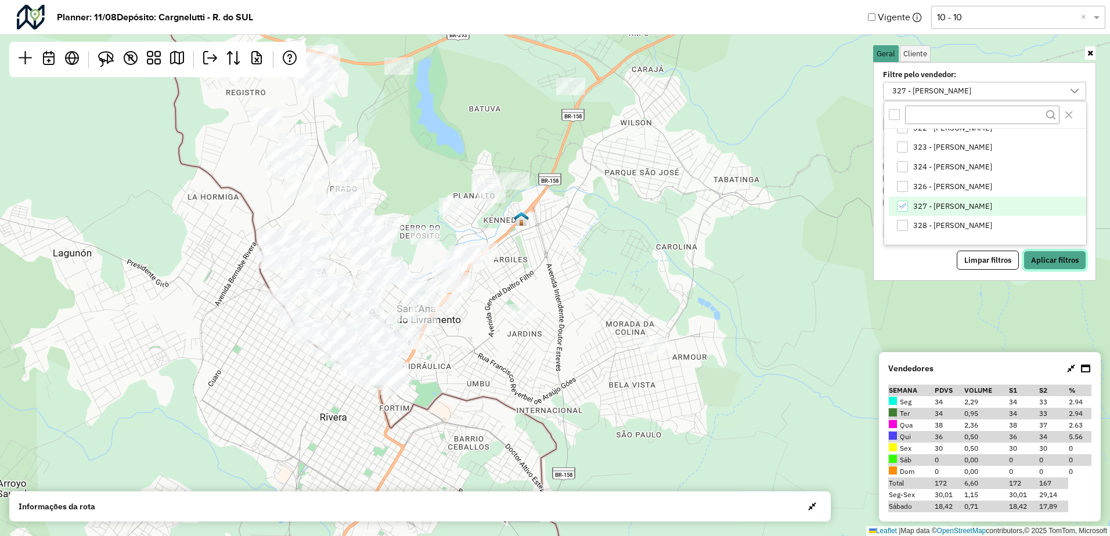
click at [1064, 265] on button "Aplicar filtros" at bounding box center [1054, 261] width 63 height 20
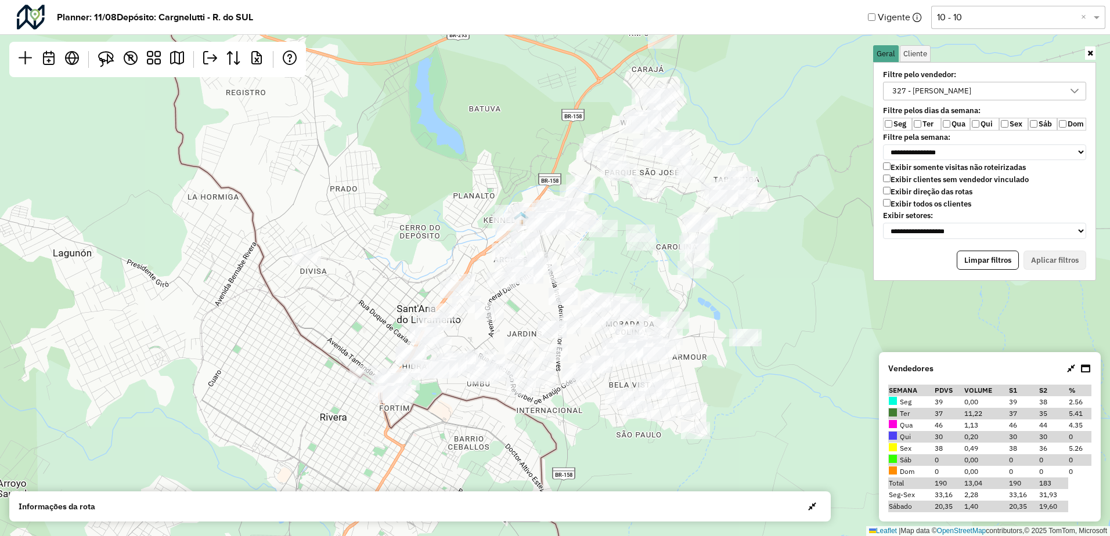
click at [952, 84] on div "327 - JULIANO CESAR" at bounding box center [931, 90] width 87 height 17
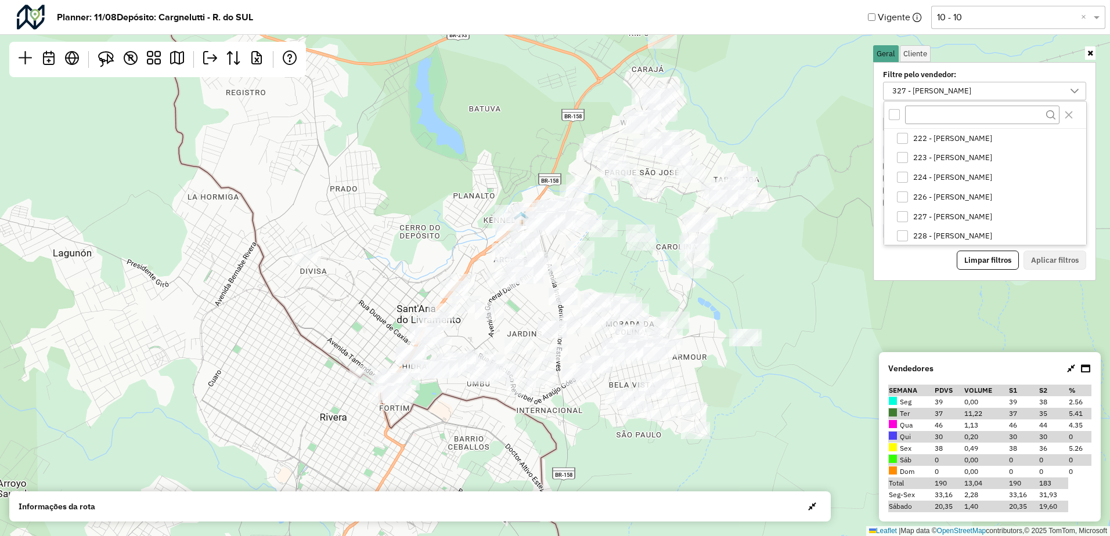
scroll to position [119, 0]
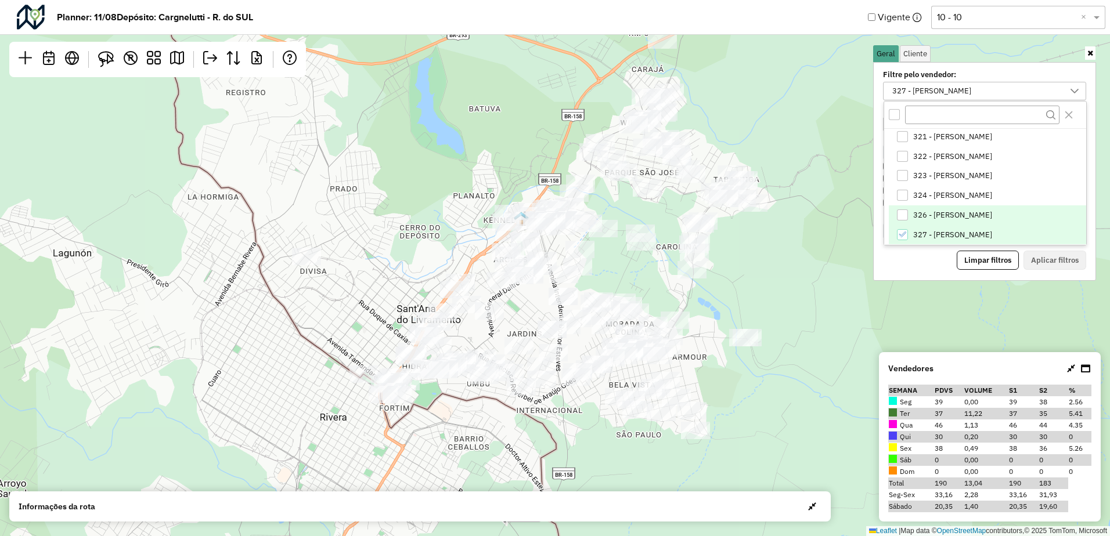
click at [937, 218] on span "326 - Ederson Golçalvez da Silva" at bounding box center [952, 215] width 79 height 9
click at [935, 230] on span "327 - JULIANO CESAR" at bounding box center [952, 234] width 79 height 9
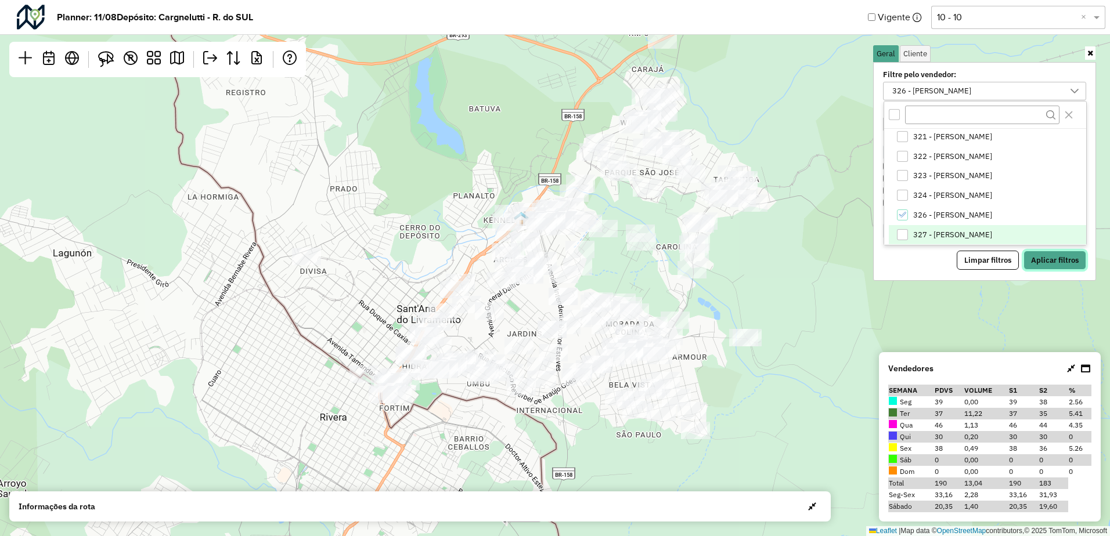
click at [1055, 265] on button "Aplicar filtros" at bounding box center [1054, 261] width 63 height 20
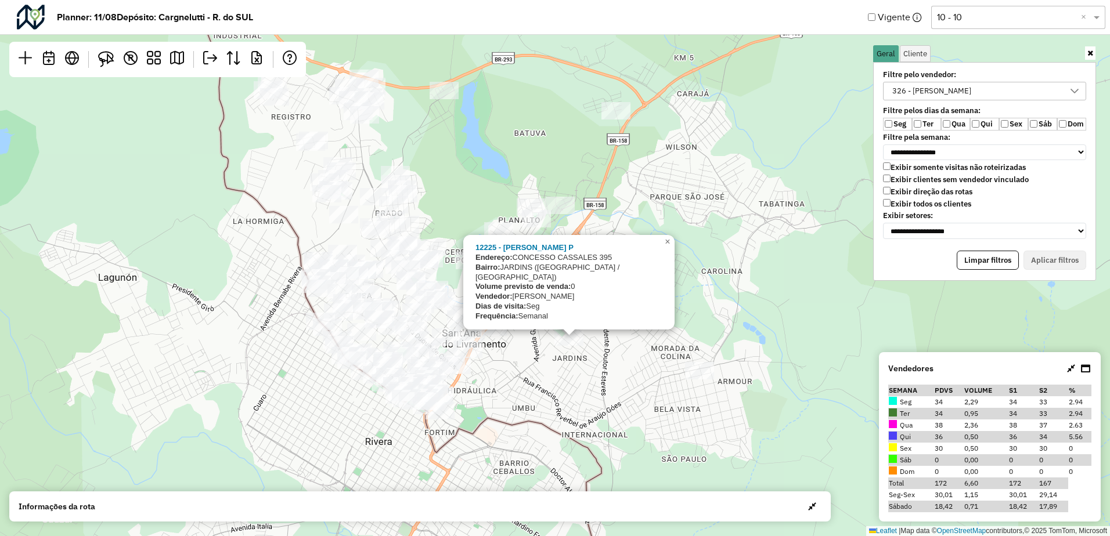
click at [933, 92] on div "326 - Ederson Golçalvez da Silva" at bounding box center [931, 90] width 87 height 17
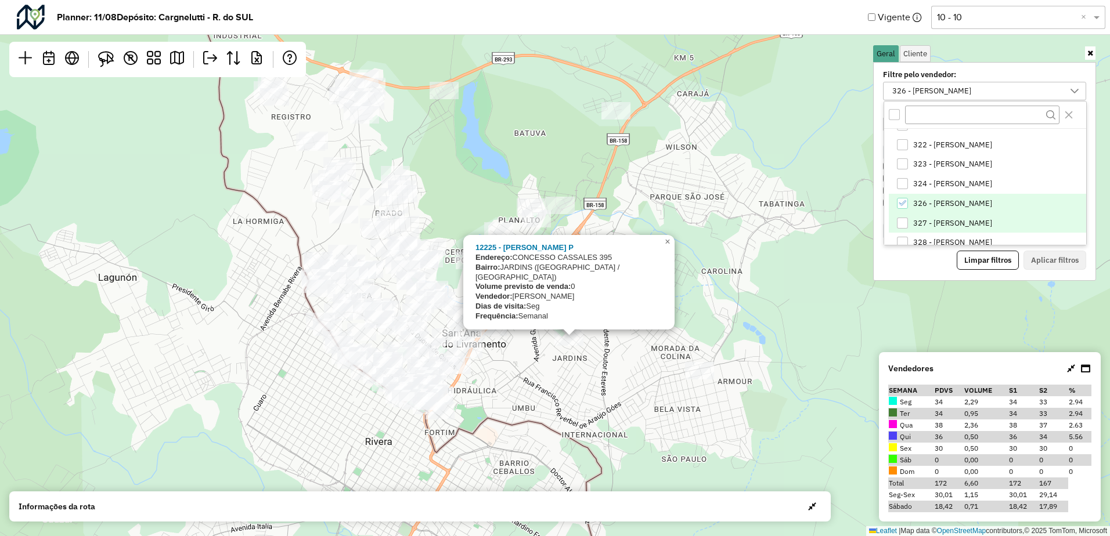
scroll to position [147, 0]
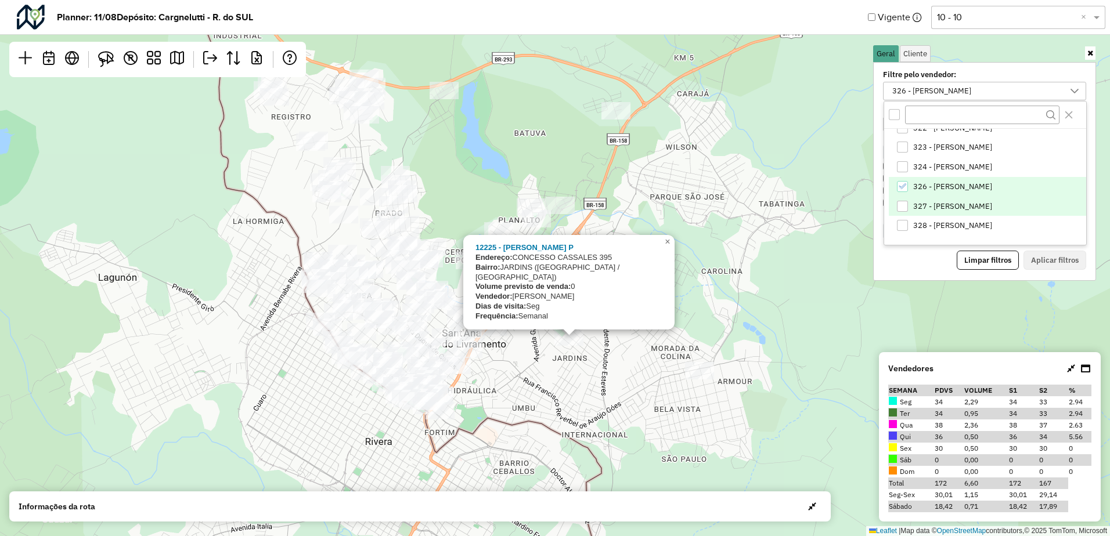
click at [928, 199] on li "327 - JULIANO CESAR" at bounding box center [987, 207] width 197 height 20
click at [930, 186] on span "326 - Ederson Golçalvez da Silva" at bounding box center [952, 186] width 79 height 9
click at [1046, 258] on button "Aplicar filtros" at bounding box center [1054, 261] width 63 height 20
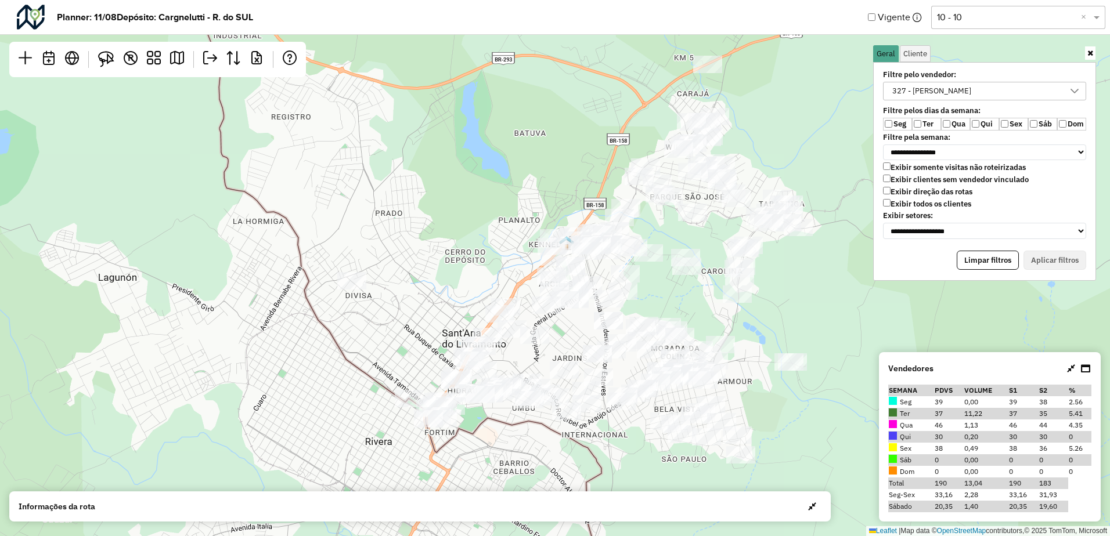
click at [994, 91] on div "327 - JULIANO CESAR" at bounding box center [975, 90] width 175 height 17
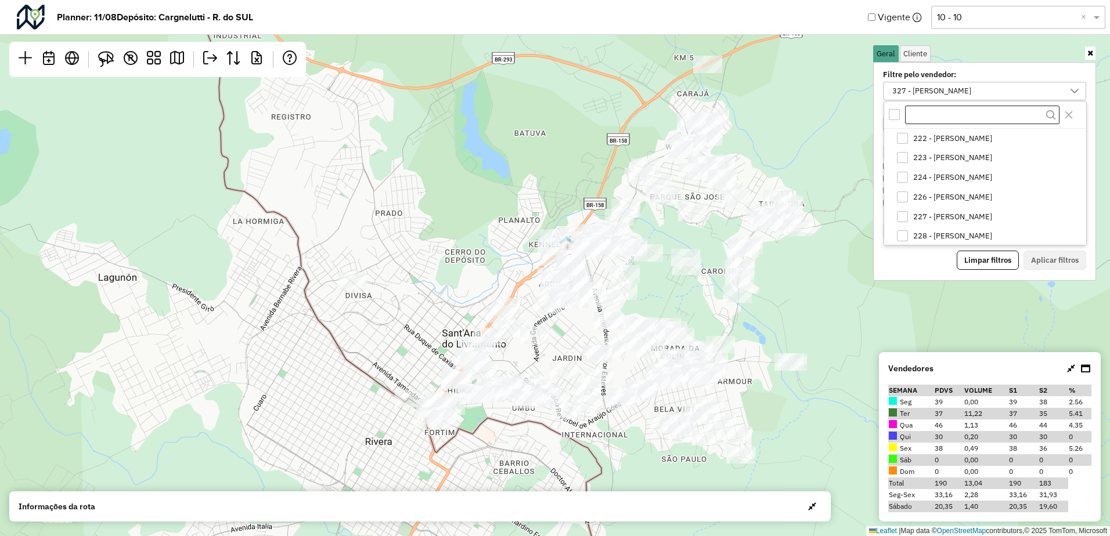
scroll to position [119, 0]
click at [857, 164] on div "Leaflet | Map data © OpenStreetMap contributors,© 2025 TomTom, Microsoft" at bounding box center [555, 268] width 1110 height 536
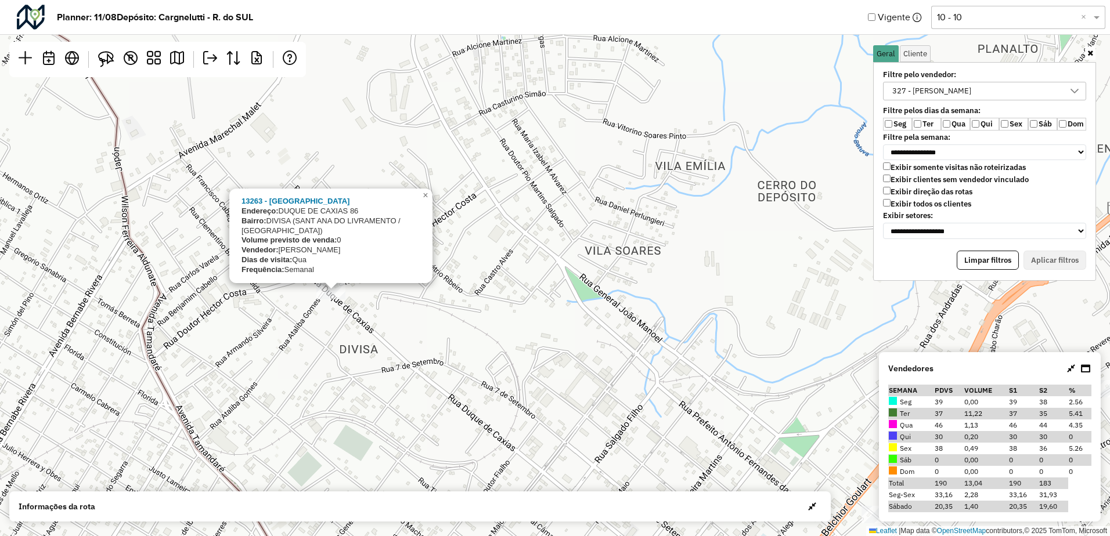
click at [960, 93] on div "327 - JULIANO CESAR" at bounding box center [931, 90] width 87 height 17
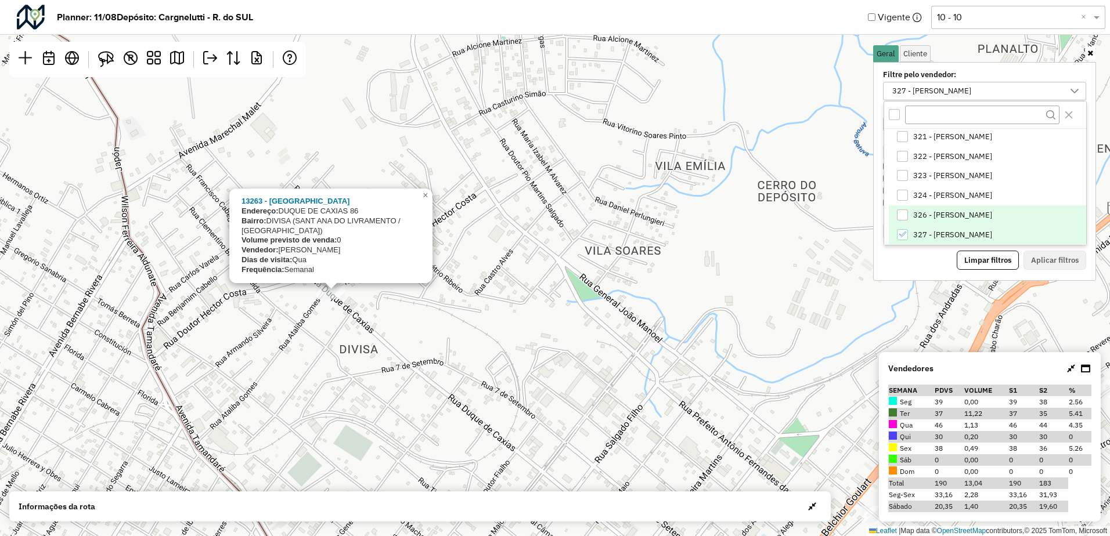
click at [919, 214] on span "326 - Ederson Golçalvez da Silva" at bounding box center [952, 215] width 79 height 9
click at [915, 227] on li "327 - JULIANO CESAR" at bounding box center [987, 235] width 197 height 20
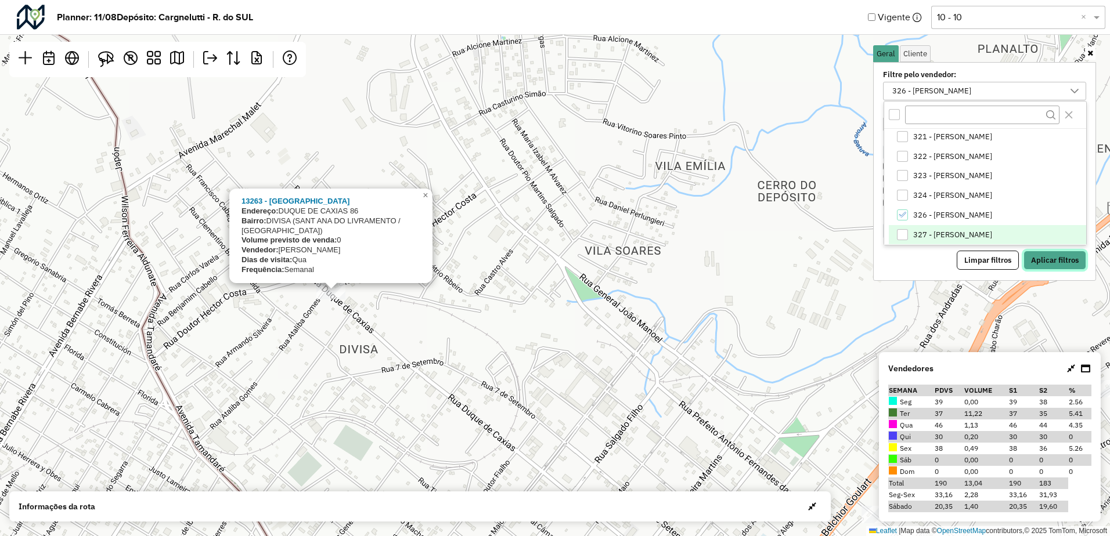
click at [1052, 257] on button "Aplicar filtros" at bounding box center [1054, 261] width 63 height 20
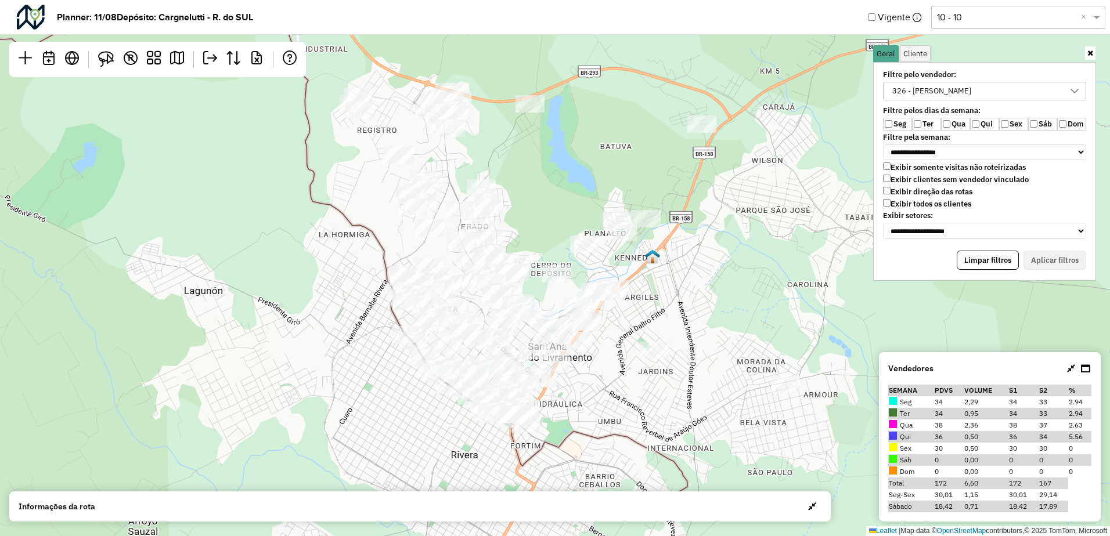
drag, startPoint x: 549, startPoint y: 179, endPoint x: 553, endPoint y: 215, distance: 36.2
click at [553, 215] on div "Leaflet | Map data © OpenStreetMap contributors,© 2025 TomTom, Microsoft" at bounding box center [555, 268] width 1110 height 536
click at [975, 91] on div "326 - Ederson Golçalvez da Silva" at bounding box center [931, 90] width 87 height 17
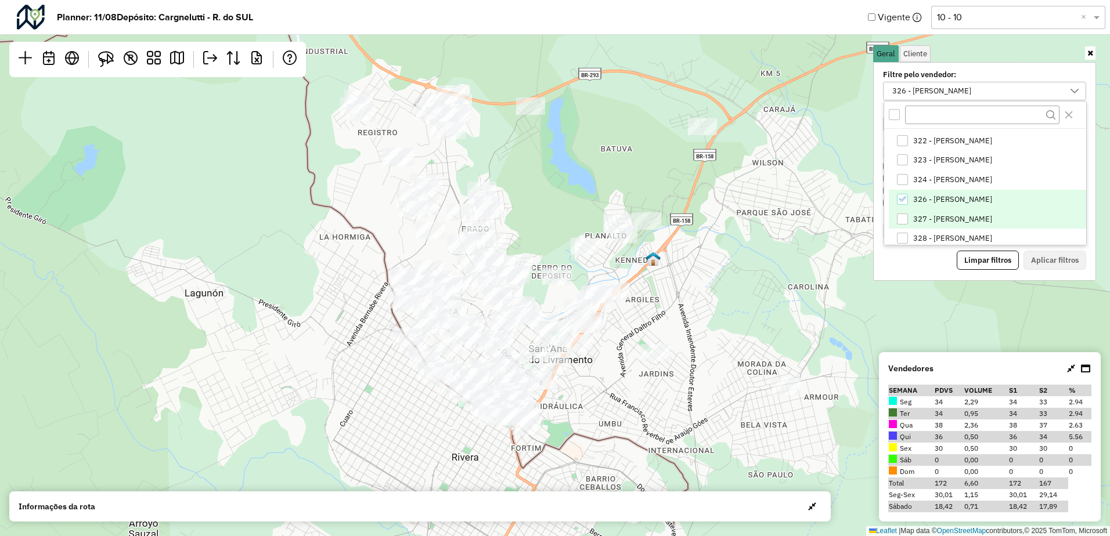
scroll to position [147, 0]
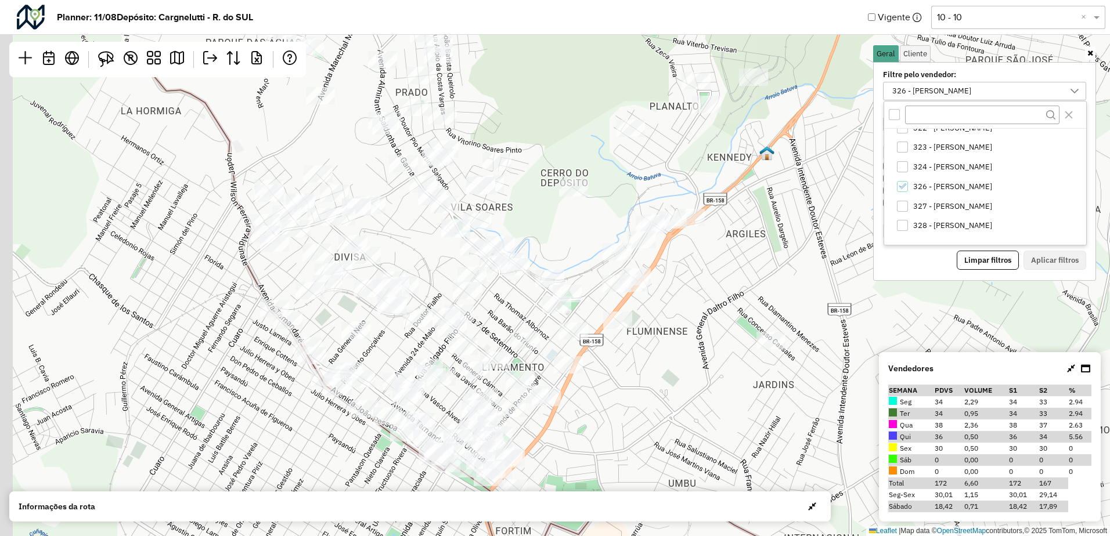
drag, startPoint x: 723, startPoint y: 259, endPoint x: 784, endPoint y: 183, distance: 98.3
click at [777, 192] on div "Leaflet | Map data © OpenStreetMap contributors,© 2025 TomTom, Microsoft" at bounding box center [555, 268] width 1110 height 536
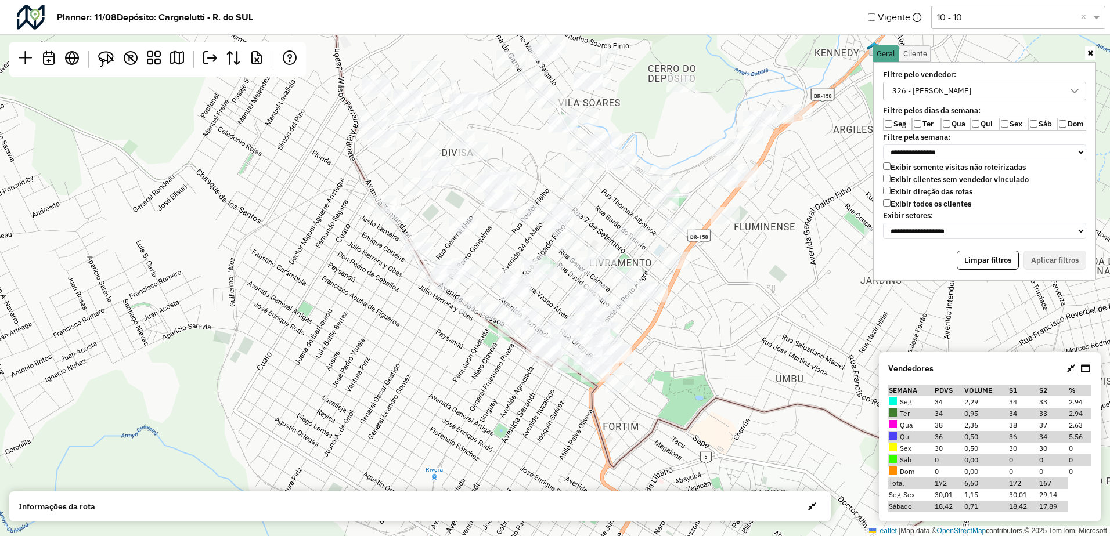
drag, startPoint x: 706, startPoint y: 306, endPoint x: 755, endPoint y: 282, distance: 54.3
click at [754, 282] on div "Leaflet | Map data © OpenStreetMap contributors,© 2025 TomTom, Microsoft" at bounding box center [555, 268] width 1110 height 536
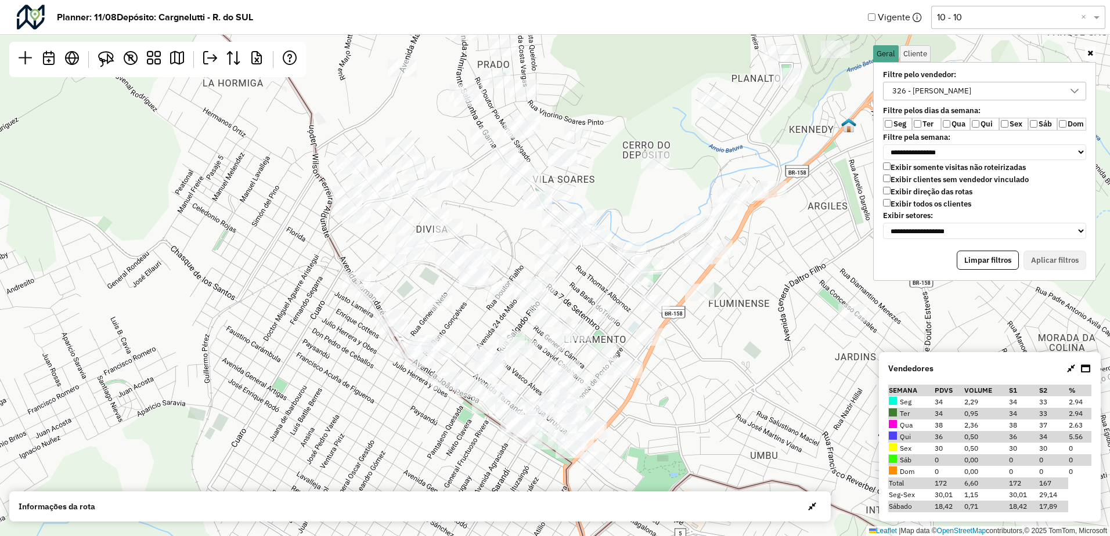
drag, startPoint x: 293, startPoint y: 180, endPoint x: 277, endPoint y: 210, distance: 33.5
click at [277, 210] on div "Leaflet | Map data © OpenStreetMap contributors,© 2025 TomTom, Microsoft" at bounding box center [555, 268] width 1110 height 536
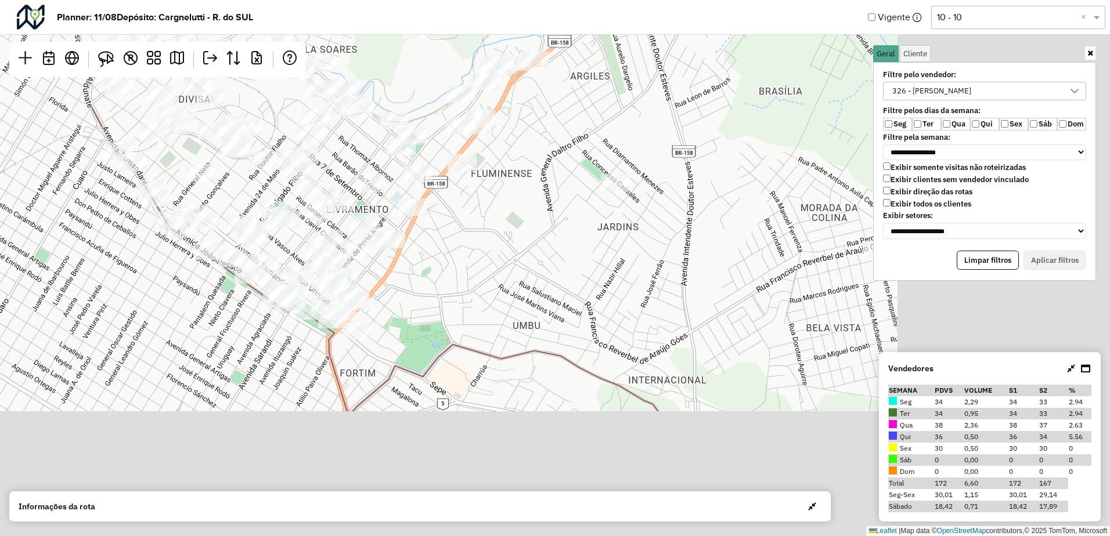
drag, startPoint x: 747, startPoint y: 282, endPoint x: 492, endPoint y: 77, distance: 326.6
click at [502, 85] on div "Leaflet | Map data © OpenStreetMap contributors,© 2025 TomTom, Microsoft" at bounding box center [555, 268] width 1110 height 536
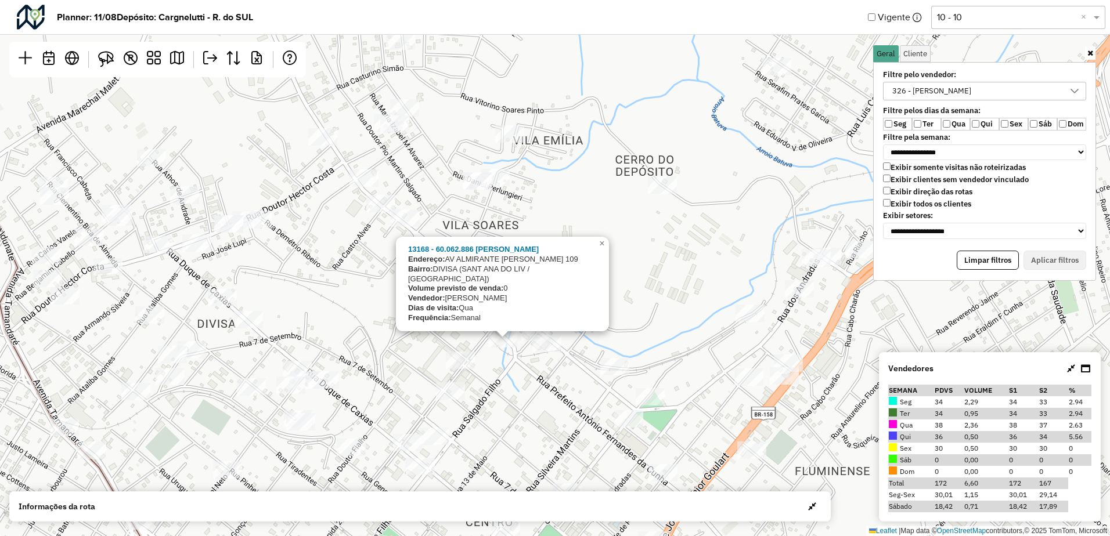
click at [539, 380] on div "13168 - 60.062.886 ALEXANDRE Endereço: AV ALMIRANTE SALDANHA DA GAMA 109 Bairro…" at bounding box center [555, 268] width 1110 height 536
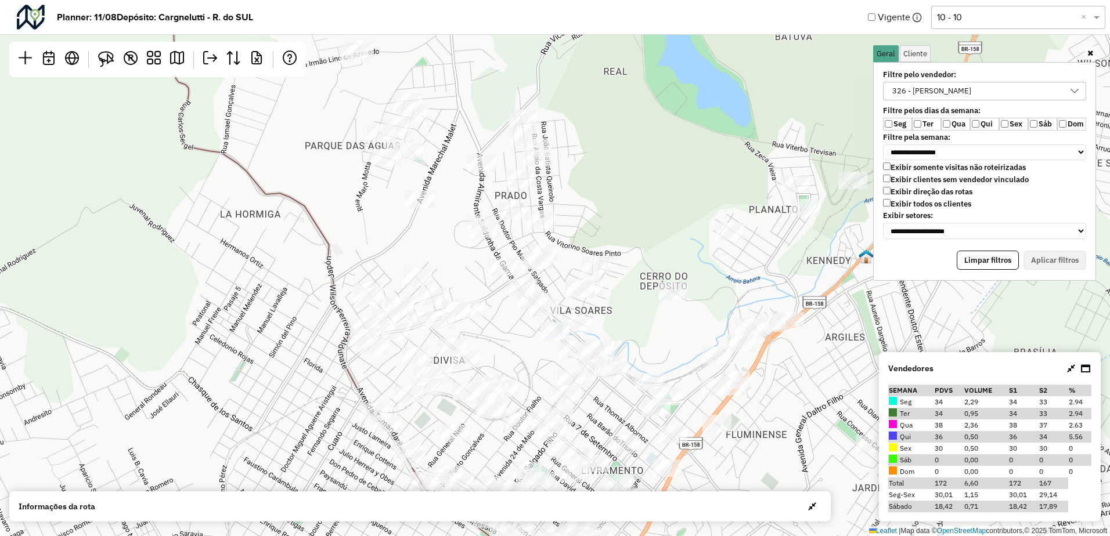
drag, startPoint x: 548, startPoint y: 364, endPoint x: 560, endPoint y: 171, distance: 193.1
click at [560, 172] on div "Leaflet | Map data © OpenStreetMap contributors,© 2025 TomTom, Microsoft" at bounding box center [555, 268] width 1110 height 536
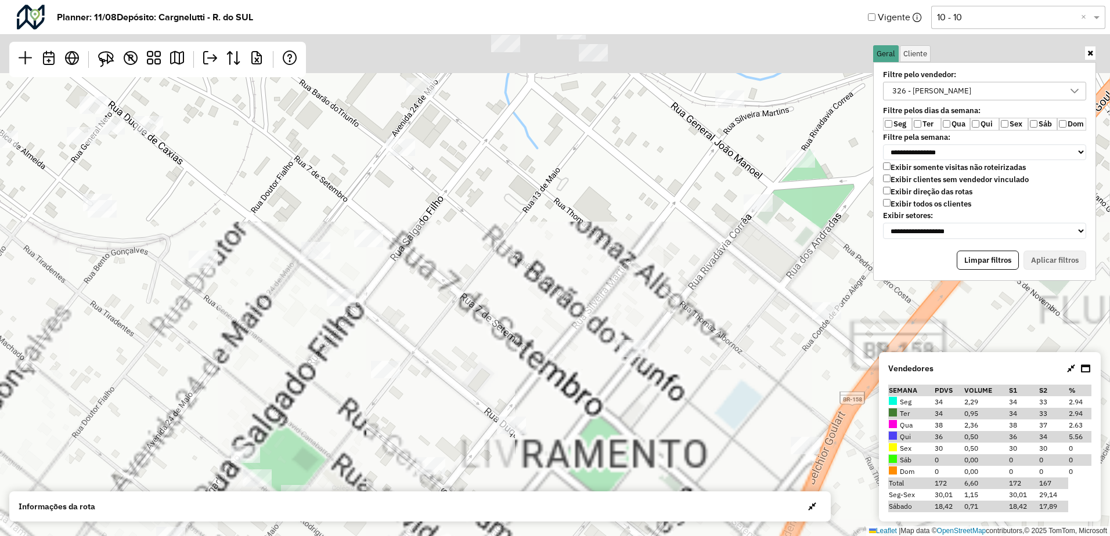
drag, startPoint x: 607, startPoint y: 258, endPoint x: 516, endPoint y: 311, distance: 105.0
click at [563, 332] on div "Leaflet | Map data © OpenStreetMap contributors,© 2025 TomTom, Microsoft" at bounding box center [555, 268] width 1110 height 536
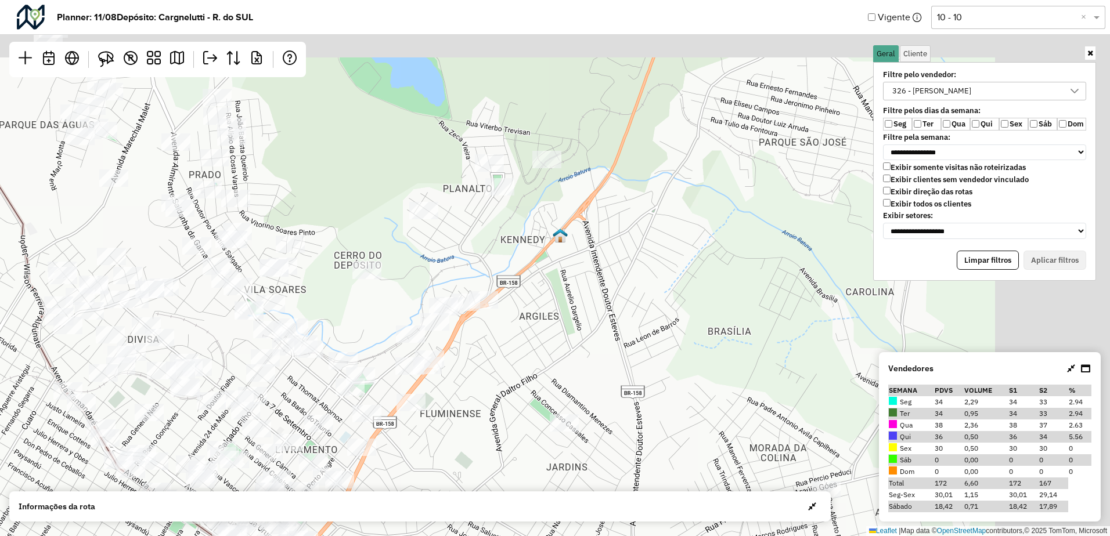
drag, startPoint x: 557, startPoint y: 158, endPoint x: 380, endPoint y: 323, distance: 241.9
click at [380, 323] on div "Leaflet | Map data © OpenStreetMap contributors,© 2025 TomTom, Microsoft" at bounding box center [555, 268] width 1110 height 536
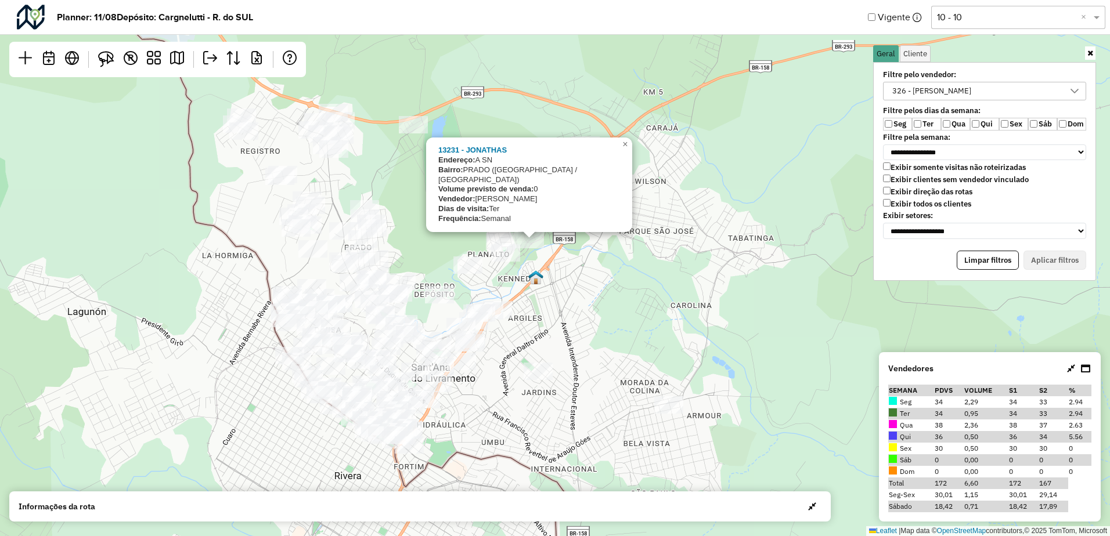
click at [598, 293] on div "13231 - JONATHAS Endereço: A SN Bairro: PRADO (SANT ANA DO LIVRAMENTO / RS) Vol…" at bounding box center [555, 268] width 1110 height 536
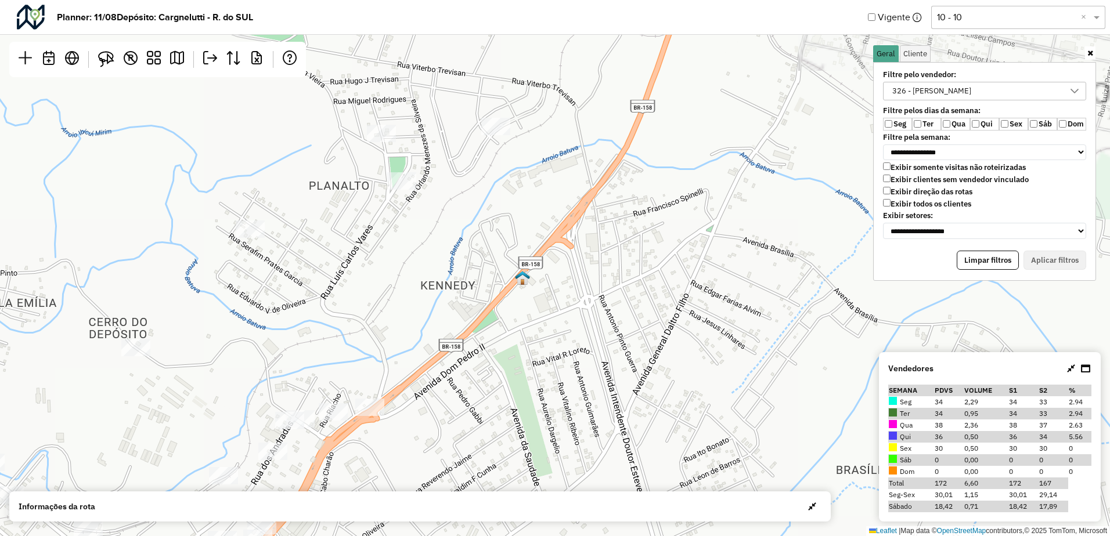
click at [522, 285] on img at bounding box center [522, 277] width 15 height 15
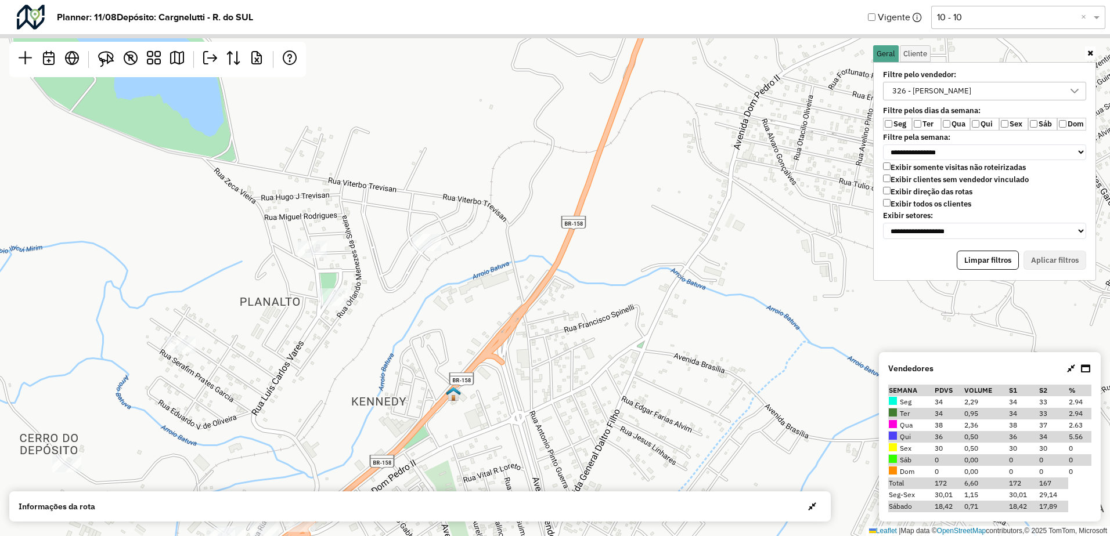
drag, startPoint x: 662, startPoint y: 163, endPoint x: 519, endPoint y: 312, distance: 206.9
click at [520, 323] on div "Leaflet | Map data © OpenStreetMap contributors,© 2025 TomTom, Microsoft" at bounding box center [555, 268] width 1110 height 536
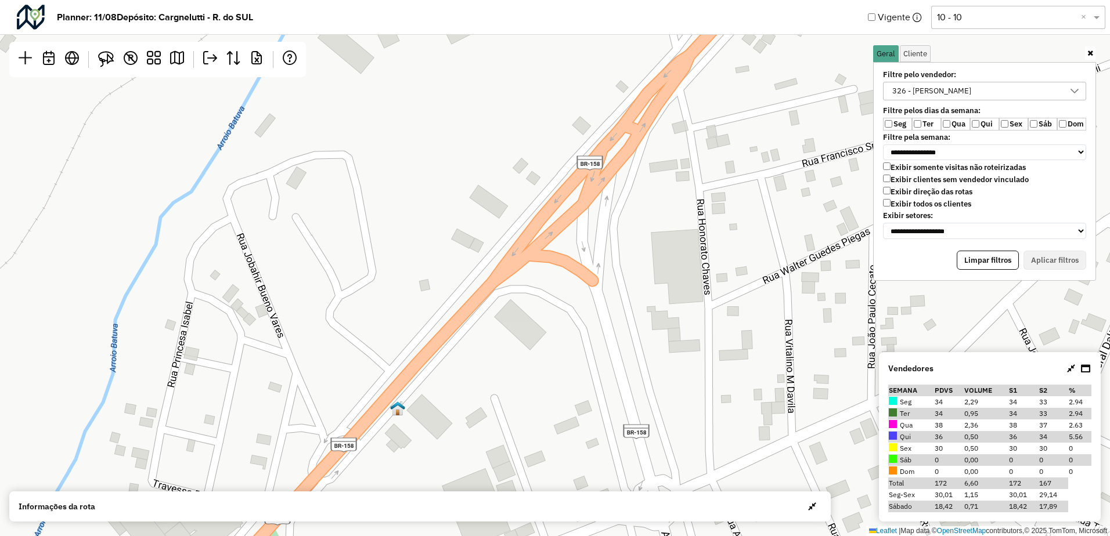
drag, startPoint x: 602, startPoint y: 187, endPoint x: 555, endPoint y: 243, distance: 72.1
click at [558, 241] on div "Leaflet | Map data © OpenStreetMap contributors,© 2025 TomTom, Microsoft" at bounding box center [555, 268] width 1110 height 536
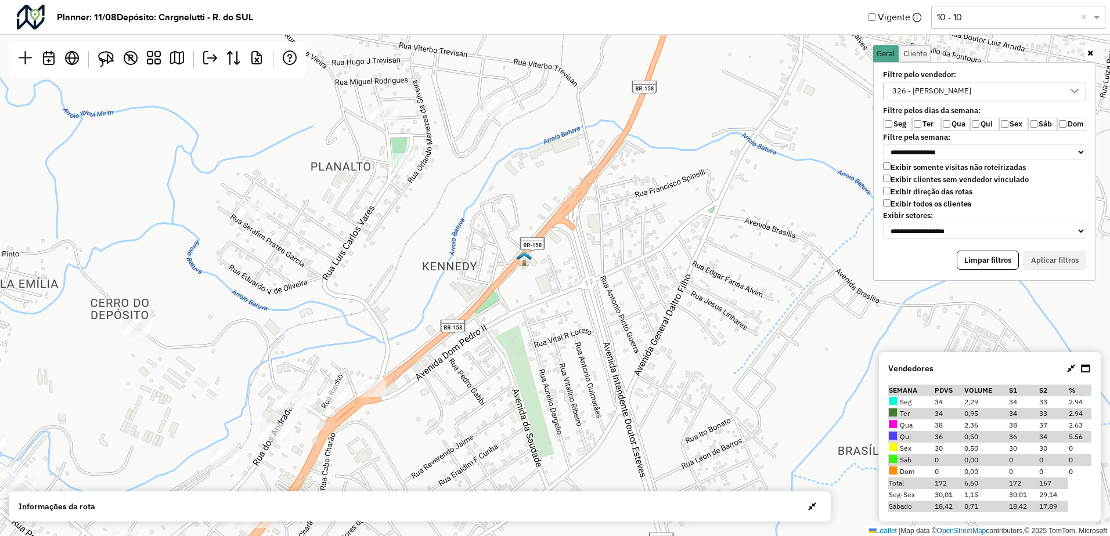
drag, startPoint x: 629, startPoint y: 124, endPoint x: 600, endPoint y: 162, distance: 47.2
click at [600, 162] on div "Leaflet | Map data © OpenStreetMap contributors,© 2025 TomTom, Microsoft" at bounding box center [555, 268] width 1110 height 536
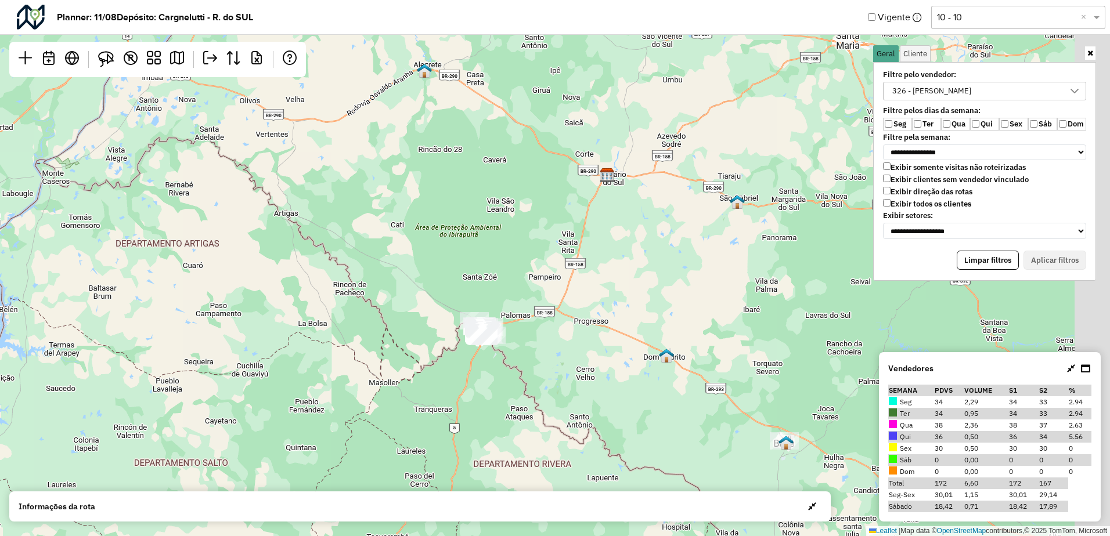
drag, startPoint x: 590, startPoint y: 307, endPoint x: 491, endPoint y: 244, distance: 117.7
click at [497, 246] on div "Leaflet | Map data © OpenStreetMap contributors,© 2025 TomTom, Microsoft" at bounding box center [555, 268] width 1110 height 536
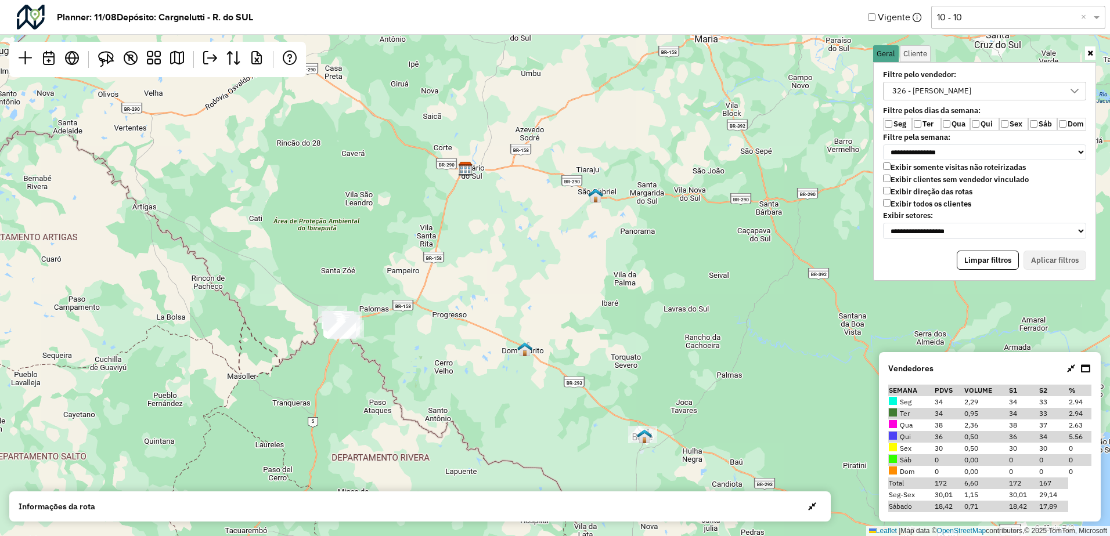
drag, startPoint x: 515, startPoint y: 239, endPoint x: 478, endPoint y: 295, distance: 67.8
click at [478, 295] on div "Leaflet | Map data © OpenStreetMap contributors,© 2025 TomTom, Microsoft" at bounding box center [555, 268] width 1110 height 536
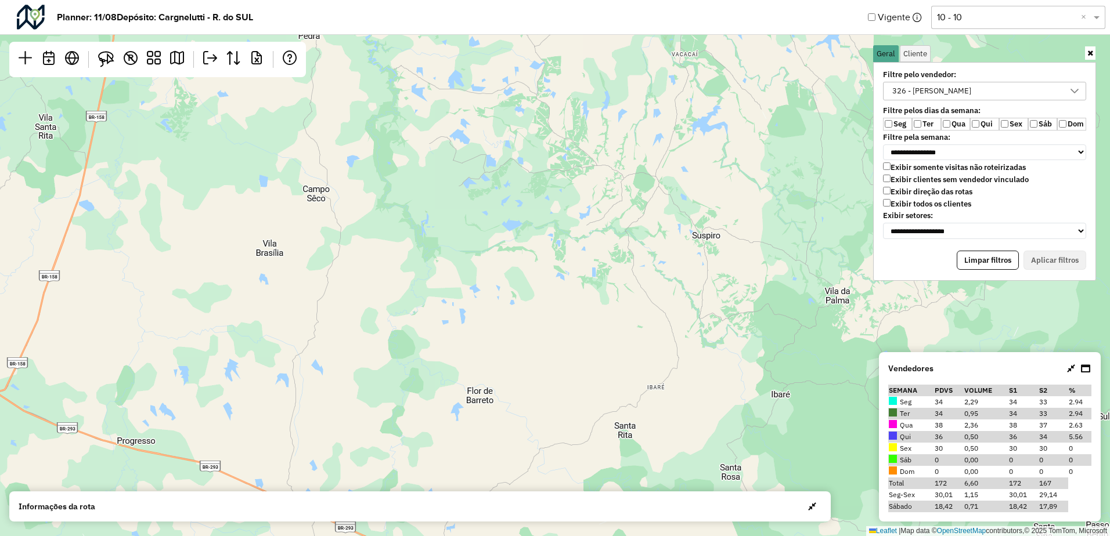
drag, startPoint x: 476, startPoint y: 401, endPoint x: 514, endPoint y: 82, distance: 321.0
click at [518, 105] on div "Leaflet | Map data © OpenStreetMap contributors,© 2025 TomTom, Microsoft" at bounding box center [555, 268] width 1110 height 536
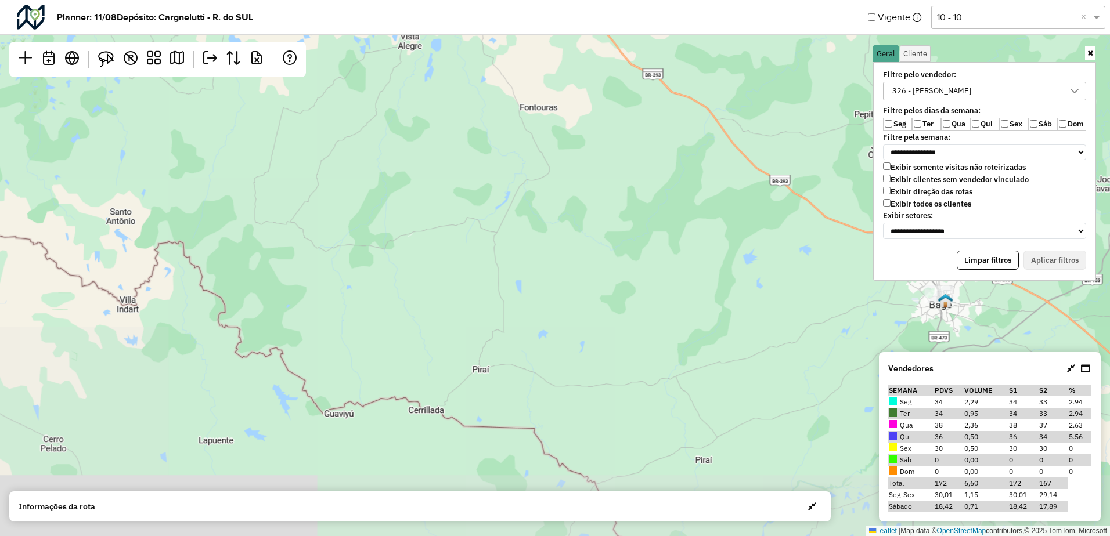
drag, startPoint x: 520, startPoint y: 239, endPoint x: 535, endPoint y: 271, distance: 35.8
click at [533, 269] on div "Leaflet | Map data © OpenStreetMap contributors,© 2025 TomTom, Microsoft" at bounding box center [555, 268] width 1110 height 536
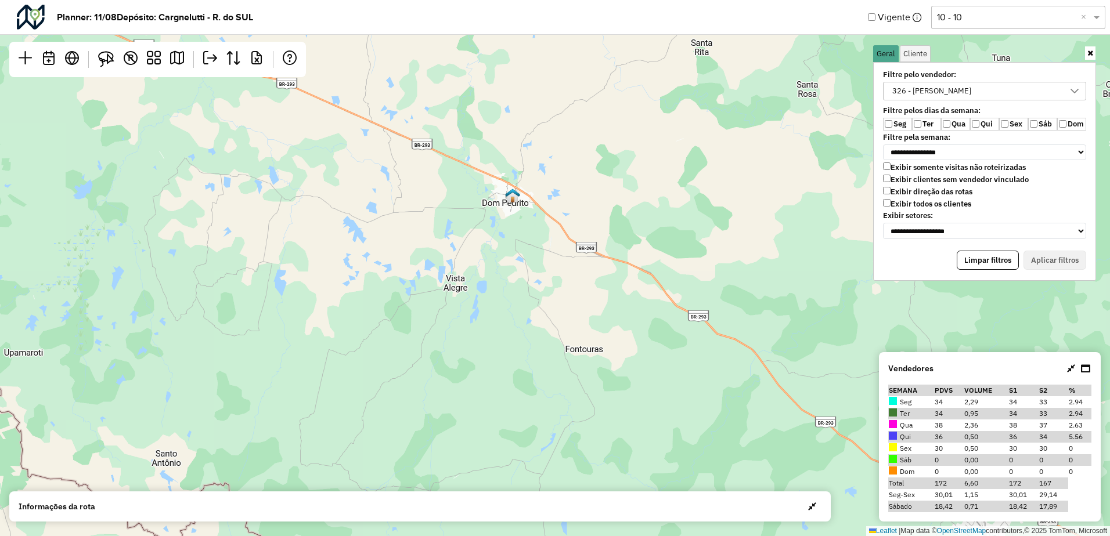
drag, startPoint x: 499, startPoint y: 204, endPoint x: 515, endPoint y: 234, distance: 34.3
click at [508, 239] on div "Leaflet | Map data © OpenStreetMap contributors,© 2025 TomTom, Microsoft" at bounding box center [555, 268] width 1110 height 536
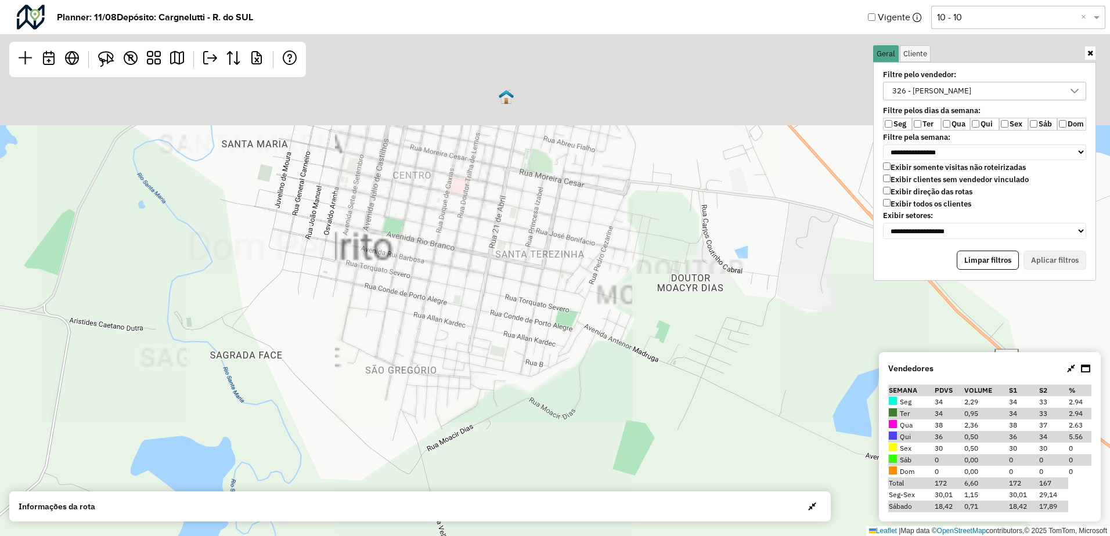
drag, startPoint x: 528, startPoint y: 171, endPoint x: 509, endPoint y: 365, distance: 194.2
click at [509, 365] on div "Leaflet | Map data © OpenStreetMap contributors,© 2025 TomTom, Microsoft" at bounding box center [555, 268] width 1110 height 536
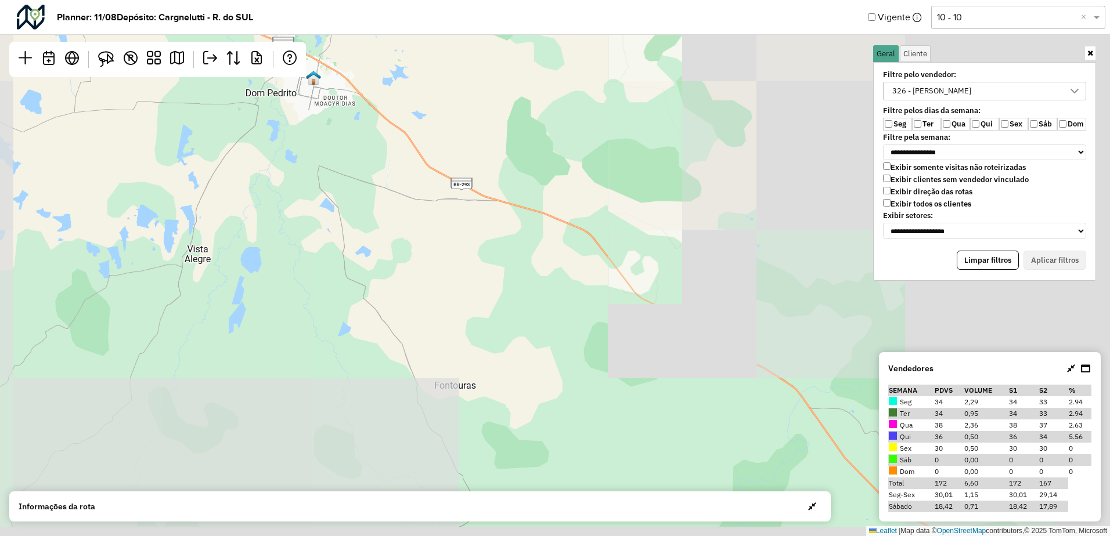
drag, startPoint x: 680, startPoint y: 290, endPoint x: 389, endPoint y: 147, distance: 324.0
click at [406, 157] on div "Leaflet | Map data © OpenStreetMap contributors,© 2025 TomTom, Microsoft" at bounding box center [555, 268] width 1110 height 536
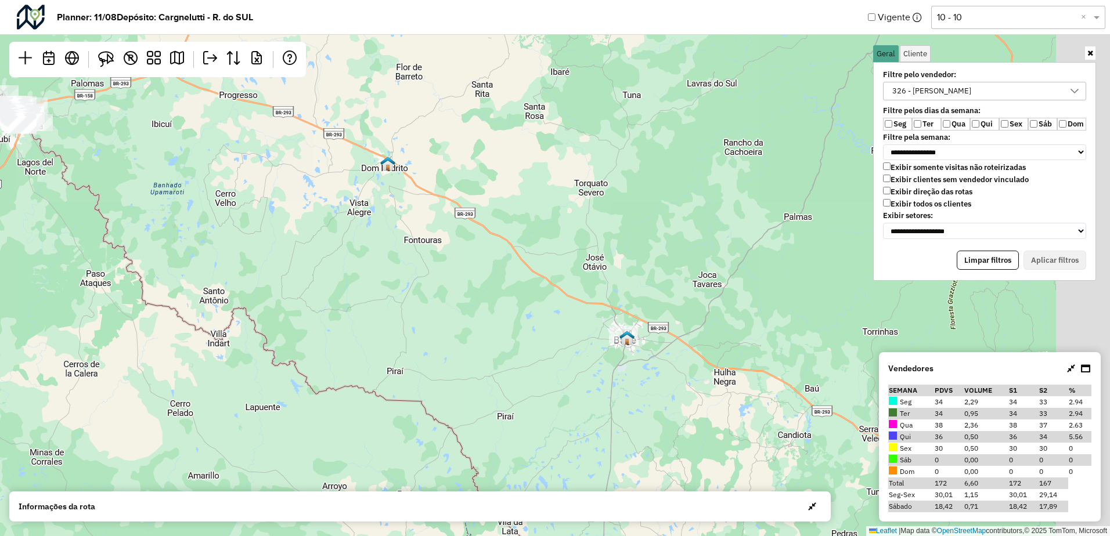
drag, startPoint x: 558, startPoint y: 186, endPoint x: 476, endPoint y: 223, distance: 89.9
click at [476, 222] on div "Leaflet | Map data © OpenStreetMap contributors,© 2025 TomTom, Microsoft" at bounding box center [555, 268] width 1110 height 536
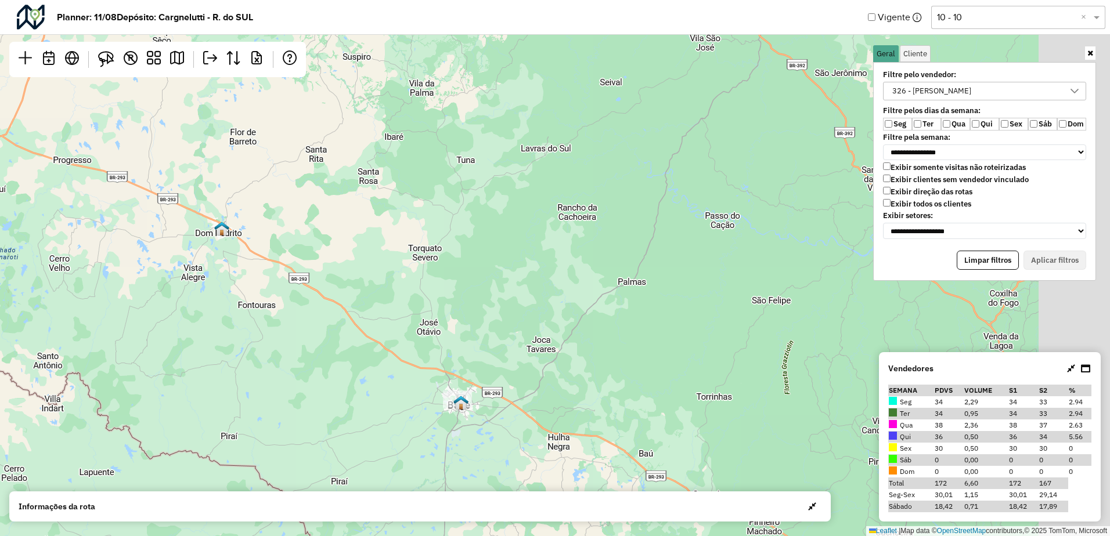
drag, startPoint x: 467, startPoint y: 178, endPoint x: 345, endPoint y: 169, distance: 122.2
click at [335, 170] on div "Leaflet | Map data © OpenStreetMap contributors,© 2025 TomTom, Microsoft" at bounding box center [555, 268] width 1110 height 536
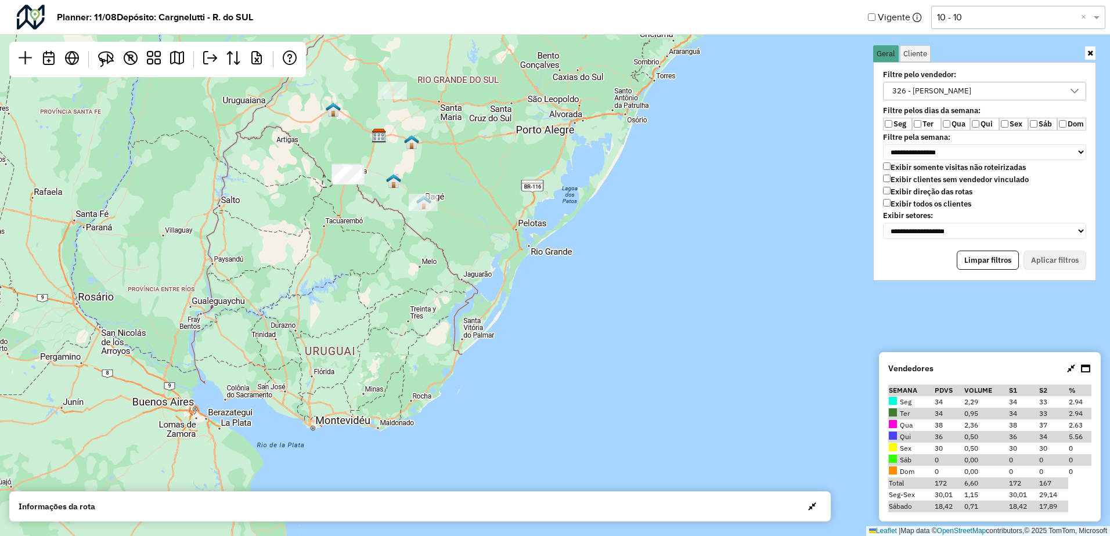
click at [901, 89] on div "326 - Ederson Golçalvez da Silva" at bounding box center [931, 90] width 87 height 17
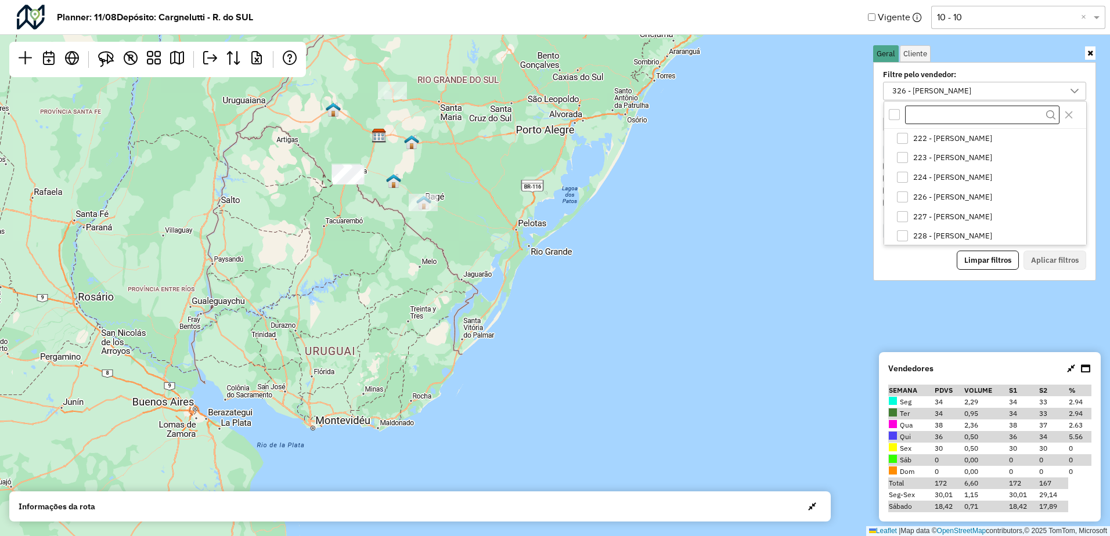
scroll to position [99, 0]
click at [893, 115] on div "All items unselected" at bounding box center [894, 114] width 11 height 11
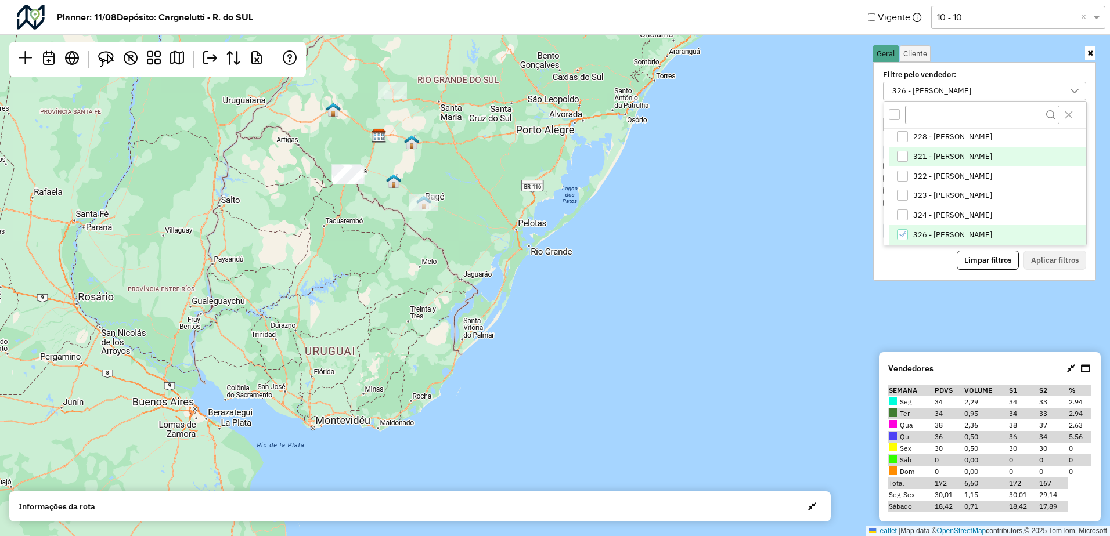
scroll to position [4, 4]
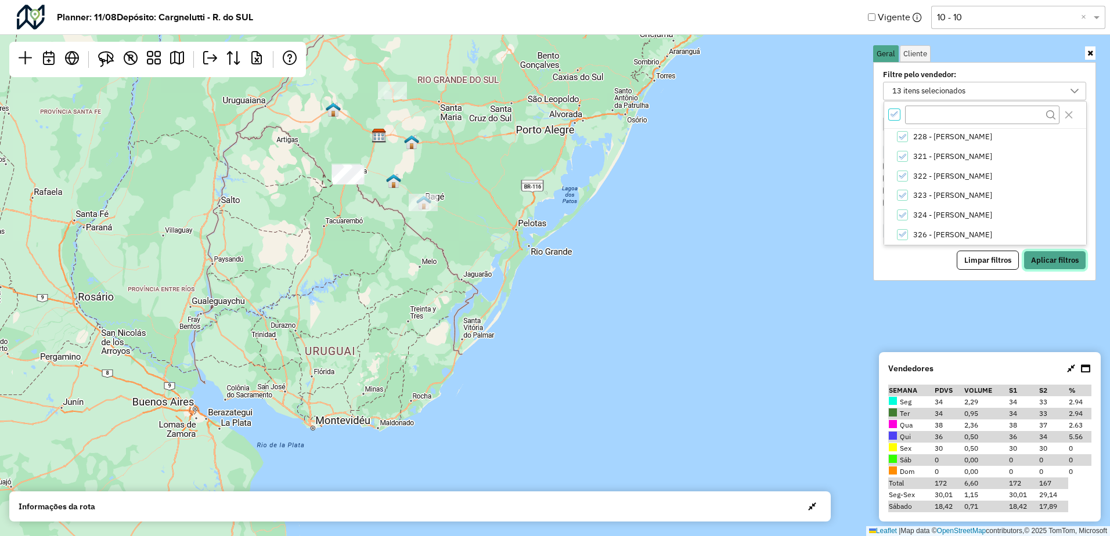
click at [1042, 258] on button "Aplicar filtros" at bounding box center [1054, 261] width 63 height 20
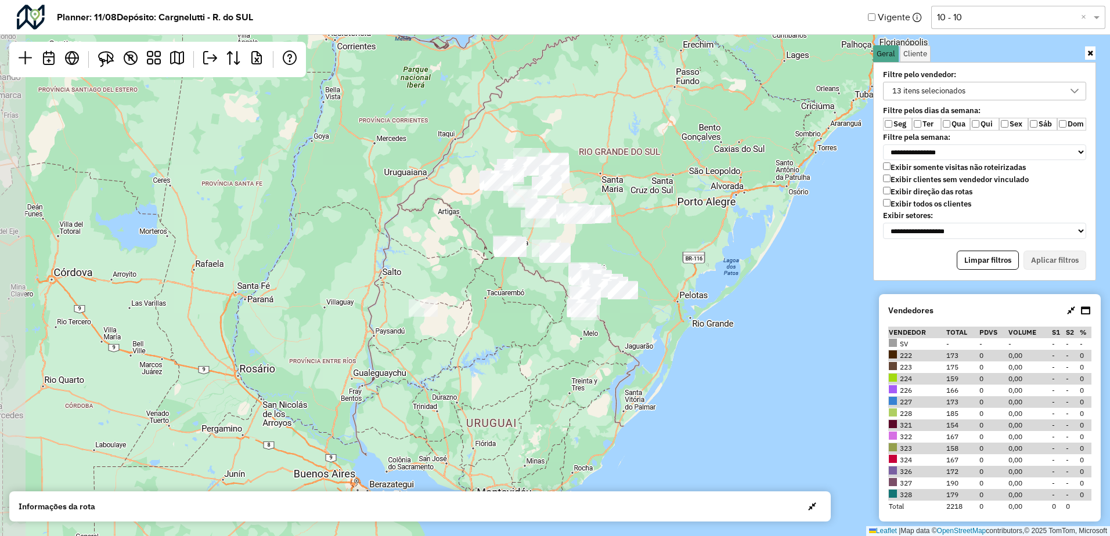
drag, startPoint x: 463, startPoint y: 168, endPoint x: 624, endPoint y: 240, distance: 176.7
click at [624, 240] on div "Leaflet | Map data © OpenStreetMap contributors,© 2025 TomTom, Microsoft" at bounding box center [555, 268] width 1110 height 536
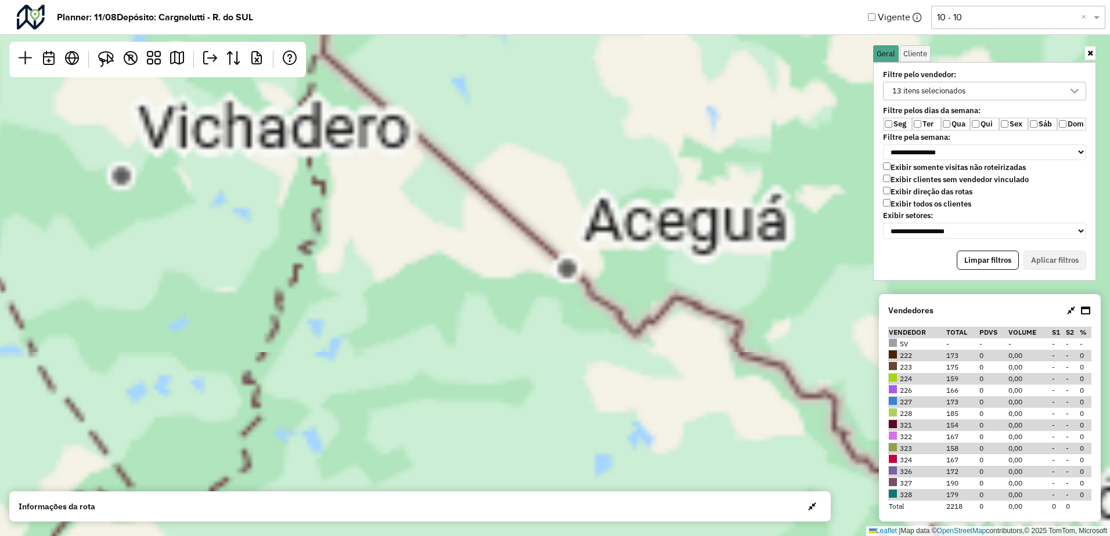
scroll to position [6, 46]
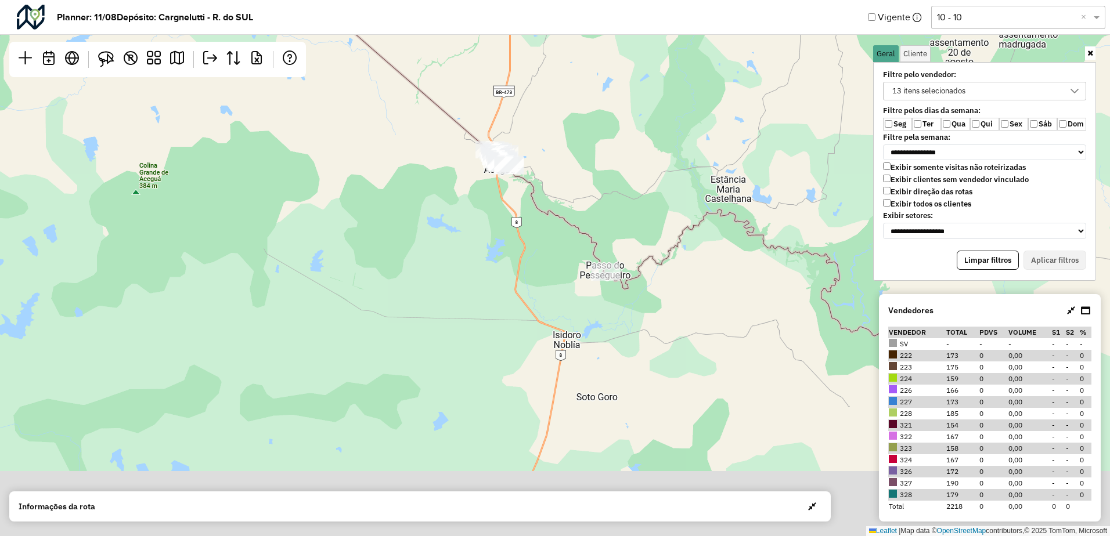
drag, startPoint x: 604, startPoint y: 316, endPoint x: 514, endPoint y: 211, distance: 137.9
click at [514, 212] on div "Leaflet | Map data © OpenStreetMap contributors,© 2025 TomTom, Microsoft" at bounding box center [555, 268] width 1110 height 536
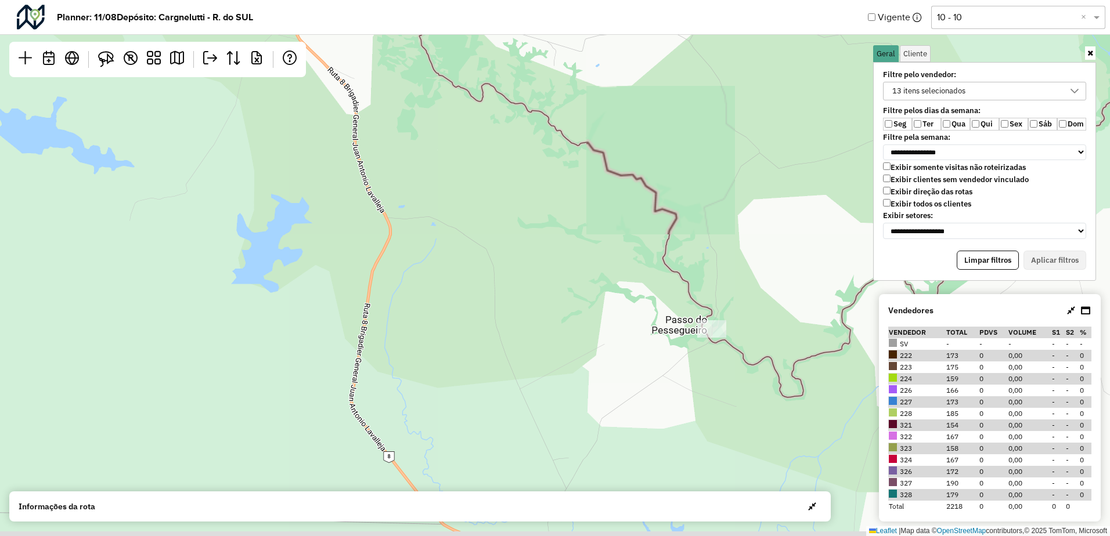
drag, startPoint x: 520, startPoint y: 200, endPoint x: 481, endPoint y: 172, distance: 48.0
click at [481, 172] on div "Leaflet | Map data © OpenStreetMap contributors,© 2025 TomTom, Microsoft" at bounding box center [555, 268] width 1110 height 536
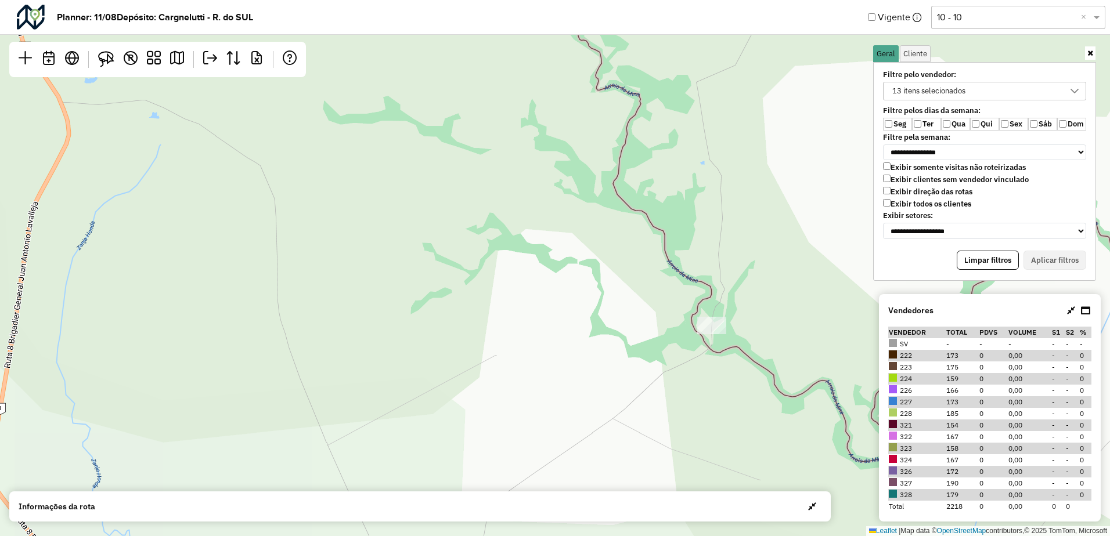
click at [726, 323] on div "Leaflet | Map data © OpenStreetMap contributors,© 2025 TomTom, Microsoft" at bounding box center [555, 268] width 1110 height 536
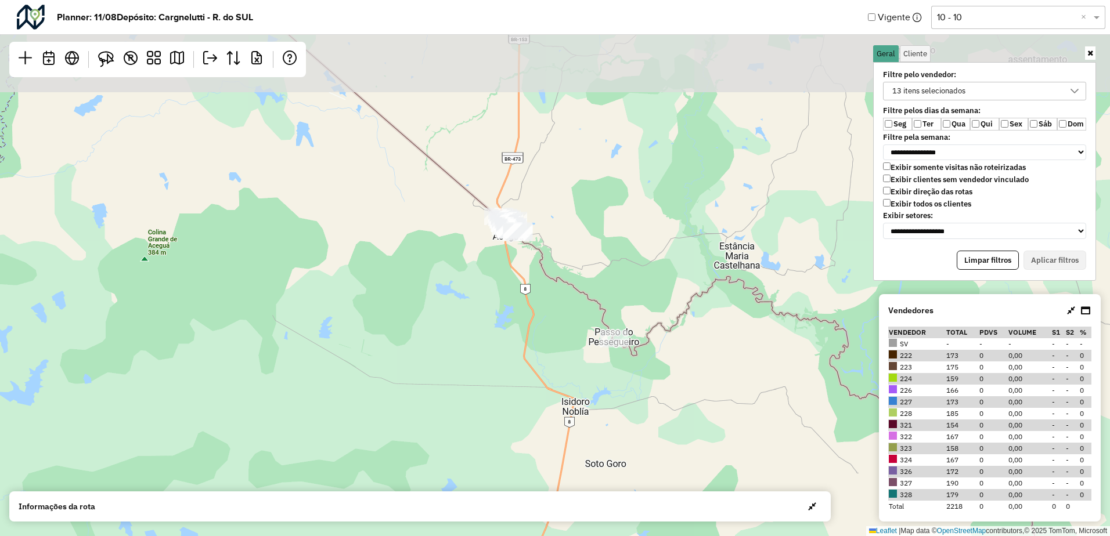
drag, startPoint x: 557, startPoint y: 271, endPoint x: 569, endPoint y: 315, distance: 45.2
click at [569, 315] on div "Leaflet | Map data © OpenStreetMap contributors,© 2025 TomTom, Microsoft" at bounding box center [555, 268] width 1110 height 536
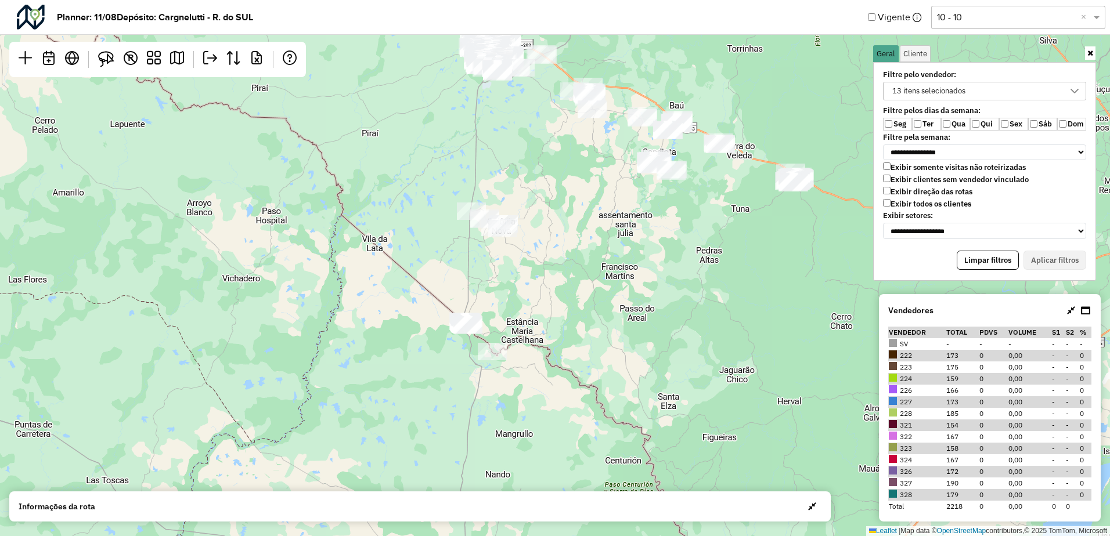
drag, startPoint x: 487, startPoint y: 228, endPoint x: 464, endPoint y: 297, distance: 72.7
click at [471, 301] on div "Leaflet | Map data © OpenStreetMap contributors,© 2025 TomTom, Microsoft" at bounding box center [555, 268] width 1110 height 536
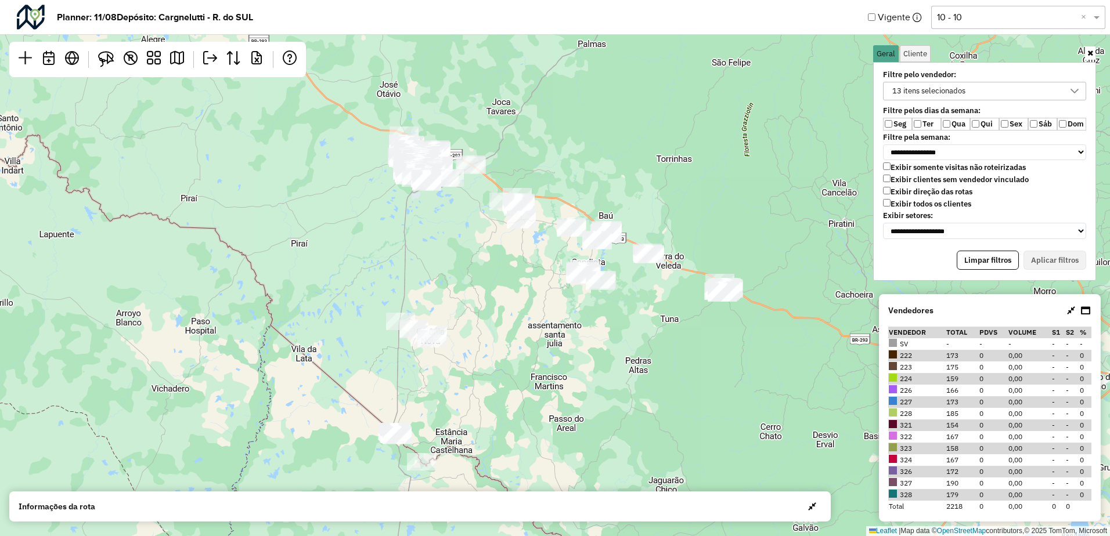
drag, startPoint x: 419, startPoint y: 200, endPoint x: 354, endPoint y: 287, distance: 108.3
click at [356, 294] on div "Leaflet | Map data © OpenStreetMap contributors,© 2025 TomTom, Microsoft" at bounding box center [555, 268] width 1110 height 536
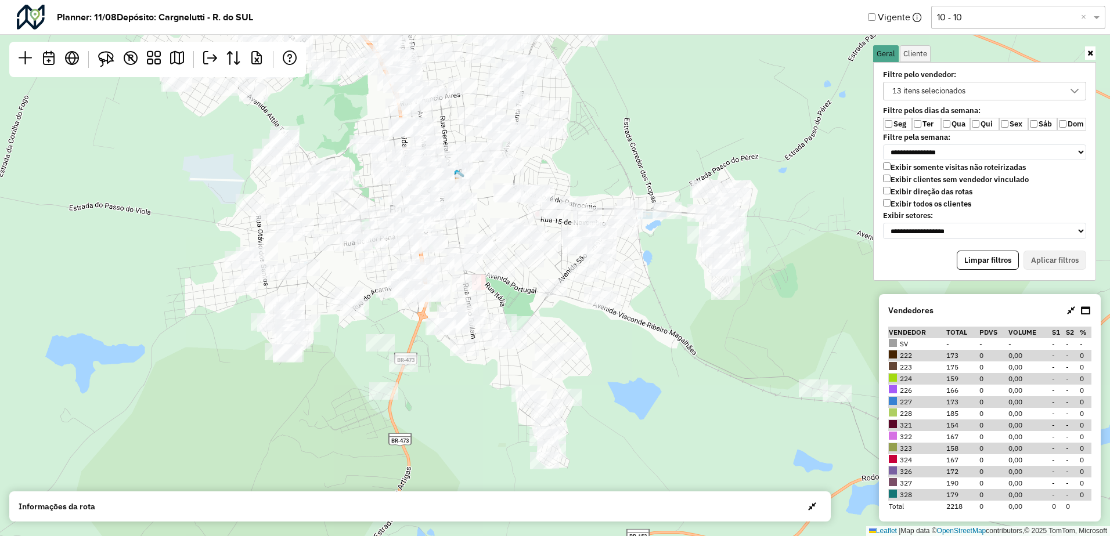
drag, startPoint x: 349, startPoint y: 218, endPoint x: 218, endPoint y: 171, distance: 139.2
click at [218, 171] on div "Leaflet | Map data © OpenStreetMap contributors,© 2025 TomTom, Microsoft" at bounding box center [555, 268] width 1110 height 536
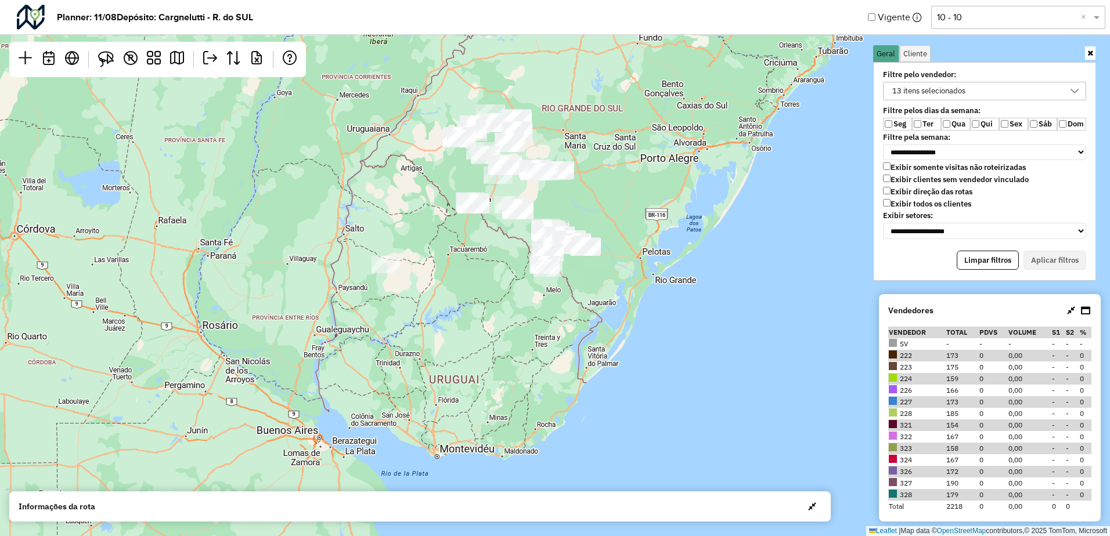
drag, startPoint x: 554, startPoint y: 210, endPoint x: 612, endPoint y: 205, distance: 58.2
click at [612, 205] on div "Leaflet | Map data © OpenStreetMap contributors,© 2025 TomTom, Microsoft" at bounding box center [555, 268] width 1110 height 536
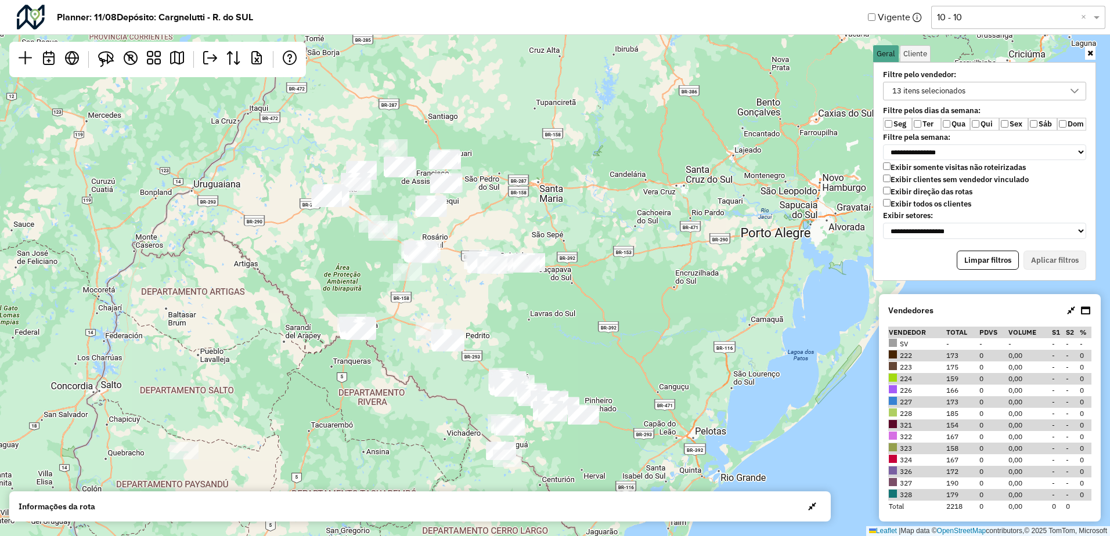
drag, startPoint x: 599, startPoint y: 169, endPoint x: 637, endPoint y: 370, distance: 204.5
click at [629, 371] on div "Leaflet | Map data © OpenStreetMap contributors,© 2025 TomTom, Microsoft" at bounding box center [555, 268] width 1110 height 536
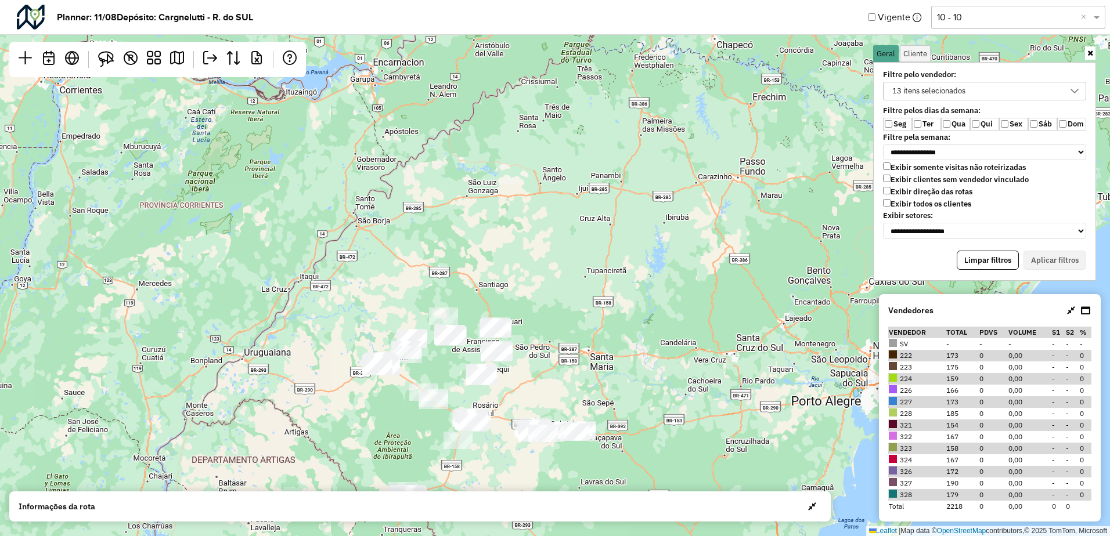
drag, startPoint x: 296, startPoint y: 156, endPoint x: 333, endPoint y: 329, distance: 176.9
click at [333, 329] on div "Leaflet | Map data © OpenStreetMap contributors,© 2025 TomTom, Microsoft" at bounding box center [555, 268] width 1110 height 536
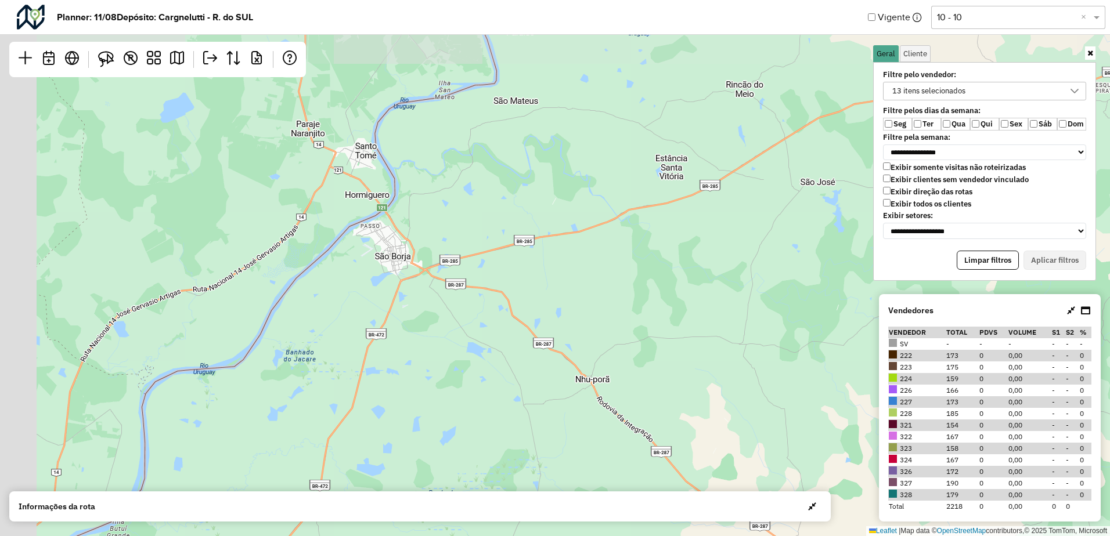
drag, startPoint x: 274, startPoint y: 192, endPoint x: 444, endPoint y: 297, distance: 199.9
click at [444, 296] on div "Leaflet | Map data © OpenStreetMap contributors,© 2025 TomTom, Microsoft" at bounding box center [555, 268] width 1110 height 536
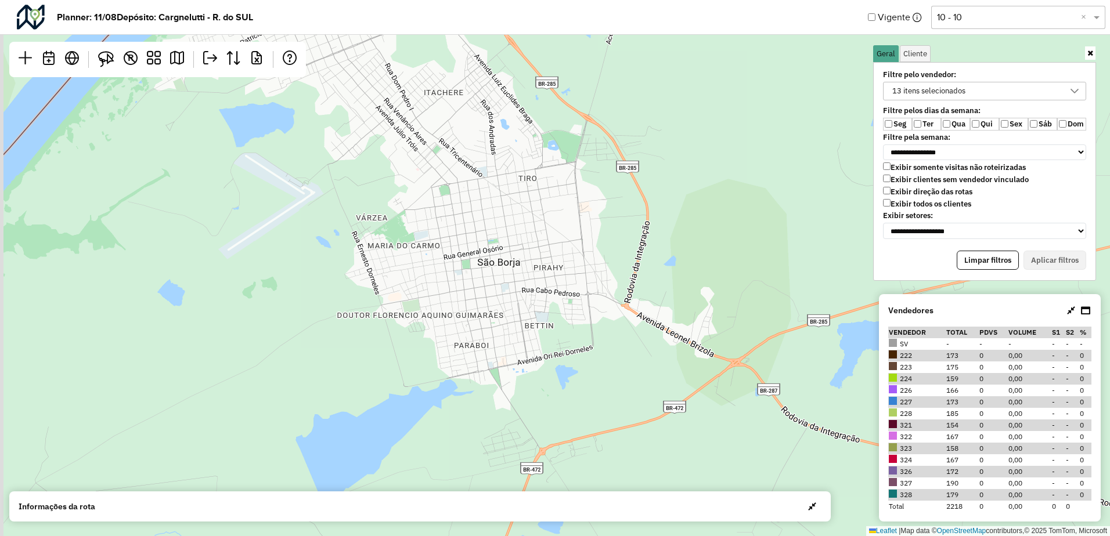
drag, startPoint x: 348, startPoint y: 275, endPoint x: 505, endPoint y: 240, distance: 161.0
click at [505, 240] on div "Leaflet | Map data © OpenStreetMap contributors,© 2025 TomTom, Microsoft" at bounding box center [555, 268] width 1110 height 536
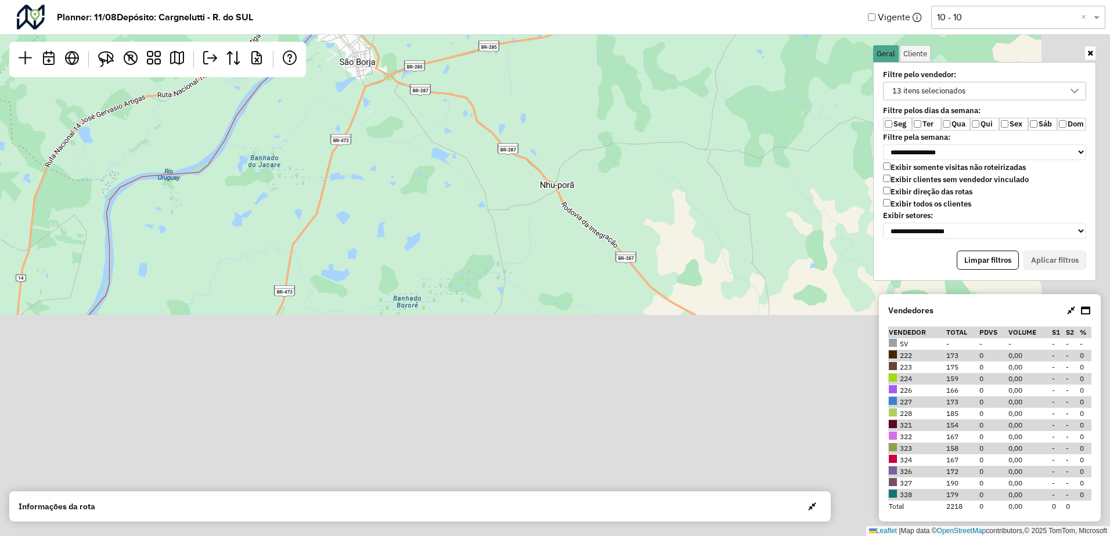
drag, startPoint x: 656, startPoint y: 384, endPoint x: 424, endPoint y: 111, distance: 358.2
click at [425, 114] on div "Leaflet | Map data © OpenStreetMap contributors,© 2025 TomTom, Microsoft" at bounding box center [555, 268] width 1110 height 536
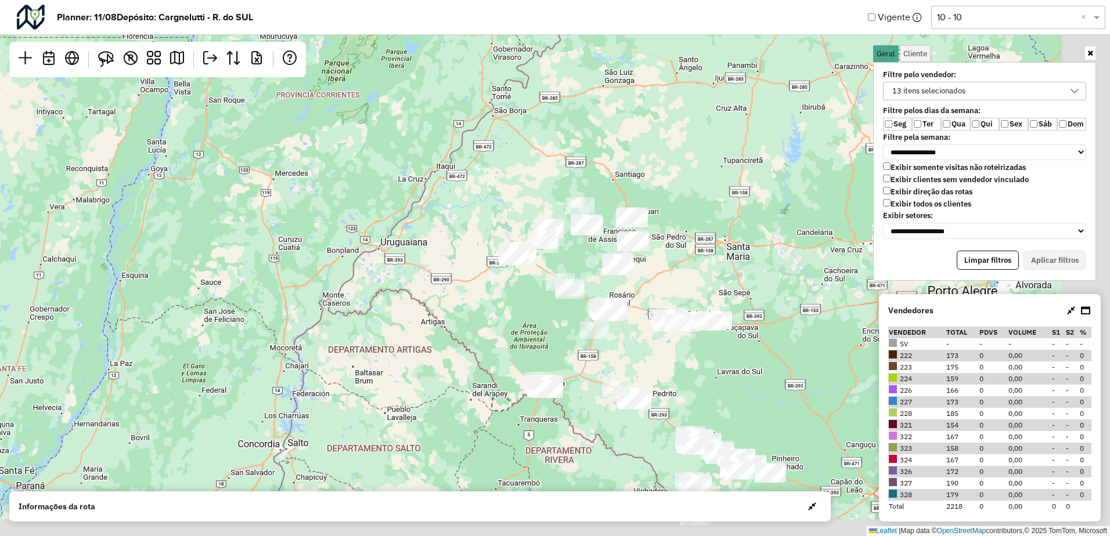
drag, startPoint x: 651, startPoint y: 246, endPoint x: 478, endPoint y: 164, distance: 191.6
click at [555, 185] on div "Leaflet | Map data © OpenStreetMap contributors,© 2025 TomTom, Microsoft" at bounding box center [555, 268] width 1110 height 536
click at [474, 163] on div "Leaflet | Map data © OpenStreetMap contributors,© 2025 TomTom, Microsoft" at bounding box center [555, 268] width 1110 height 536
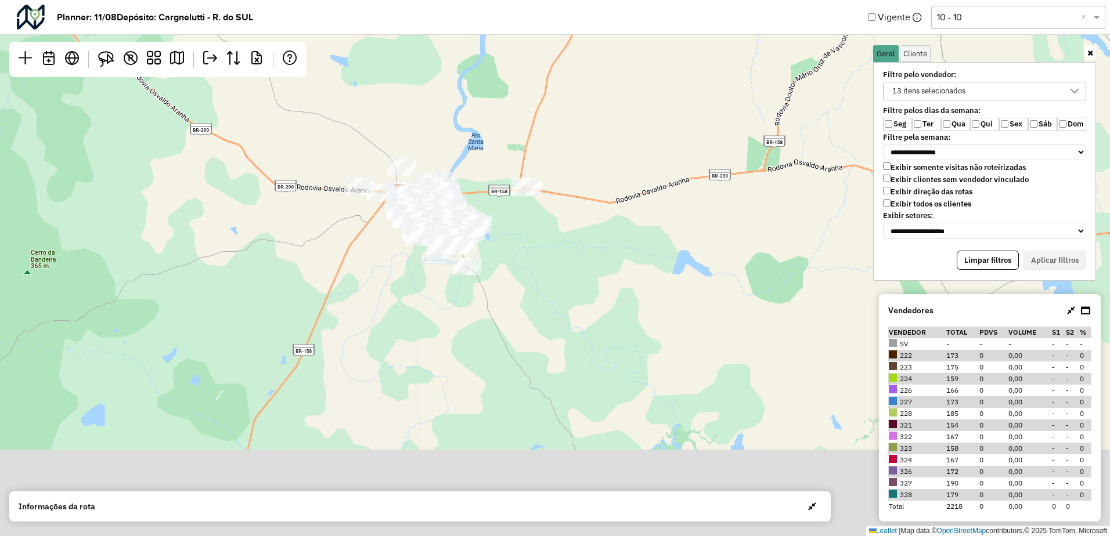
drag, startPoint x: 578, startPoint y: 223, endPoint x: 582, endPoint y: 121, distance: 102.2
click at [593, 103] on div "Leaflet | Map data © OpenStreetMap contributors,© 2025 TomTom, Microsoft" at bounding box center [555, 268] width 1110 height 536
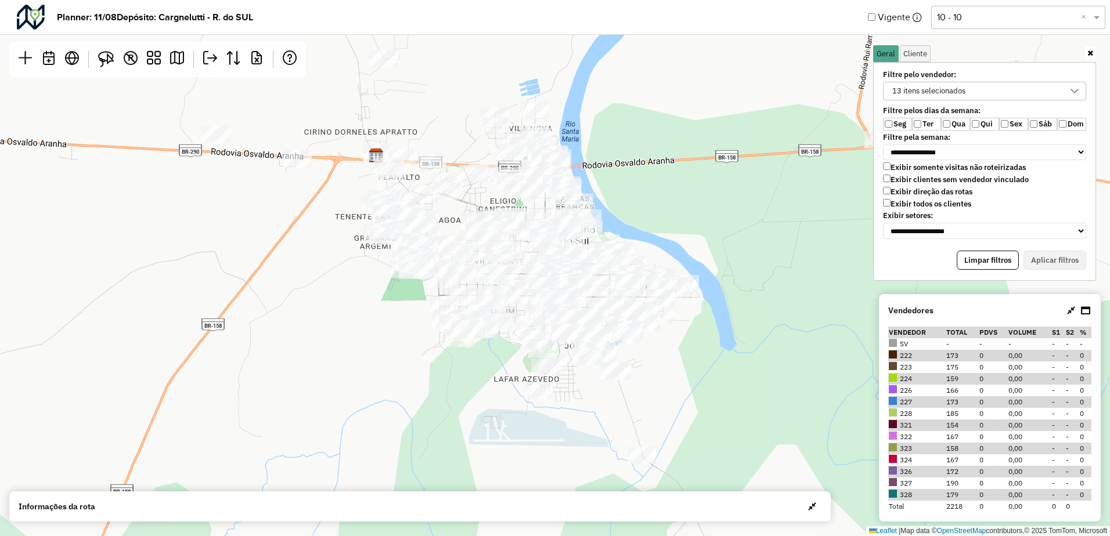
drag, startPoint x: 227, startPoint y: 163, endPoint x: 305, endPoint y: 300, distance: 157.0
click at [300, 303] on div "Leaflet | Map data © OpenStreetMap contributors,© 2025 TomTom, Microsoft" at bounding box center [555, 268] width 1110 height 536
click at [901, 99] on div "13 itens selecionados" at bounding box center [928, 90] width 81 height 17
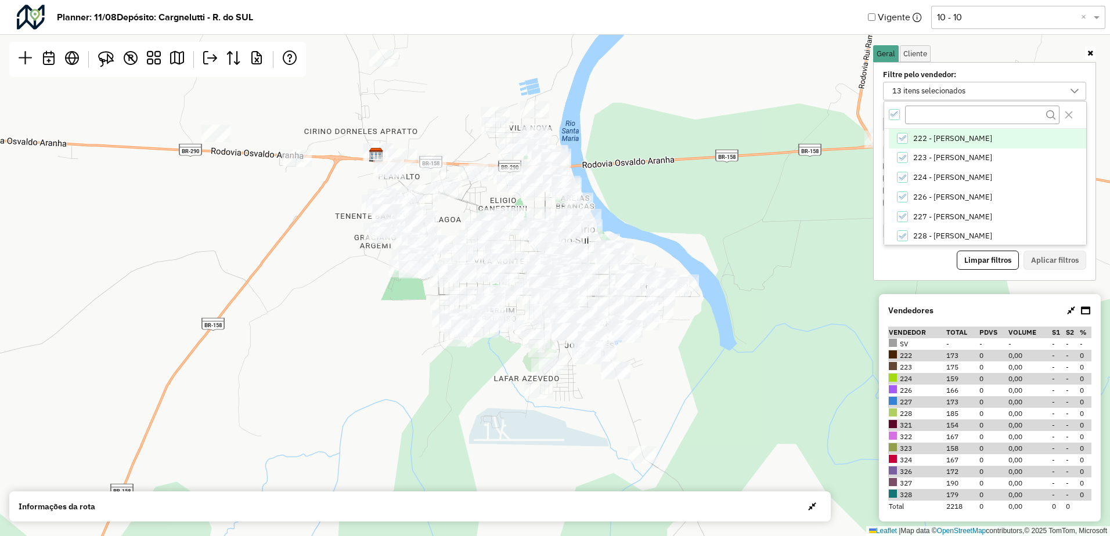
click at [893, 118] on icon "All items selected" at bounding box center [894, 114] width 8 height 8
click at [902, 143] on div "222 - HIAGO BARI ROSADO" at bounding box center [902, 138] width 11 height 11
click at [1044, 261] on button "Aplicar filtros" at bounding box center [1054, 261] width 63 height 20
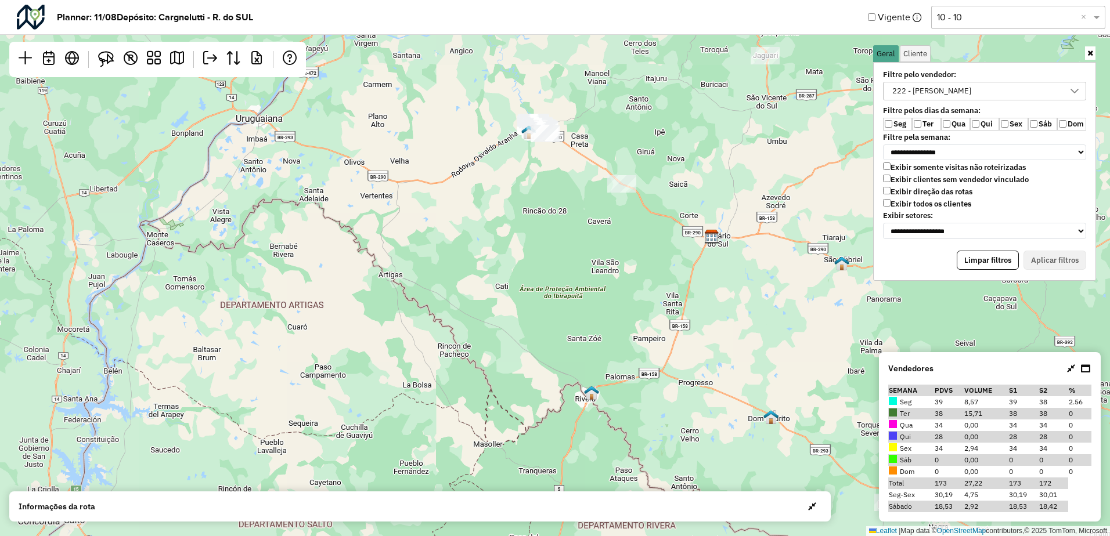
drag, startPoint x: 614, startPoint y: 202, endPoint x: 541, endPoint y: 305, distance: 126.3
click at [541, 305] on div "Leaflet | Map data © OpenStreetMap contributors,© 2025 TomTom, Microsoft" at bounding box center [555, 268] width 1110 height 536
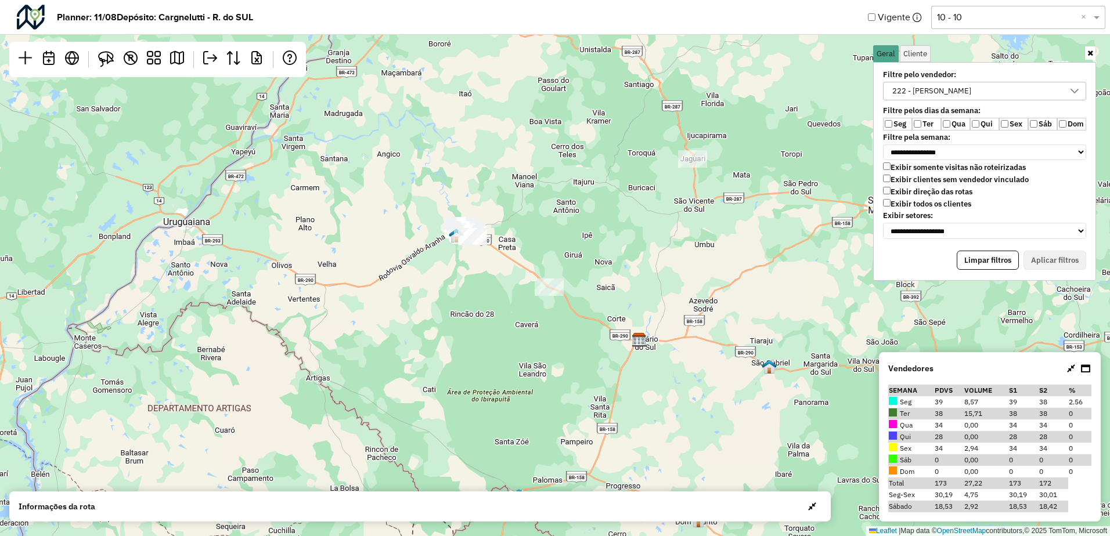
scroll to position [6, 46]
click at [918, 94] on div "222 - [PERSON_NAME]" at bounding box center [931, 90] width 87 height 17
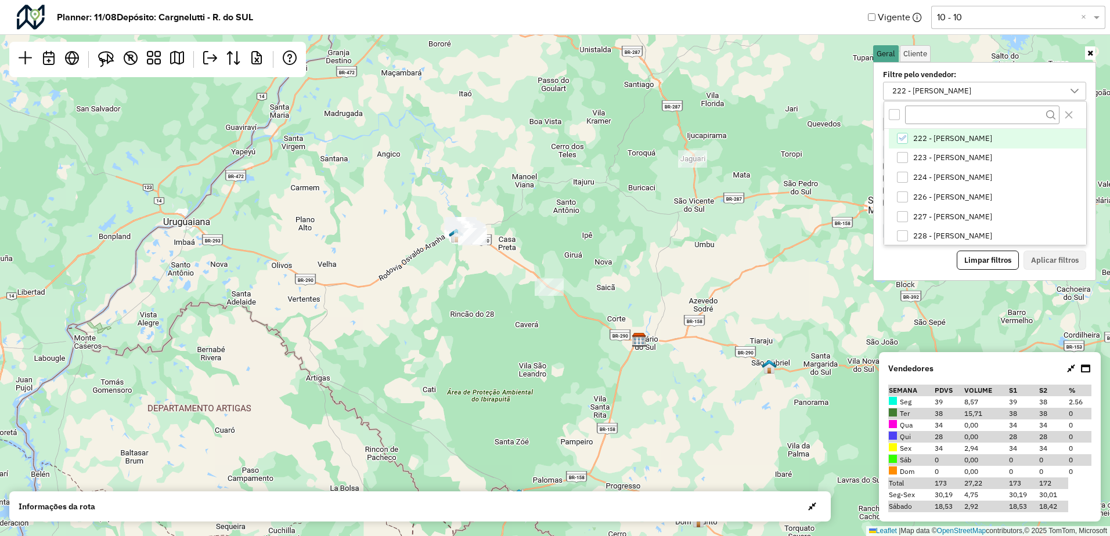
click at [927, 136] on span "222 - [PERSON_NAME]" at bounding box center [952, 138] width 79 height 9
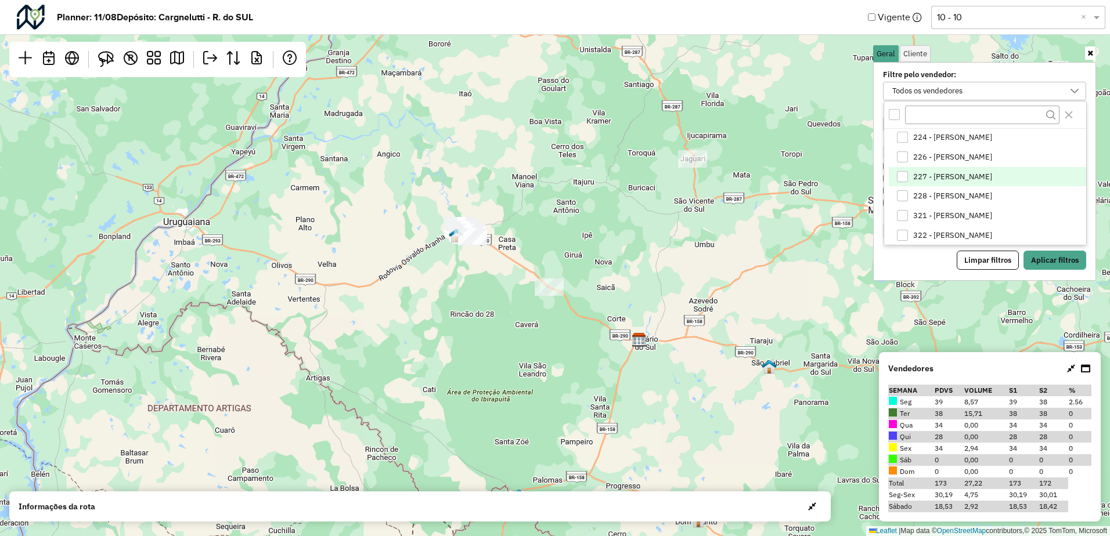
scroll to position [58, 0]
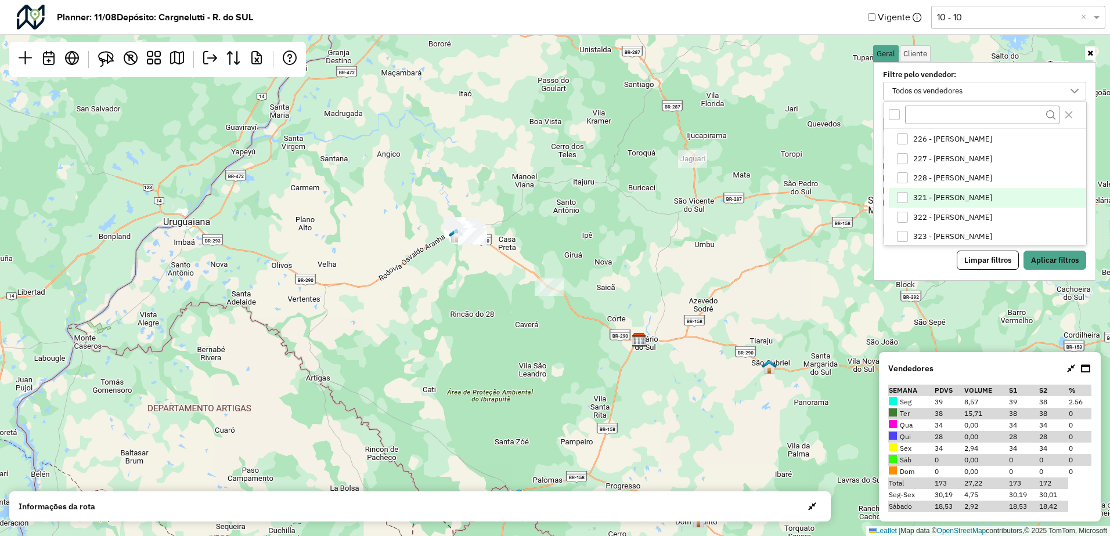
click at [943, 193] on span "321 - [PERSON_NAME]" at bounding box center [952, 197] width 79 height 9
click at [1048, 257] on button "Aplicar filtros" at bounding box center [1054, 261] width 63 height 20
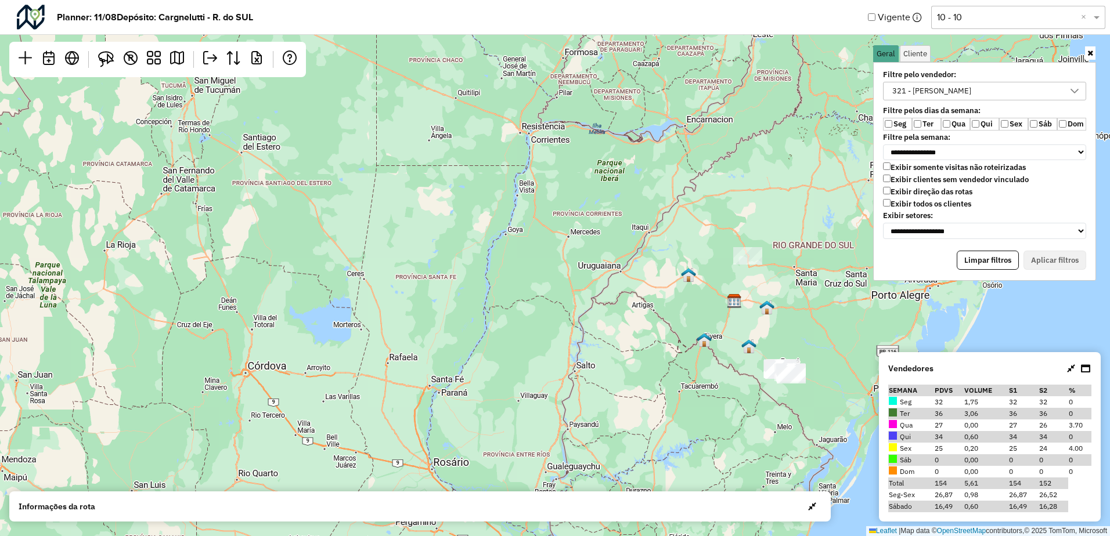
drag, startPoint x: 780, startPoint y: 327, endPoint x: 511, endPoint y: 131, distance: 333.2
click at [510, 130] on div "Leaflet | Map data © OpenStreetMap contributors,© 2025 TomTom, Microsoft" at bounding box center [555, 268] width 1110 height 536
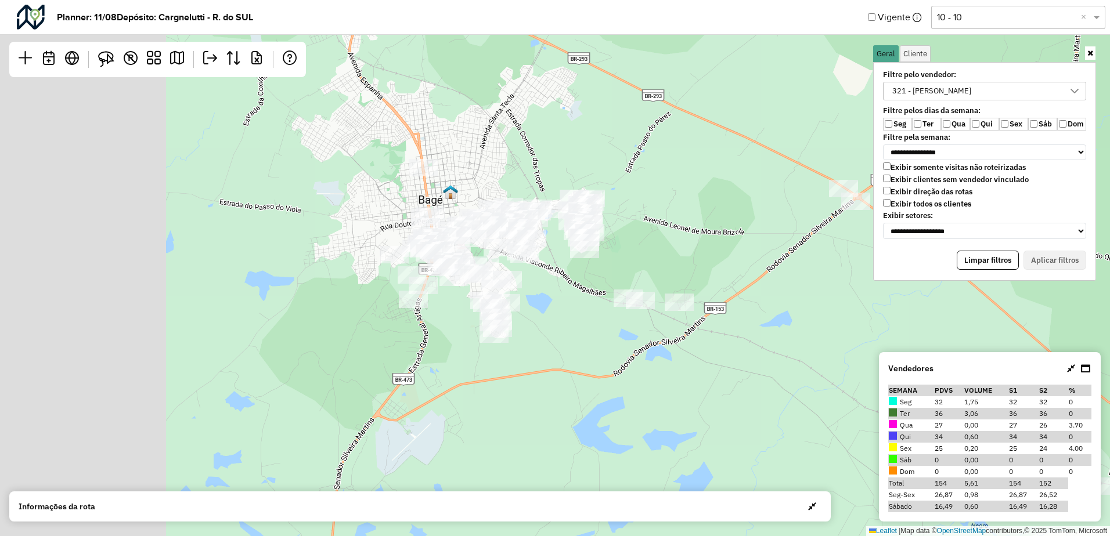
drag, startPoint x: 291, startPoint y: 194, endPoint x: 659, endPoint y: 249, distance: 371.5
click at [659, 249] on div "Leaflet | Map data © OpenStreetMap contributors,© 2025 TomTom, Microsoft" at bounding box center [555, 268] width 1110 height 536
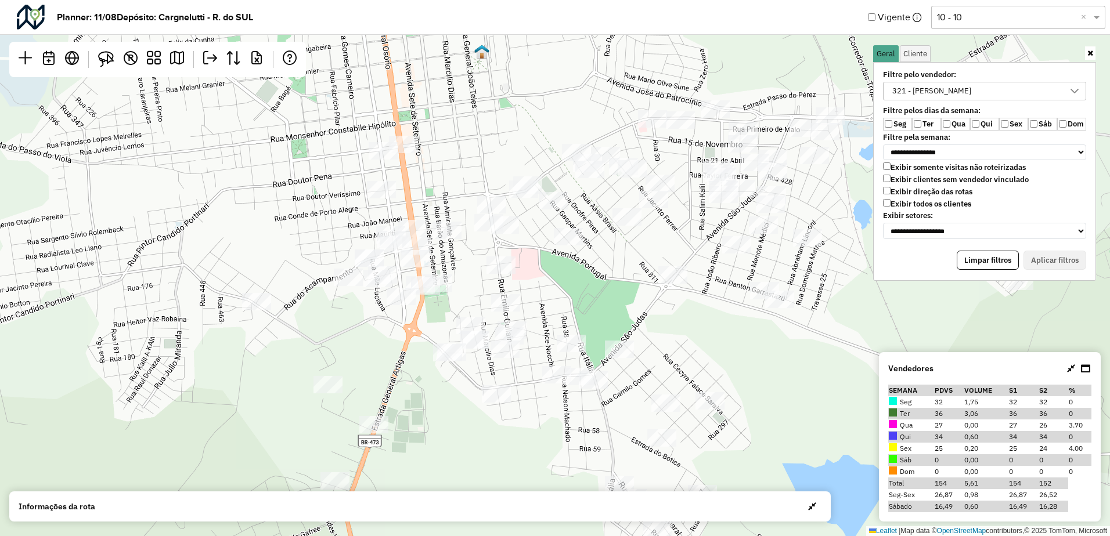
drag, startPoint x: 580, startPoint y: 291, endPoint x: 569, endPoint y: 294, distance: 10.8
click at [580, 287] on div "Leaflet | Map data © OpenStreetMap contributors,© 2025 TomTom, Microsoft" at bounding box center [555, 268] width 1110 height 536
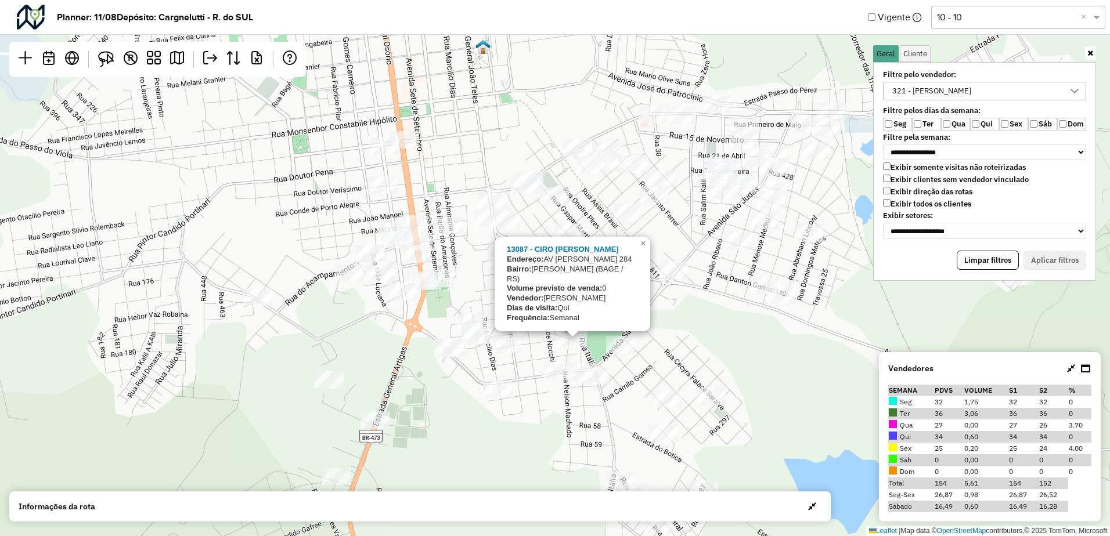
click at [695, 329] on div "13087 - [PERSON_NAME]: [STREET_ADDRESS][PERSON_NAME] Bairro: [PERSON_NAME] (BAG…" at bounding box center [555, 268] width 1110 height 536
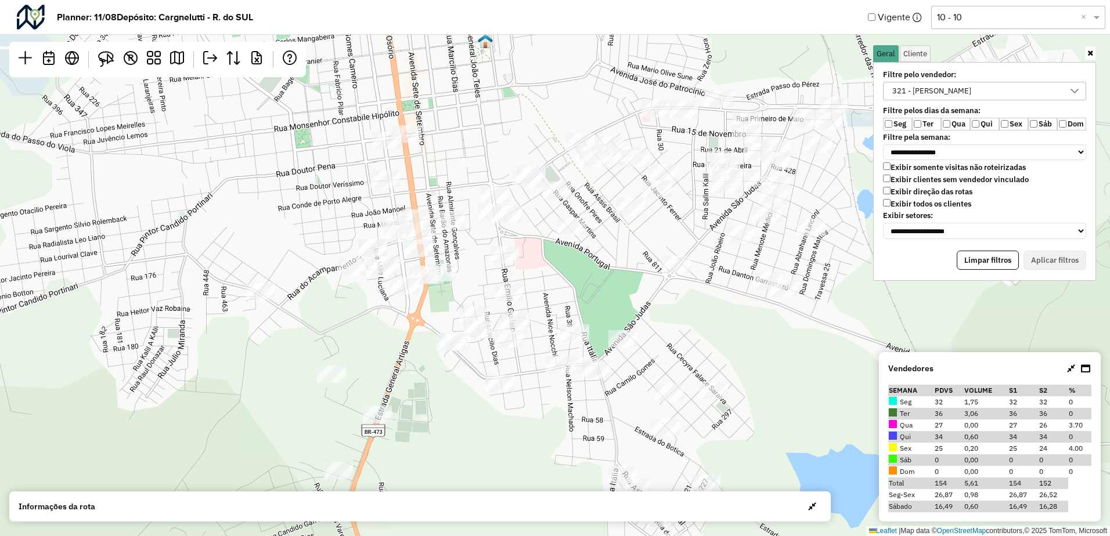
drag, startPoint x: 715, startPoint y: 333, endPoint x: 723, endPoint y: 291, distance: 42.7
click at [723, 292] on div "Leaflet | Map data © OpenStreetMap contributors,© 2025 TomTom, Microsoft" at bounding box center [555, 268] width 1110 height 536
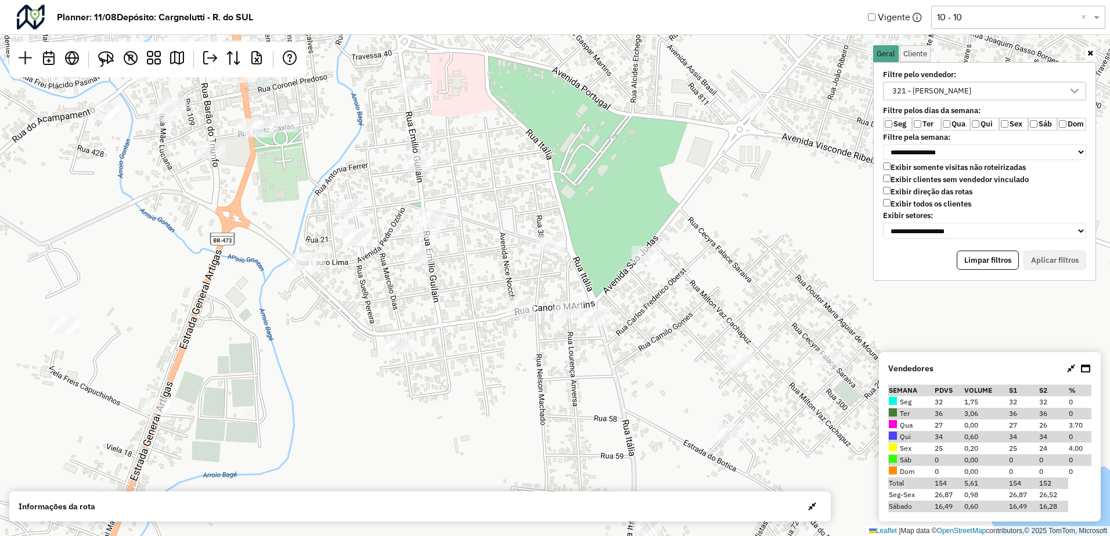
drag, startPoint x: 550, startPoint y: 306, endPoint x: 482, endPoint y: 244, distance: 92.5
click at [482, 244] on div "Leaflet | Map data © OpenStreetMap contributors,© 2025 TomTom, Microsoft" at bounding box center [555, 268] width 1110 height 536
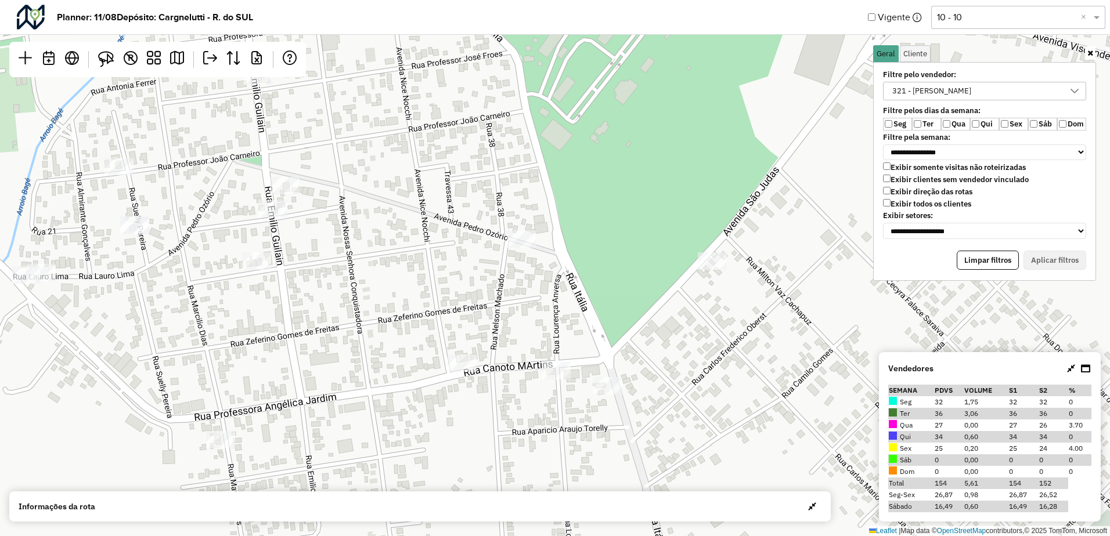
drag, startPoint x: 484, startPoint y: 259, endPoint x: 460, endPoint y: 283, distance: 33.7
click at [462, 279] on div "Leaflet | Map data © OpenStreetMap contributors,© 2025 TomTom, Microsoft" at bounding box center [555, 268] width 1110 height 536
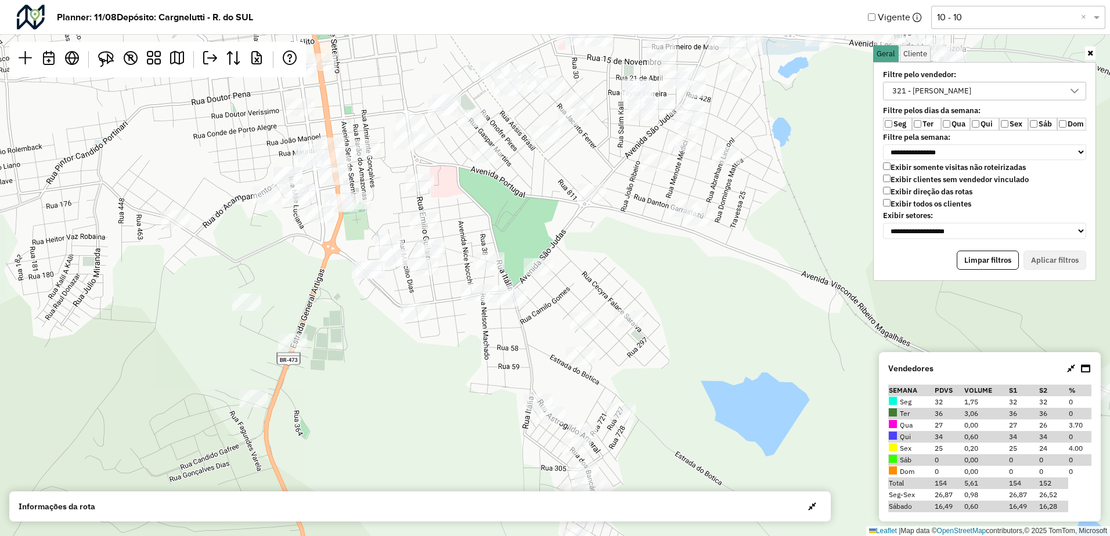
click at [445, 238] on div "Leaflet | Map data © OpenStreetMap contributors,© 2025 TomTom, Microsoft" at bounding box center [555, 268] width 1110 height 536
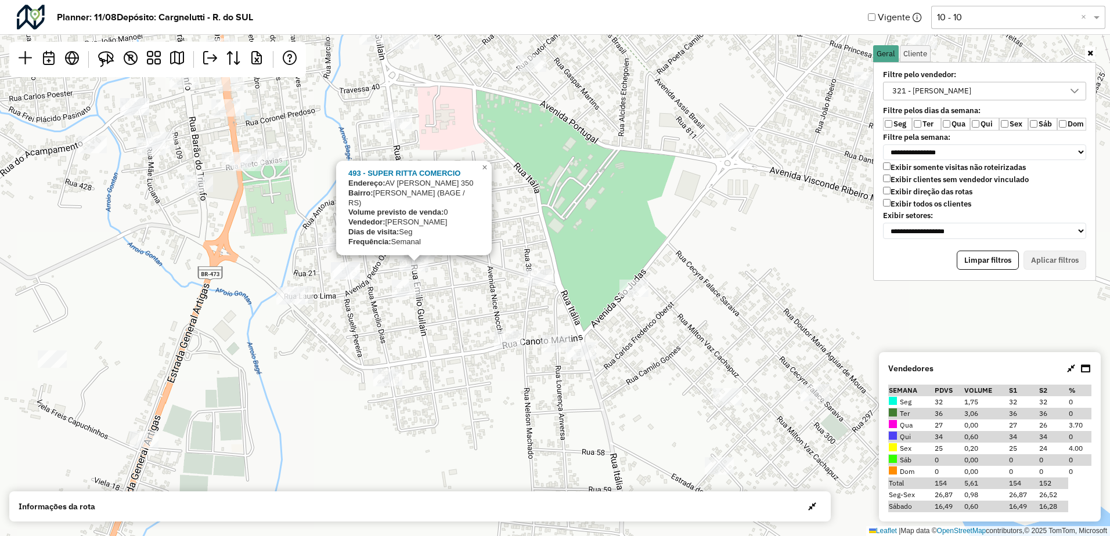
click at [457, 276] on div "493 - SUPER RITTA COMERCIO Endereço: AV EMILIO GUILAIN 350 Bairro: CASTRO ALVES…" at bounding box center [555, 268] width 1110 height 536
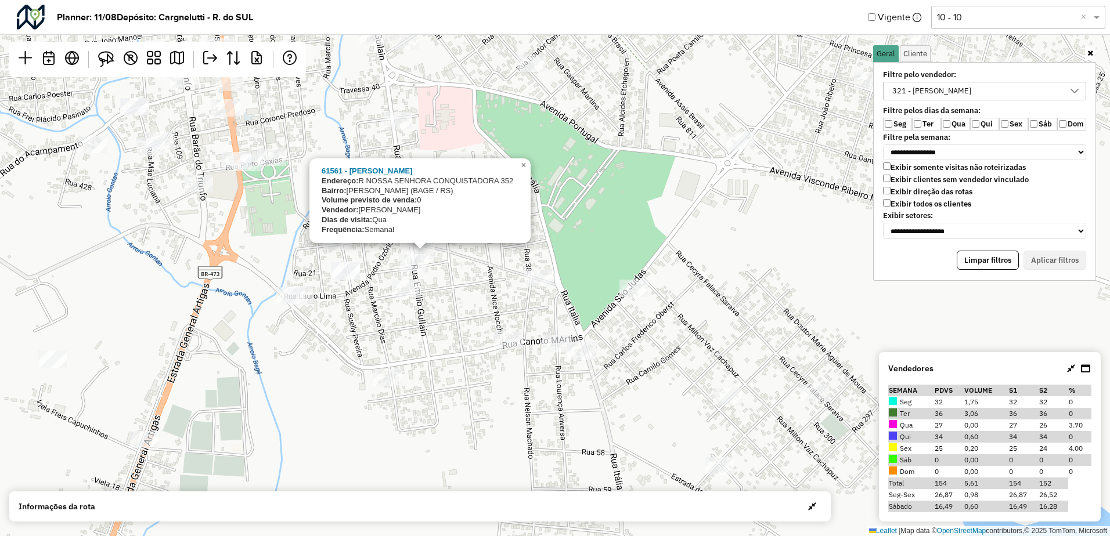
click at [463, 281] on div "61561 - JORGE EDERSON CORREA Endereço: R NOSSA SENHORA CONQUISTADORA 352 Bairro…" at bounding box center [555, 268] width 1110 height 536
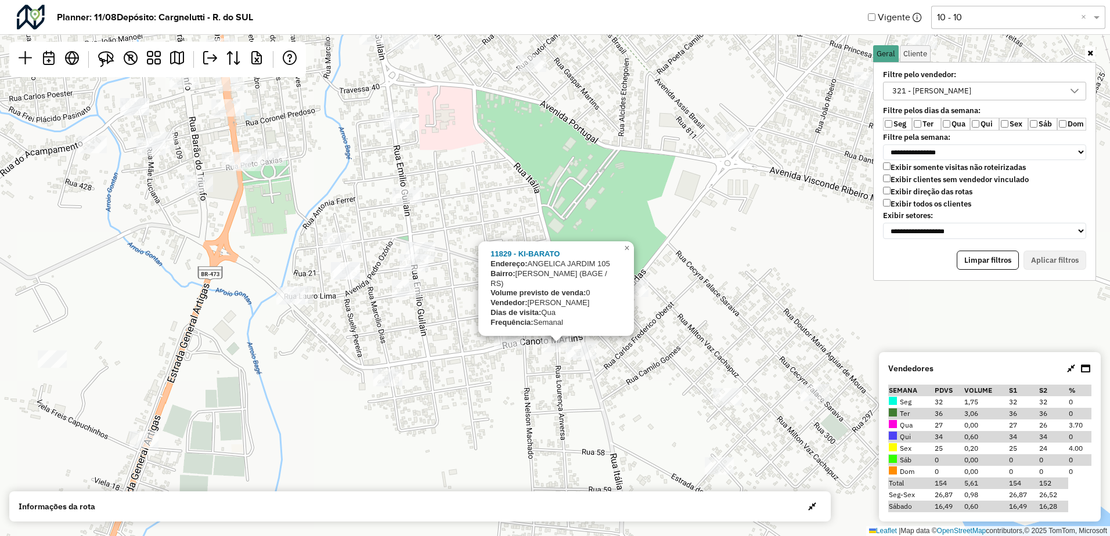
click at [503, 386] on div "11829 - KI-BARATO Endereço: ANGELICA JARDIM 105 Bairro: CASTRO ALVES (BAGE / RS…" at bounding box center [555, 268] width 1110 height 536
click at [785, 308] on div "11829 - KI-BARATO Endereço: ANGELICA JARDIM 105 Bairro: CASTRO ALVES (BAGE / RS…" at bounding box center [555, 268] width 1110 height 536
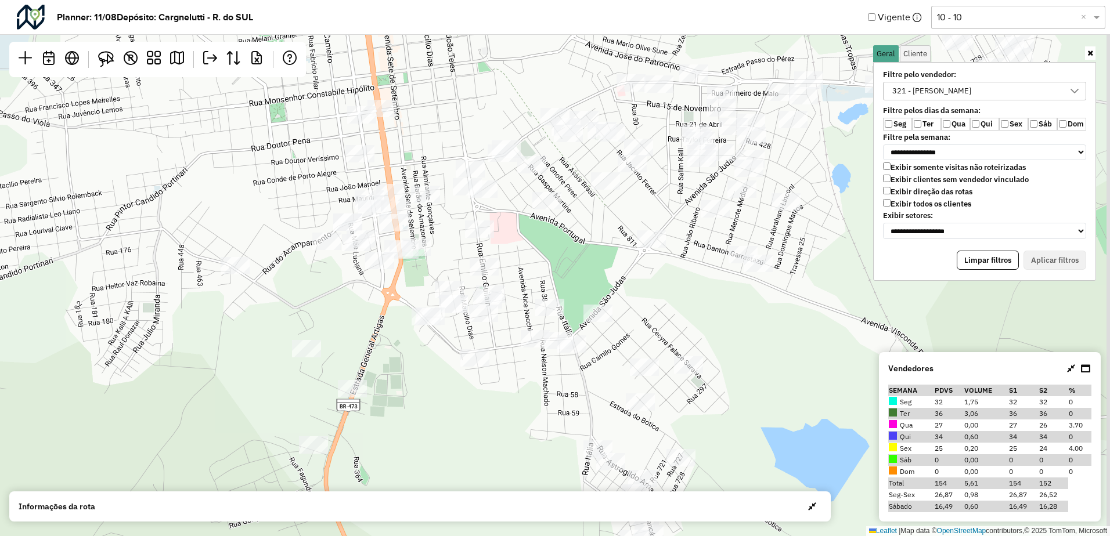
drag, startPoint x: 720, startPoint y: 288, endPoint x: 567, endPoint y: 262, distance: 155.0
click at [567, 262] on div "Leaflet | Map data © OpenStreetMap contributors,© 2025 TomTom, Microsoft" at bounding box center [555, 268] width 1110 height 536
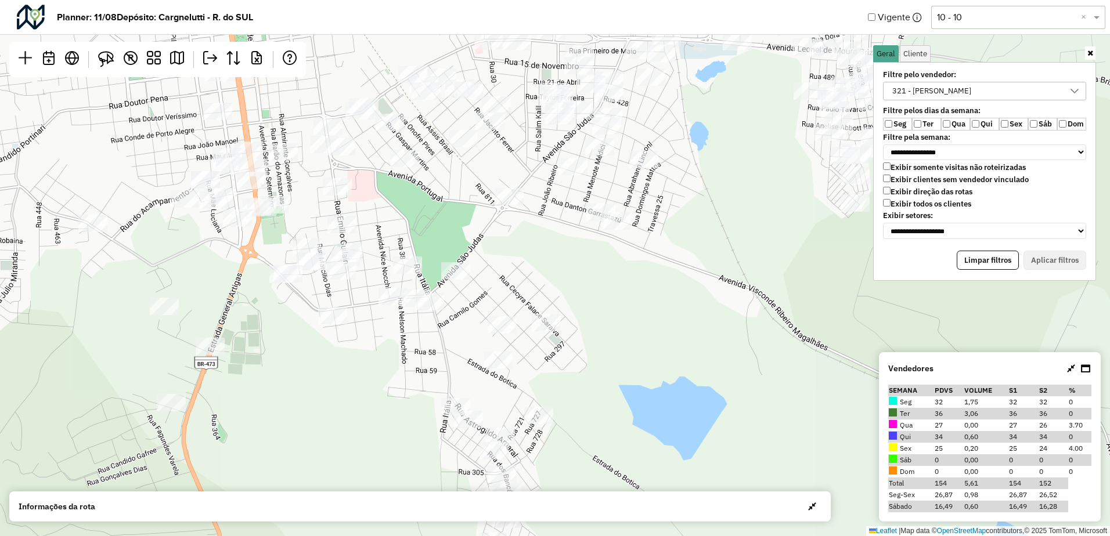
drag, startPoint x: 519, startPoint y: 281, endPoint x: 525, endPoint y: 275, distance: 8.2
click at [525, 275] on div "Leaflet | Map data © OpenStreetMap contributors,© 2025 TomTom, Microsoft" at bounding box center [555, 268] width 1110 height 536
drag, startPoint x: 546, startPoint y: 254, endPoint x: 574, endPoint y: 265, distance: 30.2
click at [549, 280] on div "Leaflet | Map data © OpenStreetMap contributors,© 2025 TomTom, Microsoft" at bounding box center [555, 268] width 1110 height 536
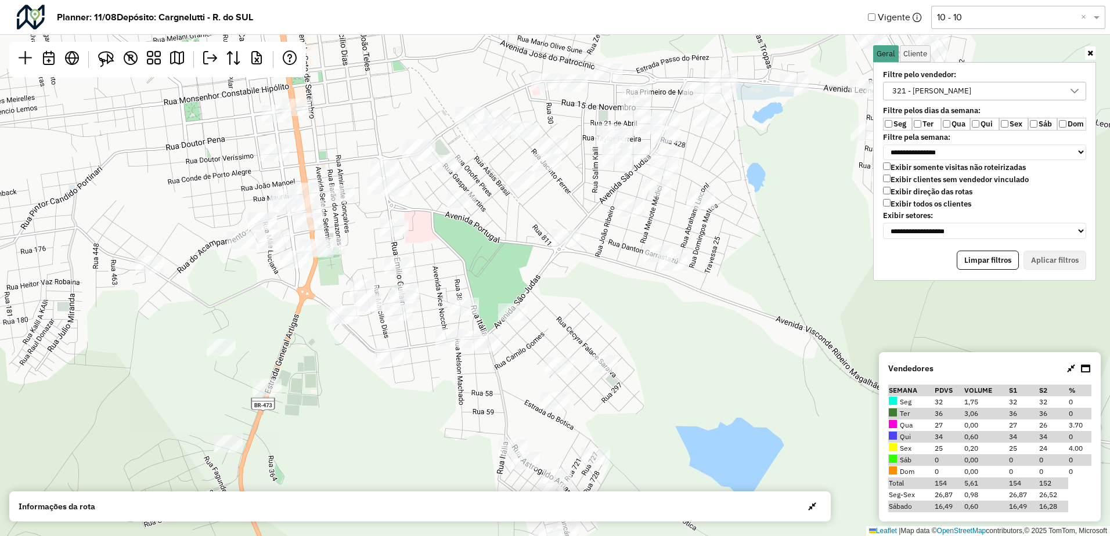
drag, startPoint x: 524, startPoint y: 262, endPoint x: 581, endPoint y: 277, distance: 58.7
click at [581, 277] on div "Leaflet | Map data © OpenStreetMap contributors,© 2025 TomTom, Microsoft" at bounding box center [555, 268] width 1110 height 536
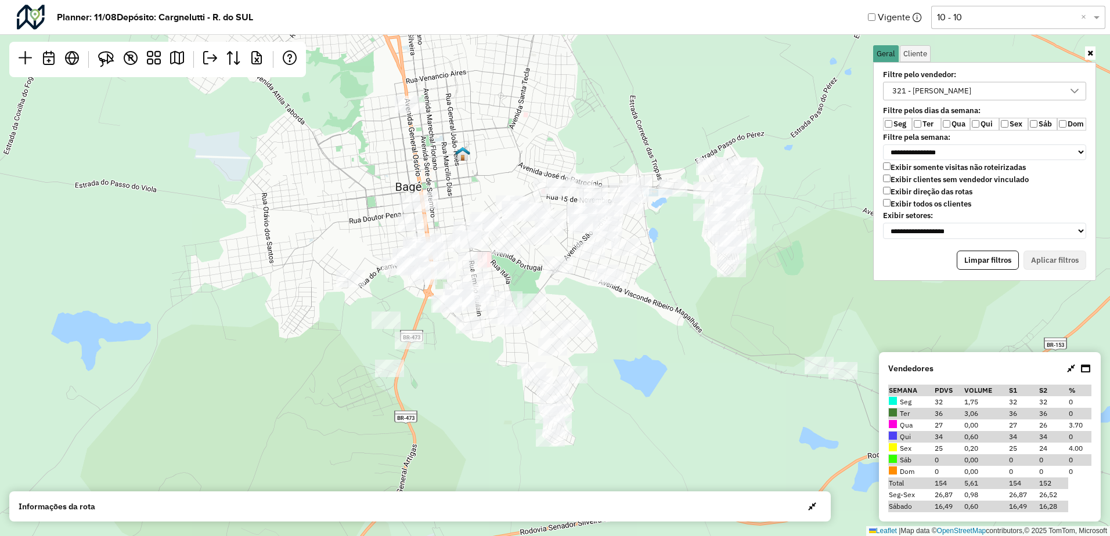
drag, startPoint x: 570, startPoint y: 333, endPoint x: 569, endPoint y: 352, distance: 19.2
click at [570, 353] on div "Leaflet | Map data © OpenStreetMap contributors,© 2025 TomTom, Microsoft" at bounding box center [555, 268] width 1110 height 536
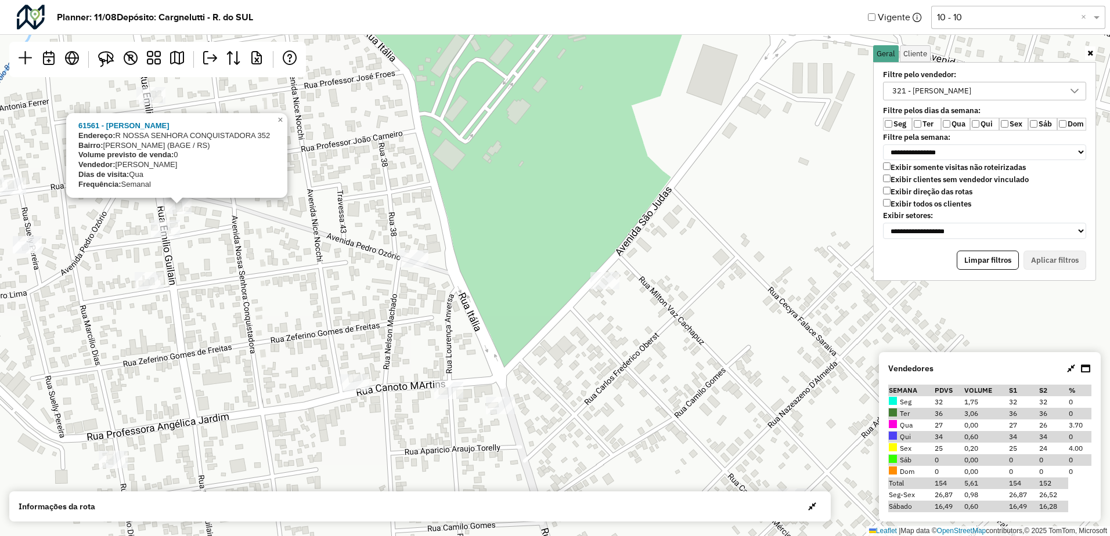
drag, startPoint x: 204, startPoint y: 226, endPoint x: 212, endPoint y: 250, distance: 25.1
click at [212, 250] on div "61561 - JORGE EDERSON CORREA Endereço: R NOSSA SENHORA CONQUISTADORA 352 Bairro…" at bounding box center [555, 268] width 1110 height 536
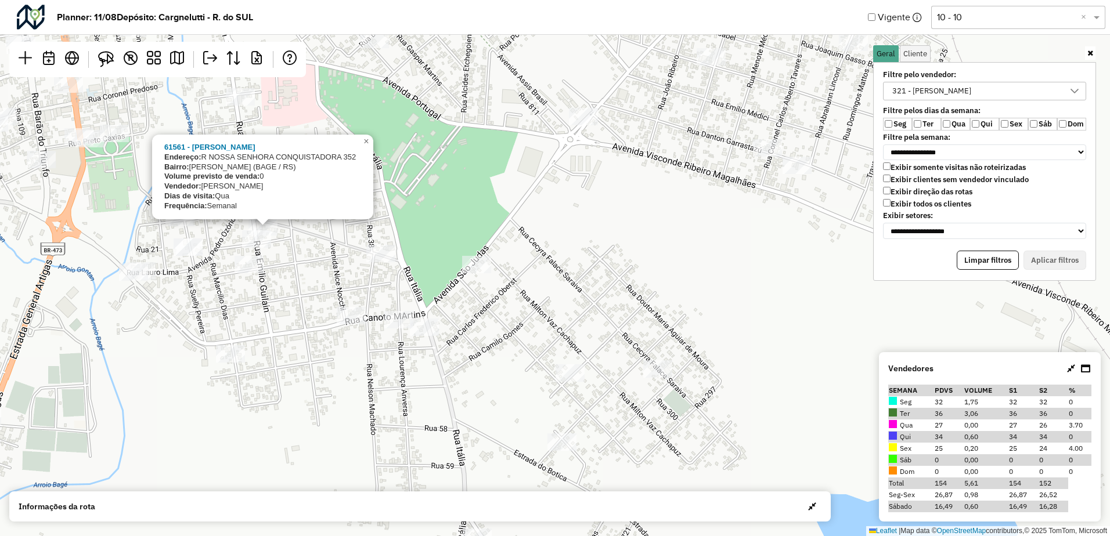
click at [425, 210] on div "61561 - JORGE EDERSON CORREA Endereço: R NOSSA SENHORA CONQUISTADORA 352 Bairro…" at bounding box center [555, 268] width 1110 height 536
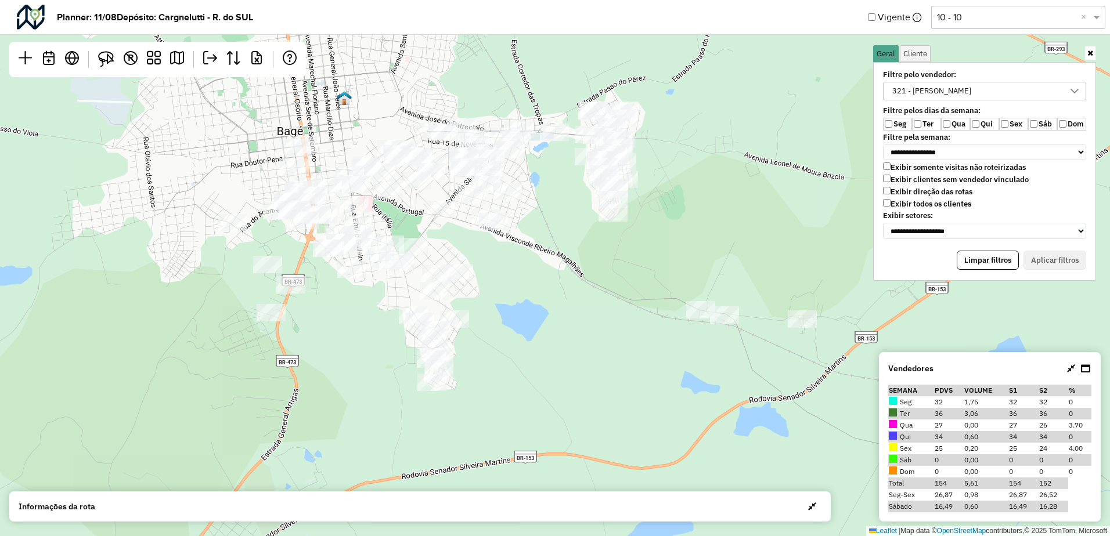
drag, startPoint x: 367, startPoint y: 171, endPoint x: 389, endPoint y: 219, distance: 52.7
click at [389, 219] on div "Leaflet | Map data © OpenStreetMap contributors,© 2025 TomTom, Microsoft" at bounding box center [555, 268] width 1110 height 536
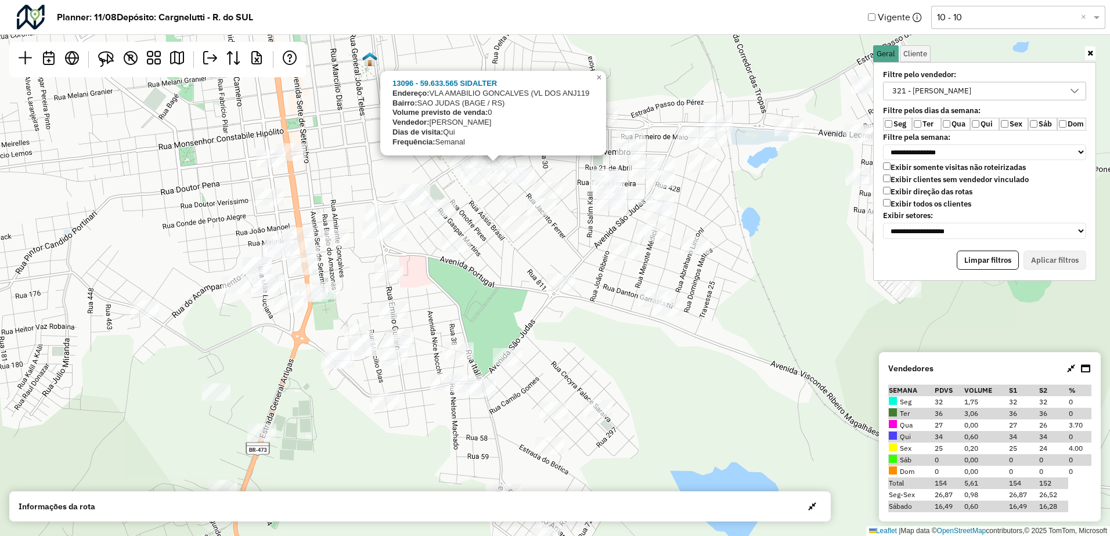
click at [497, 208] on div "13096 - 59.633.565 SIDALTER Endereço: VLA AMABILIO GONCALVES (VL DOS ANJ119 Bai…" at bounding box center [555, 268] width 1110 height 536
click at [489, 212] on div "13096 - 59.633.565 SIDALTER Endereço: VLA AMABILIO GONCALVES (VL DOS ANJ119 Bai…" at bounding box center [555, 268] width 1110 height 536
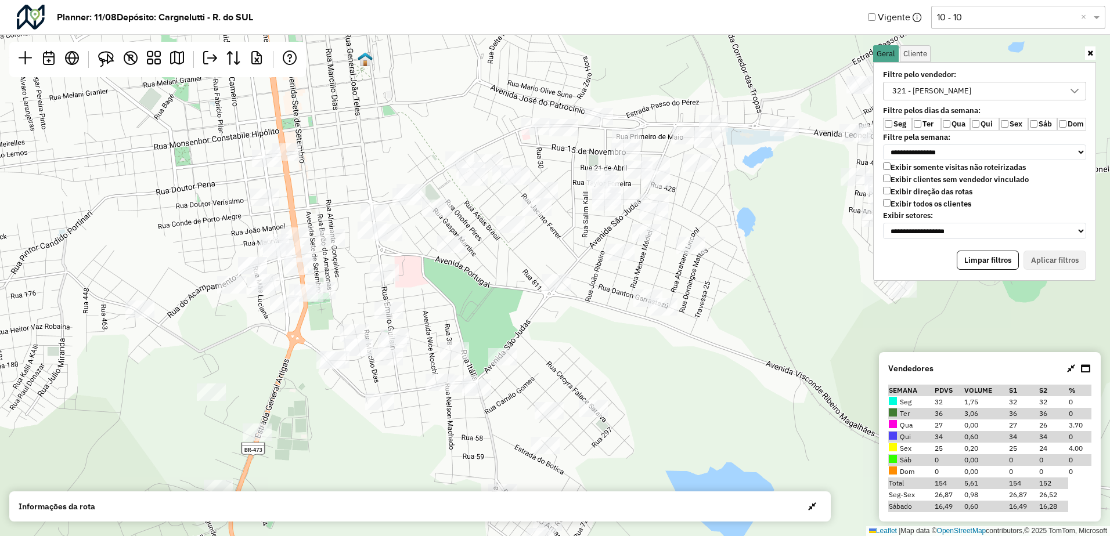
drag, startPoint x: 799, startPoint y: 291, endPoint x: 737, endPoint y: 283, distance: 62.0
click at [737, 283] on div "Leaflet | Map data © OpenStreetMap contributors,© 2025 TomTom, Microsoft" at bounding box center [555, 268] width 1110 height 536
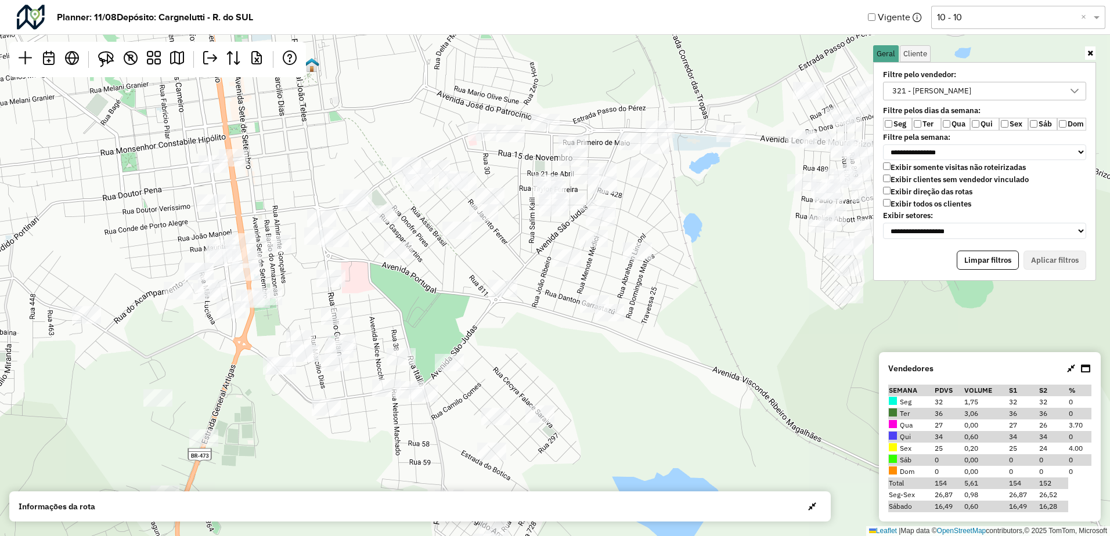
drag, startPoint x: 419, startPoint y: 128, endPoint x: 424, endPoint y: 146, distance: 19.1
click at [424, 146] on div "Leaflet | Map data © OpenStreetMap contributors,© 2025 TomTom, Microsoft" at bounding box center [555, 268] width 1110 height 536
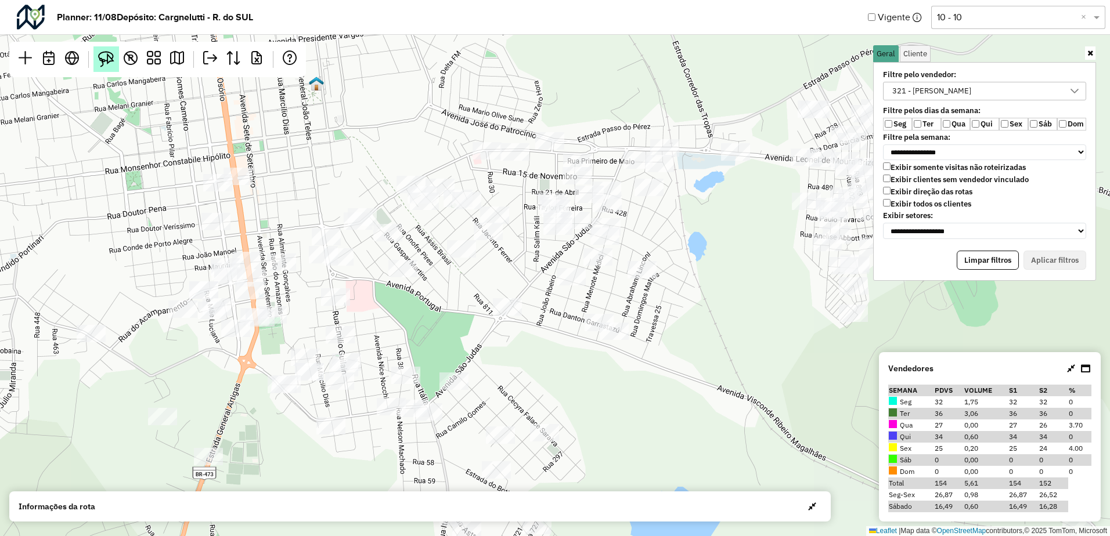
click at [99, 59] on link at bounding box center [106, 59] width 26 height 26
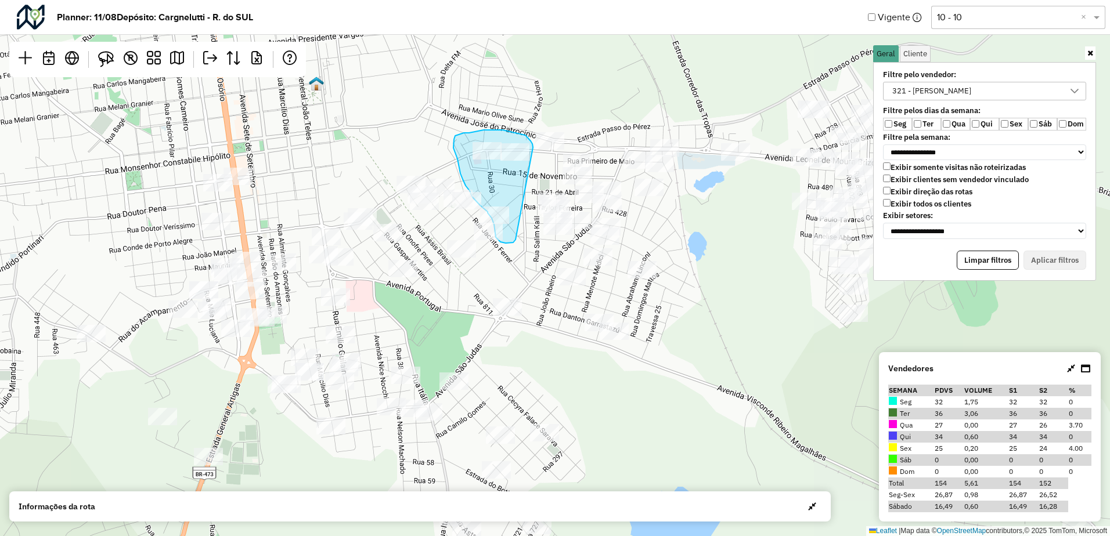
drag, startPoint x: 533, startPoint y: 147, endPoint x: 515, endPoint y: 239, distance: 93.3
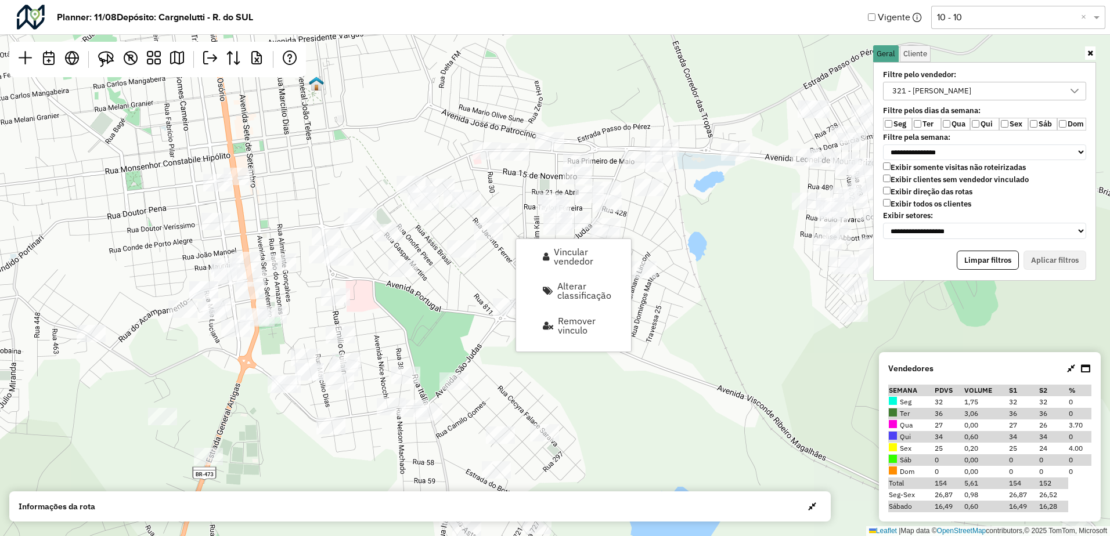
click at [498, 271] on div "Leaflet | Map data © OpenStreetMap contributors,© 2025 TomTom, Microsoft" at bounding box center [555, 268] width 1110 height 536
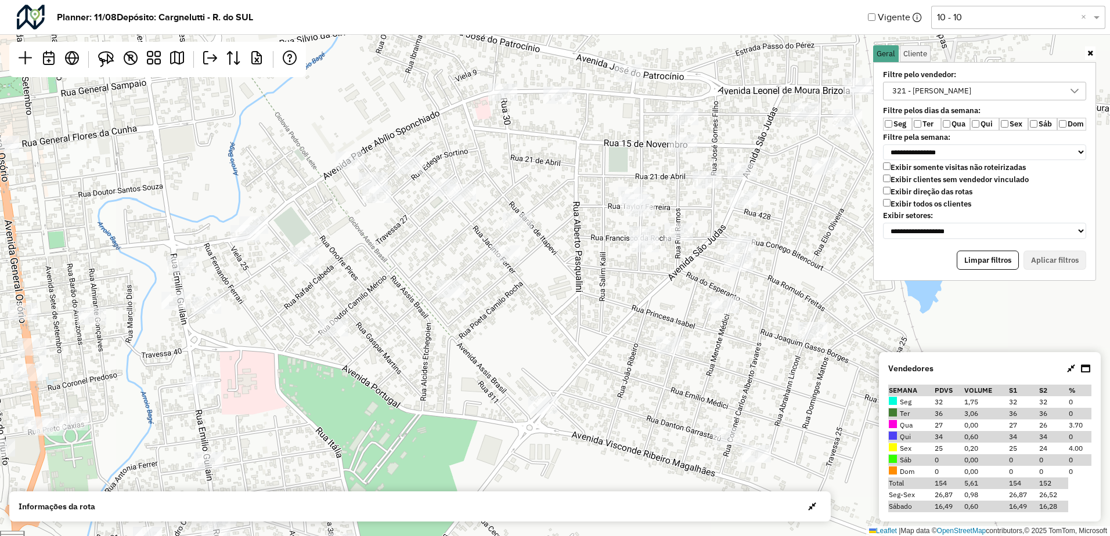
drag, startPoint x: 548, startPoint y: 241, endPoint x: 549, endPoint y: 274, distance: 33.1
click at [554, 271] on div "Leaflet | Map data © OpenStreetMap contributors,© 2025 TomTom, Microsoft" at bounding box center [555, 268] width 1110 height 536
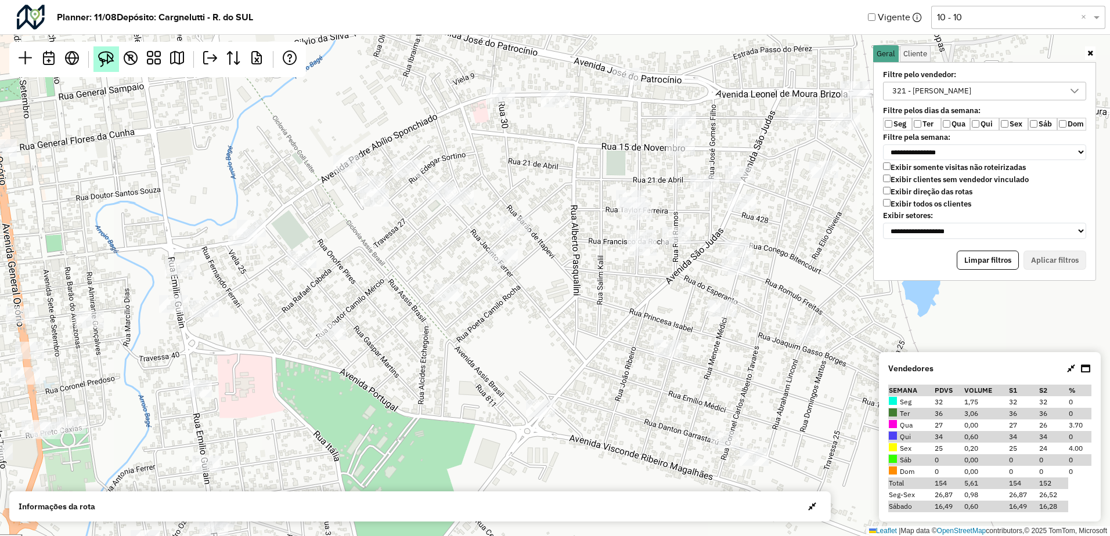
click at [111, 60] on img at bounding box center [106, 59] width 16 height 16
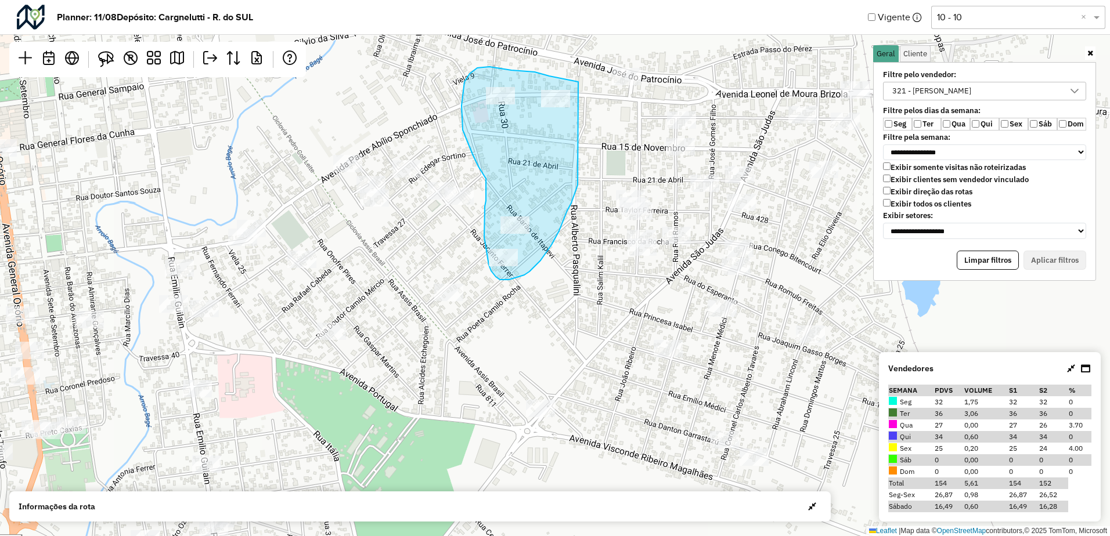
drag, startPoint x: 578, startPoint y: 82, endPoint x: 587, endPoint y: 113, distance: 32.1
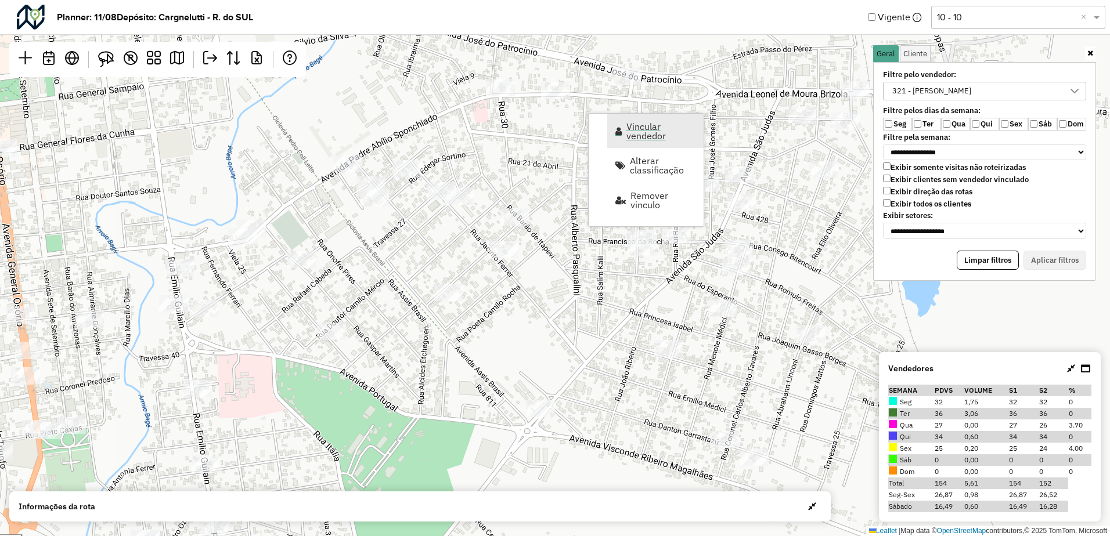
click at [627, 138] on span "Vincular vendedor" at bounding box center [661, 131] width 70 height 19
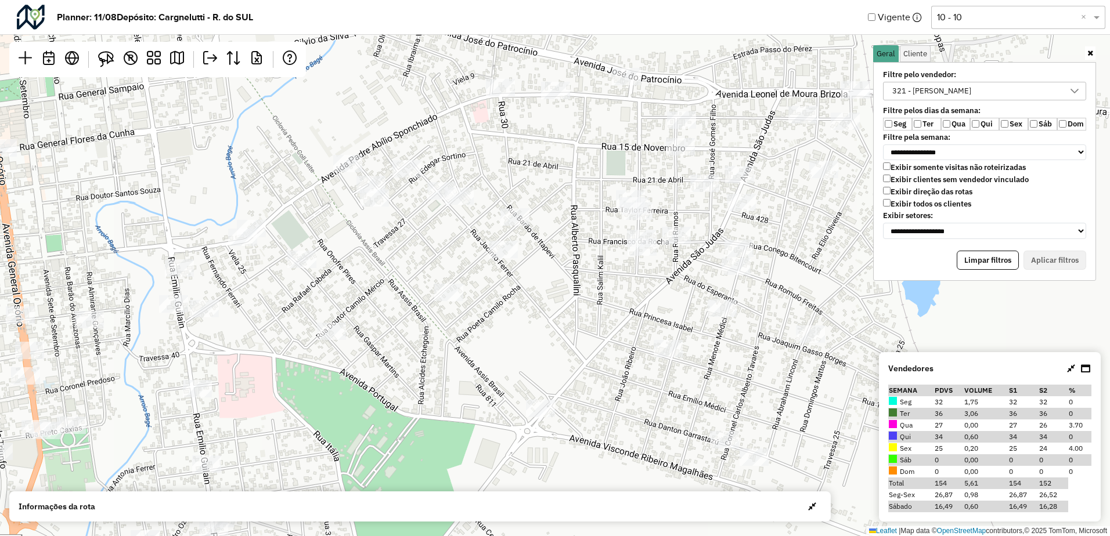
select select "*******"
select select "*"
select select "*******"
select select "*"
select select "*******"
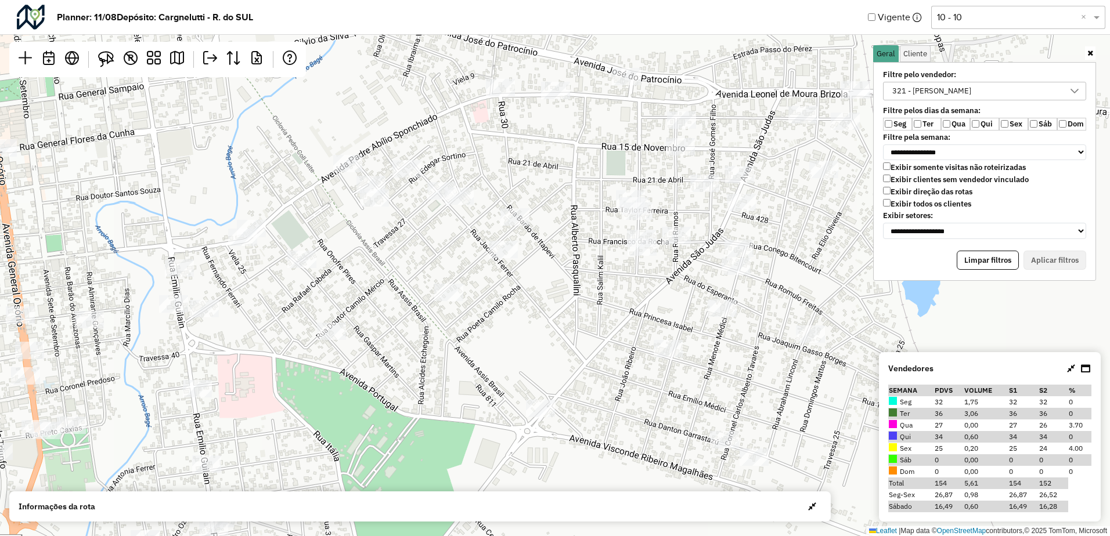
select select "*"
select select "*******"
select select "*"
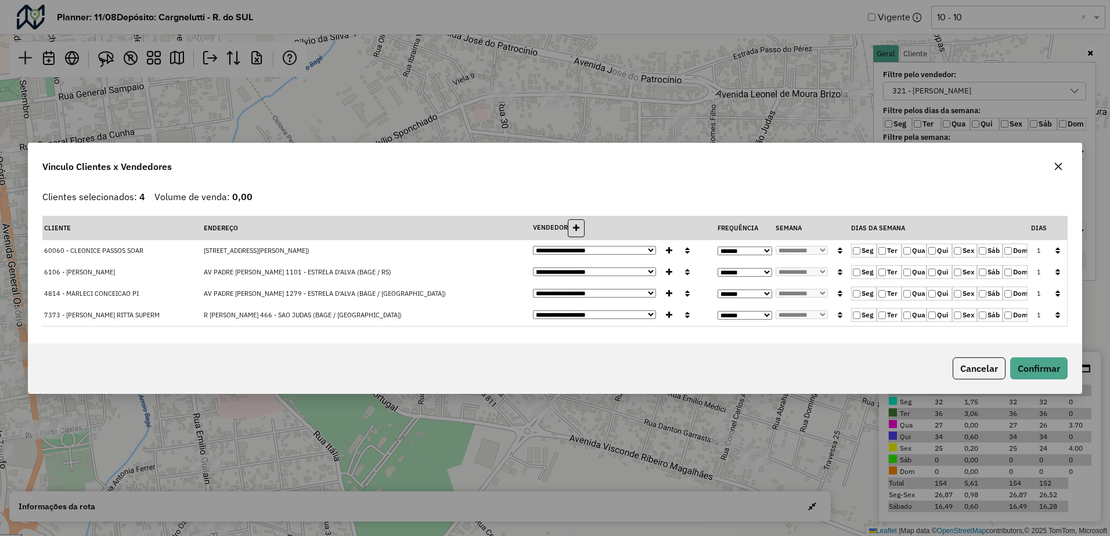
click at [1059, 163] on icon "button" at bounding box center [1058, 166] width 9 height 9
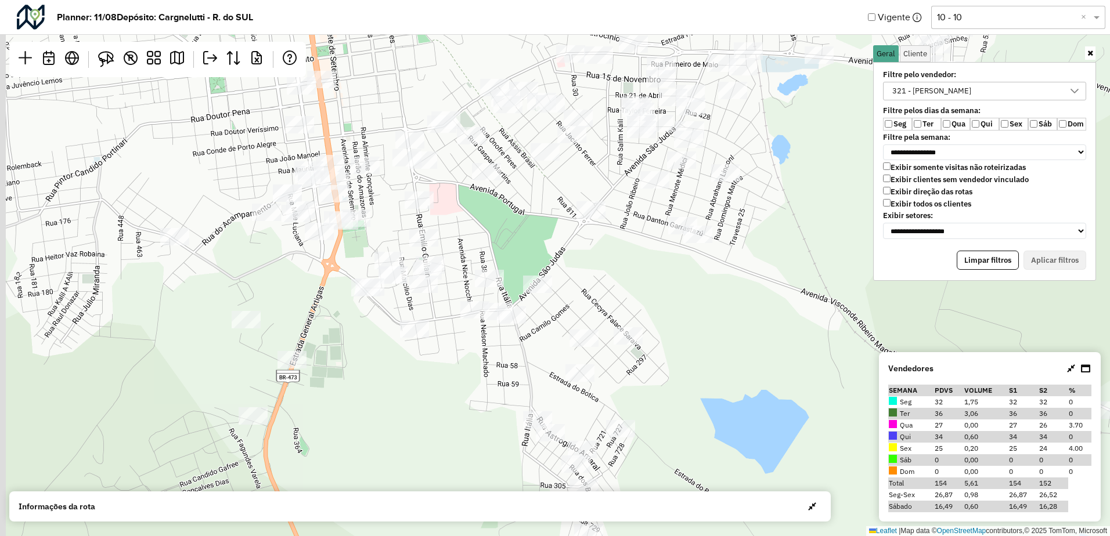
drag, startPoint x: 531, startPoint y: 223, endPoint x: 572, endPoint y: 181, distance: 59.1
click at [571, 182] on div "Leaflet | Map data © OpenStreetMap contributors,© 2025 TomTom, Microsoft" at bounding box center [555, 268] width 1110 height 536
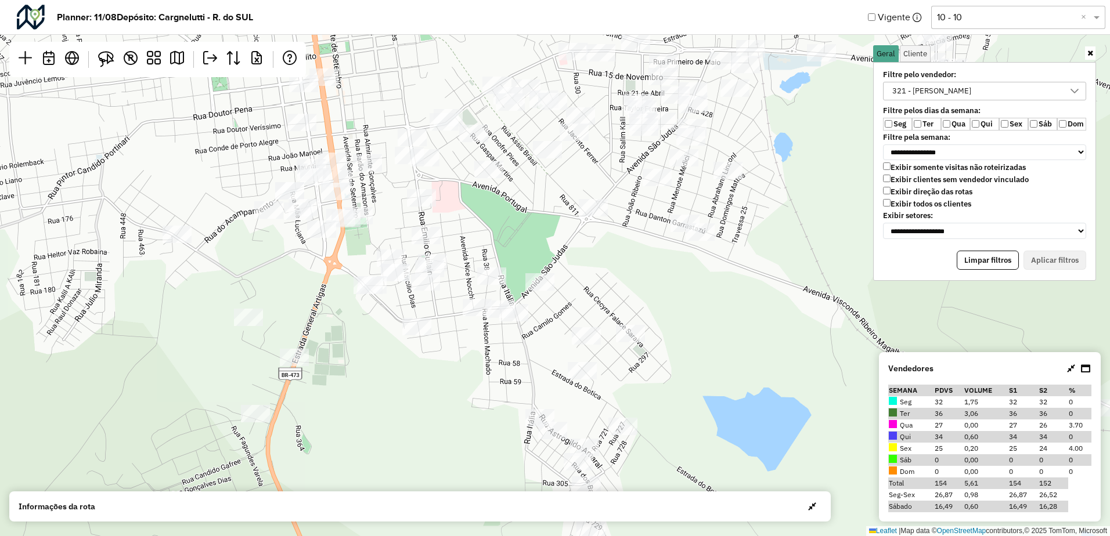
click at [532, 79] on div "Leaflet | Map data © OpenStreetMap contributors,© 2025 TomTom, Microsoft" at bounding box center [555, 268] width 1110 height 536
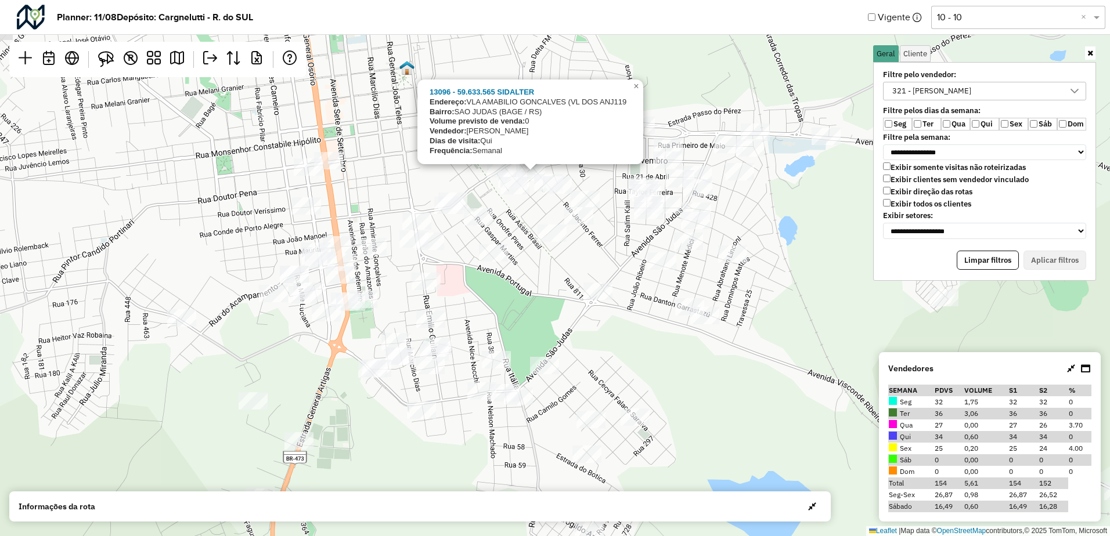
drag, startPoint x: 525, startPoint y: 182, endPoint x: 526, endPoint y: 231, distance: 49.4
click at [526, 233] on div "13096 - 59.633.565 SIDALTER Endereço: VLA AMABILIO GONCALVES (VL DOS ANJ119 Bai…" at bounding box center [555, 268] width 1110 height 536
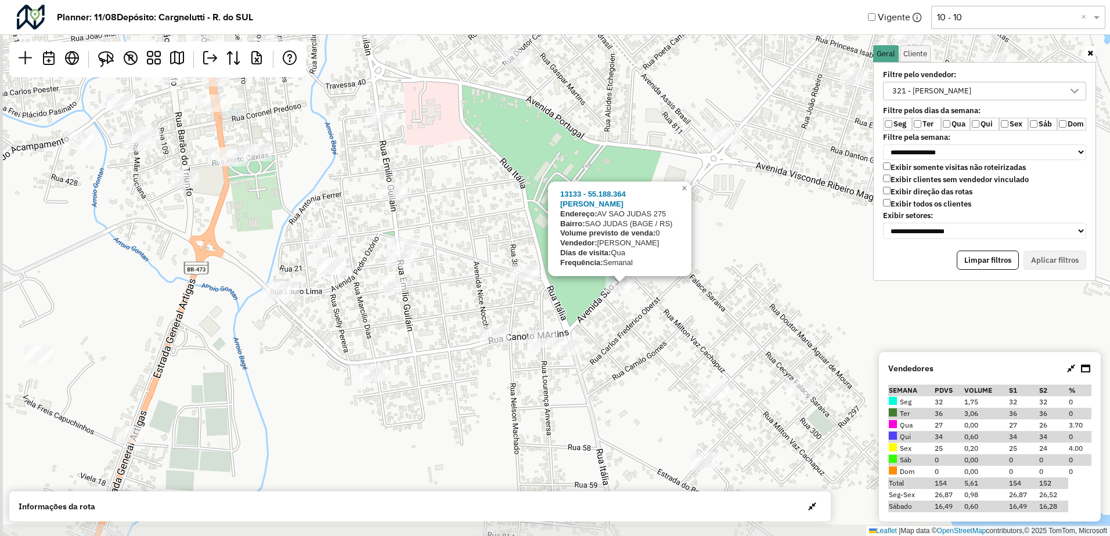
drag, startPoint x: 585, startPoint y: 338, endPoint x: 642, endPoint y: 319, distance: 60.2
click at [642, 319] on div "13133 - 55.188.364 NELI LEAL Endereço: AV SAO JUDAS 275 Bairro: SAO JUDAS (BAGE…" at bounding box center [555, 268] width 1110 height 536
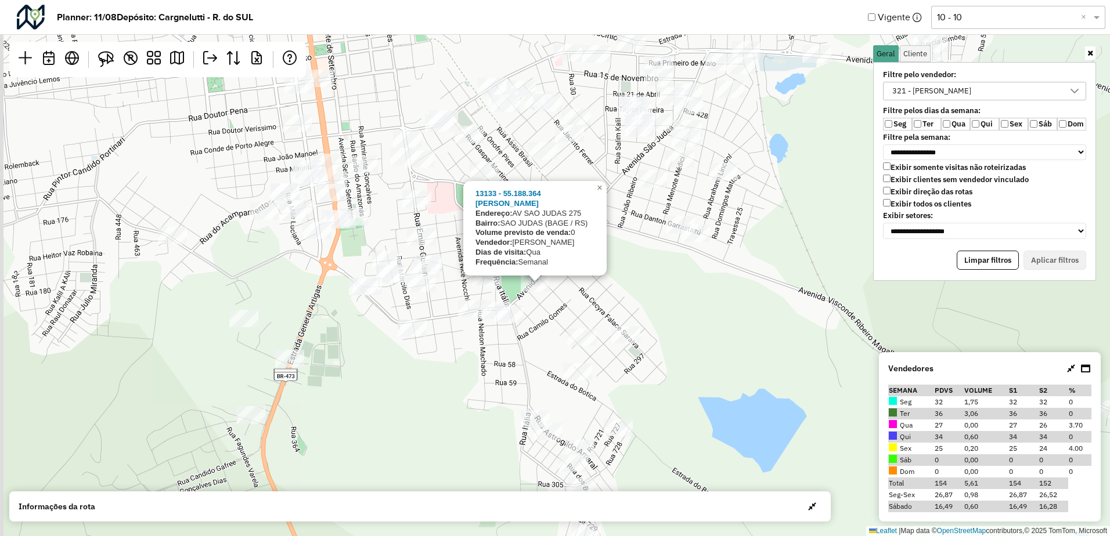
drag, startPoint x: 363, startPoint y: 211, endPoint x: 371, endPoint y: 238, distance: 28.1
click at [371, 238] on div "13133 - 55.188.364 NELI LEAL Endereço: AV SAO JUDAS 275 Bairro: SAO JUDAS (BAGE…" at bounding box center [555, 268] width 1110 height 536
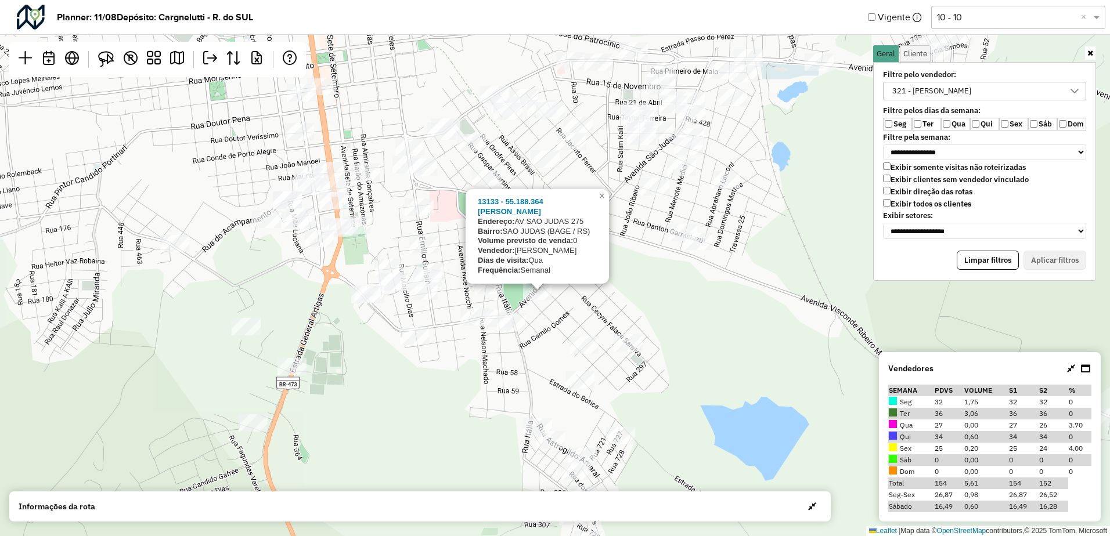
click at [381, 201] on div "13133 - 55.188.364 NELI LEAL Endereço: AV SAO JUDAS 275 Bairro: SAO JUDAS (BAGE…" at bounding box center [555, 268] width 1110 height 536
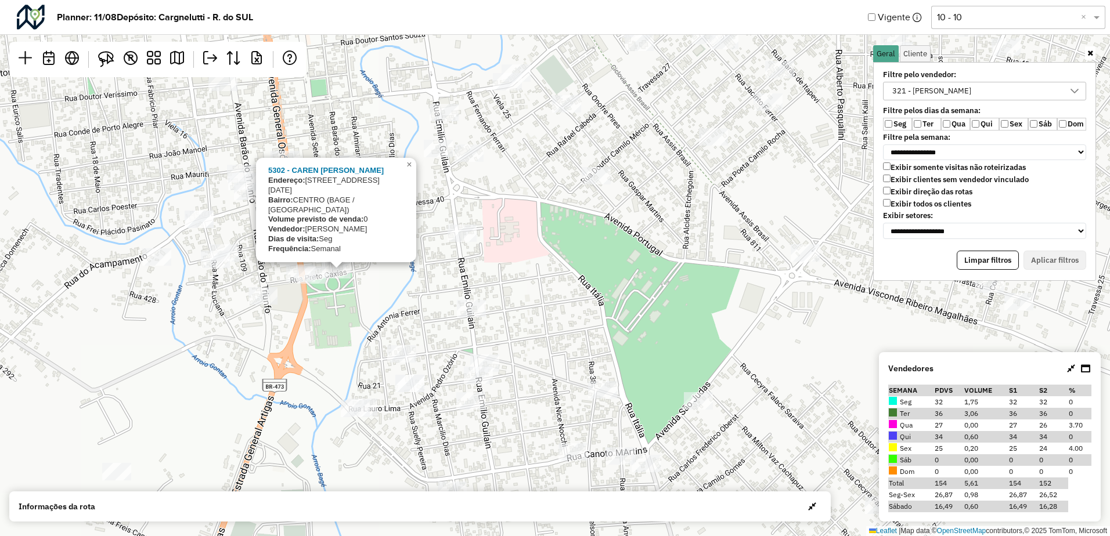
click at [399, 290] on div "5302 - CAREN ELISA MONTEIRO Endereço: AV SETE DE SETEMBRO 1 Bairro: CENTRO (BAG…" at bounding box center [555, 268] width 1110 height 536
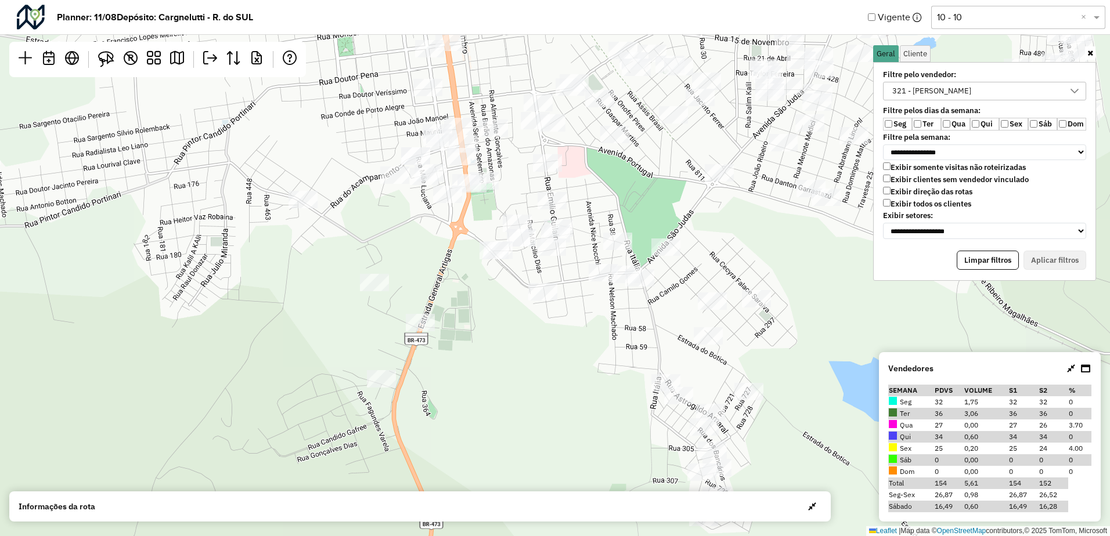
drag, startPoint x: 392, startPoint y: 181, endPoint x: 412, endPoint y: 240, distance: 62.4
click at [412, 240] on div "Leaflet | Map data © OpenStreetMap contributors,© 2025 TomTom, Microsoft" at bounding box center [555, 268] width 1110 height 536
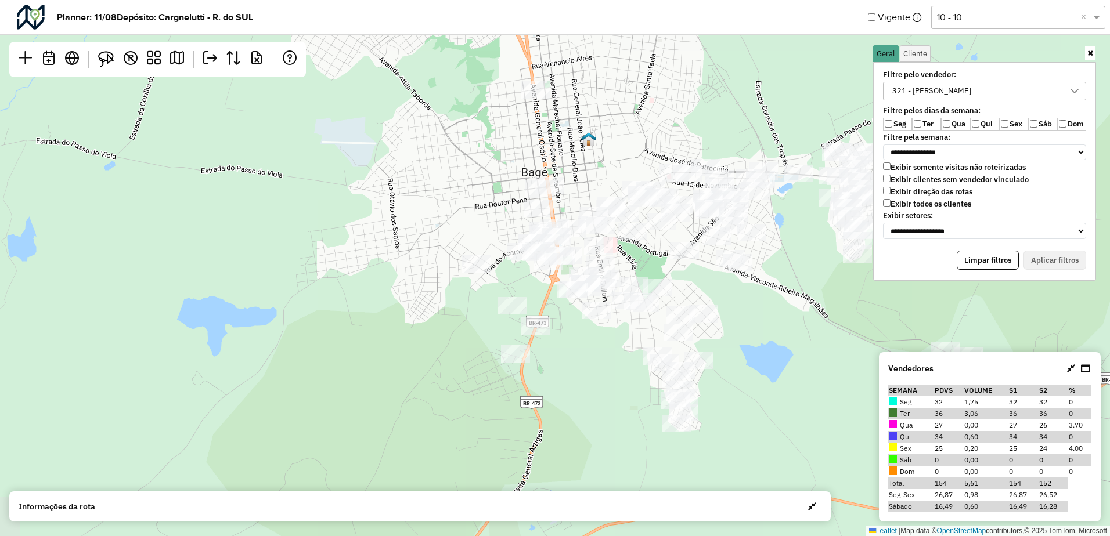
drag, startPoint x: 386, startPoint y: 254, endPoint x: 482, endPoint y: 268, distance: 96.7
click at [482, 268] on div "Leaflet | Map data © OpenStreetMap contributors,© 2025 TomTom, Microsoft" at bounding box center [555, 268] width 1110 height 536
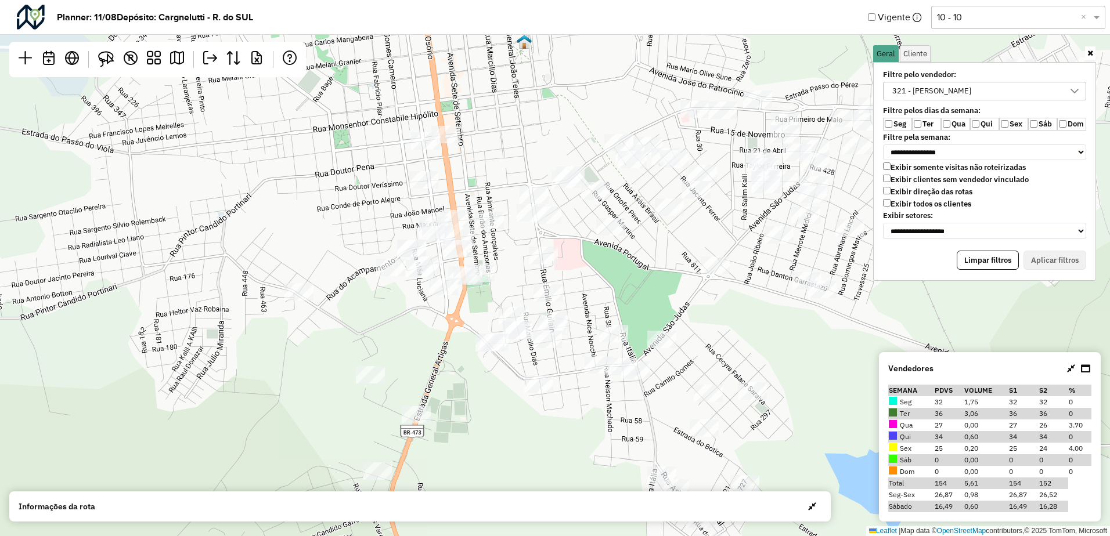
drag, startPoint x: 348, startPoint y: 183, endPoint x: 389, endPoint y: 231, distance: 63.4
click at [389, 231] on div "Leaflet | Map data © OpenStreetMap contributors,© 2025 TomTom, Microsoft" at bounding box center [555, 268] width 1110 height 536
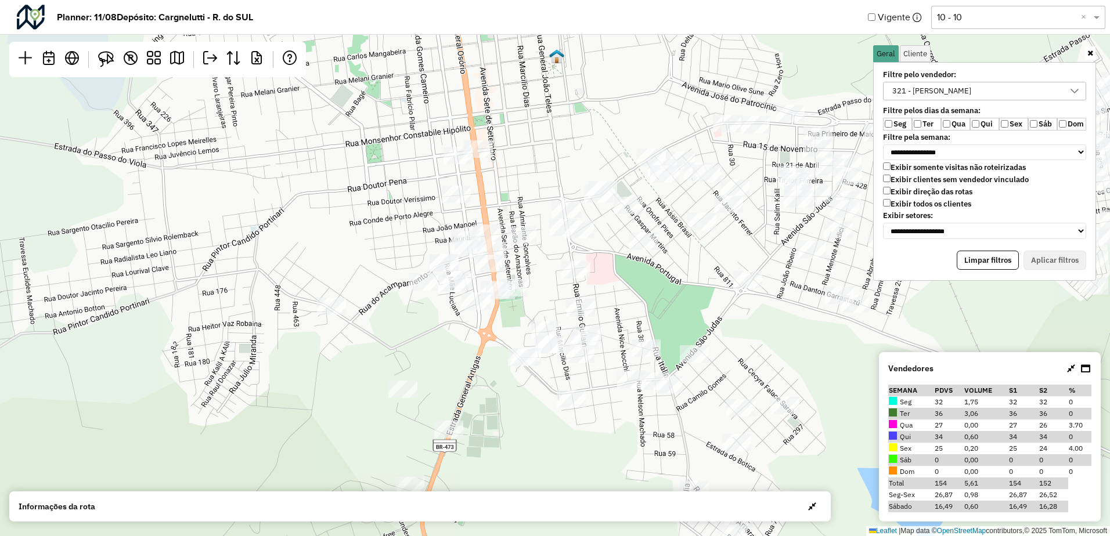
drag, startPoint x: 537, startPoint y: 189, endPoint x: 521, endPoint y: 135, distance: 56.2
click at [521, 135] on div "Leaflet | Map data © OpenStreetMap contributors,© 2025 TomTom, Microsoft" at bounding box center [555, 268] width 1110 height 536
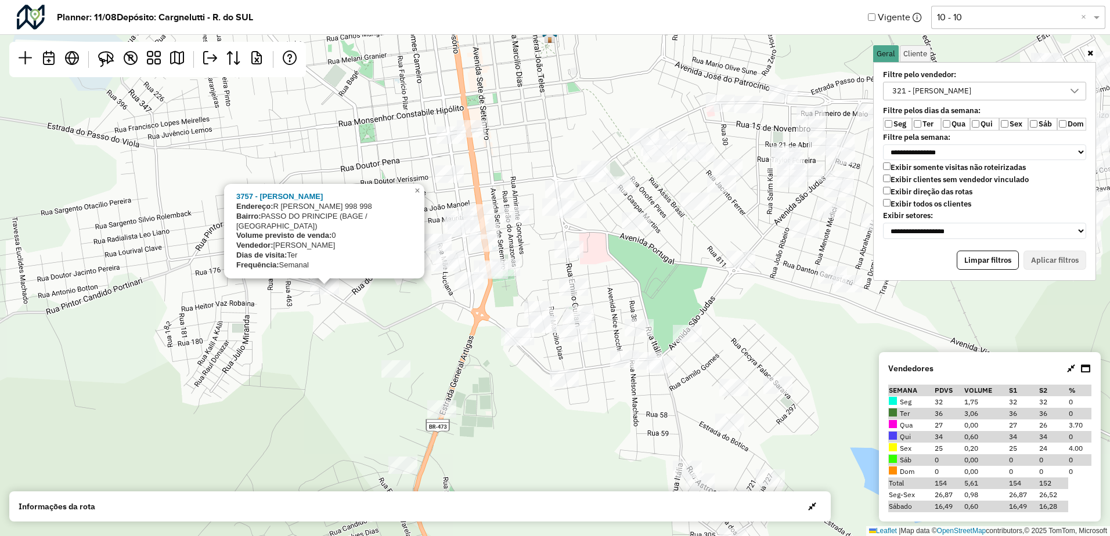
click at [326, 338] on div "3757 - JOAO MARIANO SILVEIR Endereço: R JULIANO ZULIANE SIMOES 998 998 Bairro: …" at bounding box center [555, 268] width 1110 height 536
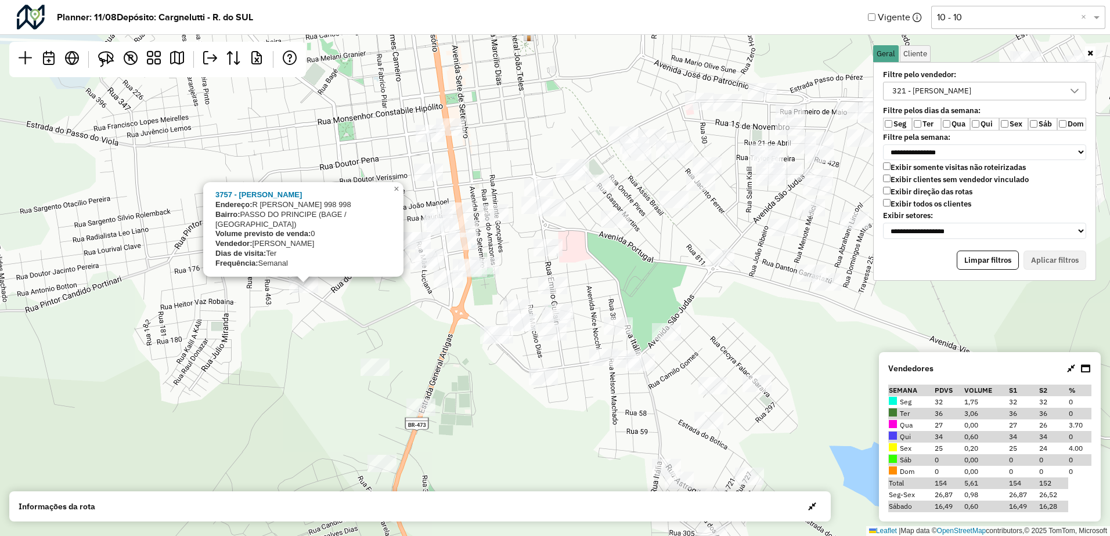
drag, startPoint x: 351, startPoint y: 335, endPoint x: 289, endPoint y: 328, distance: 62.5
click at [289, 329] on div "3757 - JOAO MARIANO SILVEIR Endereço: R JULIANO ZULIANE SIMOES 998 998 Bairro: …" at bounding box center [555, 268] width 1110 height 536
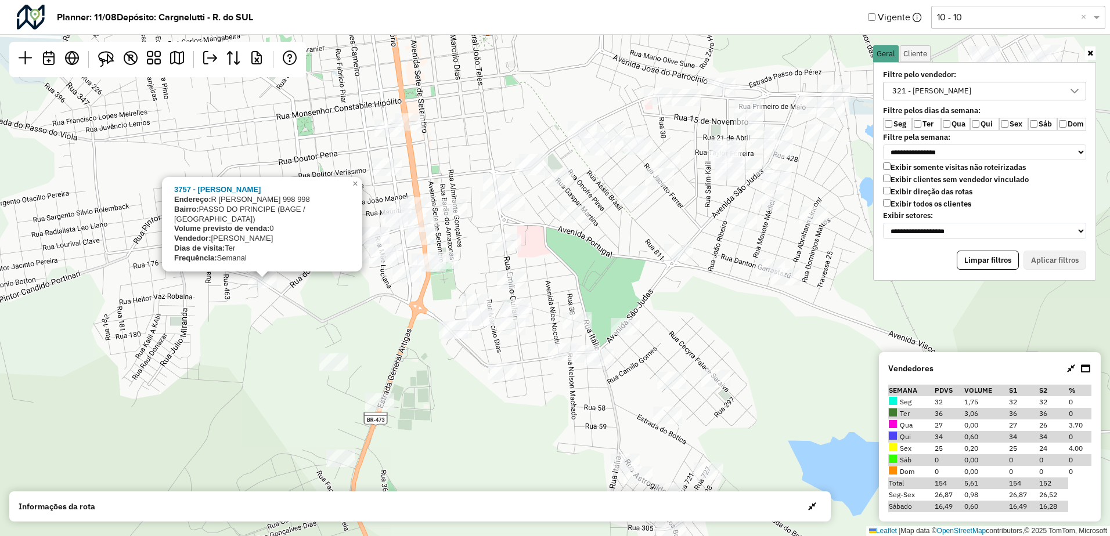
click at [294, 323] on div "3757 - JOAO MARIANO SILVEIR Endereço: R JULIANO ZULIANE SIMOES 998 998 Bairro: …" at bounding box center [555, 268] width 1110 height 536
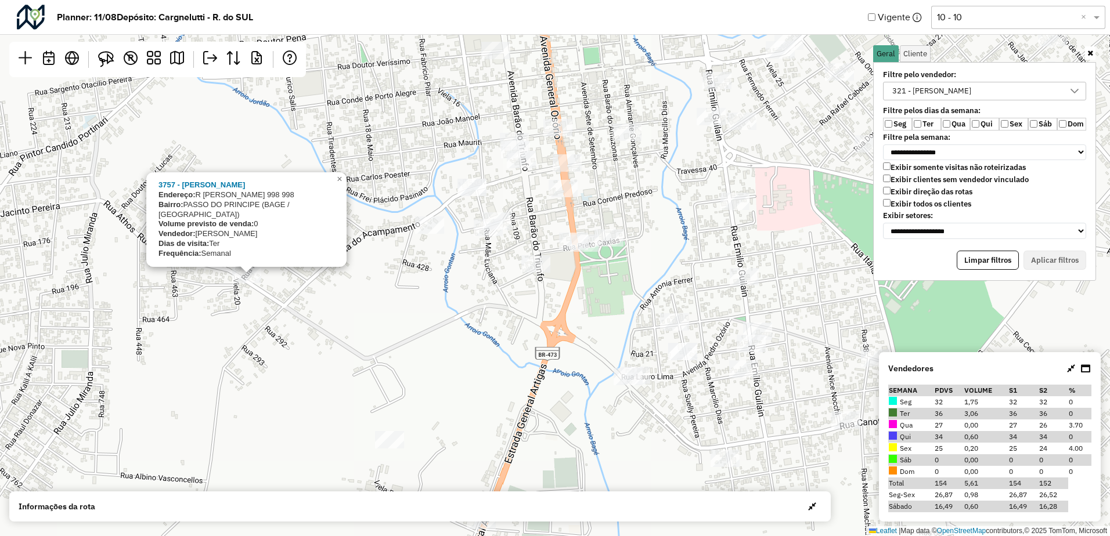
drag, startPoint x: 273, startPoint y: 315, endPoint x: 290, endPoint y: 336, distance: 27.6
click at [290, 336] on div "3757 - JOAO MARIANO SILVEIR Endereço: R JULIANO ZULIANE SIMOES 998 998 Bairro: …" at bounding box center [555, 268] width 1110 height 536
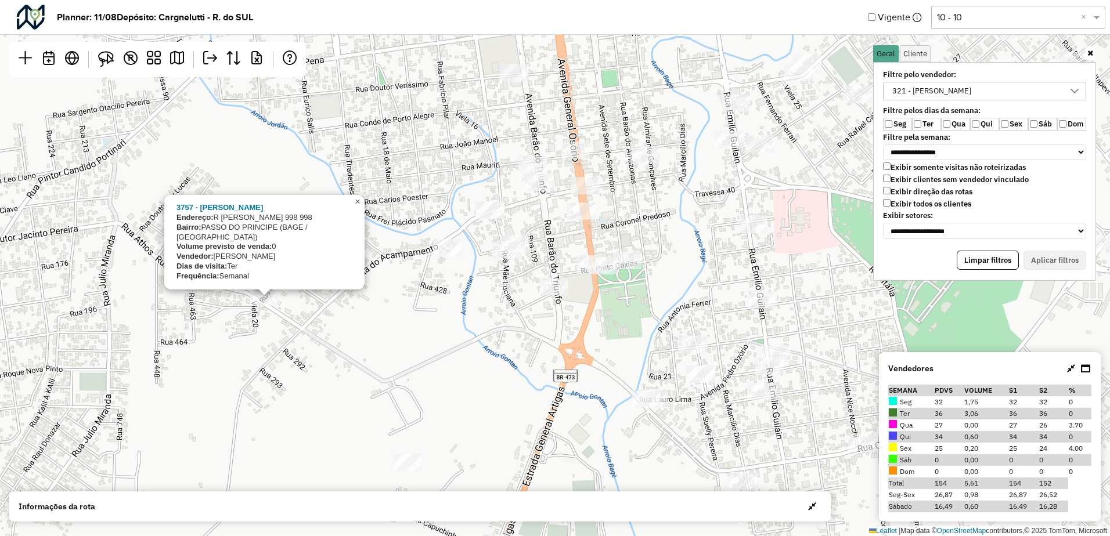
click at [360, 207] on span "×" at bounding box center [357, 202] width 5 height 10
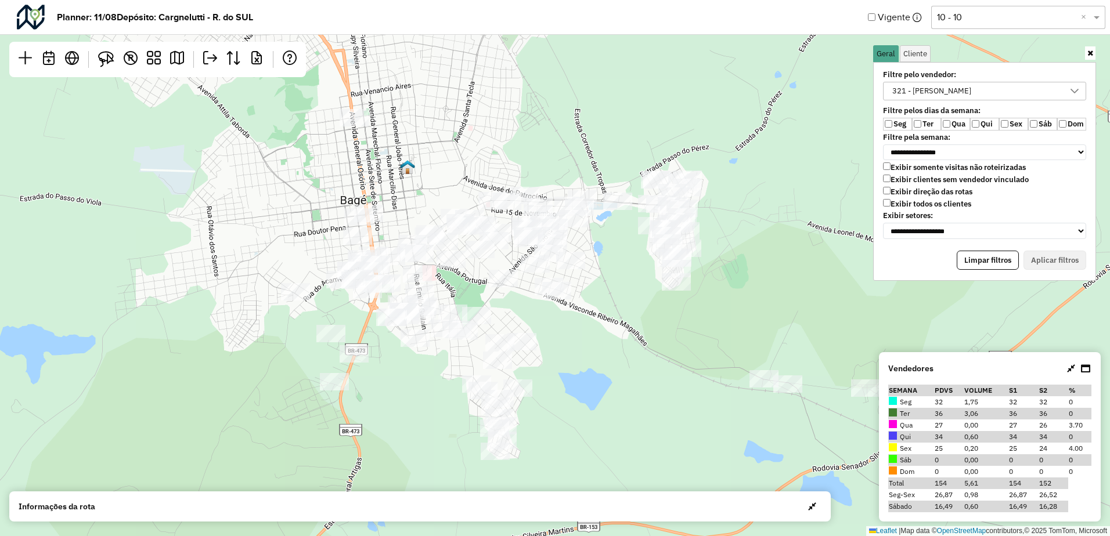
click at [922, 82] on div "321 - LUCAS CARRION" at bounding box center [984, 91] width 203 height 19
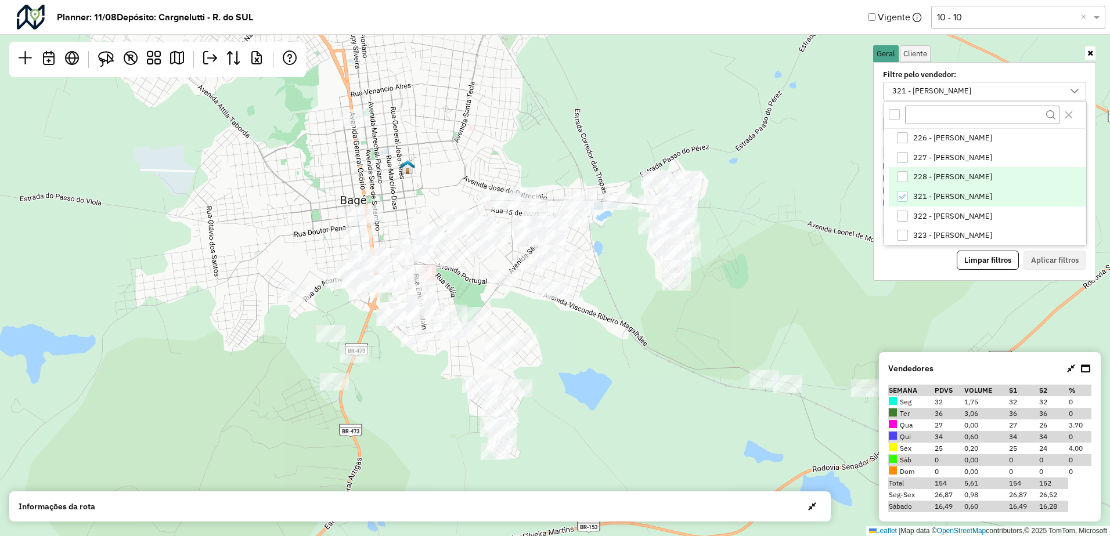
scroll to position [79, 0]
click at [921, 199] on span "322 - ÁLVARO GABRIEL" at bounding box center [952, 196] width 79 height 9
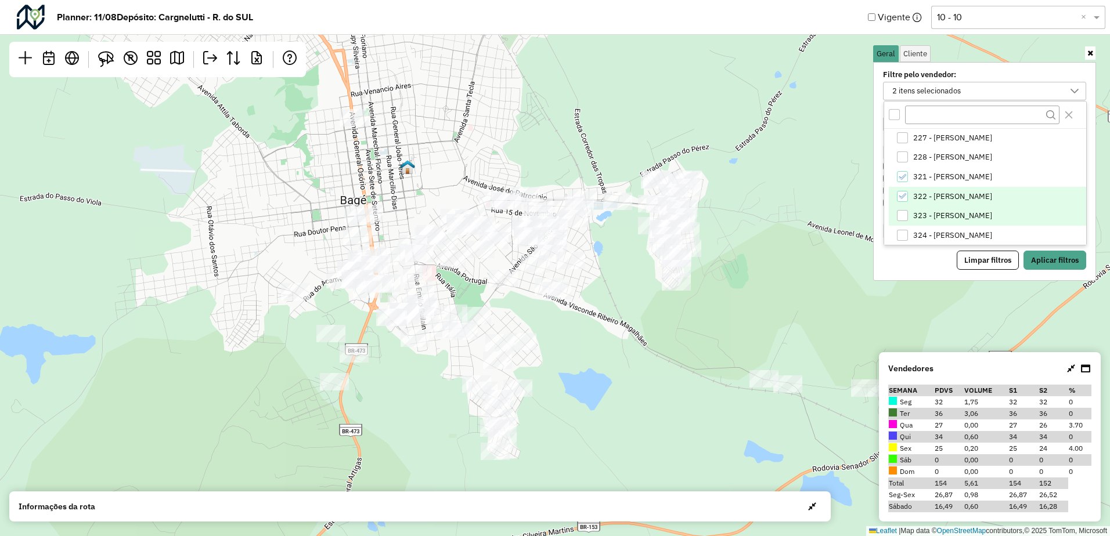
click at [923, 213] on span "323 - DAVI ACOSTA" at bounding box center [952, 215] width 79 height 9
click at [923, 196] on span "322 - ÁLVARO GABRIEL" at bounding box center [952, 196] width 79 height 9
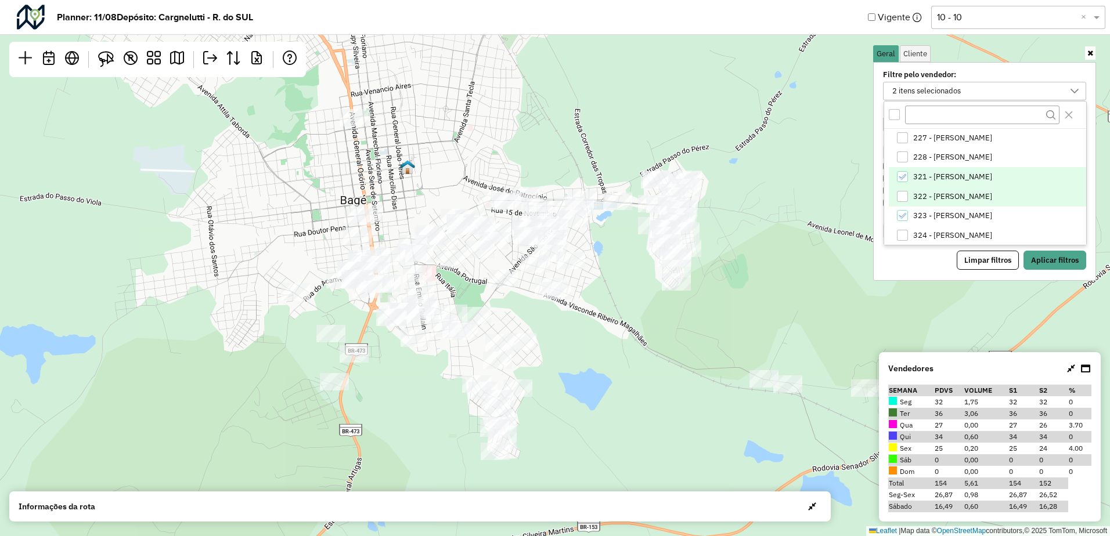
click at [950, 176] on span "321 - LUCAS CARRION" at bounding box center [952, 176] width 79 height 9
click at [1054, 259] on button "Aplicar filtros" at bounding box center [1054, 261] width 63 height 20
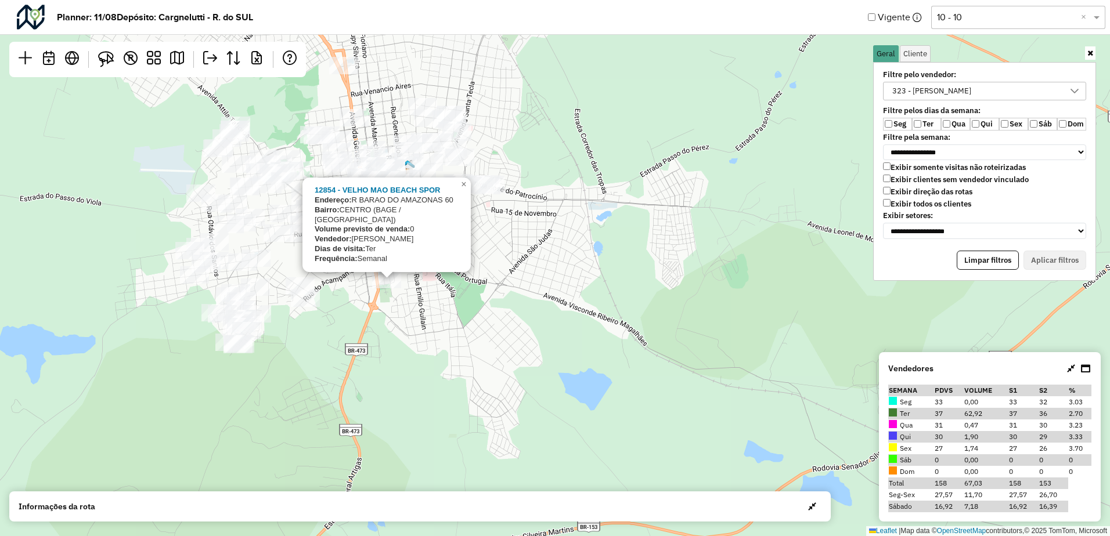
click at [352, 313] on div "12854 - VELHO MAO BEACH SPOR Endereço: R BARAO DO AMAZONAS 60 Bairro: CENTRO (B…" at bounding box center [555, 268] width 1110 height 536
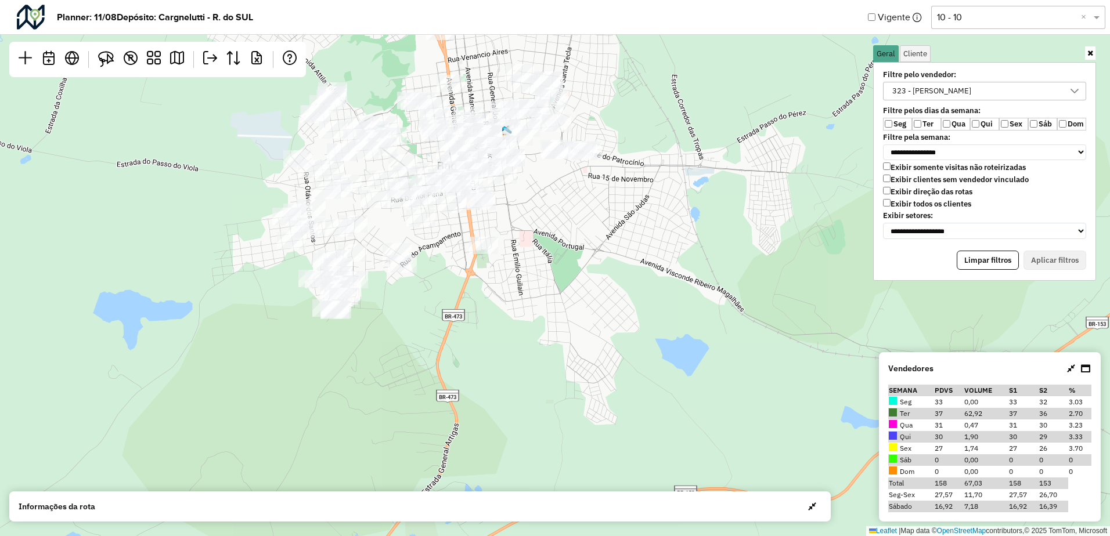
drag, startPoint x: 447, startPoint y: 225, endPoint x: 450, endPoint y: 240, distance: 16.1
click at [450, 240] on div "Leaflet | Map data © OpenStreetMap contributors,© 2025 TomTom, Microsoft" at bounding box center [555, 268] width 1110 height 536
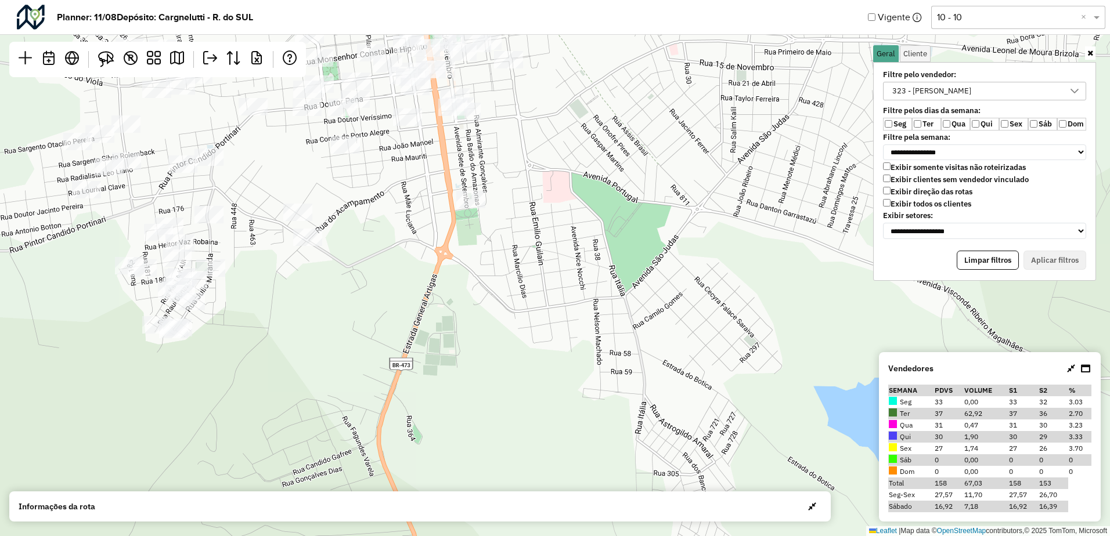
drag, startPoint x: 426, startPoint y: 212, endPoint x: 442, endPoint y: 251, distance: 42.7
click at [442, 251] on div "Leaflet | Map data © OpenStreetMap contributors,© 2025 TomTom, Microsoft" at bounding box center [555, 268] width 1110 height 536
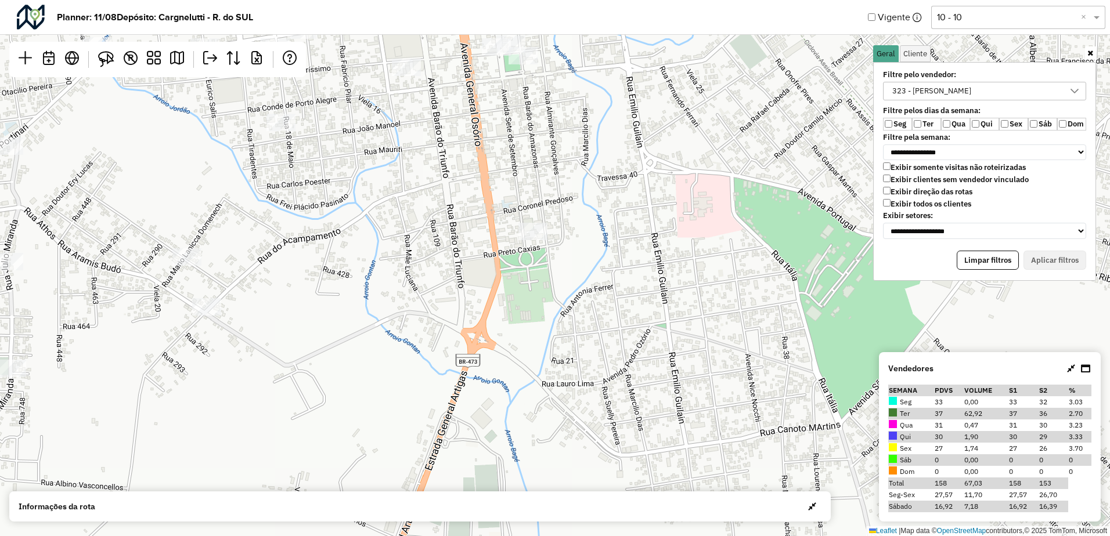
click at [922, 86] on div "323 - DAVI ACOSTA" at bounding box center [931, 90] width 87 height 17
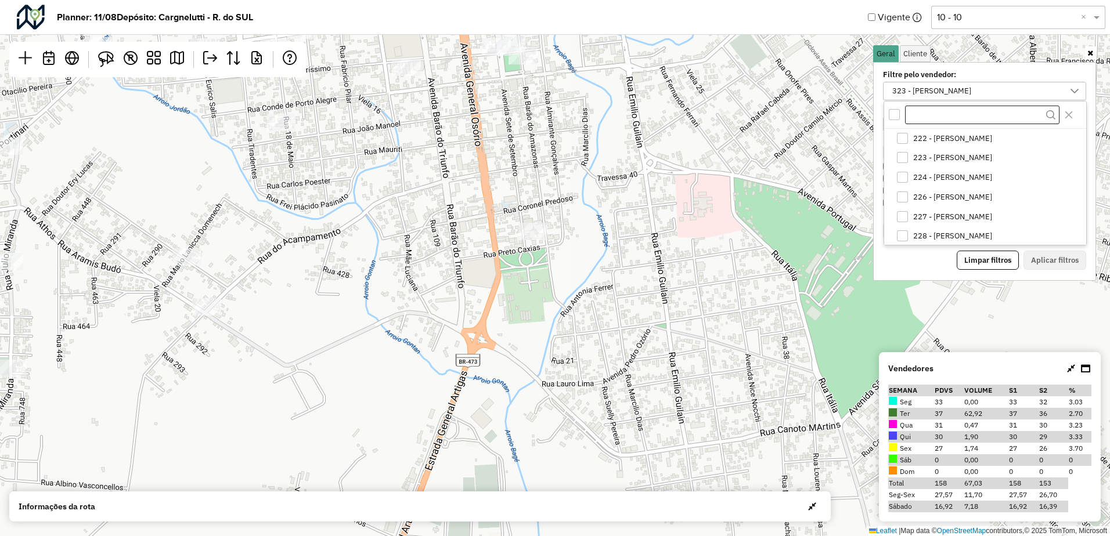
scroll to position [60, 0]
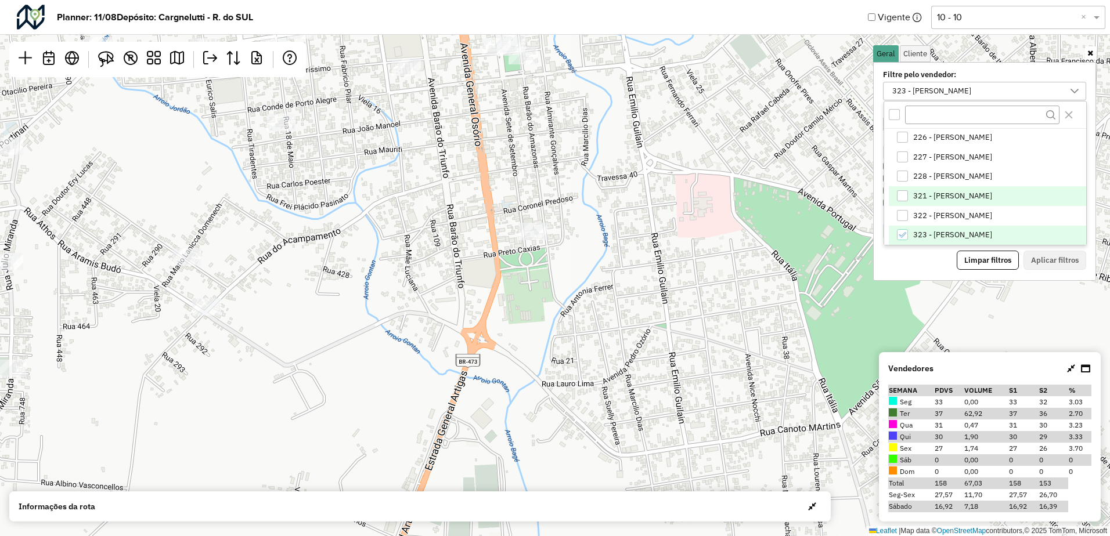
click at [914, 195] on span "321 - LUCAS CARRION" at bounding box center [952, 196] width 79 height 9
click at [1055, 259] on button "Aplicar filtros" at bounding box center [1054, 261] width 63 height 20
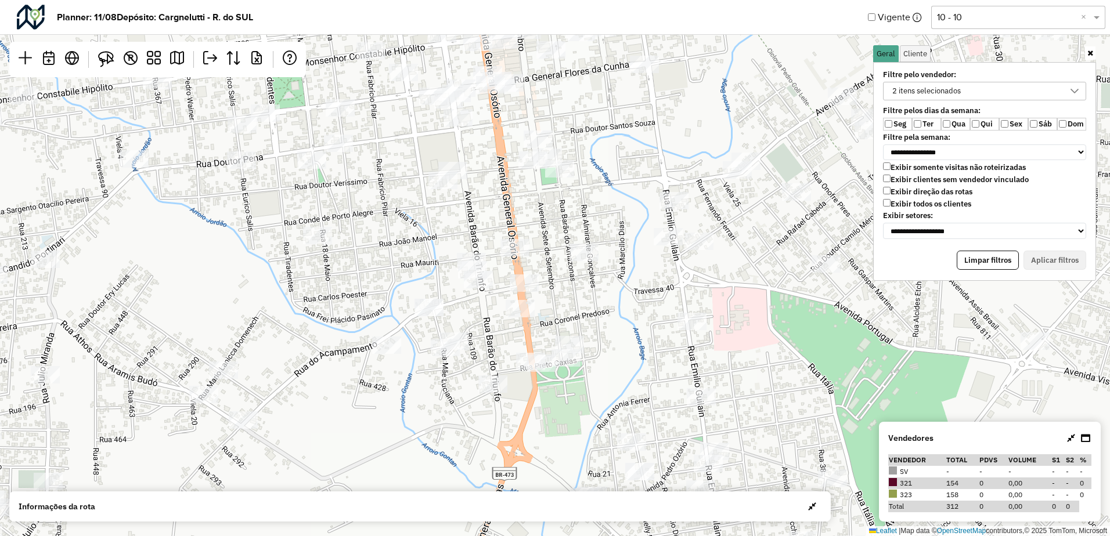
drag, startPoint x: 489, startPoint y: 149, endPoint x: 488, endPoint y: 201, distance: 52.2
click at [488, 201] on div "Leaflet | Map data © OpenStreetMap contributors,© 2025 TomTom, Microsoft" at bounding box center [555, 268] width 1110 height 536
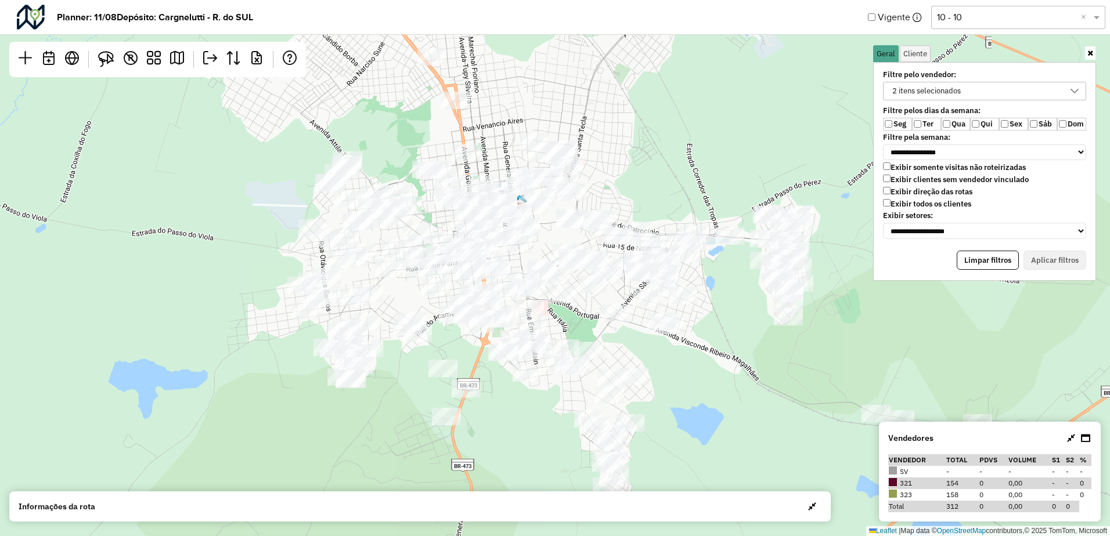
click at [920, 86] on div "2 itens selecionados" at bounding box center [926, 90] width 77 height 17
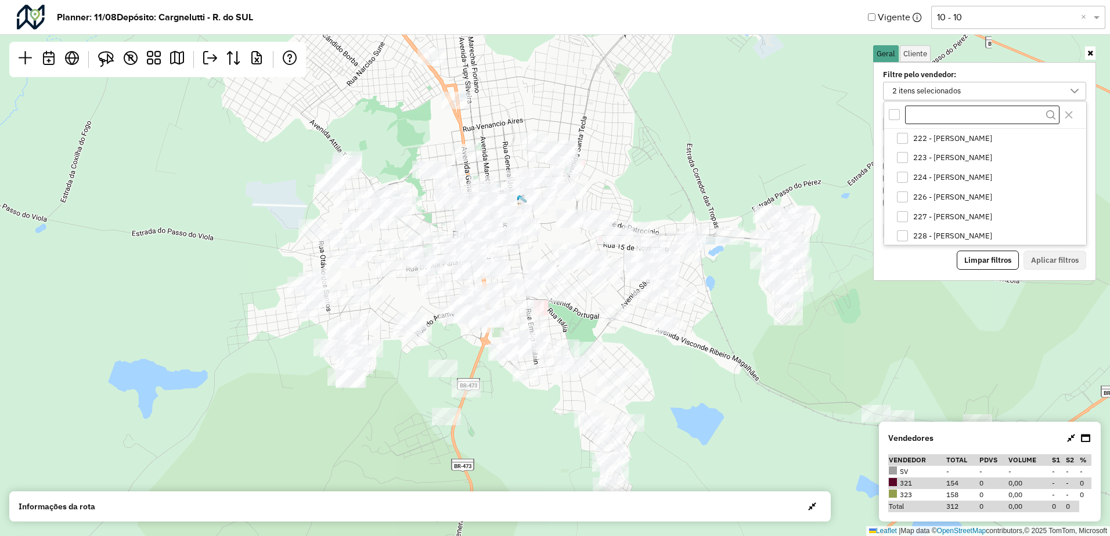
scroll to position [21, 0]
click at [921, 233] on span "321 - LUCAS CARRION" at bounding box center [952, 234] width 79 height 9
click at [1041, 255] on button "Aplicar filtros" at bounding box center [1054, 261] width 63 height 20
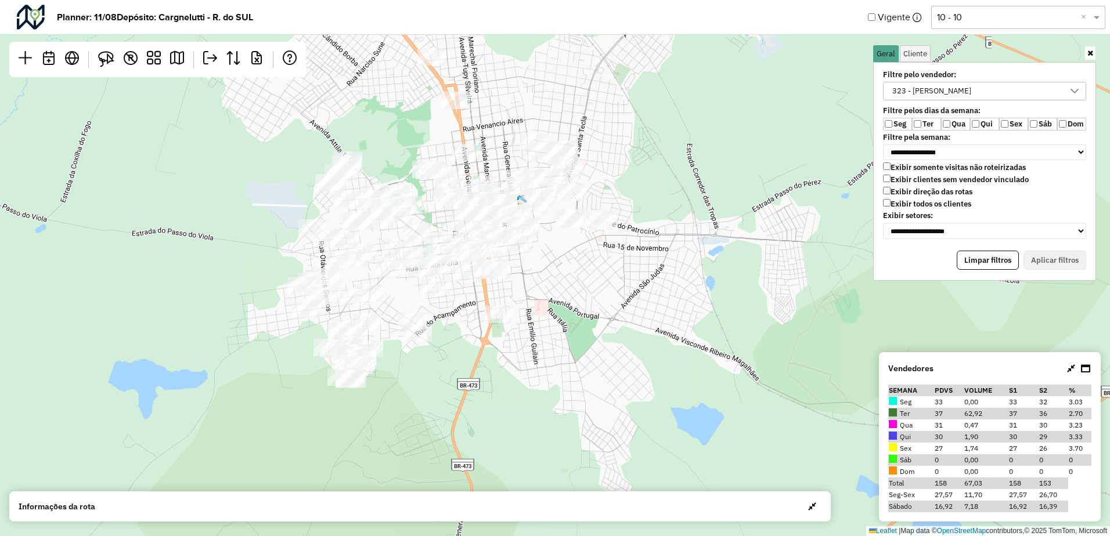
click at [919, 89] on div "323 - DAVI ACOSTA" at bounding box center [931, 90] width 87 height 17
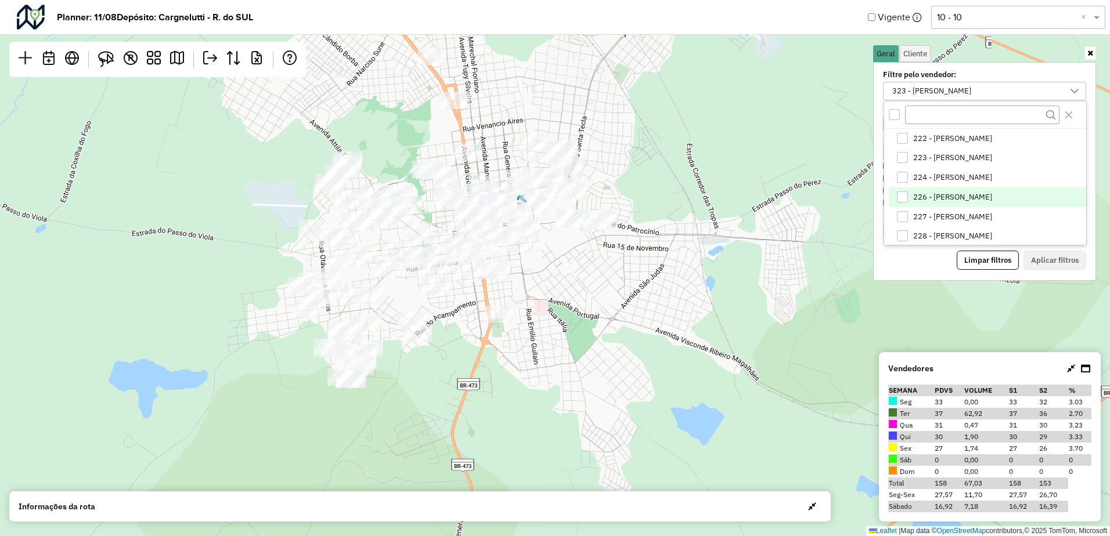
scroll to position [60, 0]
click at [926, 194] on span "321 - LUCAS CARRION" at bounding box center [952, 196] width 79 height 9
click at [918, 229] on li "323 - DAVI ACOSTA" at bounding box center [987, 236] width 197 height 20
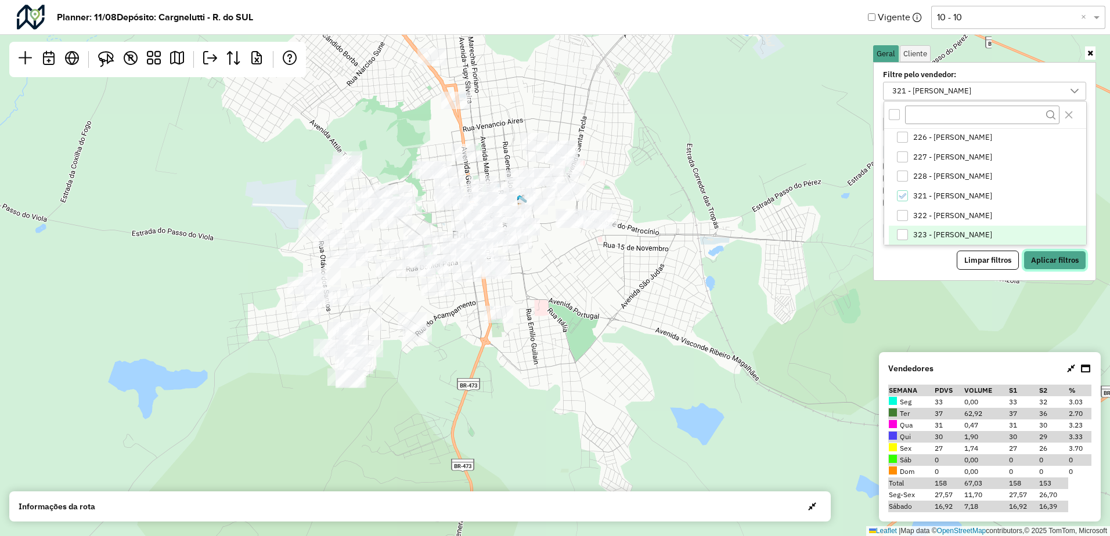
click at [1052, 261] on button "Aplicar filtros" at bounding box center [1054, 261] width 63 height 20
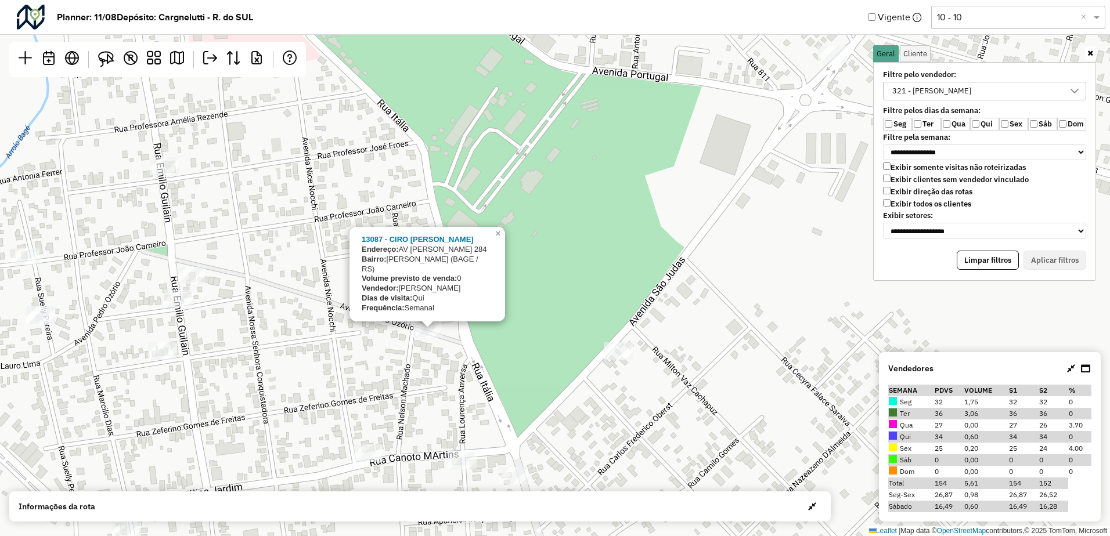
click at [532, 254] on div "13087 - CIRO DANIEL MATTOS G Endereço: AV PEDRO OSORIO 284 Bairro: CASTRO ALVES…" at bounding box center [555, 268] width 1110 height 536
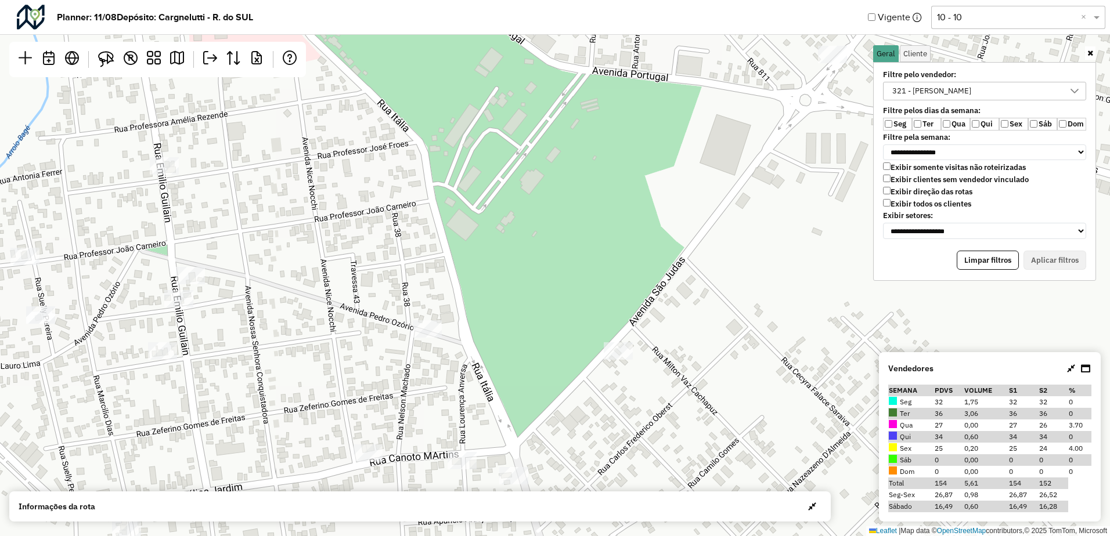
click at [932, 91] on div "321 - LUCAS CARRION" at bounding box center [931, 90] width 87 height 17
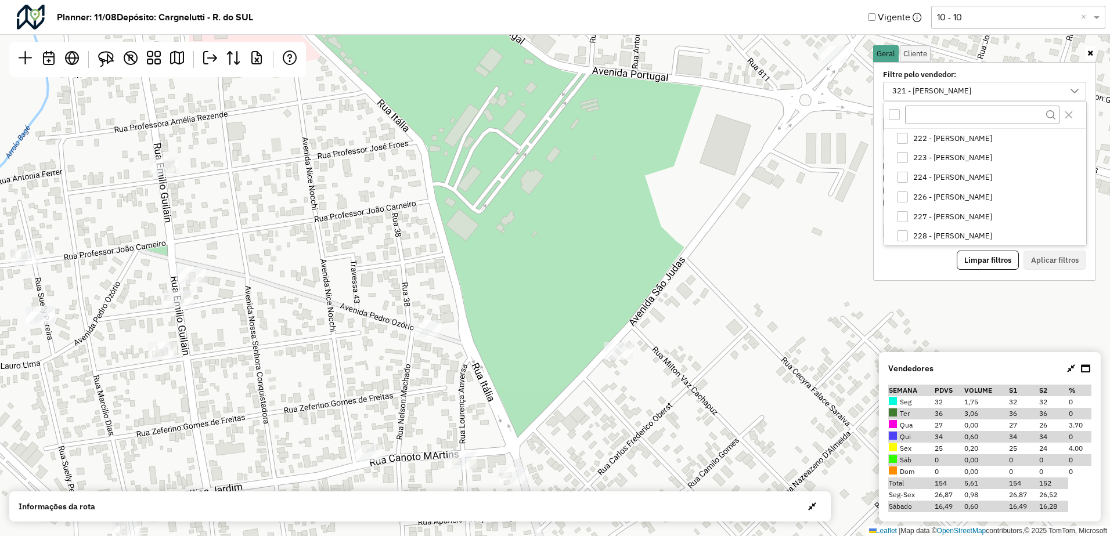
scroll to position [21, 0]
click at [937, 234] on span "321 - LUCAS CARRION" at bounding box center [952, 234] width 79 height 9
click at [913, 142] on span "222 - HIAGO BARI ROSADO" at bounding box center [952, 138] width 79 height 9
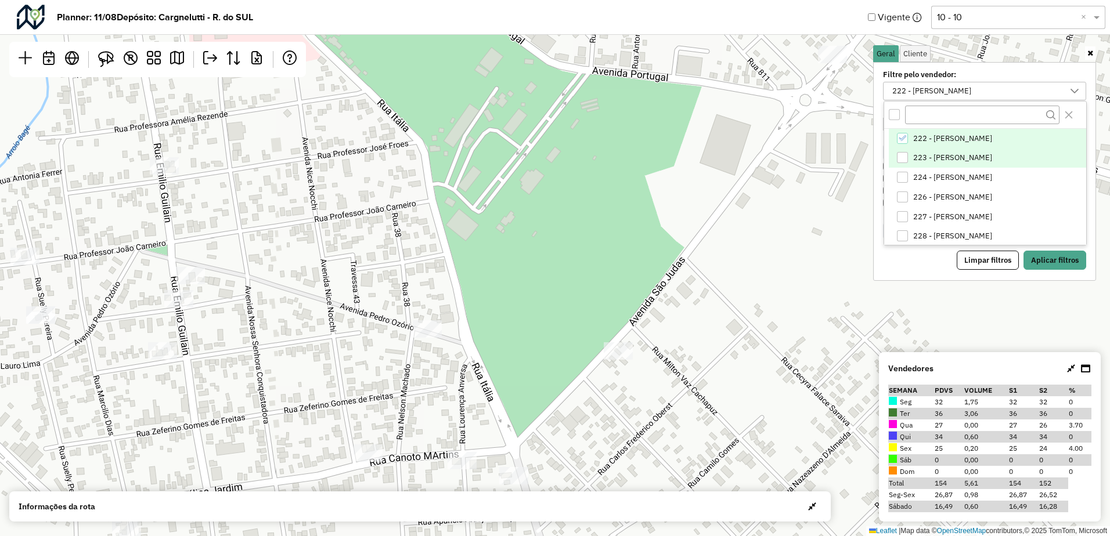
click at [937, 160] on span "223 - MITIELI TRINDADE FERNANDES" at bounding box center [952, 157] width 79 height 9
click at [1054, 258] on button "Aplicar filtros" at bounding box center [1054, 261] width 63 height 20
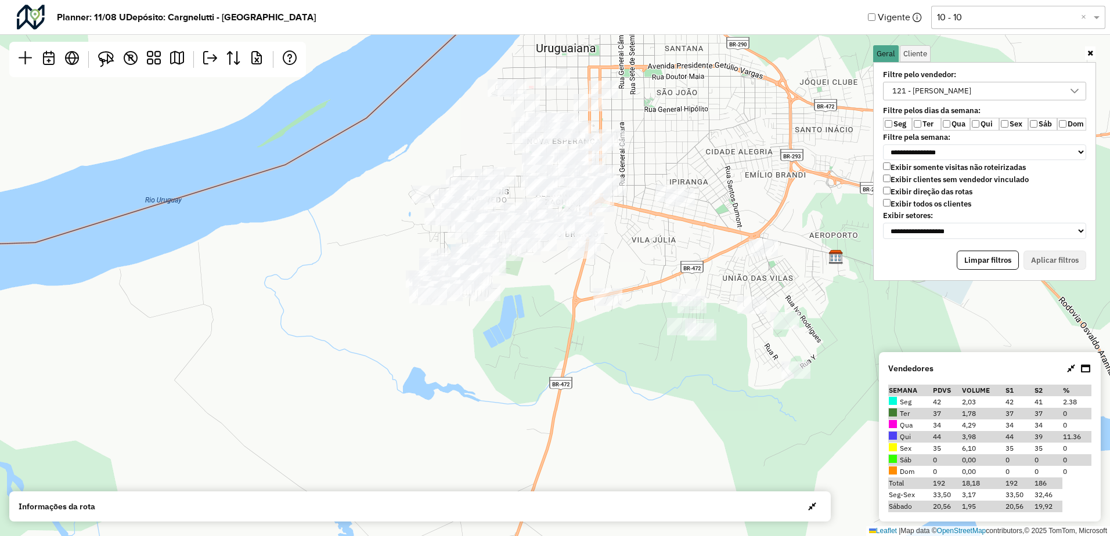
scroll to position [6, 46]
